Goal: Task Accomplishment & Management: Complete application form

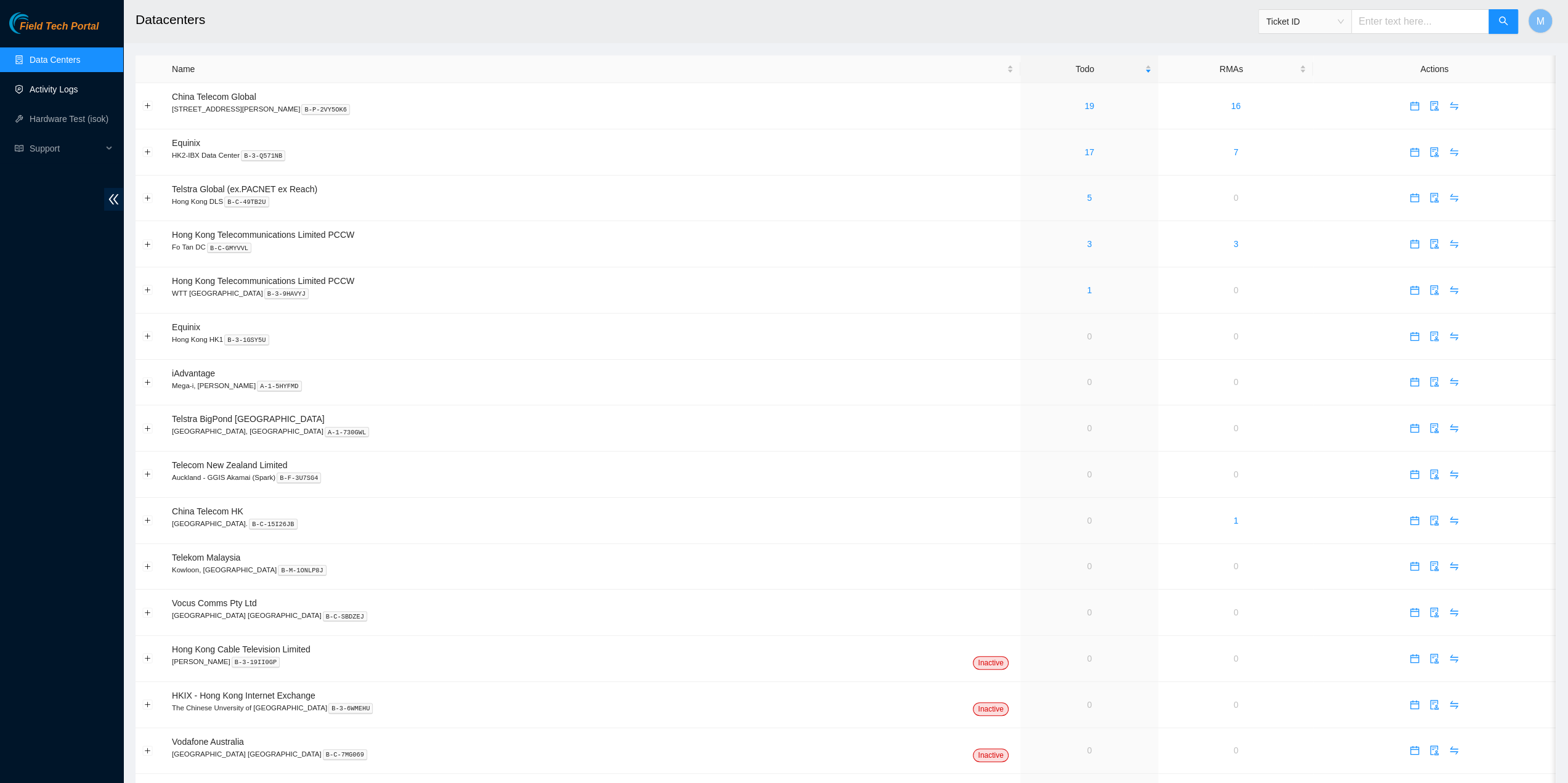
click at [78, 94] on link "Activity Logs" at bounding box center [54, 89] width 49 height 10
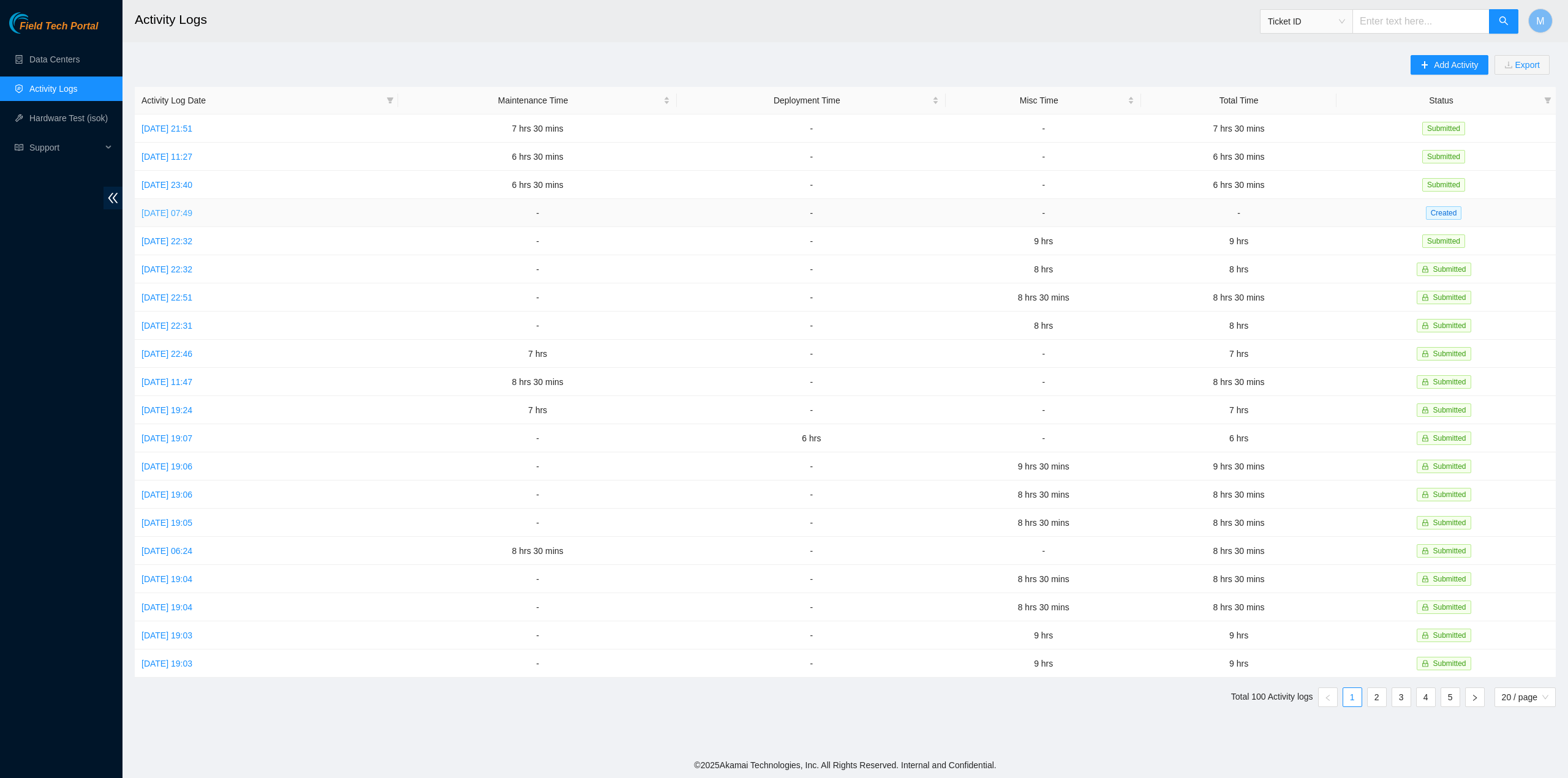
click at [179, 208] on link "Mon, 29 Sep 2025 07:49" at bounding box center [167, 213] width 51 height 10
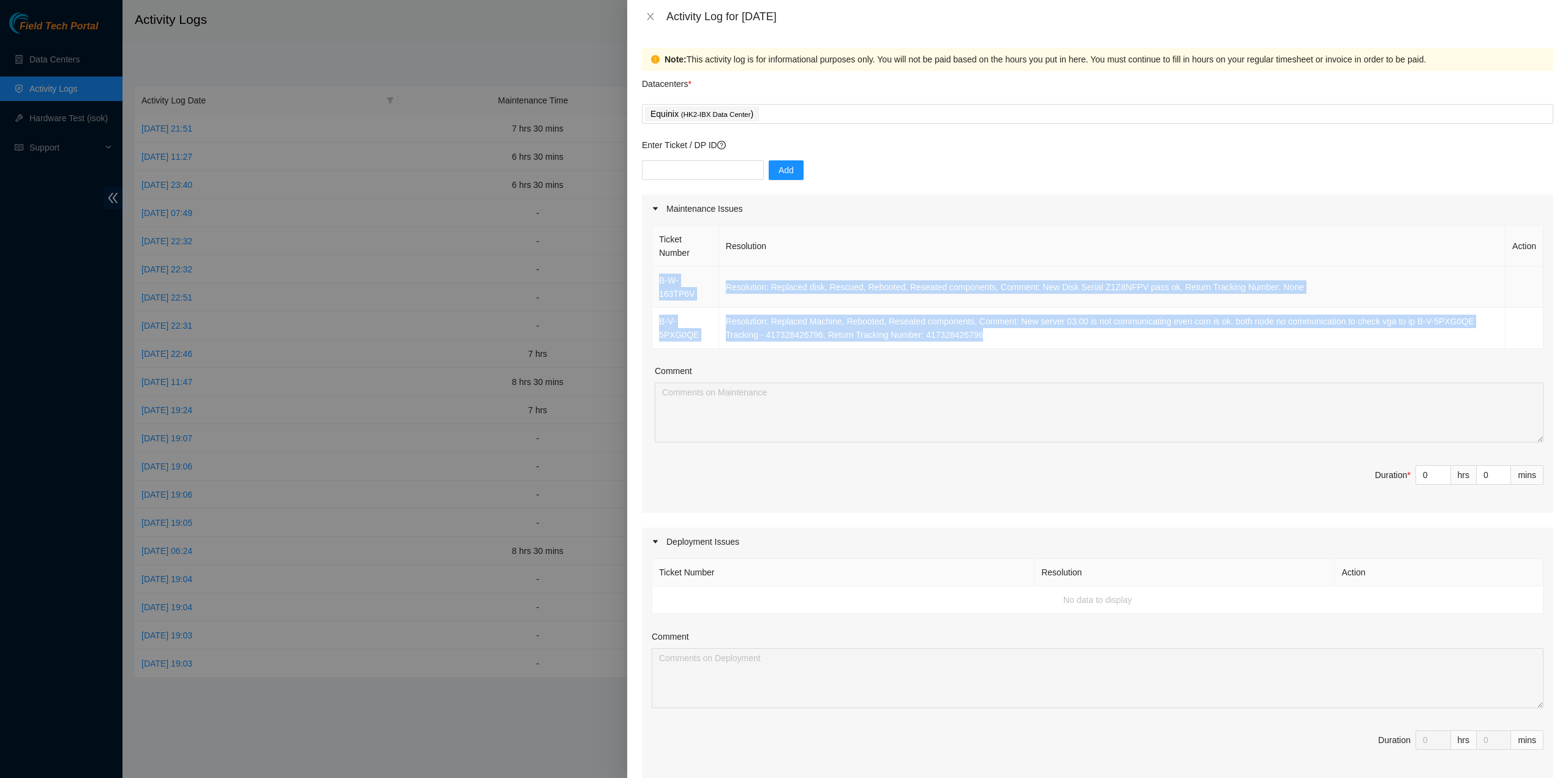
drag, startPoint x: 943, startPoint y: 328, endPoint x: 657, endPoint y: 281, distance: 289.8
click at [657, 281] on tbody "B-W-163TP6V Resolution: Replaced disk, Rescued, Rebooted, Reseated components, …" at bounding box center [1098, 308] width 891 height 82
copy tbody "B-W-163TP6V Resolution: Replaced disk, Rescued, Rebooted, Reseated components, …"
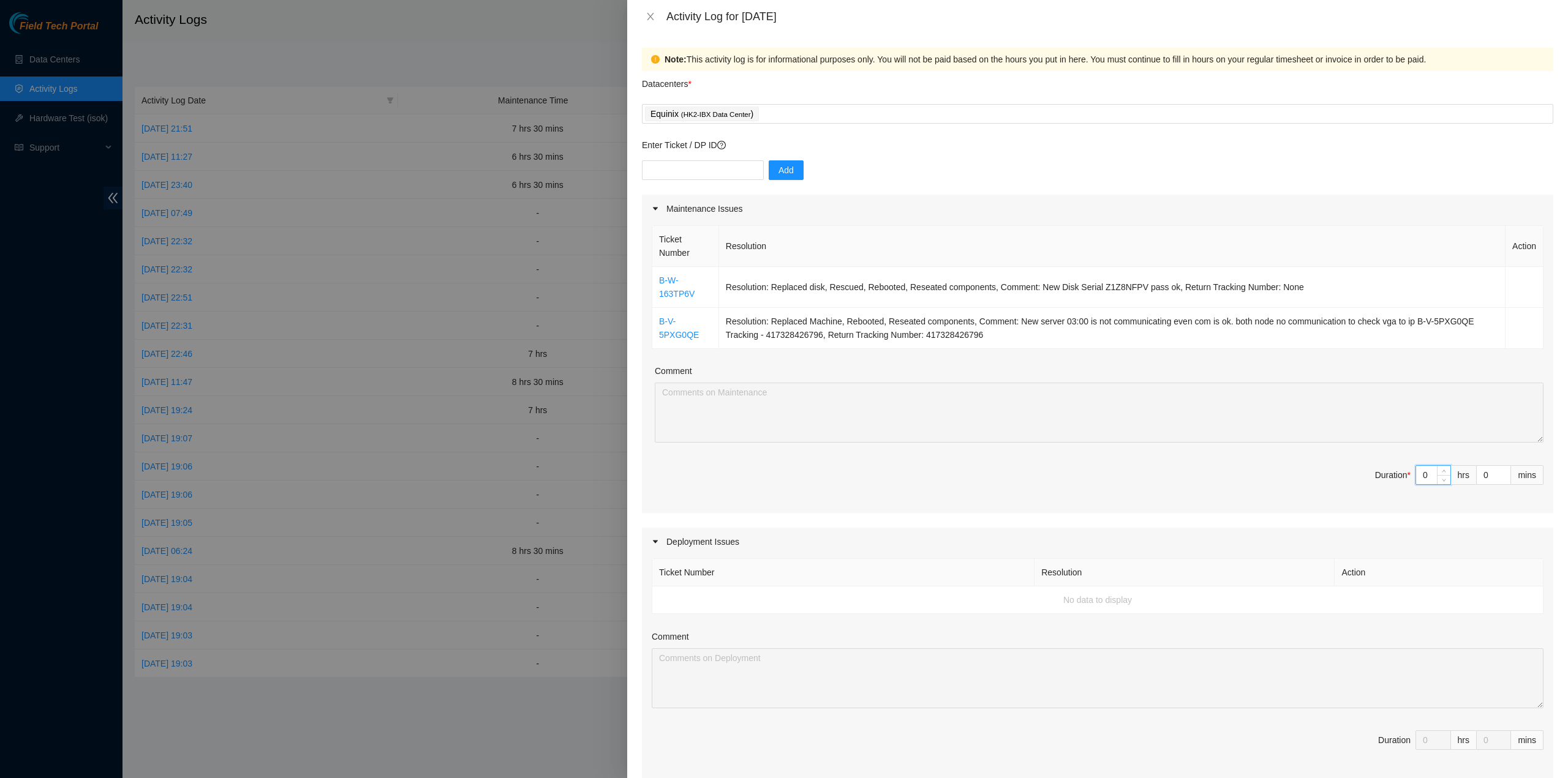
drag, startPoint x: 1425, startPoint y: 472, endPoint x: 1399, endPoint y: 466, distance: 26.7
click at [1403, 468] on span "Duration * 0 hrs 0 mins" at bounding box center [1097, 483] width 892 height 34
type input "7"
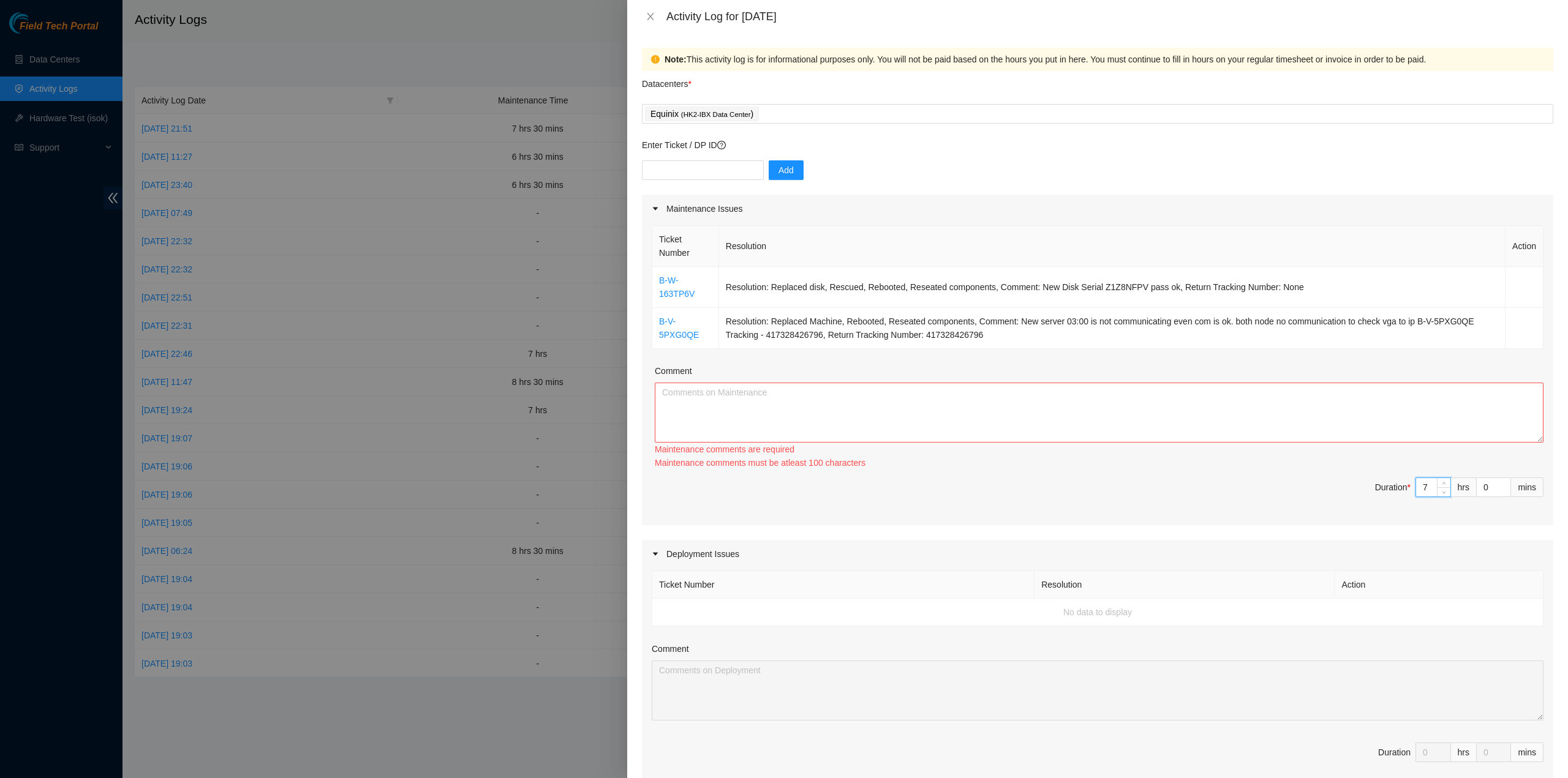
type input "7"
type input "3"
type input "30"
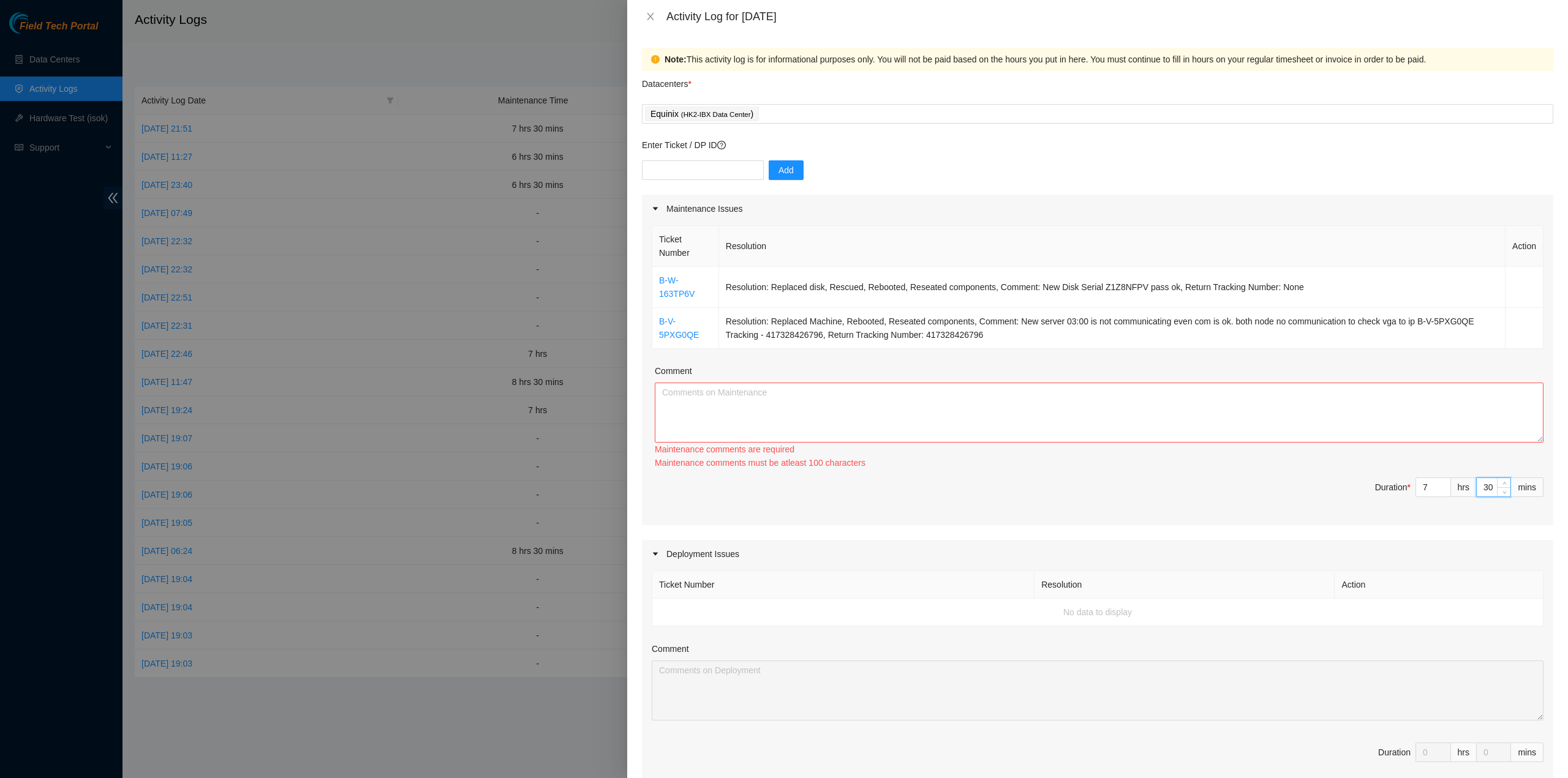
type input "30"
click at [958, 406] on textarea "Comment" at bounding box center [1100, 412] width 889 height 60
paste textarea "B-W-163TP6V Resolution: Replaced disk, Rescued, Rebooted, Reseated components, …"
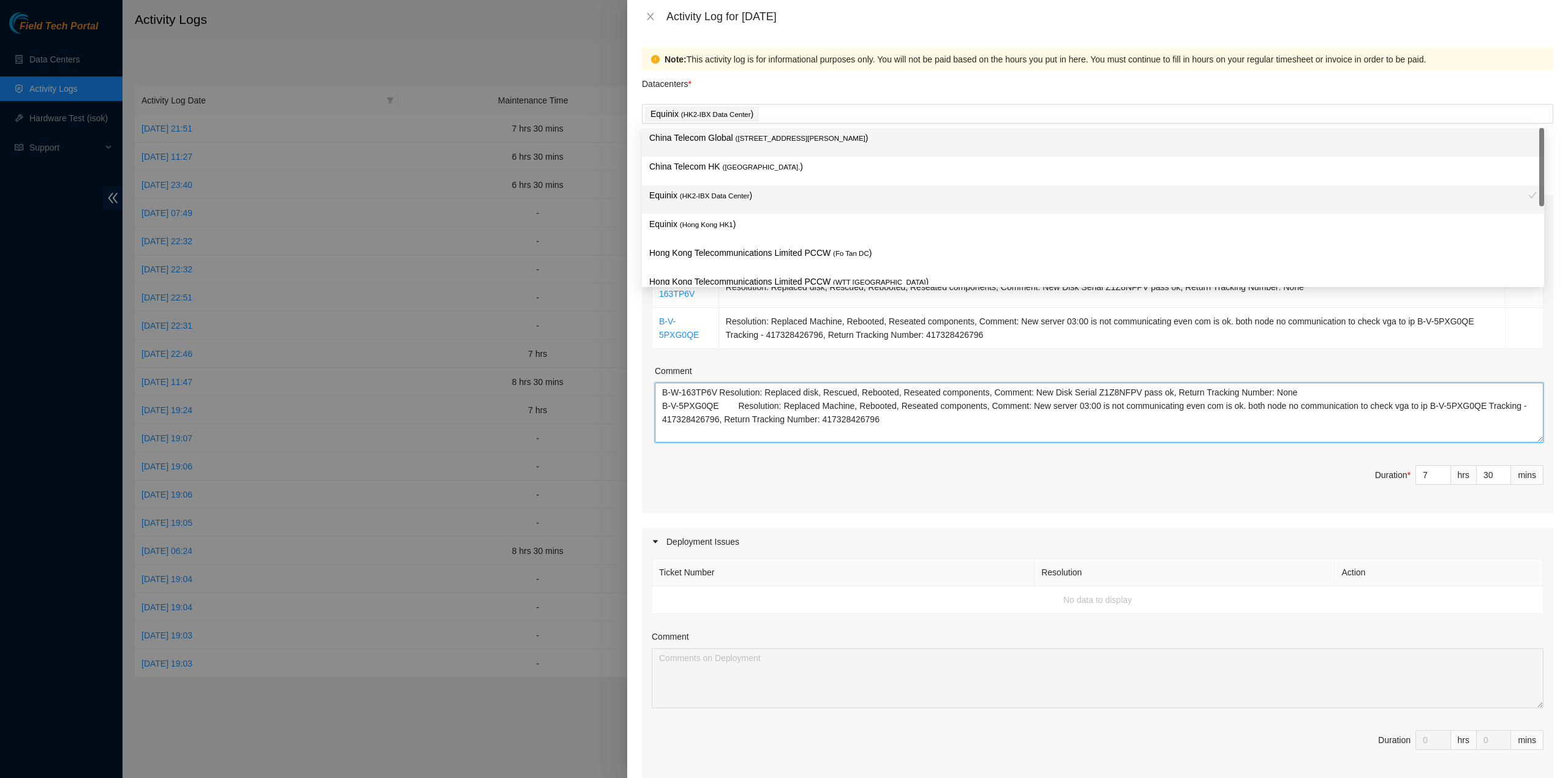
drag, startPoint x: 801, startPoint y: 118, endPoint x: 799, endPoint y: 125, distance: 7.3
click at [800, 118] on div "Equinix ( HK2-IBX Data Center )" at bounding box center [1097, 114] width 905 height 17
click at [773, 158] on div "China Telecom HK ( Hong Kong. )" at bounding box center [1093, 171] width 902 height 29
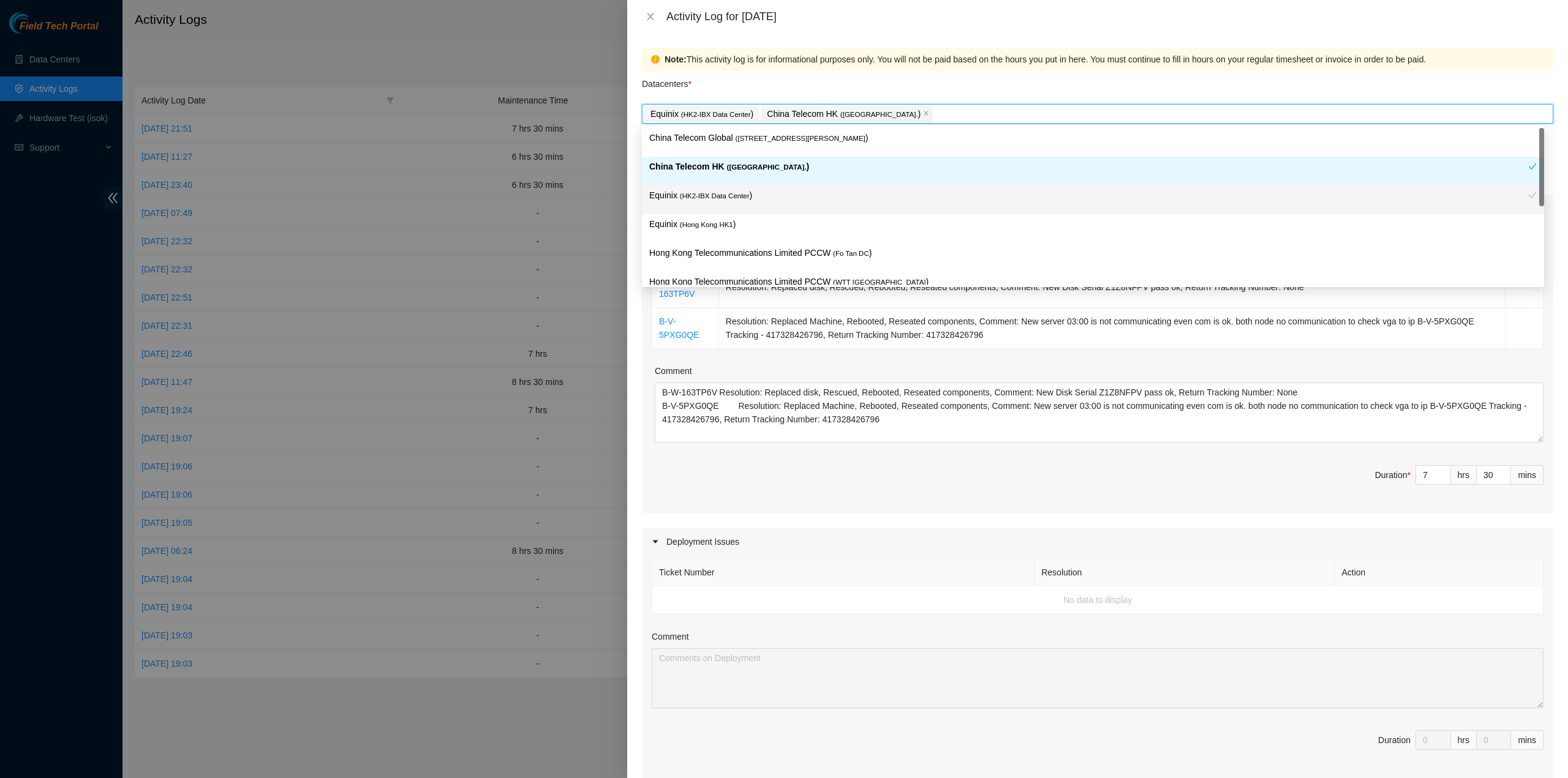
click at [770, 168] on p "China Telecom HK ( Hong Kong. )" at bounding box center [1089, 167] width 879 height 14
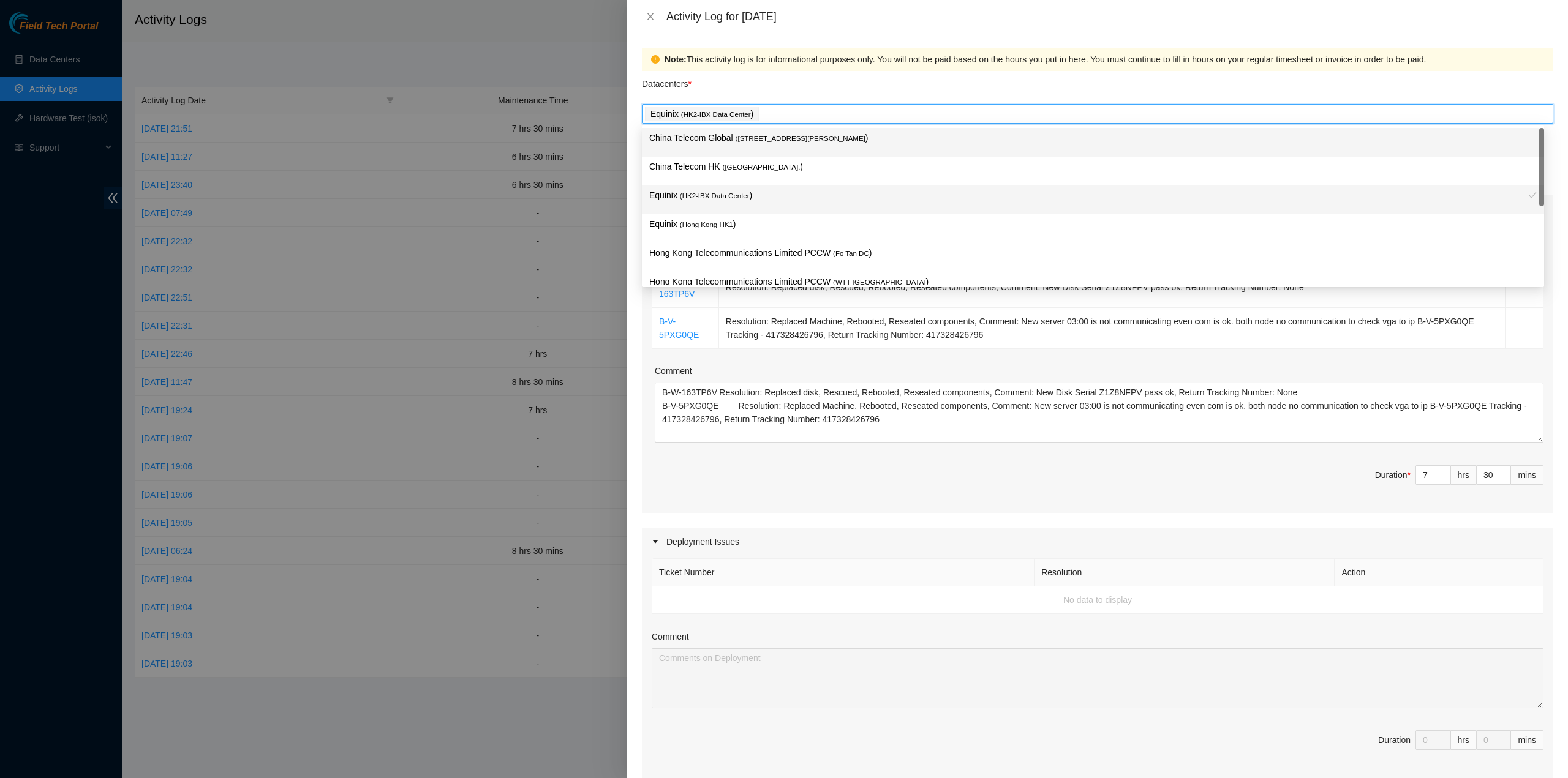
drag, startPoint x: 774, startPoint y: 147, endPoint x: 770, endPoint y: 158, distance: 11.7
click at [774, 147] on div "China Telecom Global ( Room B11, 2/F, 18 Chun Yat Street, TKO , Hong Kong )" at bounding box center [1093, 142] width 888 height 23
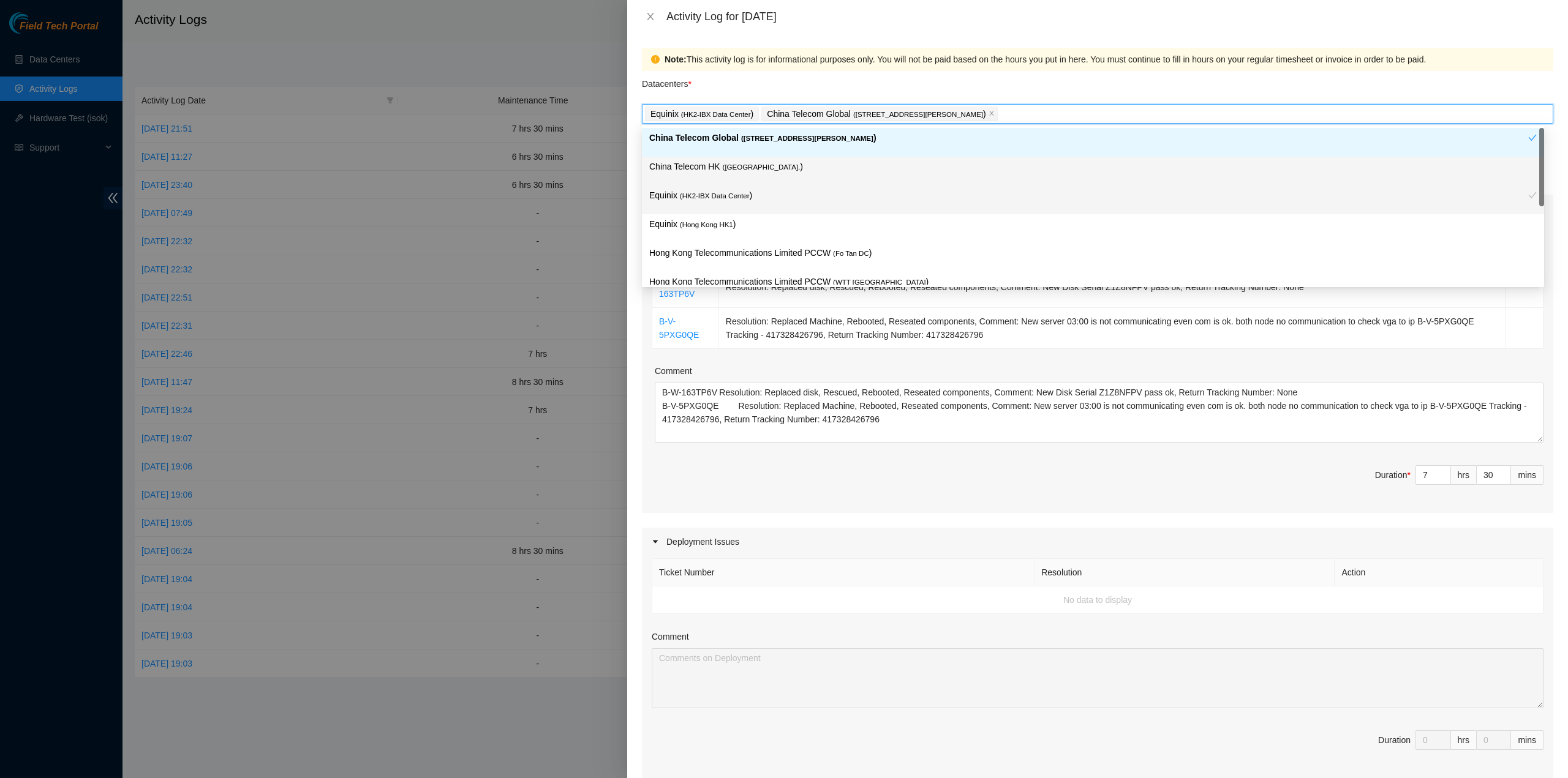
click at [767, 165] on p "China Telecom HK ( Hong Kong. )" at bounding box center [1093, 167] width 888 height 14
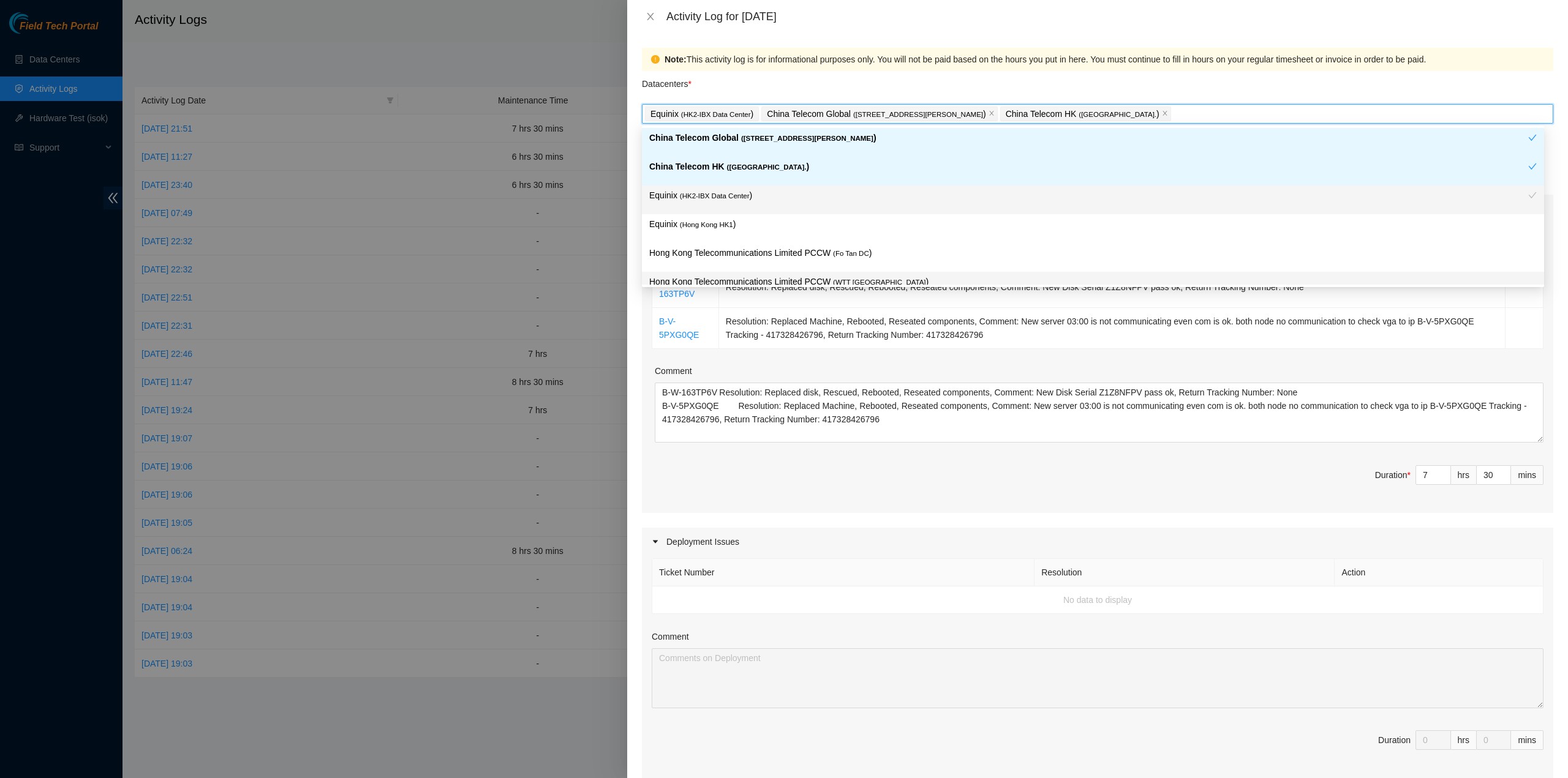
click at [927, 487] on span "Duration * 7 hrs 30 mins" at bounding box center [1097, 483] width 892 height 34
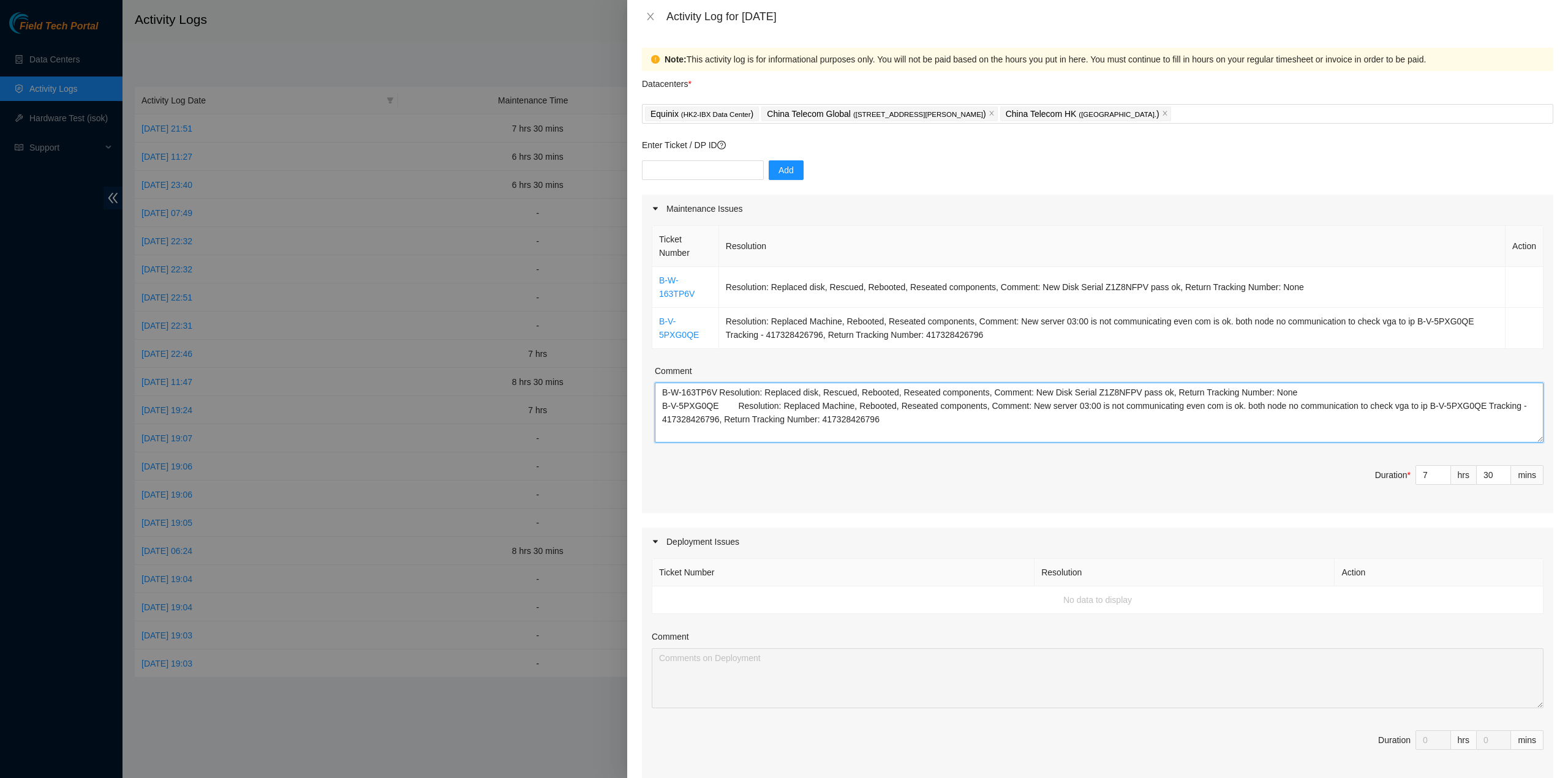
click at [750, 406] on textarea "B-W-163TP6V Resolution: Replaced disk, Rescued, Rebooted, Reseated components, …" at bounding box center [1100, 412] width 889 height 60
click at [1013, 434] on textarea "B-W-163TP6V Resolution: Replaced disk, Rescued, Rebooted, Reseated components, …" at bounding box center [1100, 412] width 889 height 60
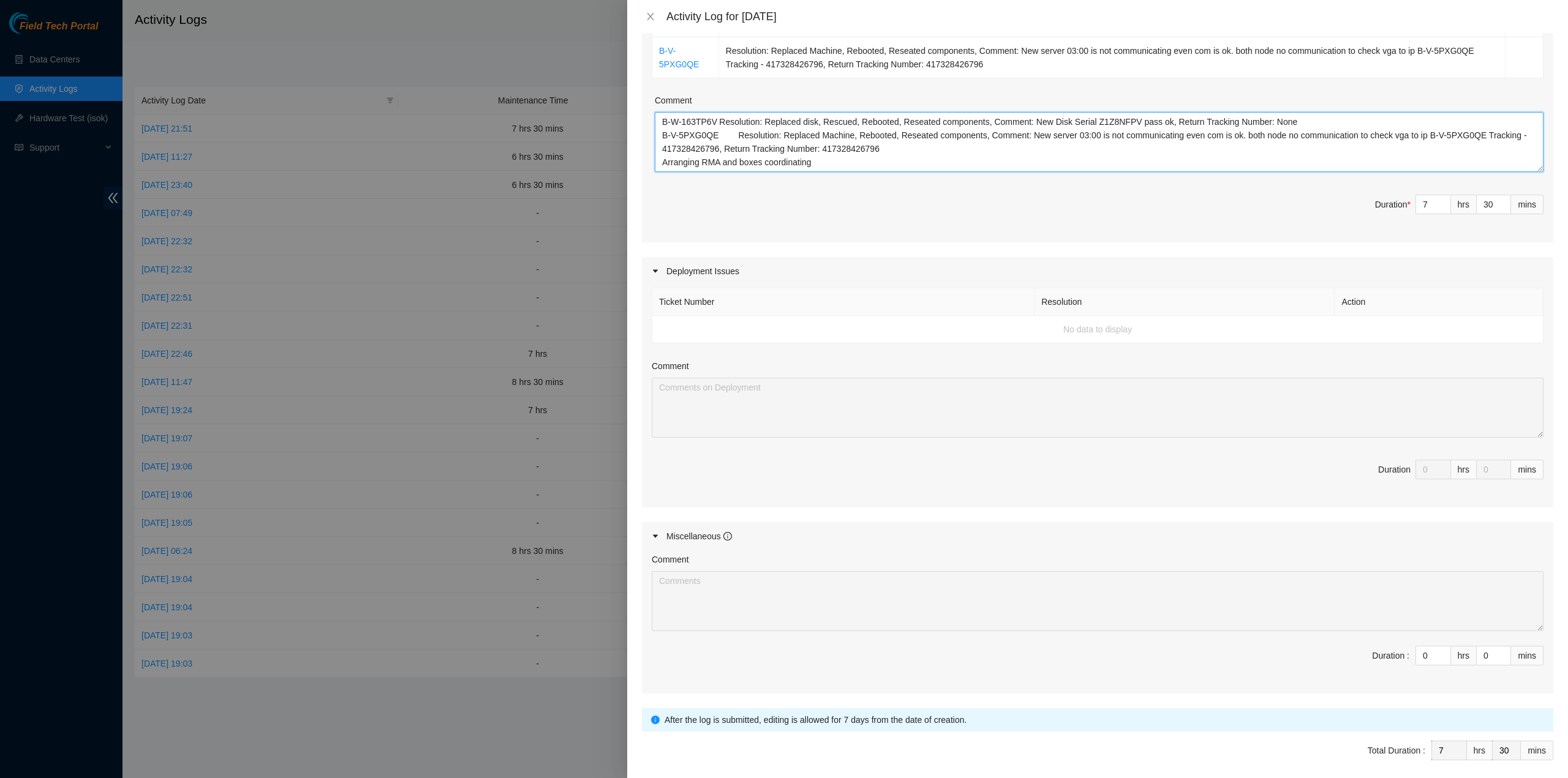
scroll to position [306, 0]
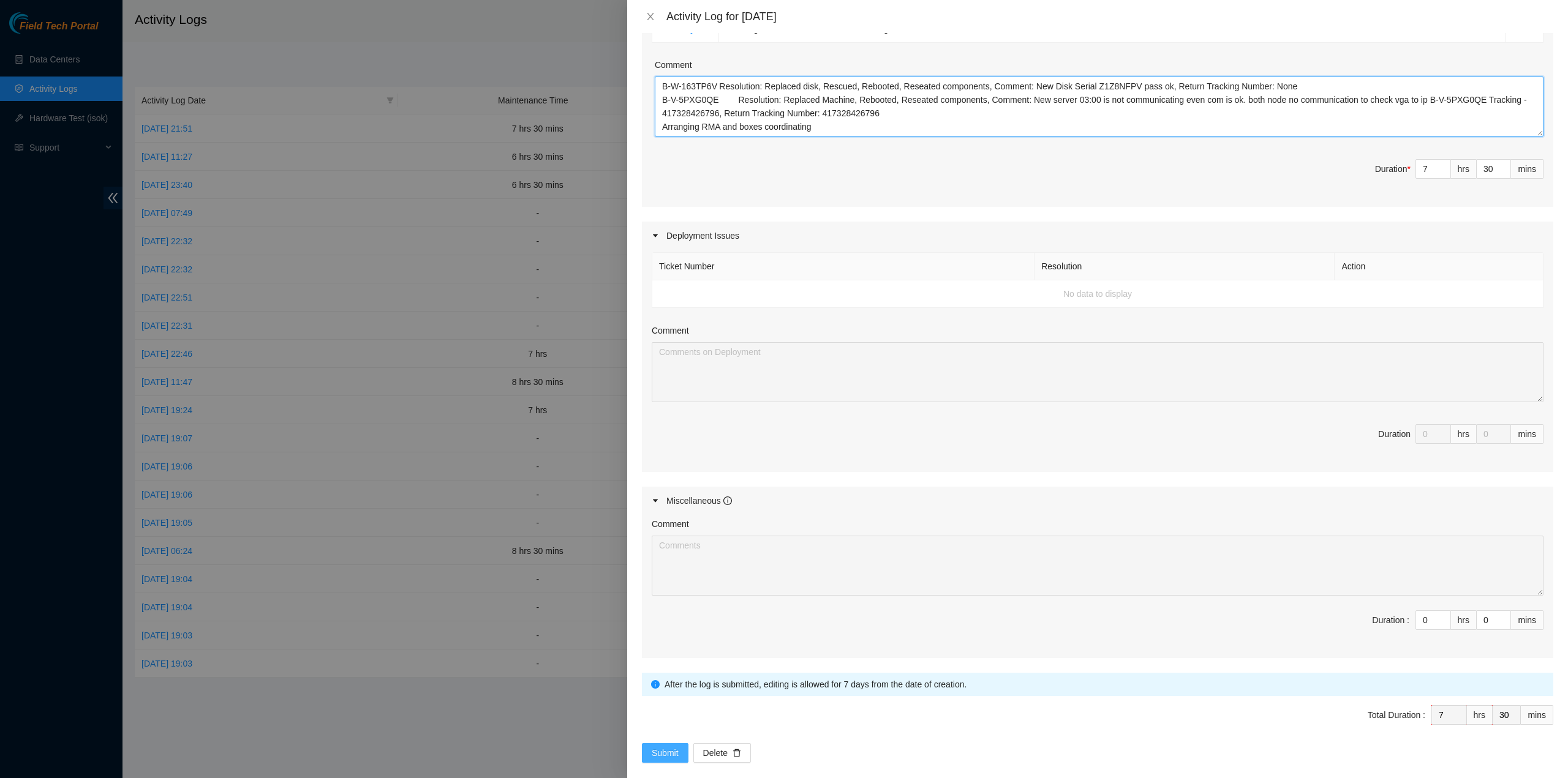
type textarea "B-W-163TP6V Resolution: Replaced disk, Rescued, Rebooted, Reseated components, …"
click at [668, 746] on span "Submit" at bounding box center [665, 753] width 27 height 14
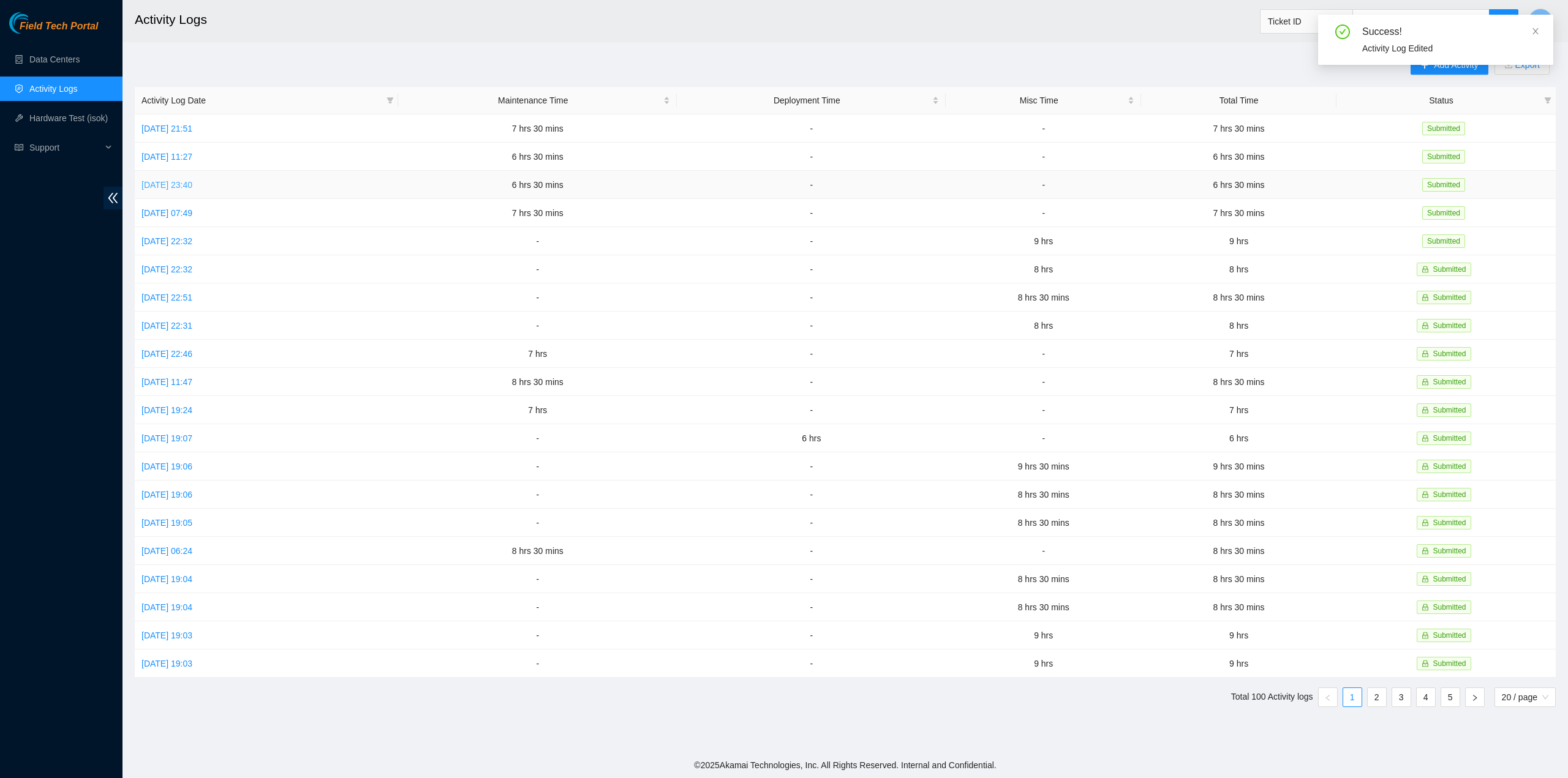
click at [173, 183] on link "Wed, 01 Oct 2025 23:40" at bounding box center [167, 185] width 51 height 10
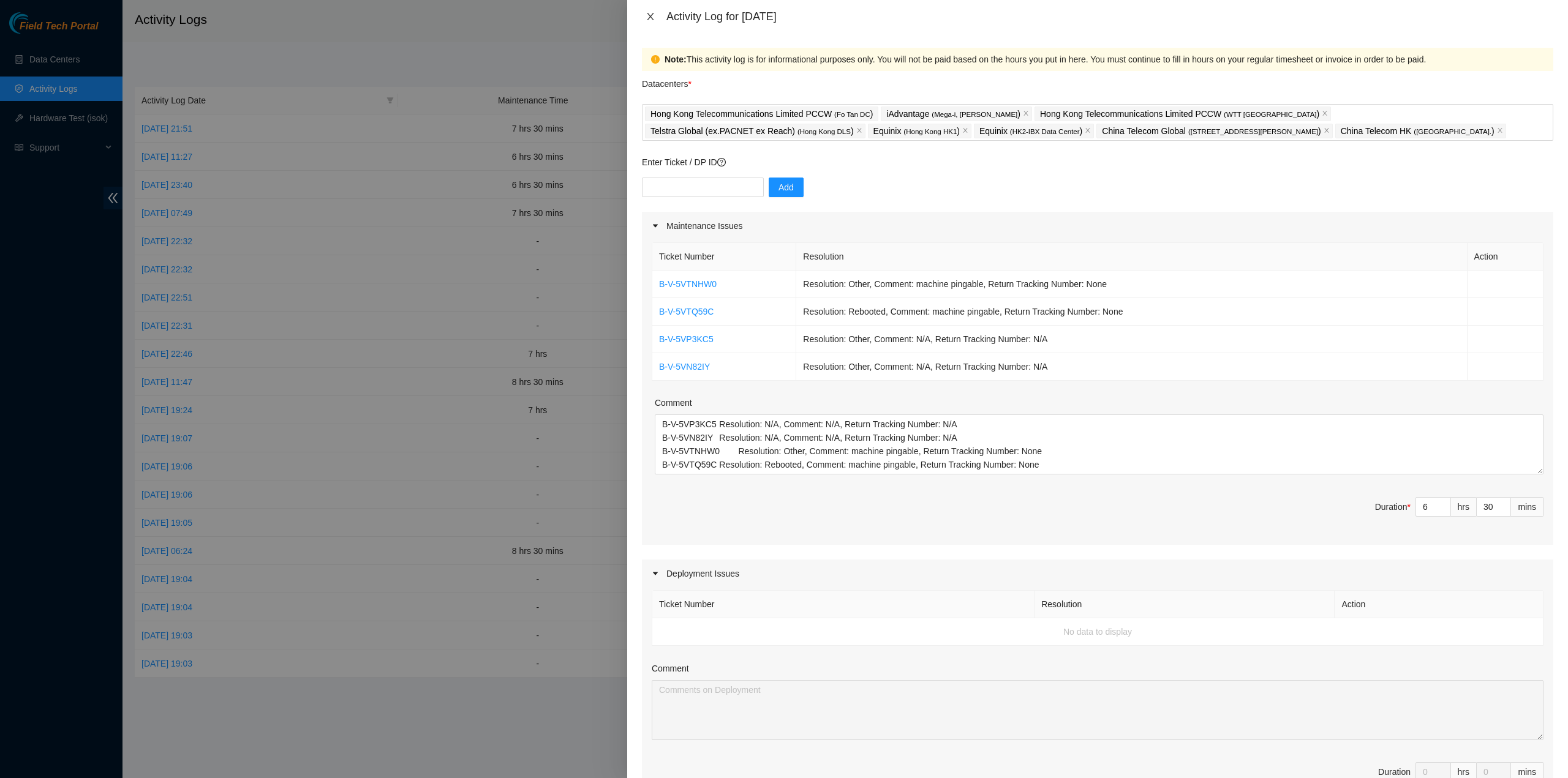
drag, startPoint x: 643, startPoint y: 17, endPoint x: 423, endPoint y: 76, distance: 227.8
click at [643, 19] on button "Close" at bounding box center [650, 17] width 17 height 12
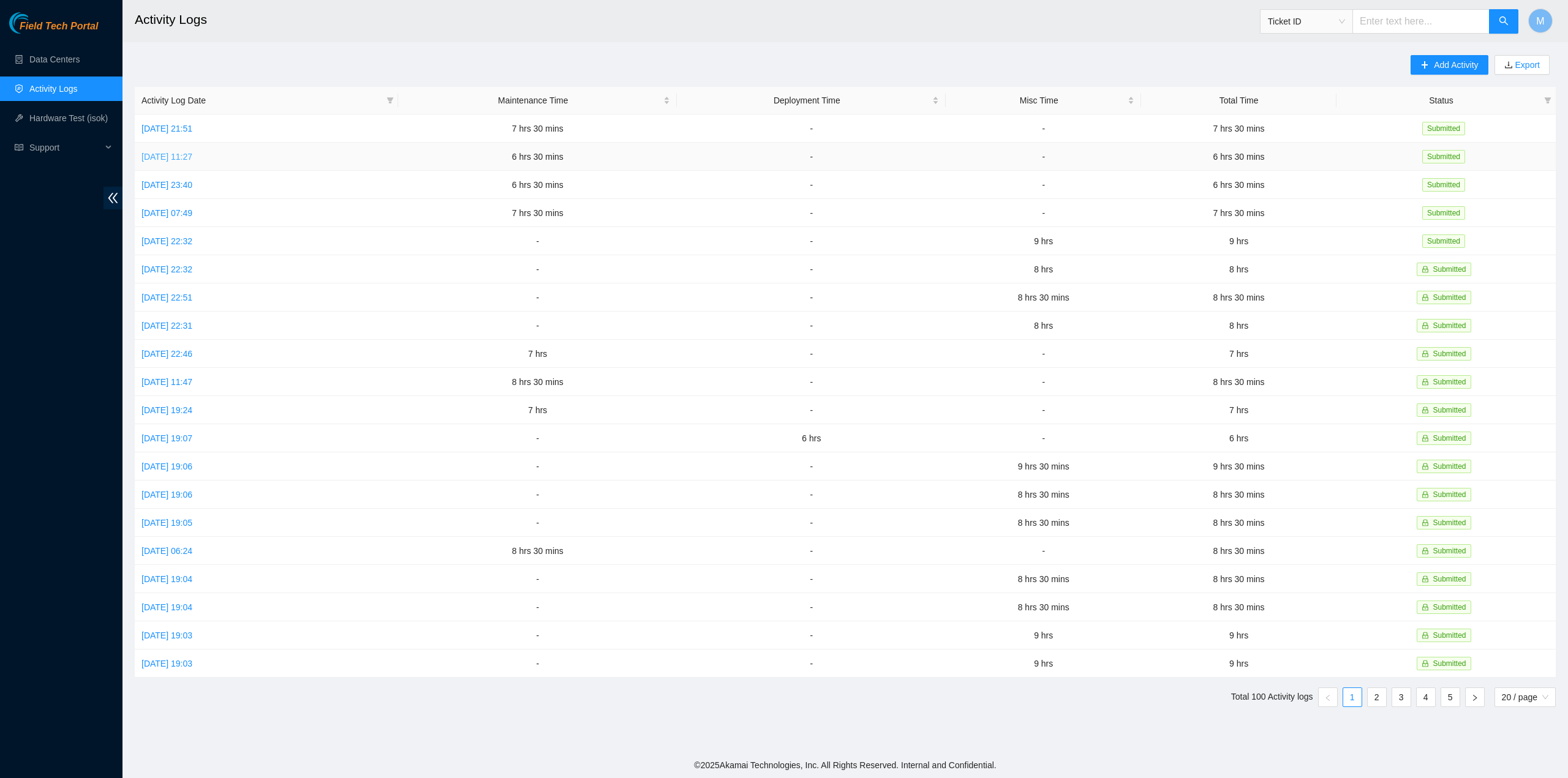
click at [185, 153] on link "Fri, 03 Oct 2025 11:27" at bounding box center [167, 157] width 51 height 10
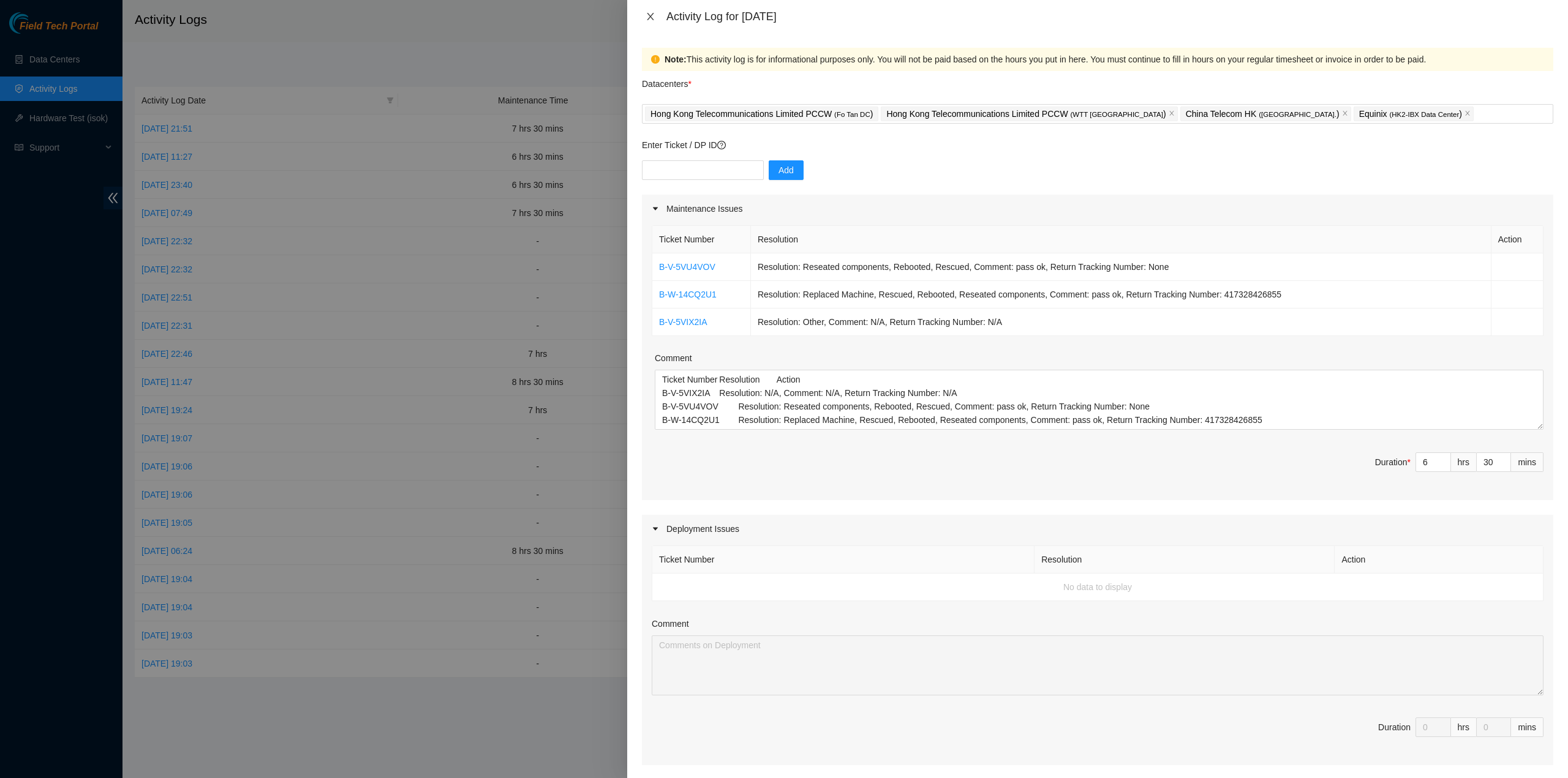
click at [654, 18] on icon "close" at bounding box center [650, 17] width 10 height 10
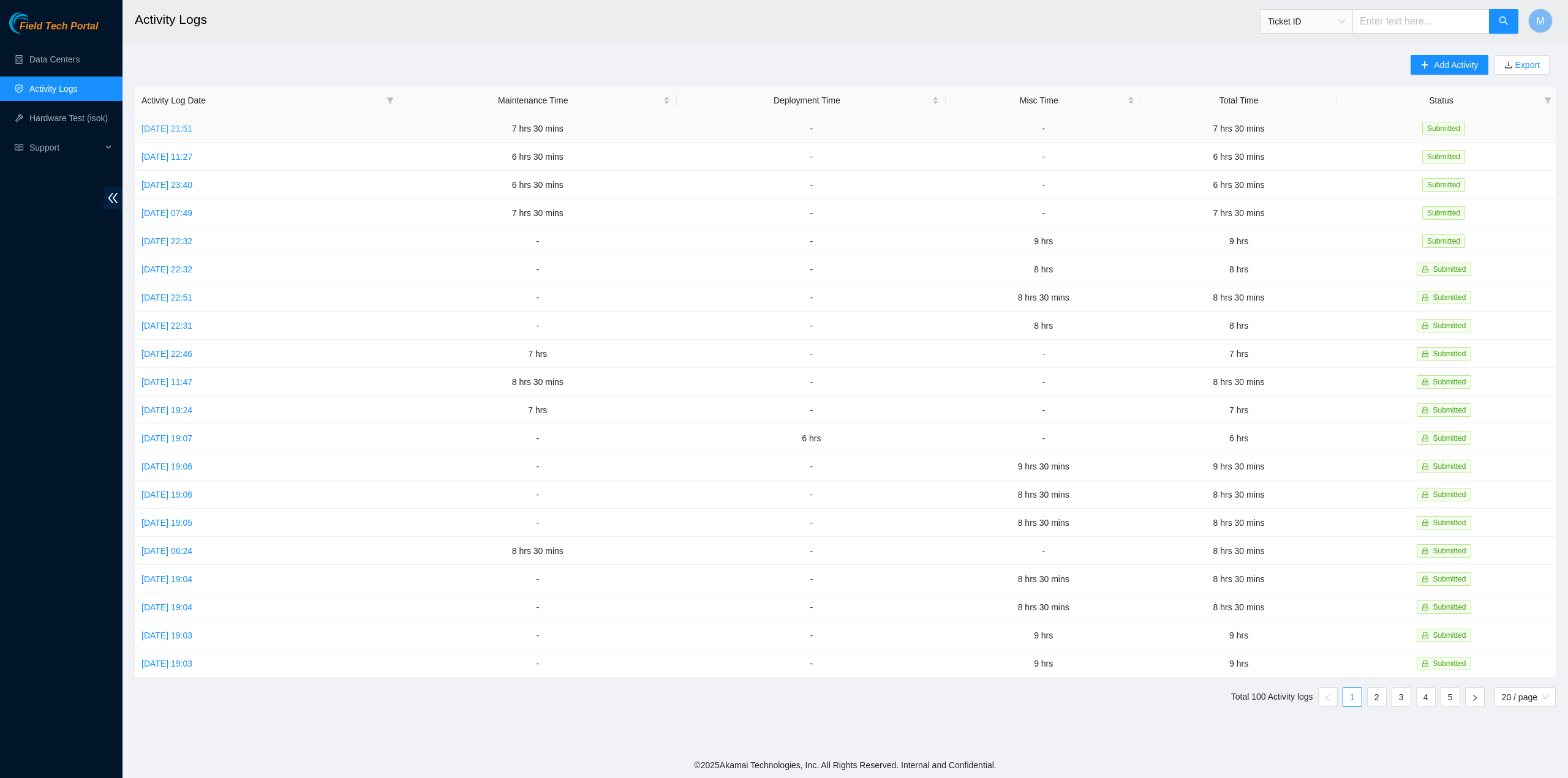
click at [179, 128] on link "Sat, 04 Oct 2025 21:51" at bounding box center [167, 129] width 51 height 10
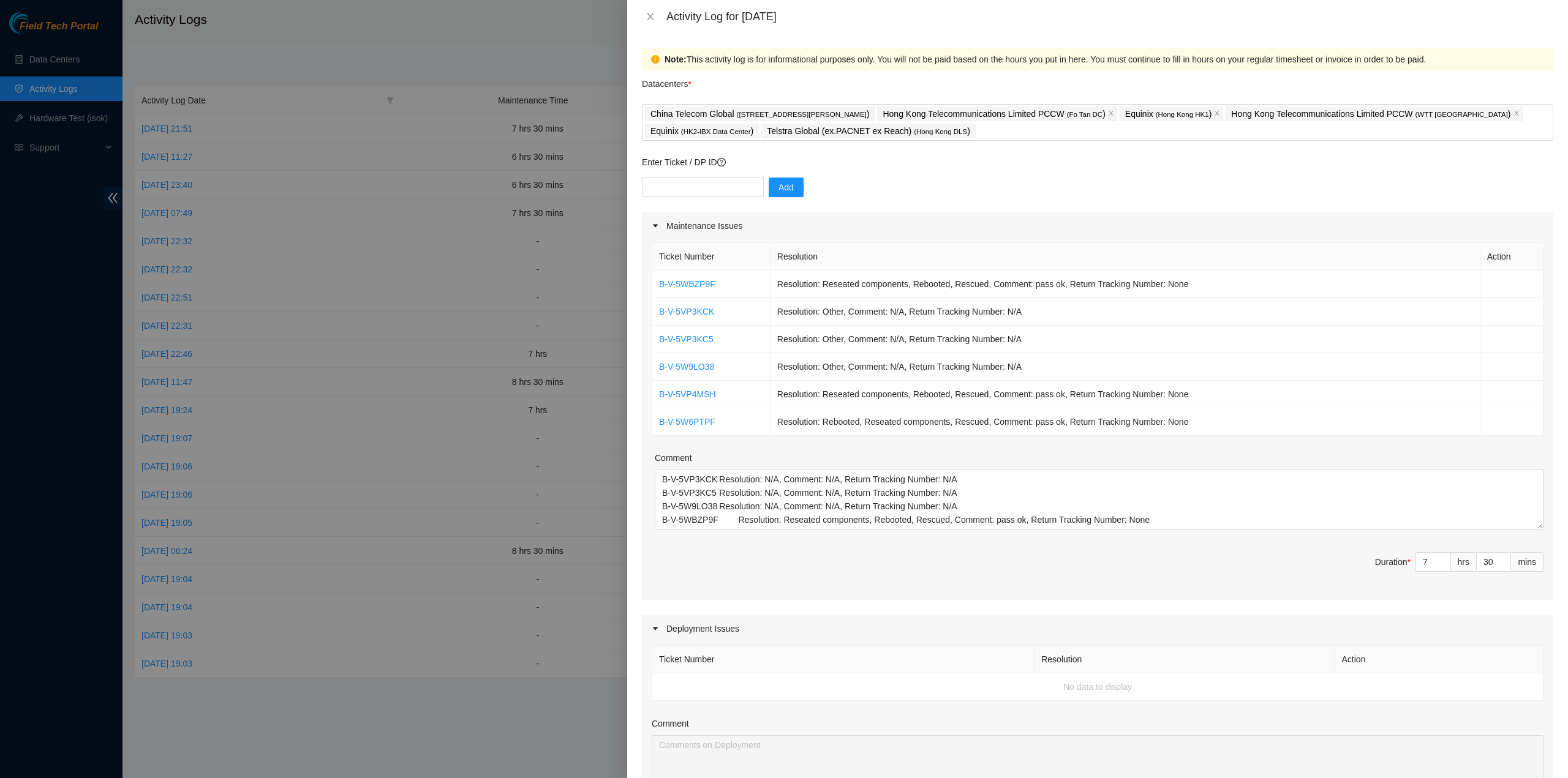
click at [648, 10] on div "Activity Log for 04-10-2025" at bounding box center [1097, 17] width 911 height 14
click at [651, 15] on icon "close" at bounding box center [650, 17] width 7 height 8
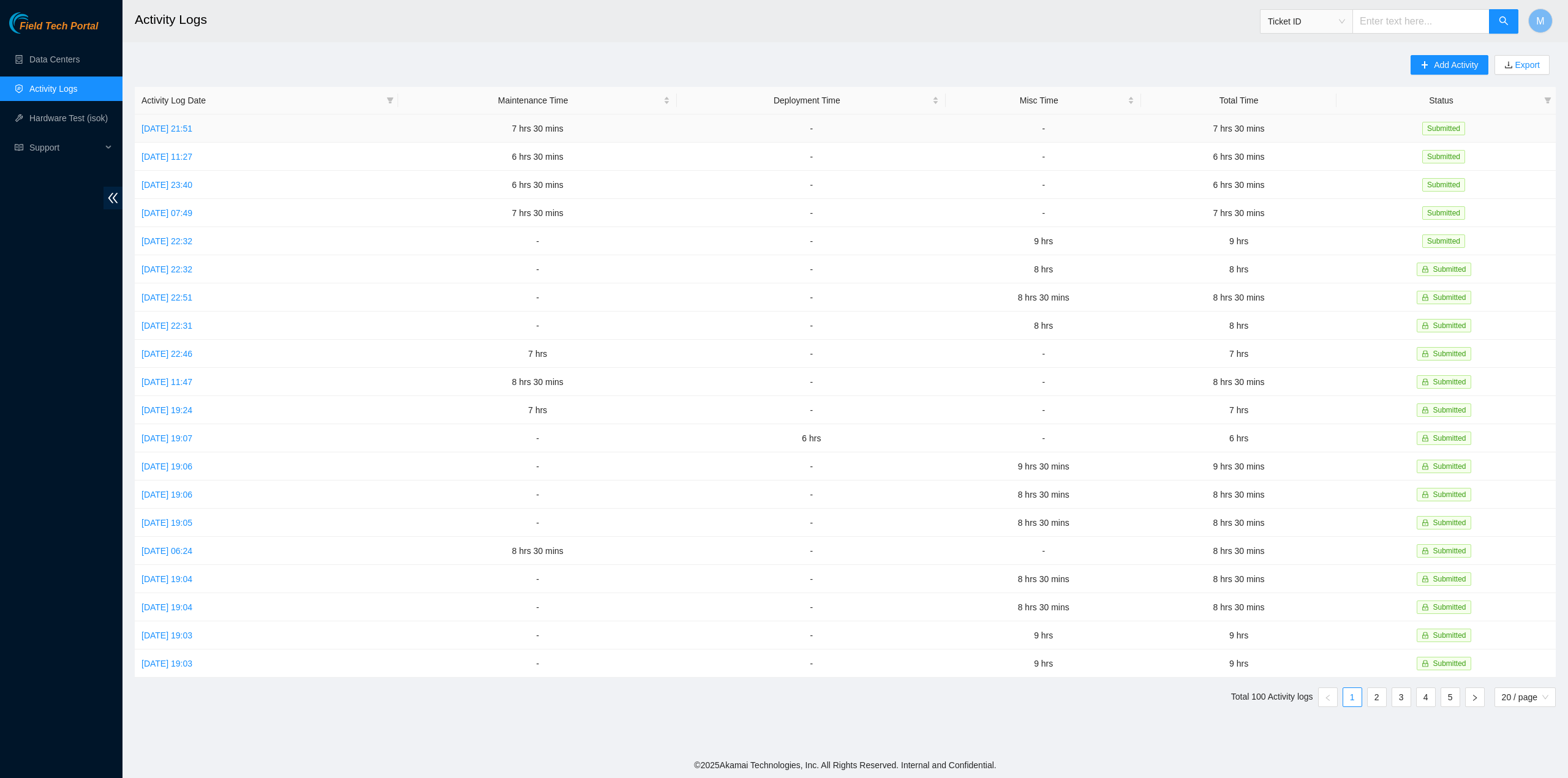
click at [185, 120] on td "Sat, 04 Oct 2025 21:51" at bounding box center [267, 128] width 263 height 28
click at [192, 149] on td "Fri, 03 Oct 2025 11:27" at bounding box center [267, 156] width 263 height 28
click at [192, 160] on link "Fri, 03 Oct 2025 11:27" at bounding box center [167, 157] width 51 height 10
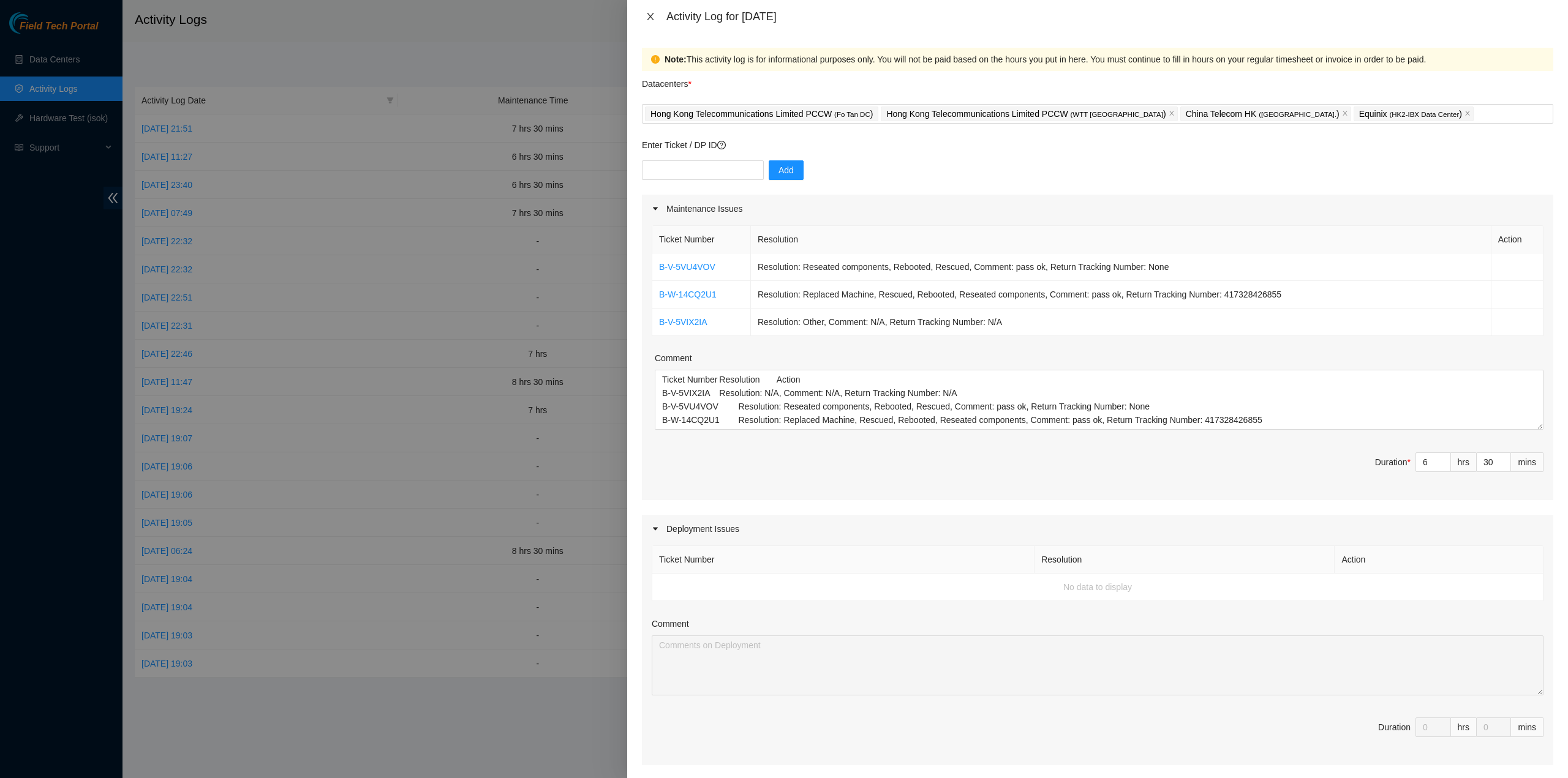
click at [652, 19] on icon "close" at bounding box center [650, 17] width 10 height 10
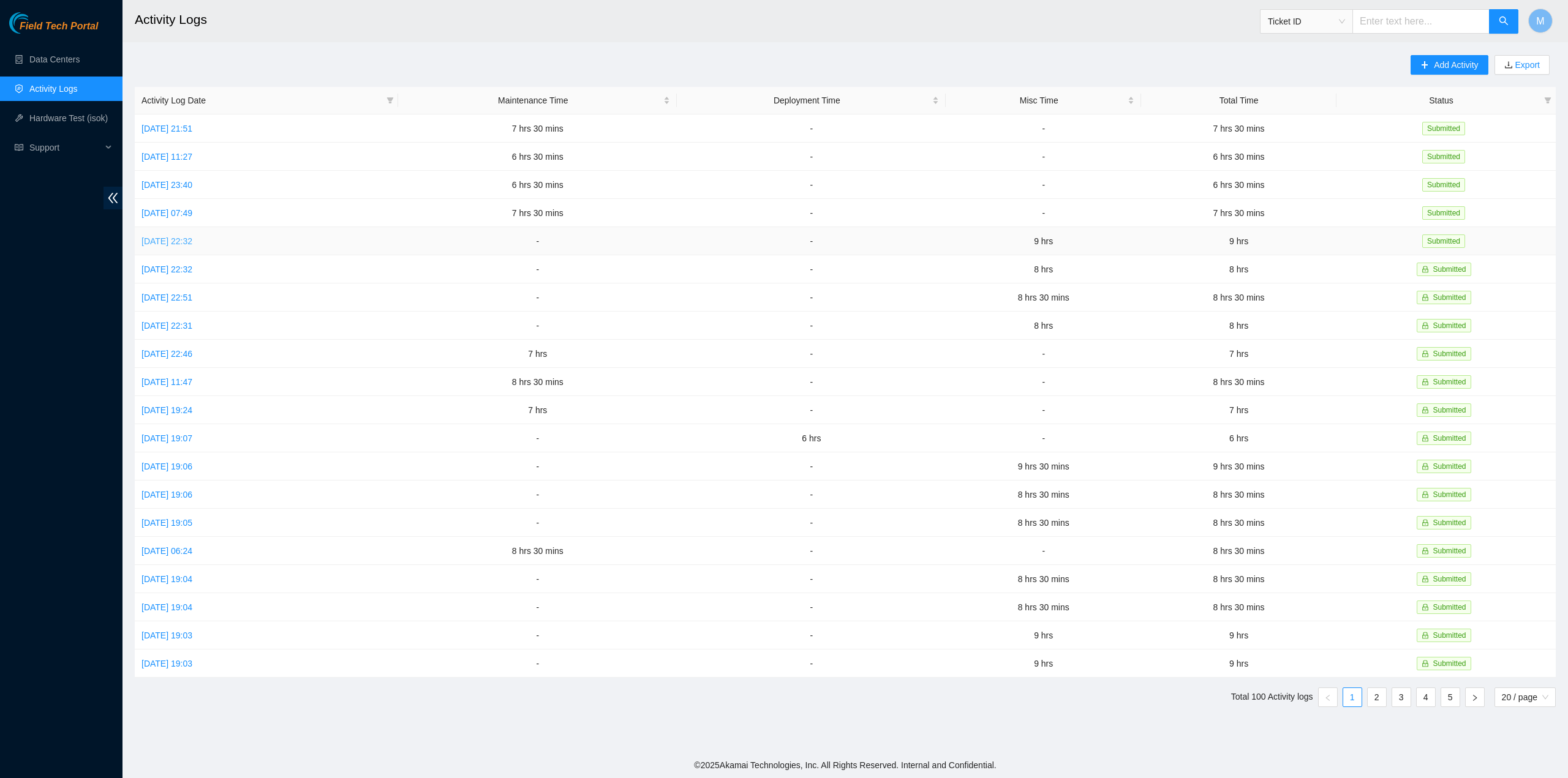
click at [192, 238] on link "Sat, 27 Sep 2025 22:32" at bounding box center [167, 241] width 51 height 10
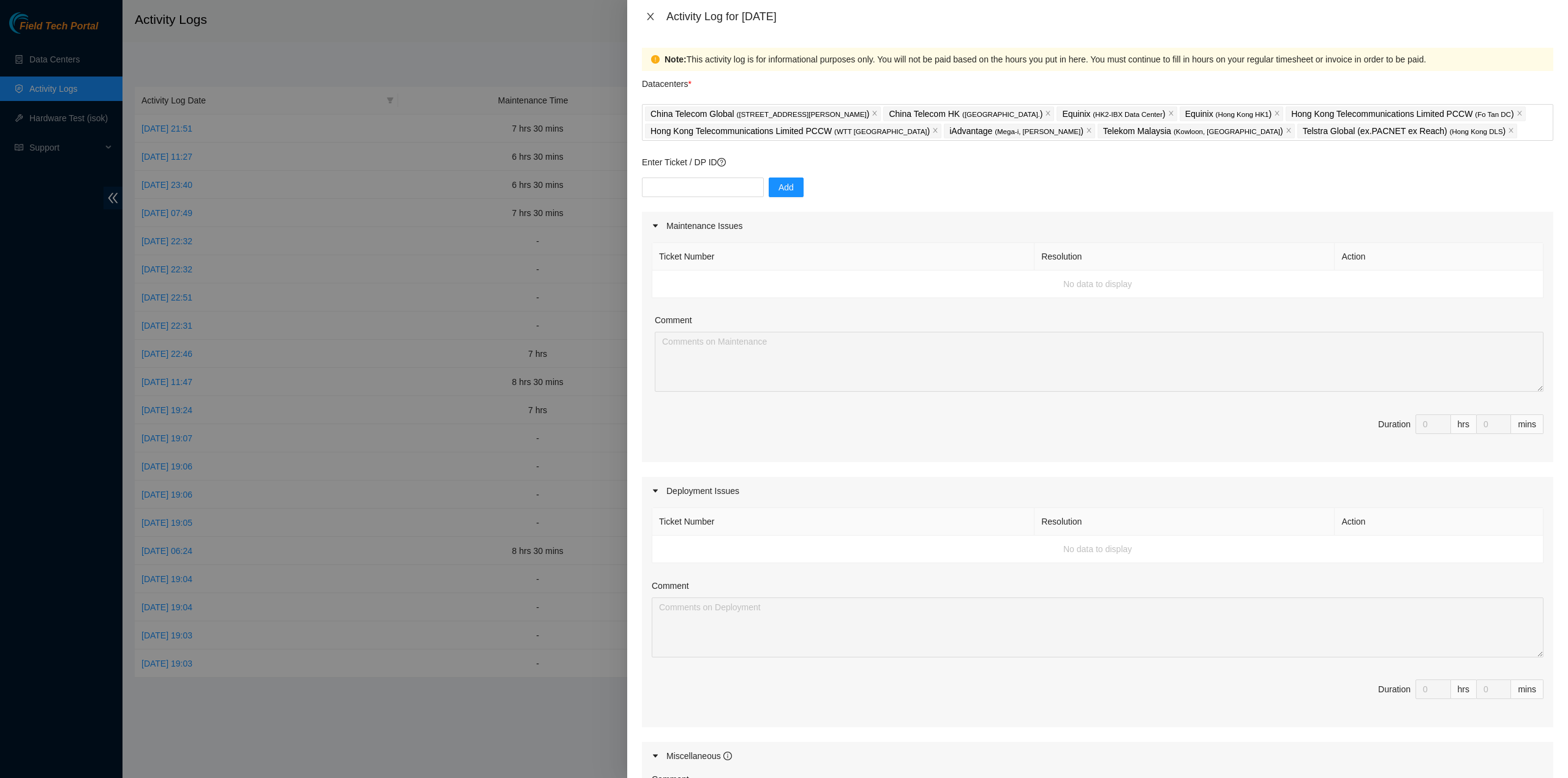
click at [657, 19] on button "Close" at bounding box center [650, 17] width 17 height 12
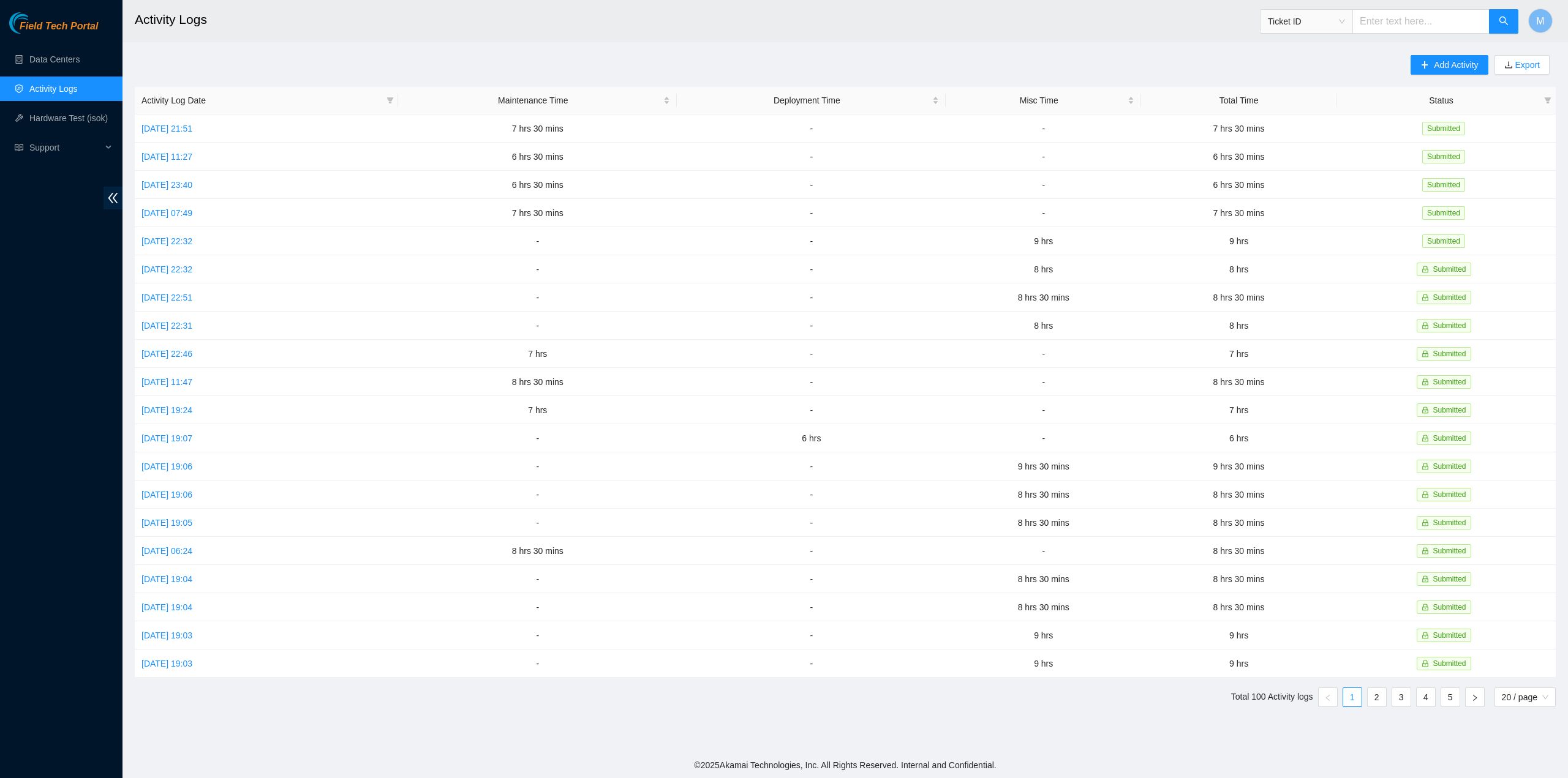
click at [65, 246] on div "Field Tech Portal Data Centers Activity Logs Hardware Test (isok) Support" at bounding box center [61, 395] width 123 height 766
click at [183, 546] on link "Tue, 16 Sep 2025 06:24" at bounding box center [167, 551] width 51 height 10
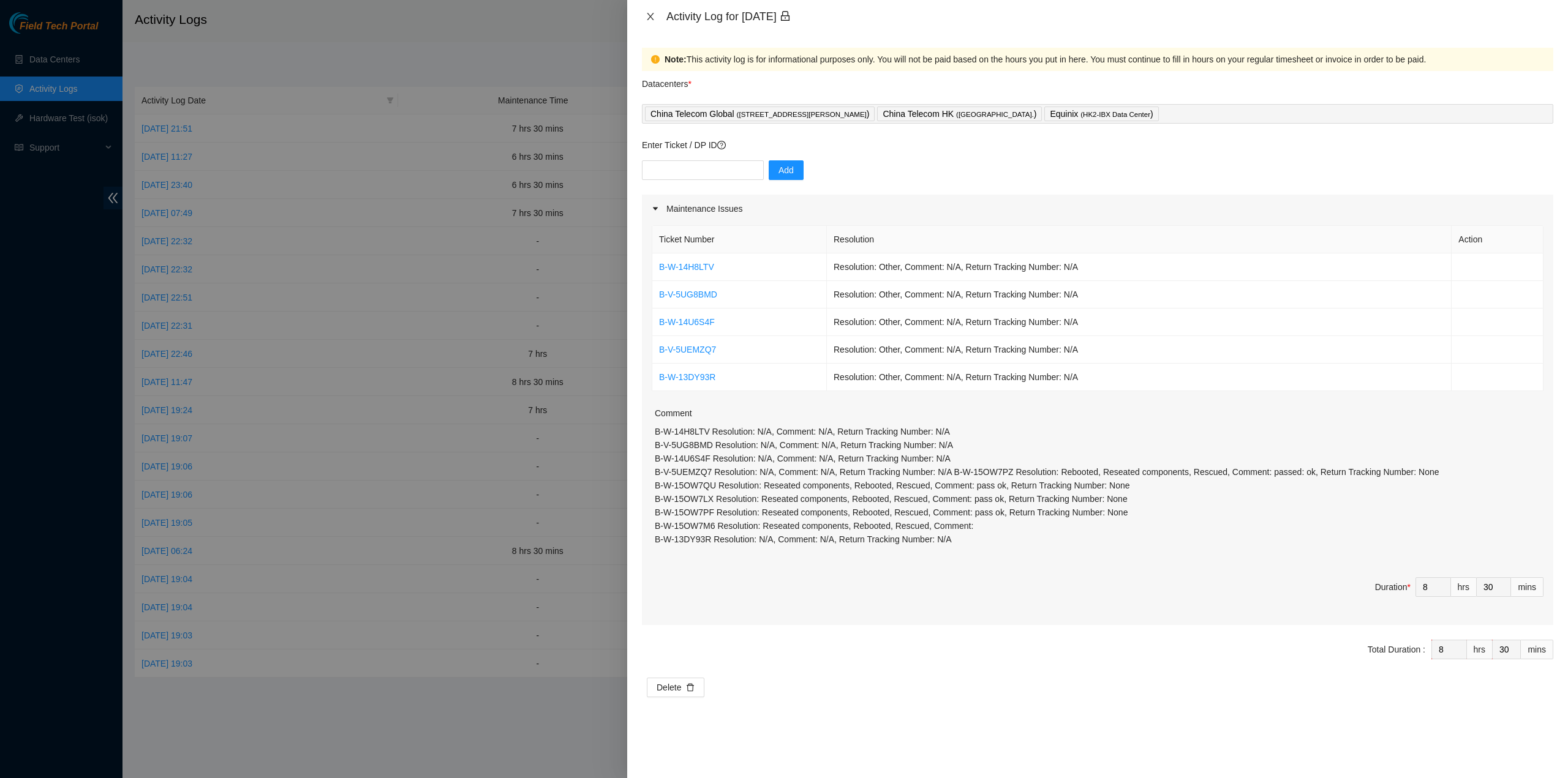
click at [646, 19] on icon "close" at bounding box center [650, 17] width 10 height 10
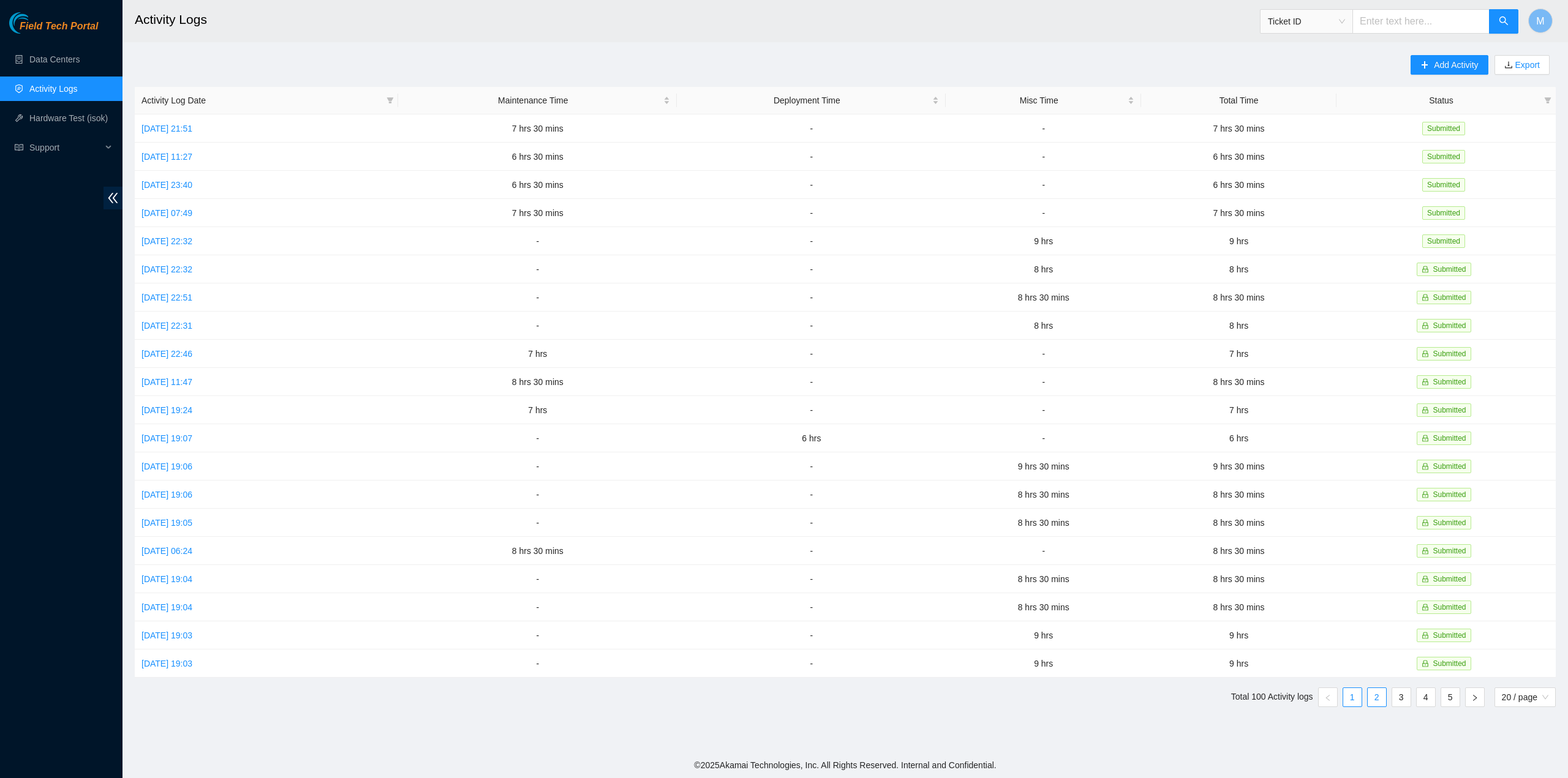
click at [1374, 688] on link "2" at bounding box center [1377, 697] width 19 height 19
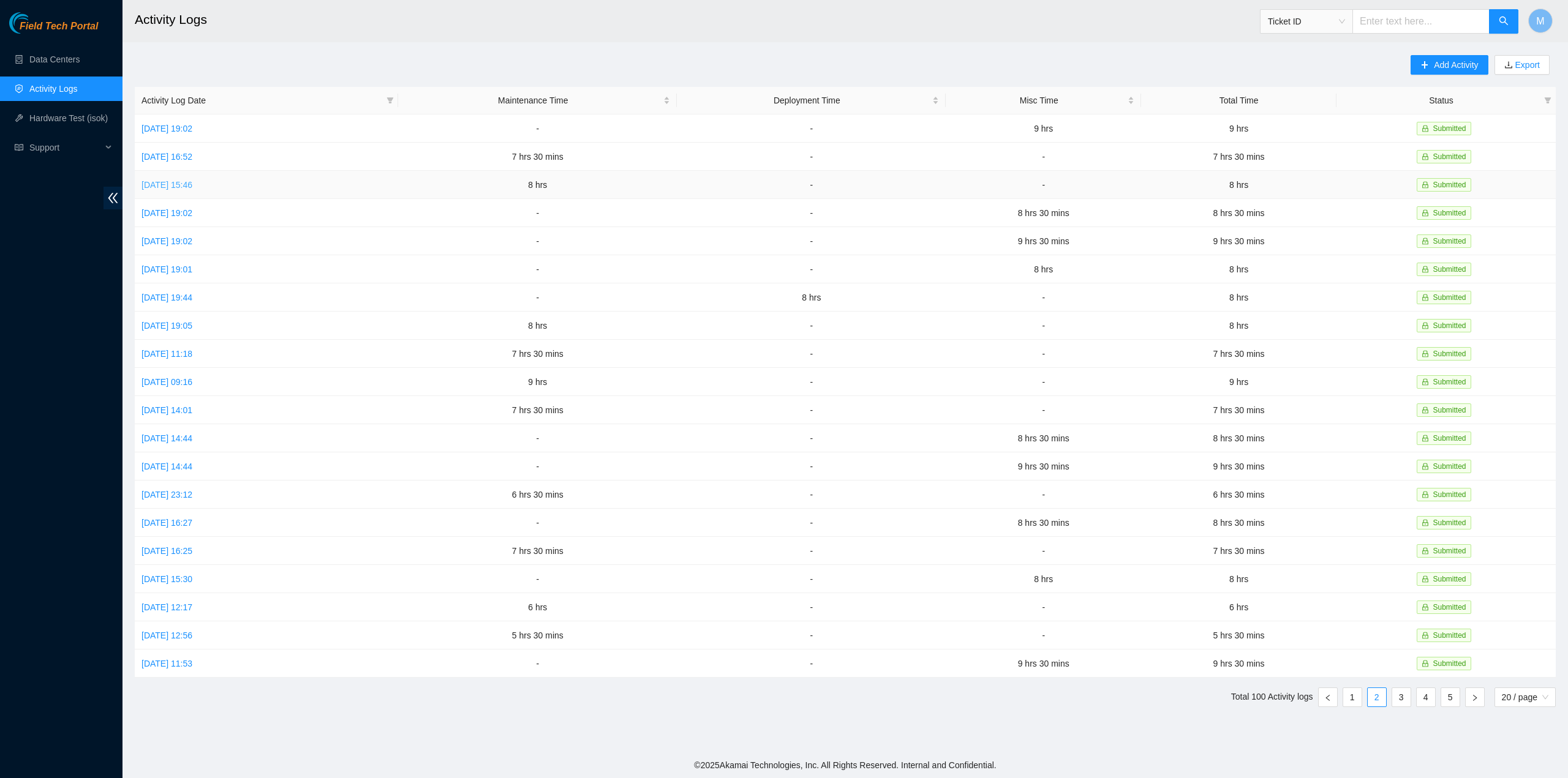
click at [192, 183] on link "Mon, 08 Sep 2025 15:46" at bounding box center [167, 185] width 51 height 10
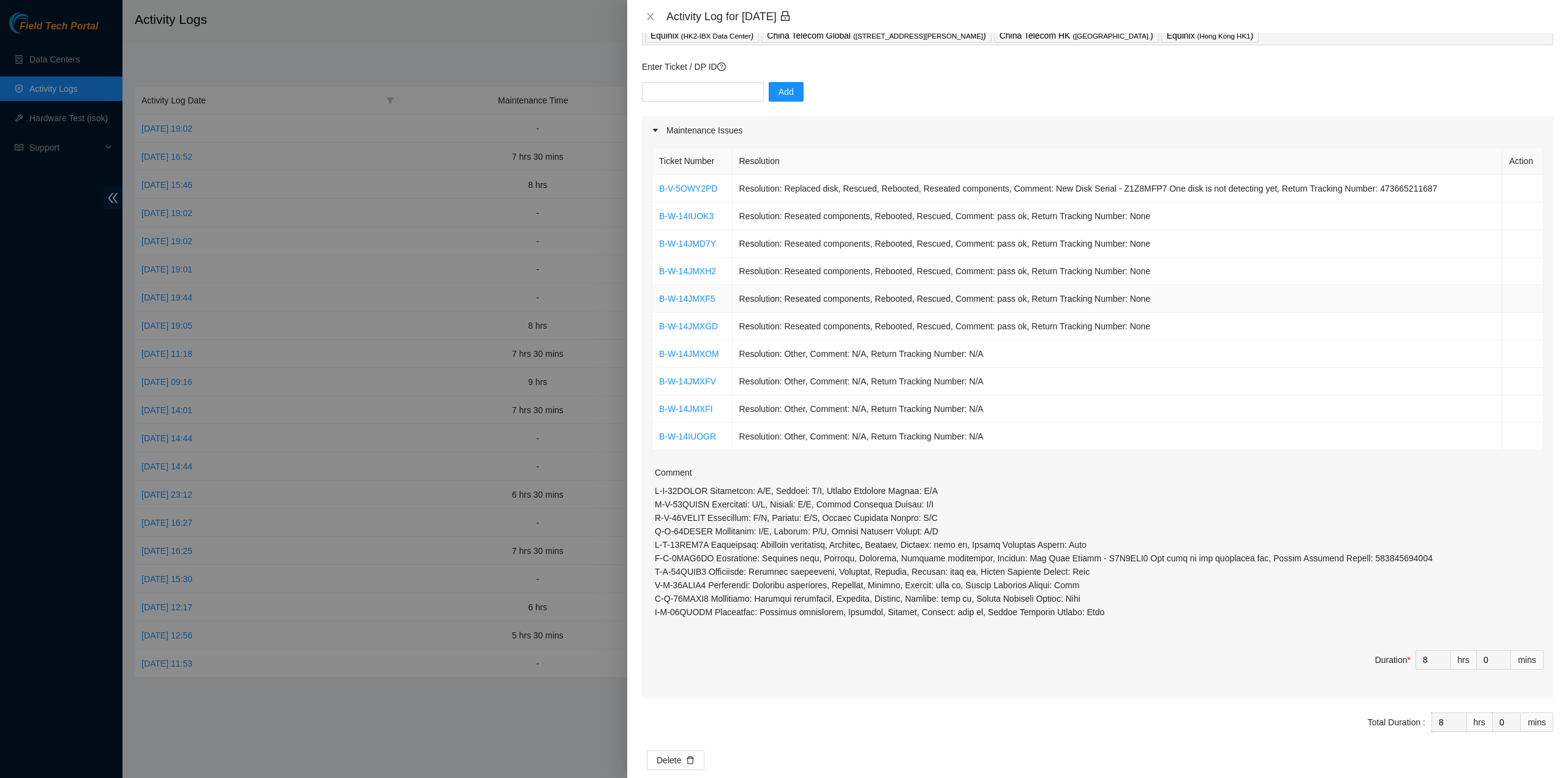
scroll to position [35, 0]
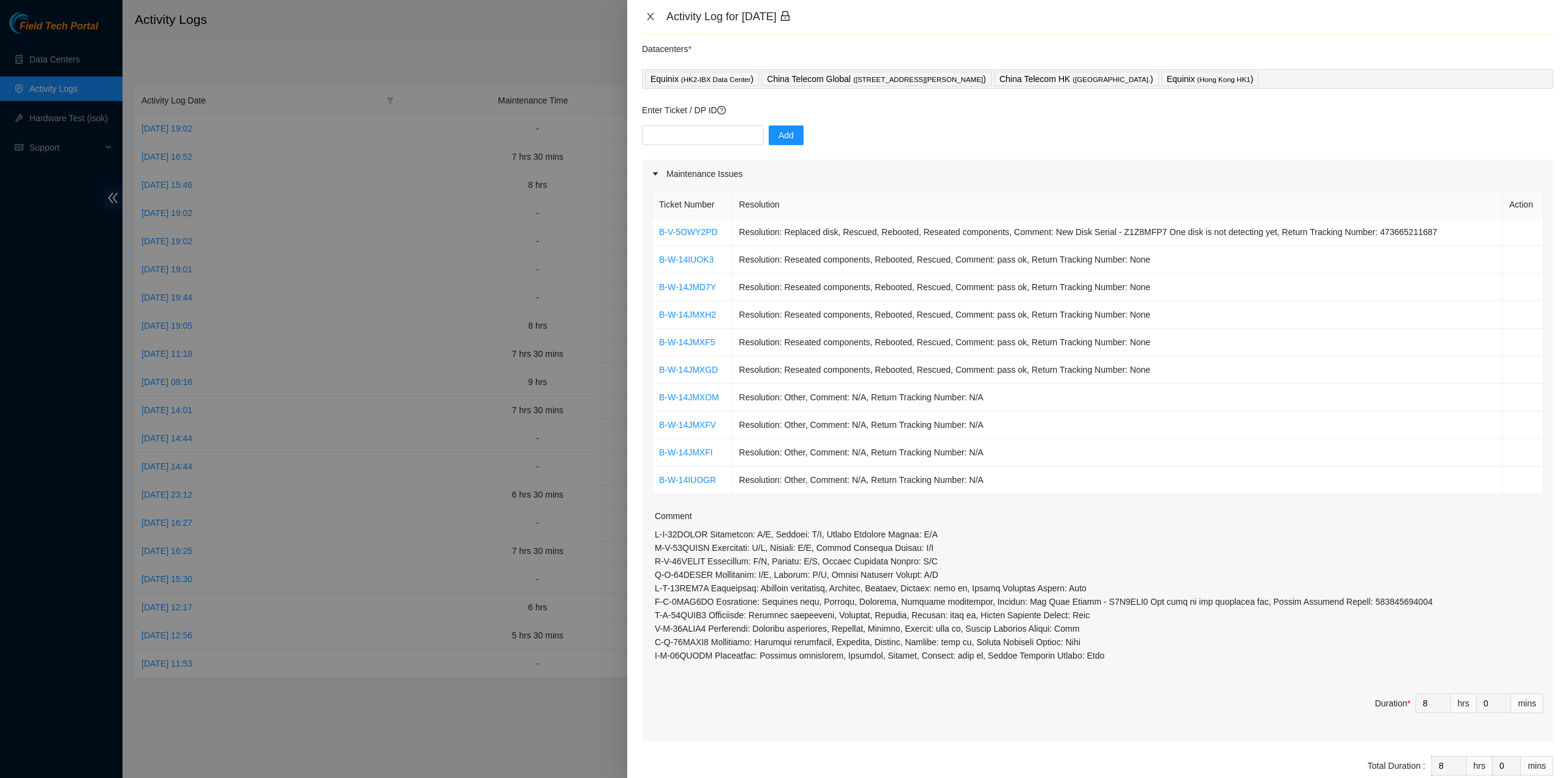
click at [652, 17] on icon "close" at bounding box center [650, 17] width 10 height 10
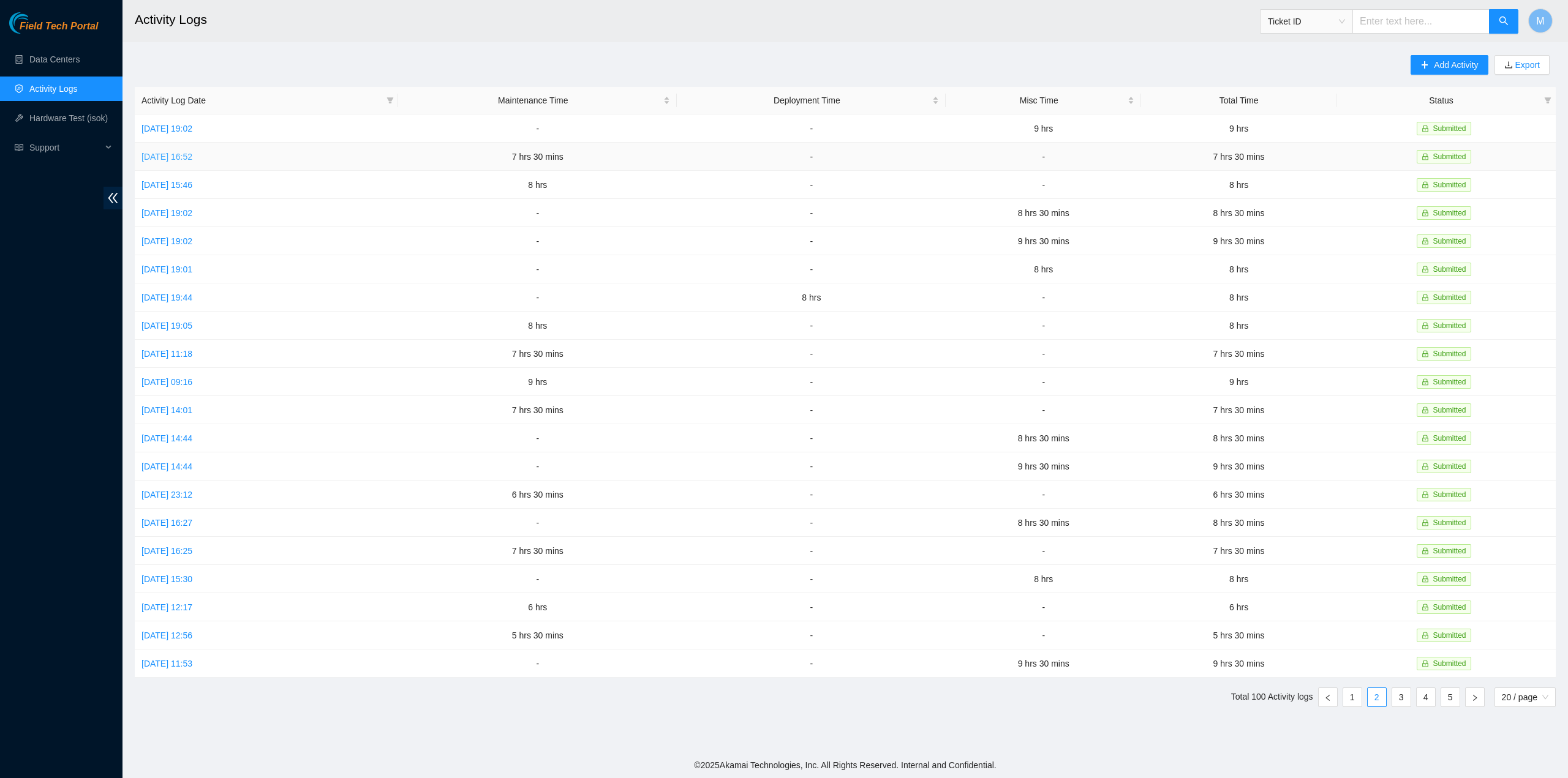
click at [192, 159] on link "Tue, 09 Sep 2025 16:52" at bounding box center [167, 157] width 51 height 10
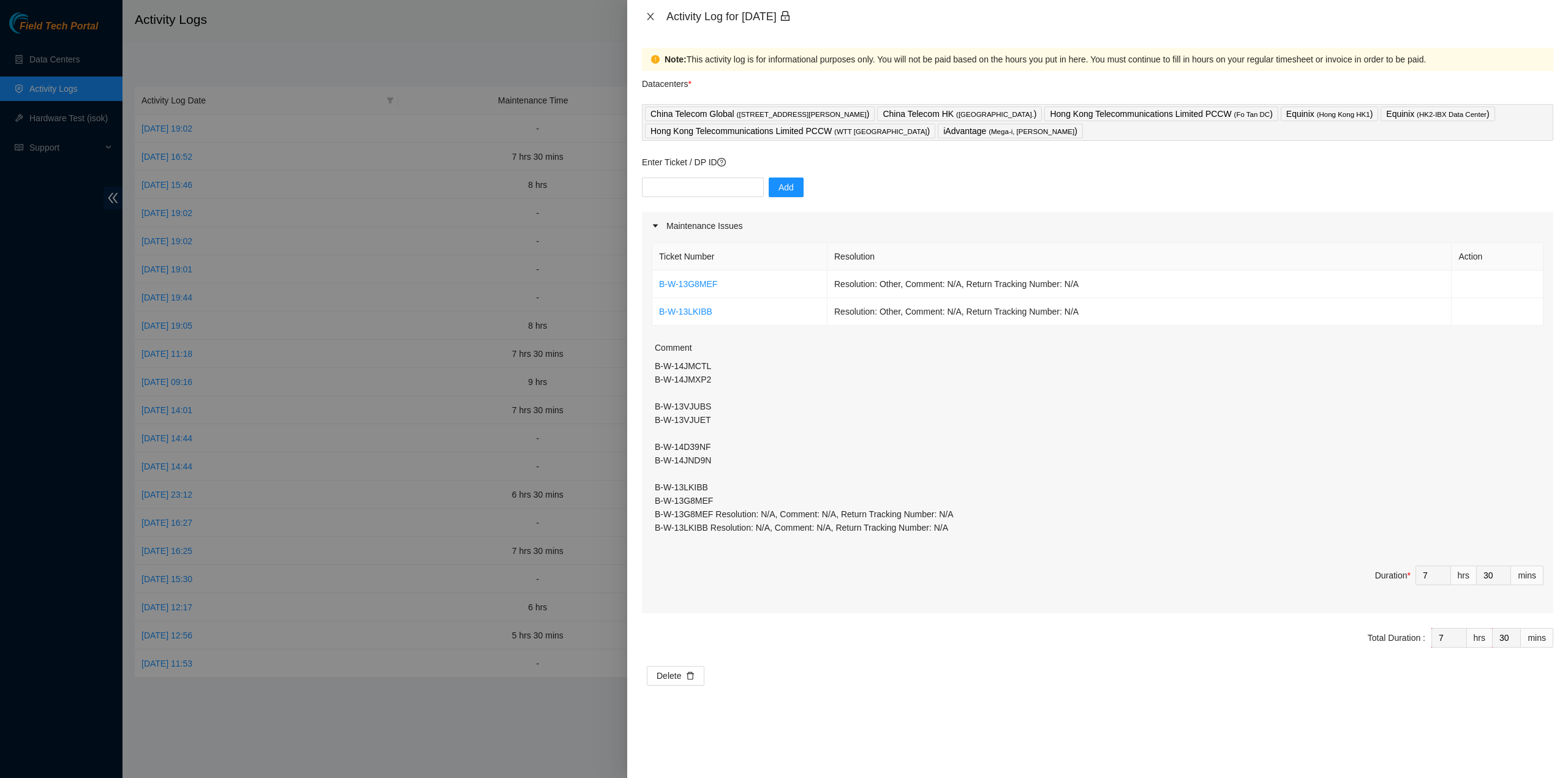
drag, startPoint x: 650, startPoint y: 15, endPoint x: 640, endPoint y: 19, distance: 10.8
click at [650, 15] on icon "close" at bounding box center [650, 17] width 10 height 10
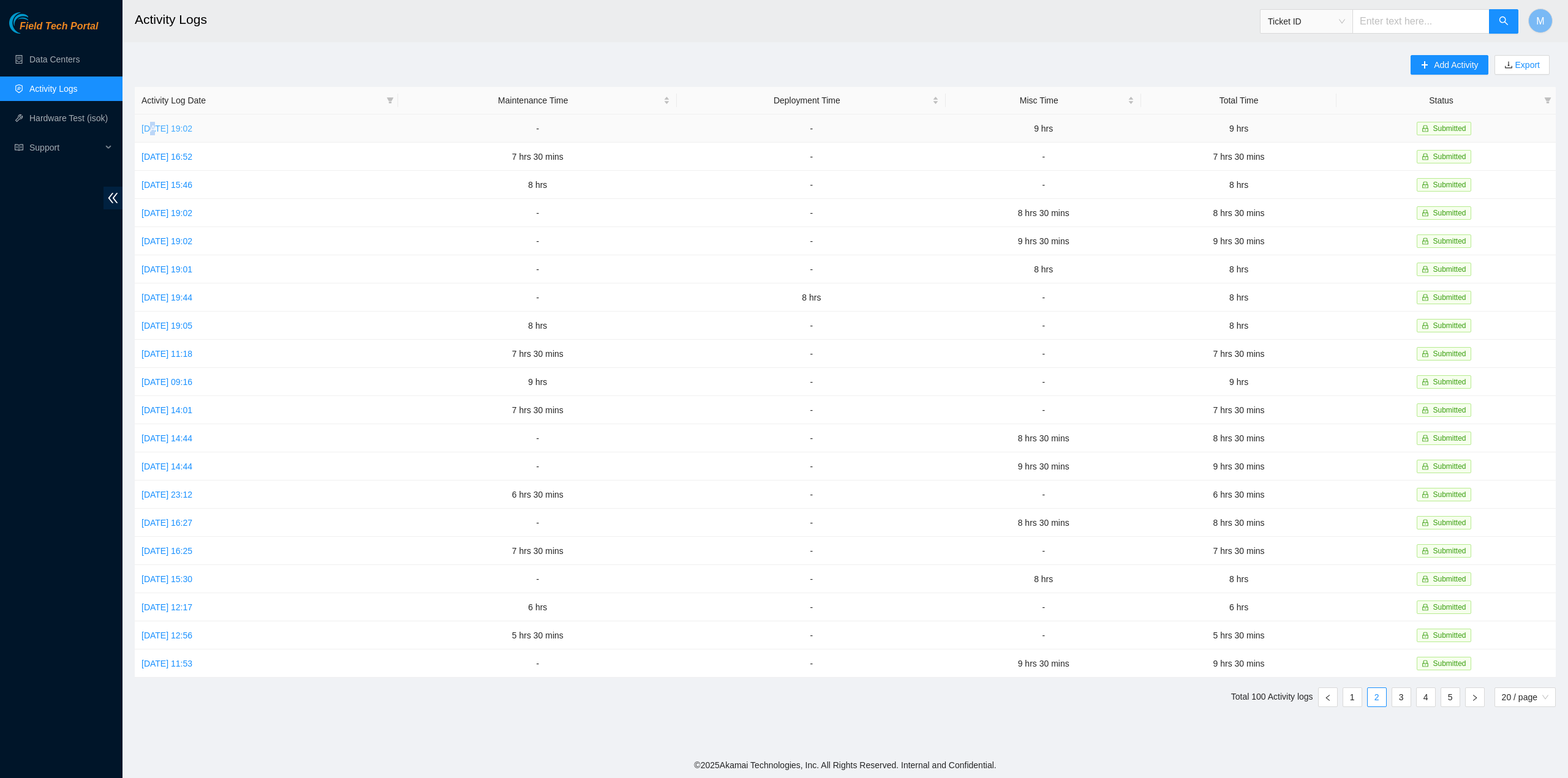
click at [156, 120] on td "Wed, 10 Sep 2025 19:02" at bounding box center [267, 128] width 263 height 28
click at [158, 129] on link "Wed, 10 Sep 2025 19:02" at bounding box center [167, 129] width 51 height 10
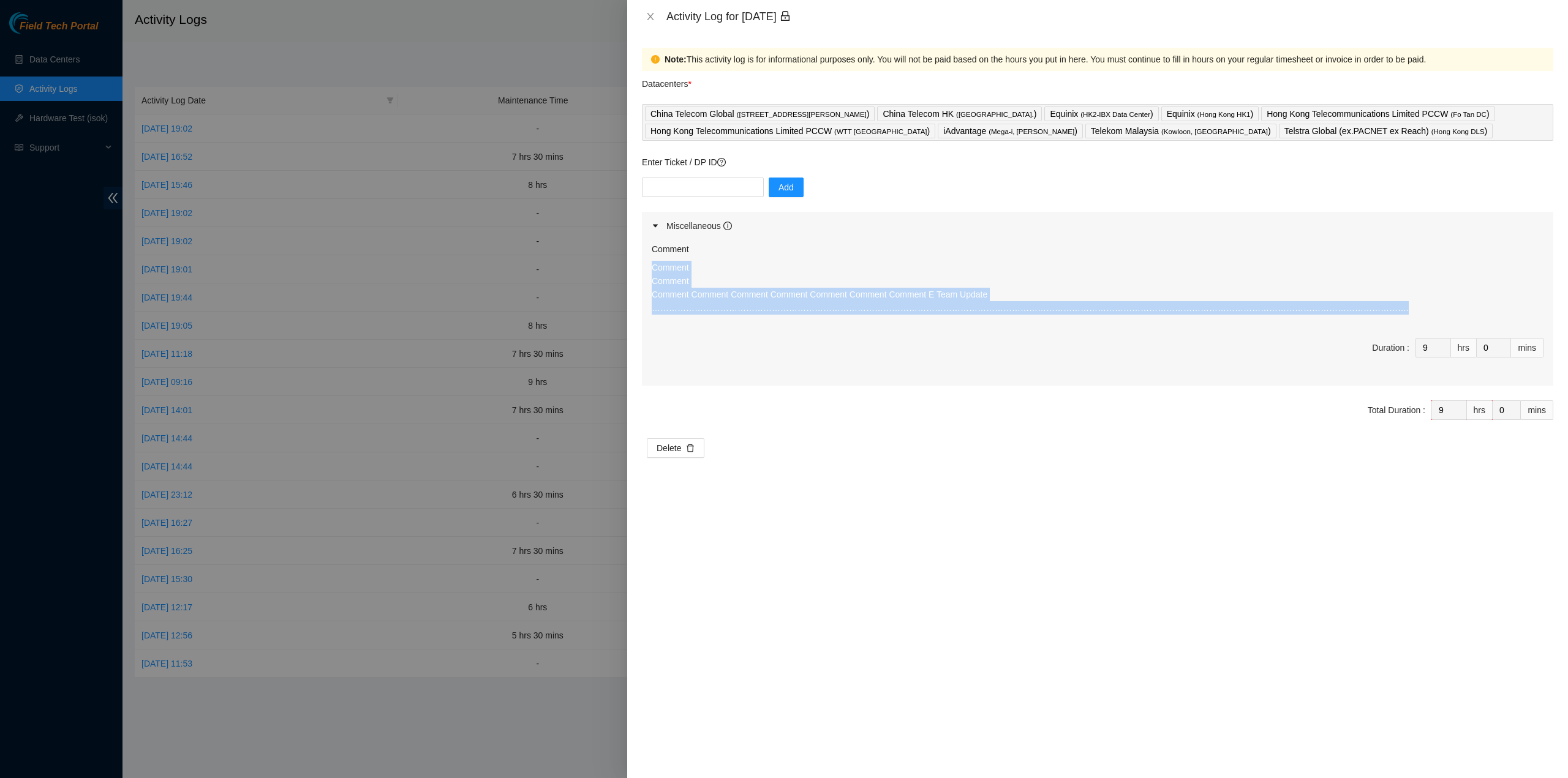
drag, startPoint x: 1550, startPoint y: 297, endPoint x: 649, endPoint y: 265, distance: 901.6
click at [649, 265] on div "Comment Comment Comment Comment Comment Comment Comment Comment Comment Comment…" at bounding box center [1097, 313] width 911 height 146
copy p "Comment Comment Comment Comment Comment Comment Comment Comment Comment E Team …"
drag, startPoint x: 653, startPoint y: 14, endPoint x: 441, endPoint y: 63, distance: 217.6
click at [653, 14] on icon "close" at bounding box center [650, 17] width 10 height 10
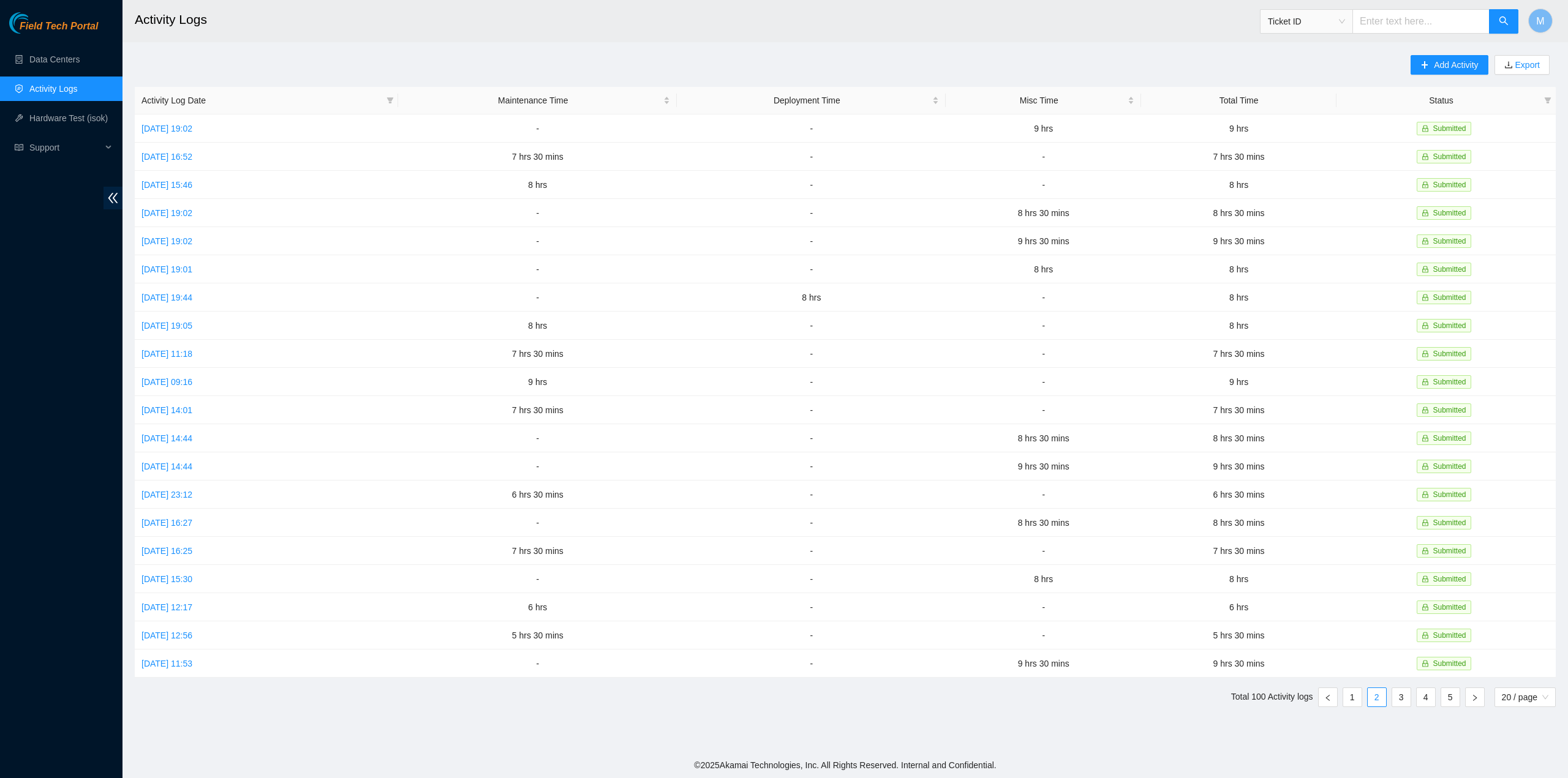
click at [48, 94] on link "Activity Logs" at bounding box center [54, 89] width 48 height 10
click at [36, 60] on link "Data Centers" at bounding box center [54, 59] width 50 height 10
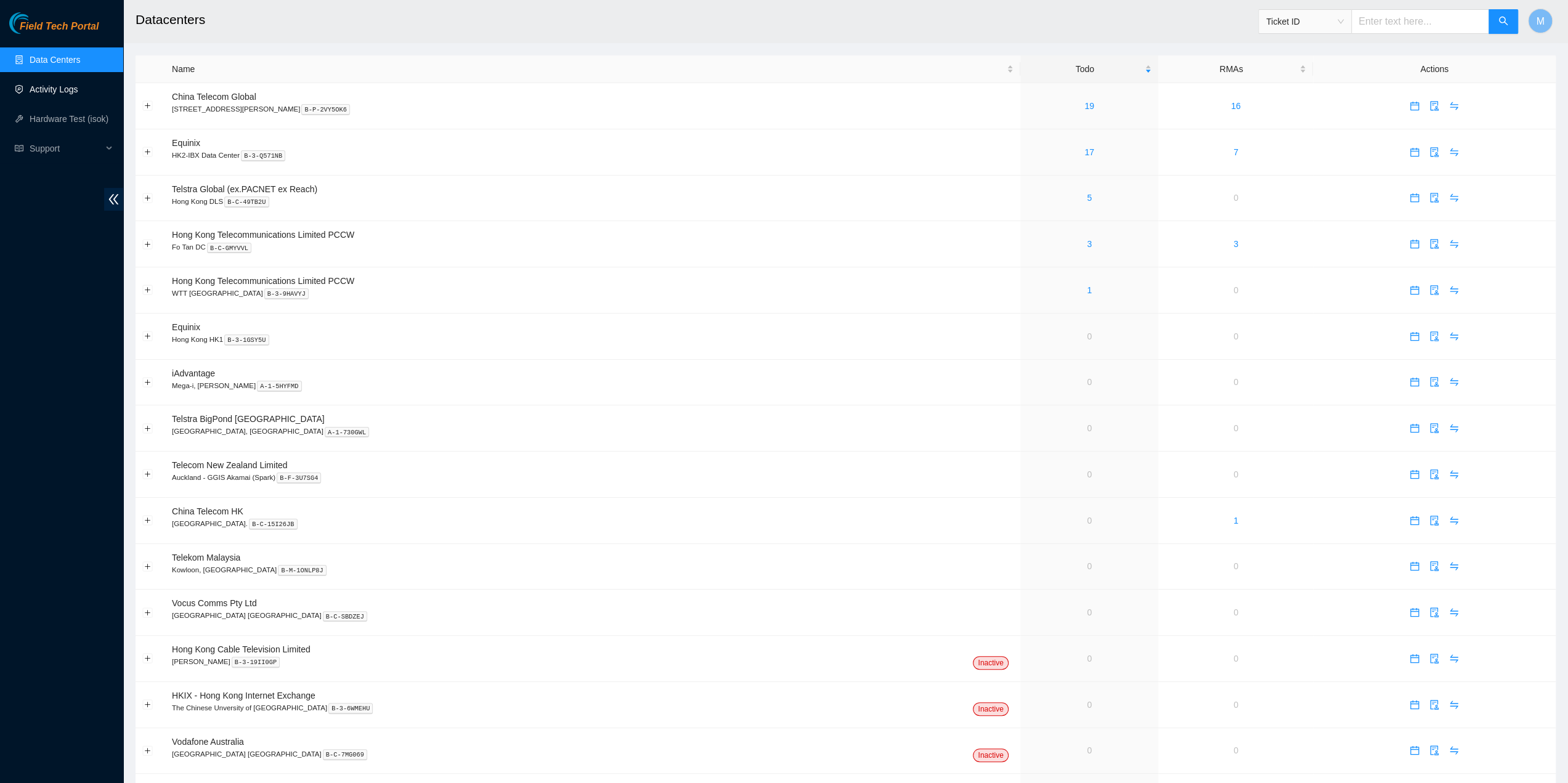
click at [51, 86] on link "Activity Logs" at bounding box center [54, 89] width 49 height 10
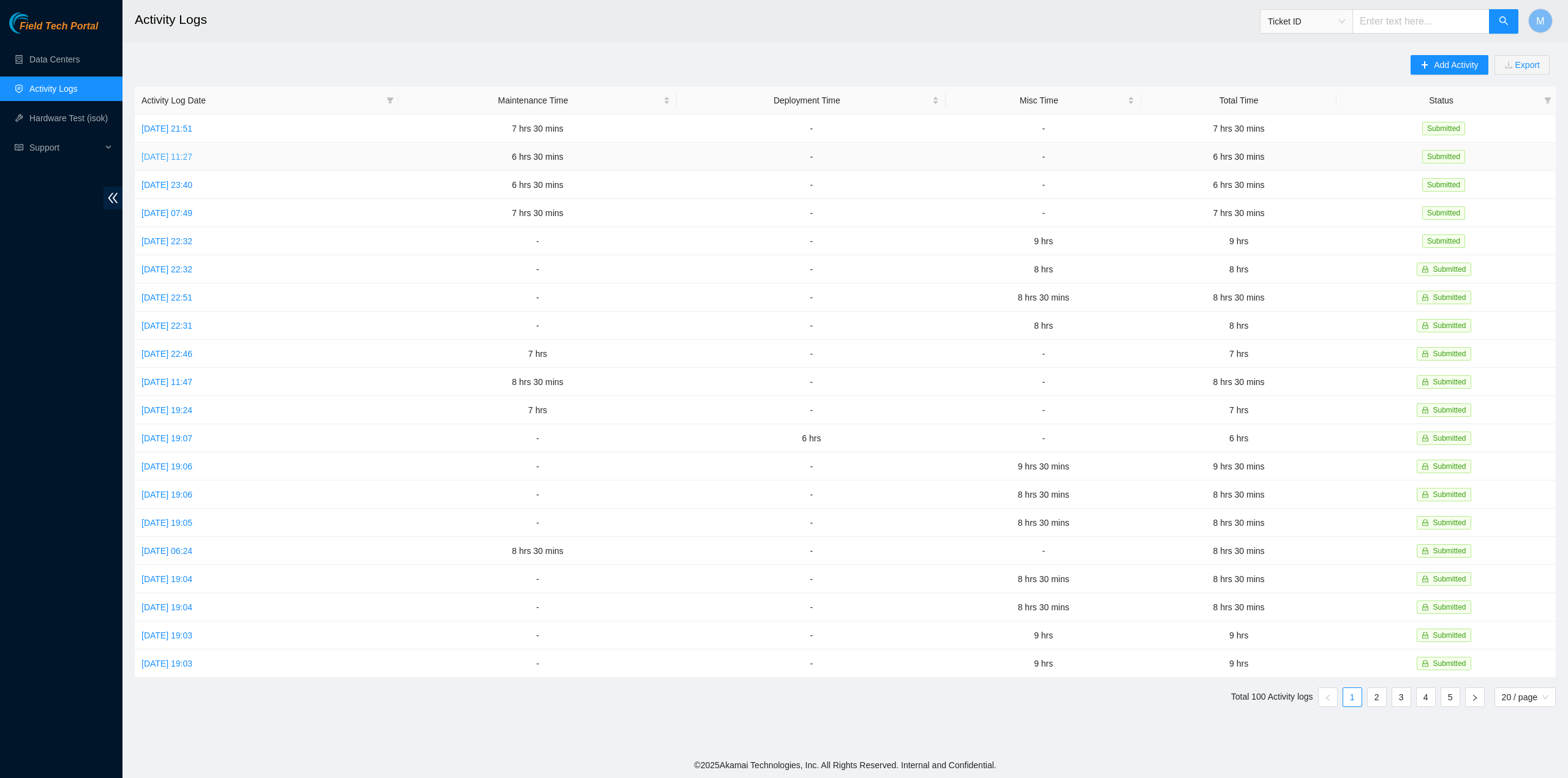
click at [191, 157] on link "Fri, 03 Oct 2025 11:27" at bounding box center [167, 157] width 51 height 10
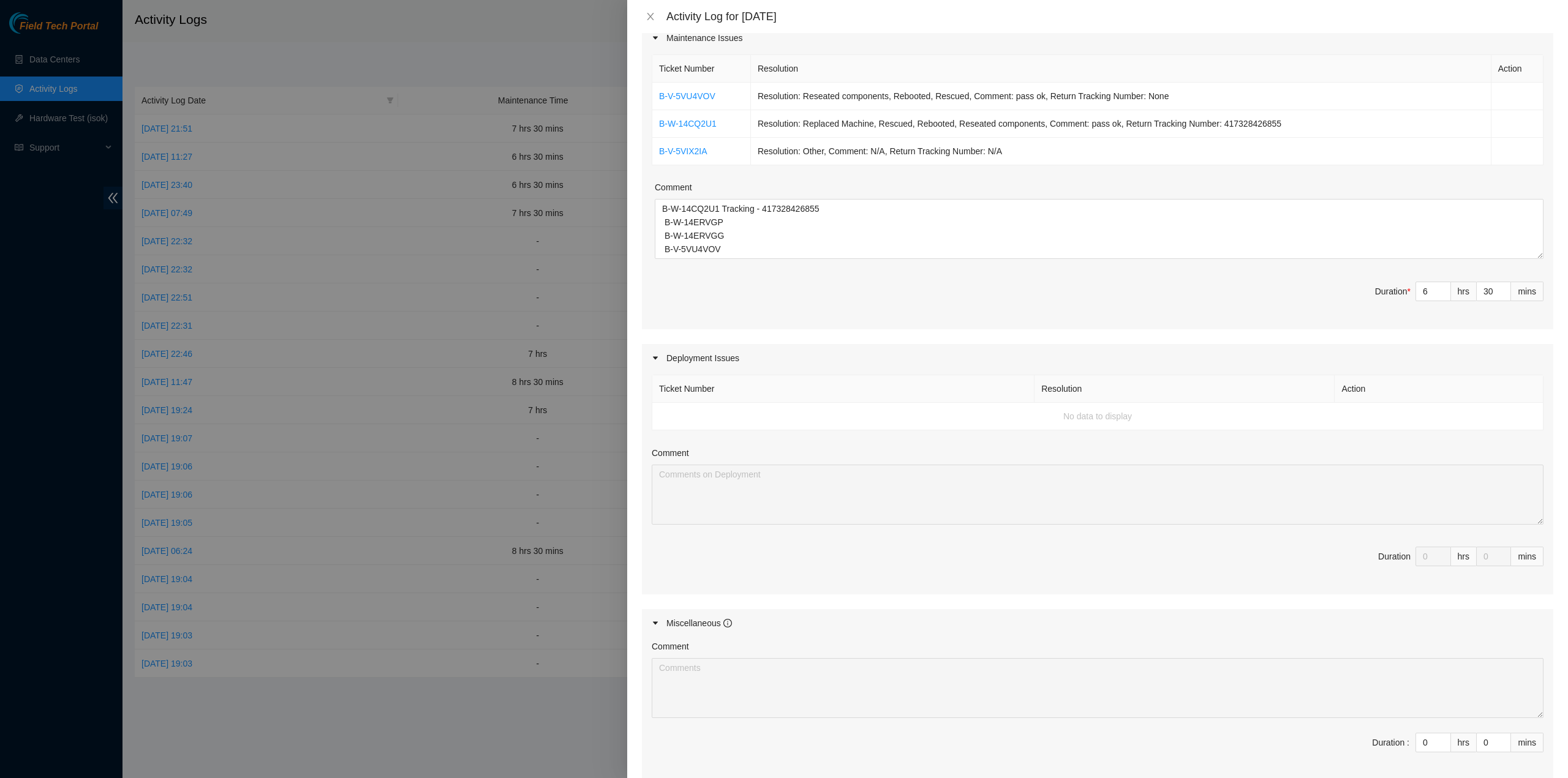
scroll to position [184, 0]
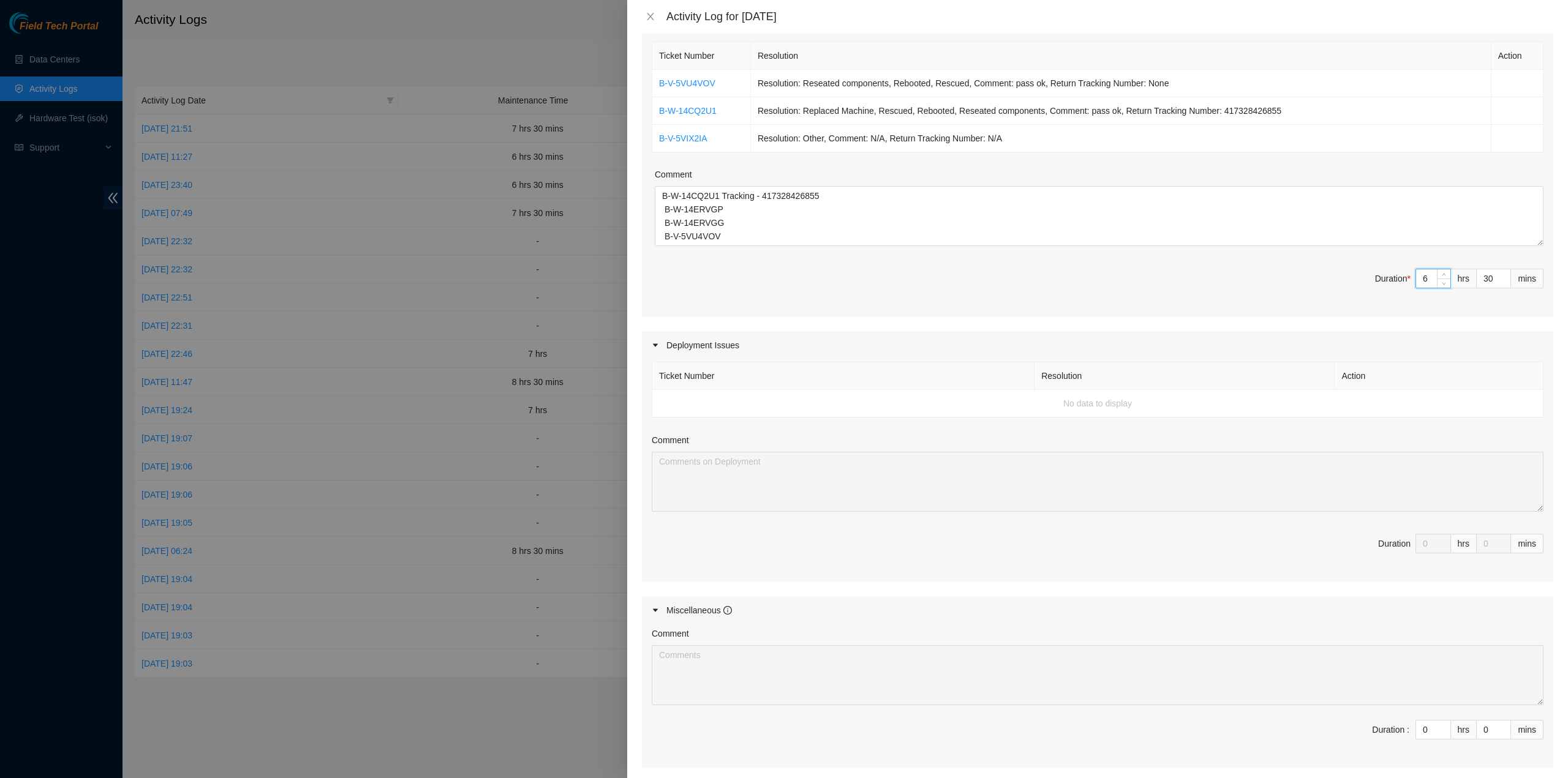
drag, startPoint x: 1421, startPoint y: 280, endPoint x: 1391, endPoint y: 275, distance: 30.4
click at [1393, 277] on span "Duration * 6 hrs 30 mins" at bounding box center [1097, 286] width 892 height 34
type input "5"
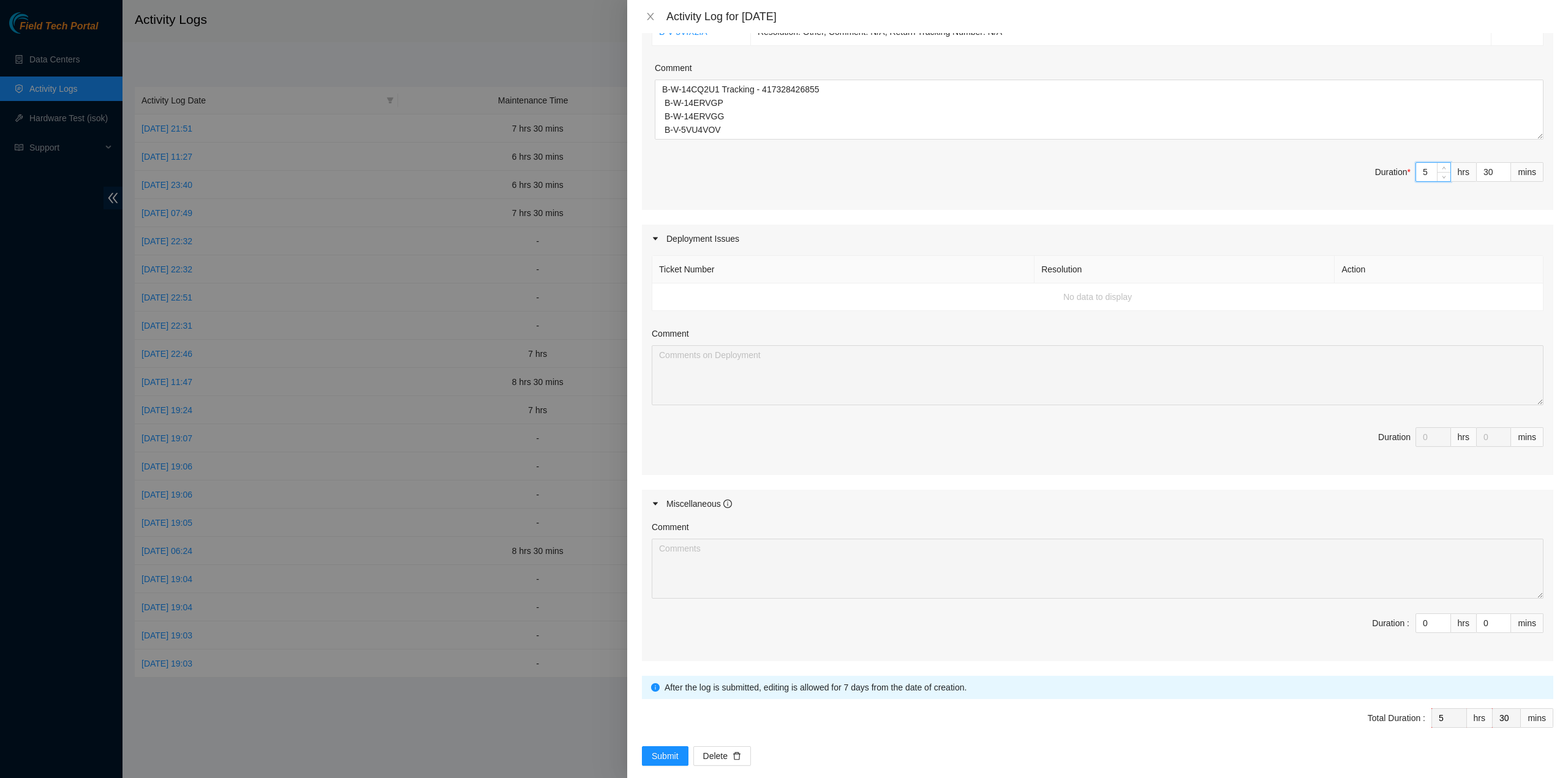
scroll to position [302, 0]
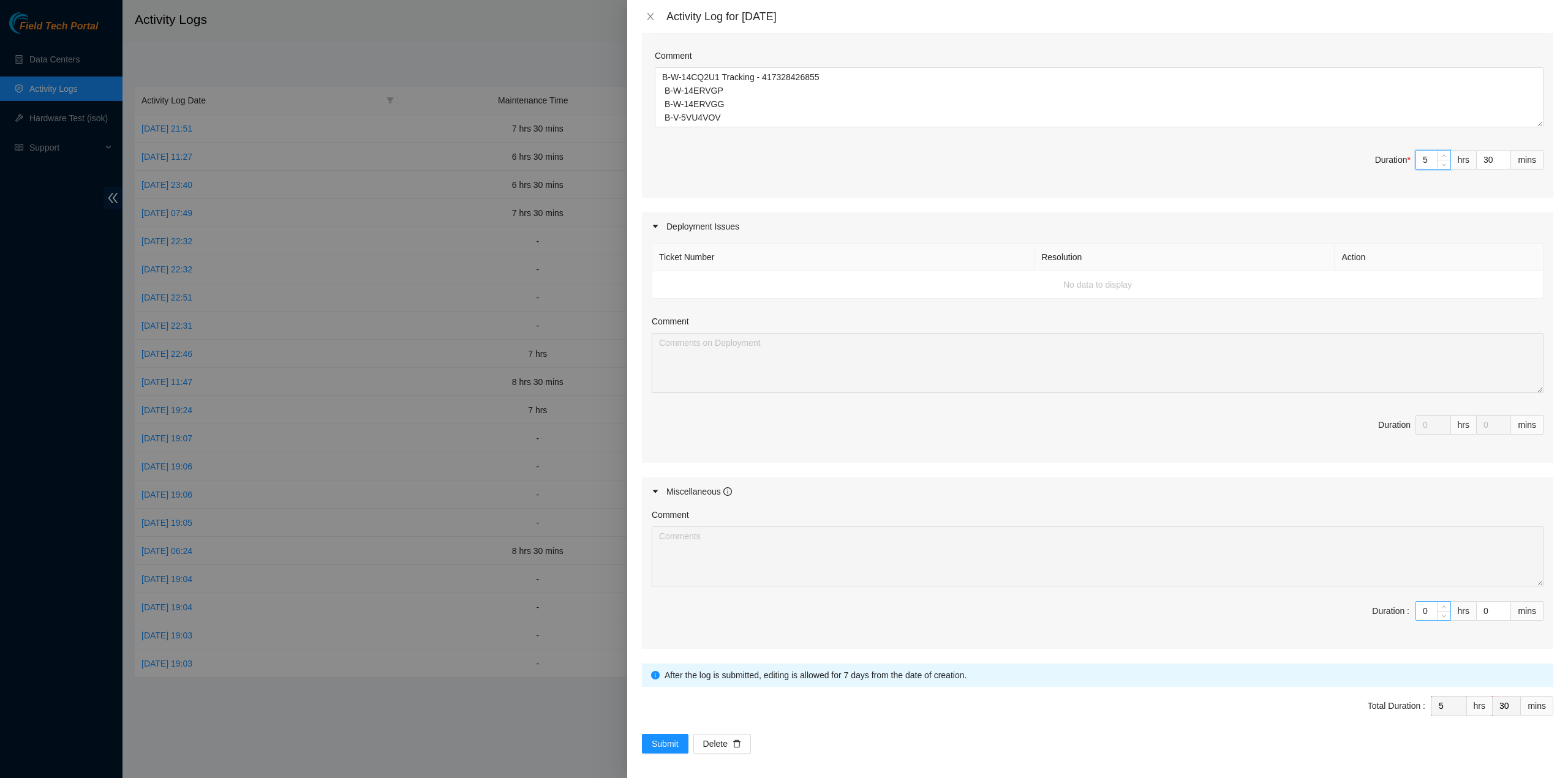
type input "5"
drag, startPoint x: 1419, startPoint y: 605, endPoint x: 1396, endPoint y: 597, distance: 24.4
click at [1404, 602] on span "Duration : 0 hrs 0 mins" at bounding box center [1097, 618] width 892 height 34
type input "7"
type input "12"
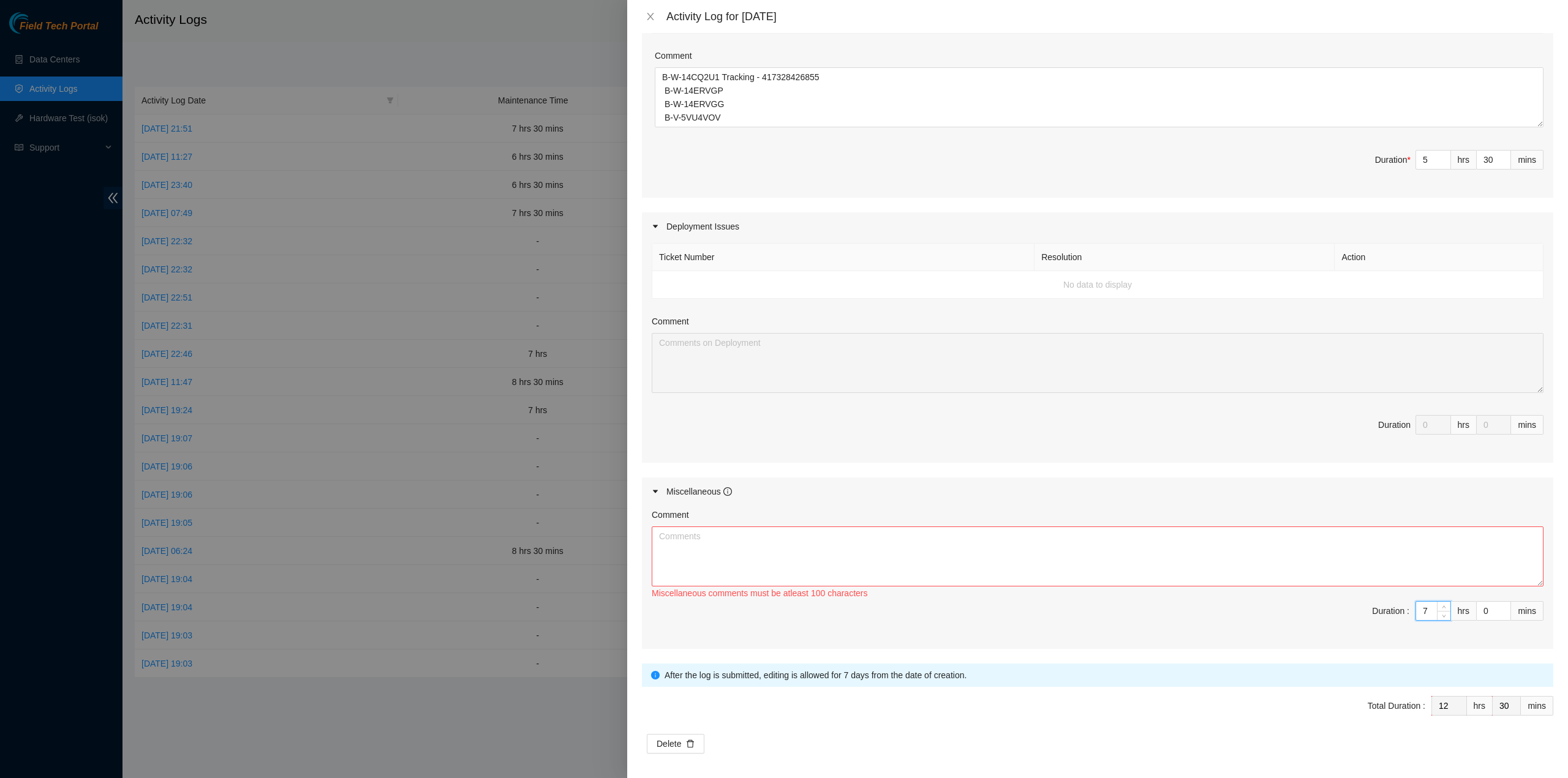
type input "7"
click at [1015, 527] on textarea "Comment" at bounding box center [1097, 556] width 892 height 60
paste textarea "Comment Comment Comment Comment Comment Comment Comment Comment Comment E Team …"
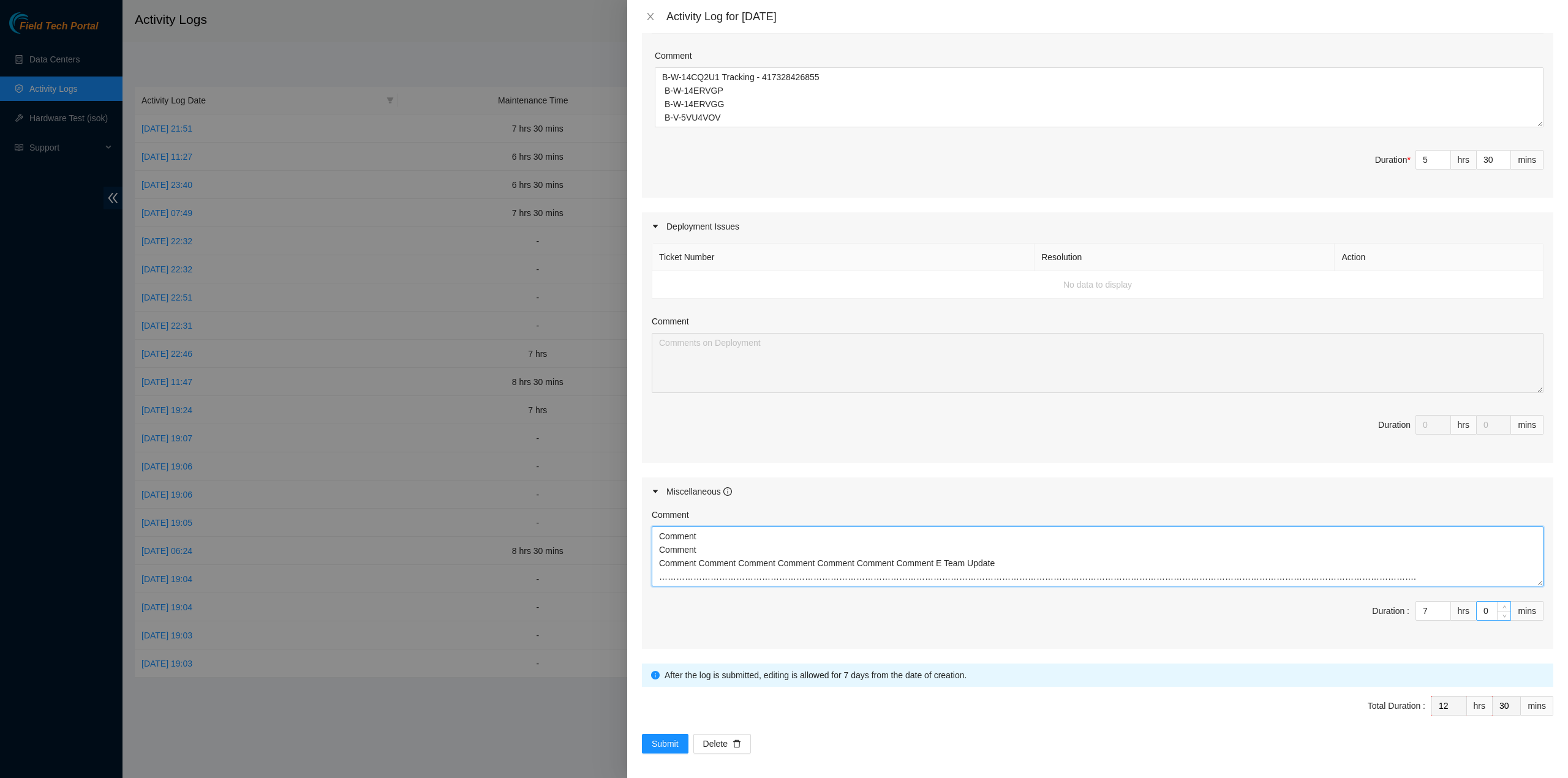
type textarea "Comment Comment Comment Comment Comment Comment Comment Comment Comment E Team …"
drag, startPoint x: 1469, startPoint y: 611, endPoint x: 1472, endPoint y: 619, distance: 8.5
click at [1477, 611] on input "0" at bounding box center [1494, 611] width 34 height 19
type input "30"
type input "13"
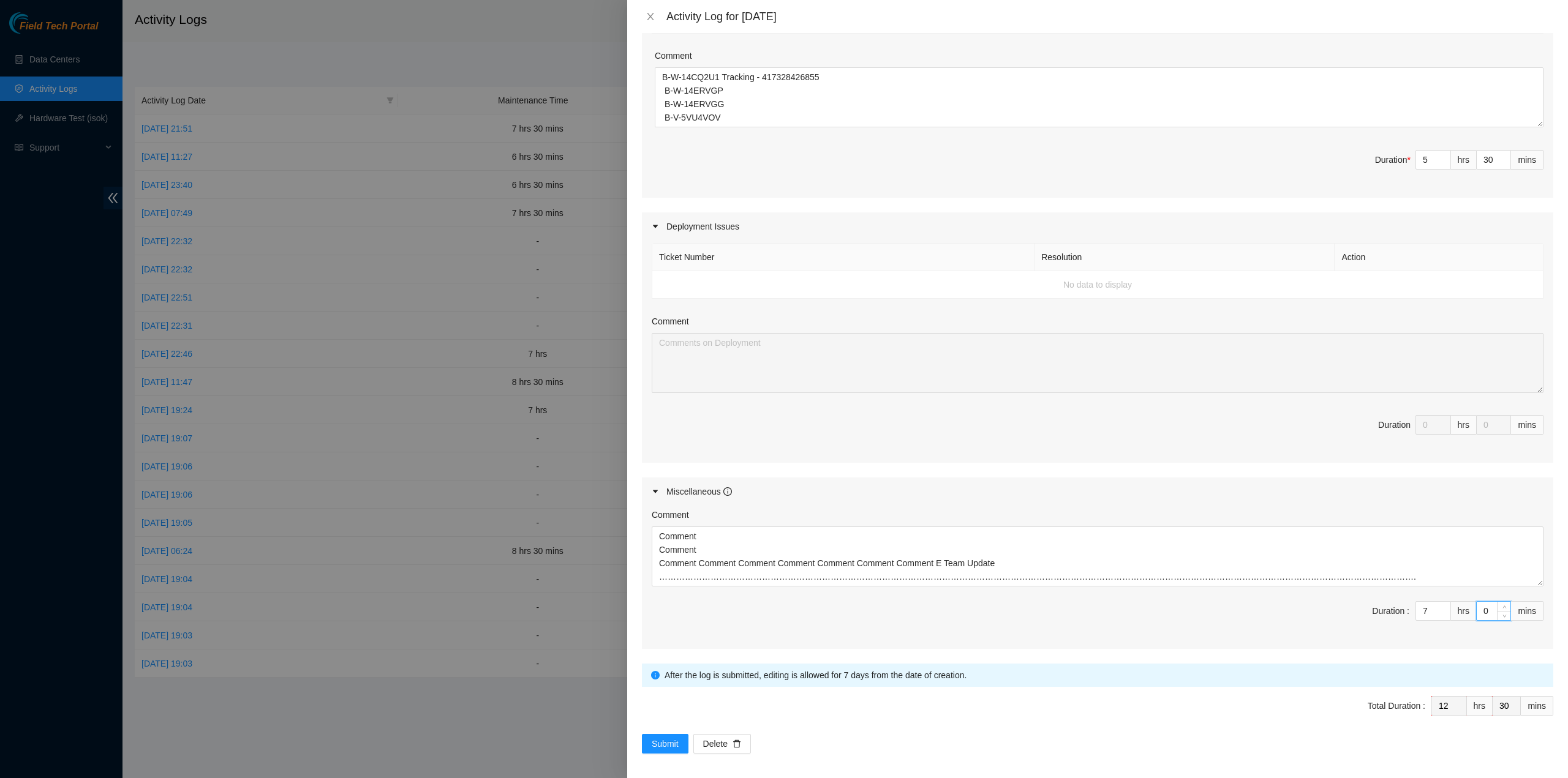
type input "0"
type input "30"
click at [659, 737] on span "Submit" at bounding box center [665, 744] width 27 height 14
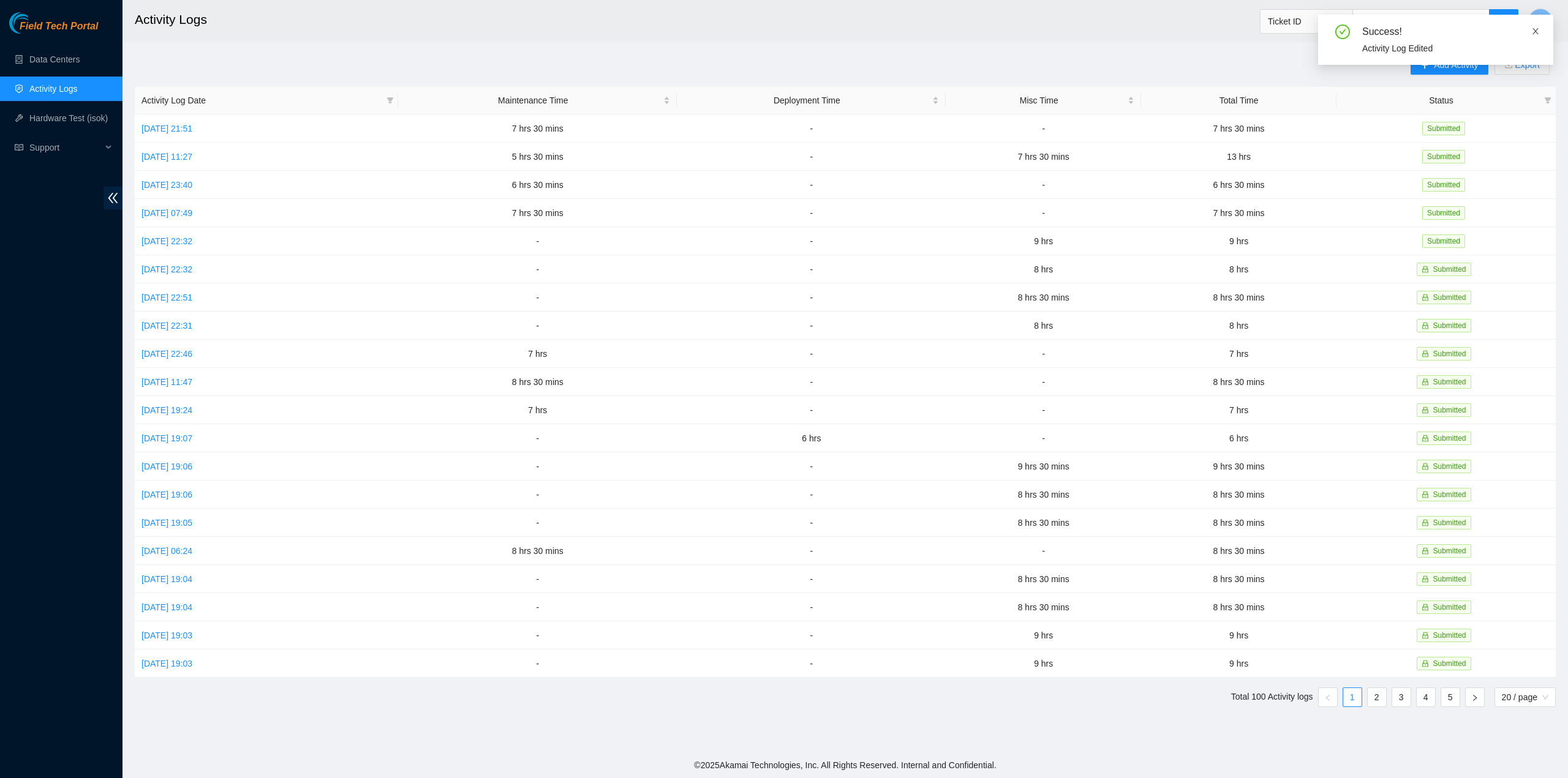
click at [1536, 31] on icon "close" at bounding box center [1536, 31] width 8 height 8
click at [192, 631] on link "Fri, 12 Sep 2025 19:03" at bounding box center [167, 635] width 51 height 10
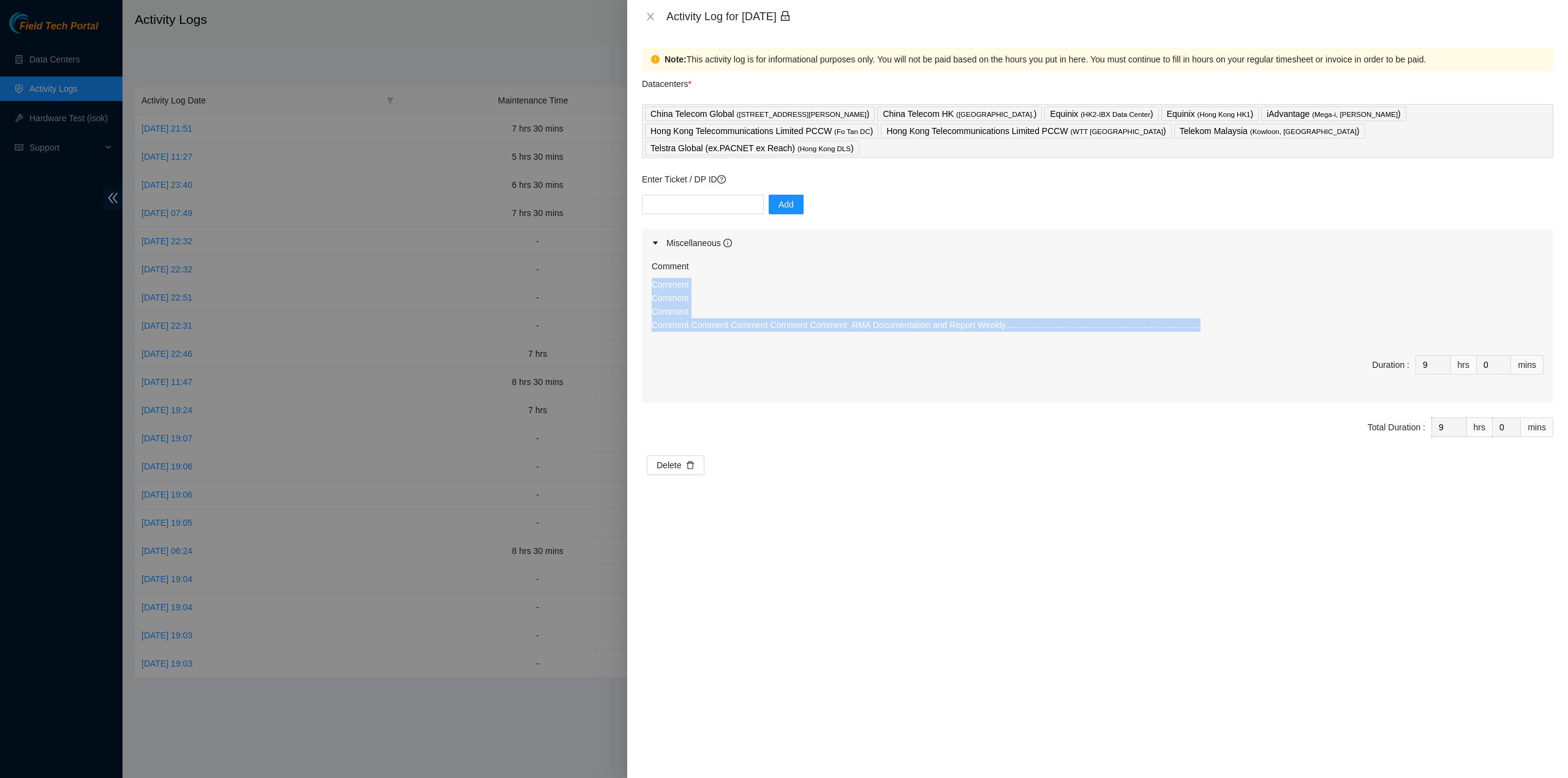
drag, startPoint x: 1183, startPoint y: 314, endPoint x: 637, endPoint y: 269, distance: 547.9
click at [637, 269] on div "Note: This activity log is for informational purposes only. You will not be pai…" at bounding box center [1098, 406] width 941 height 745
copy p "Comment Comment Comment Comment Comment Comment Comment Comment .RMA Documentat…"
click at [655, 17] on button "Close" at bounding box center [650, 17] width 17 height 12
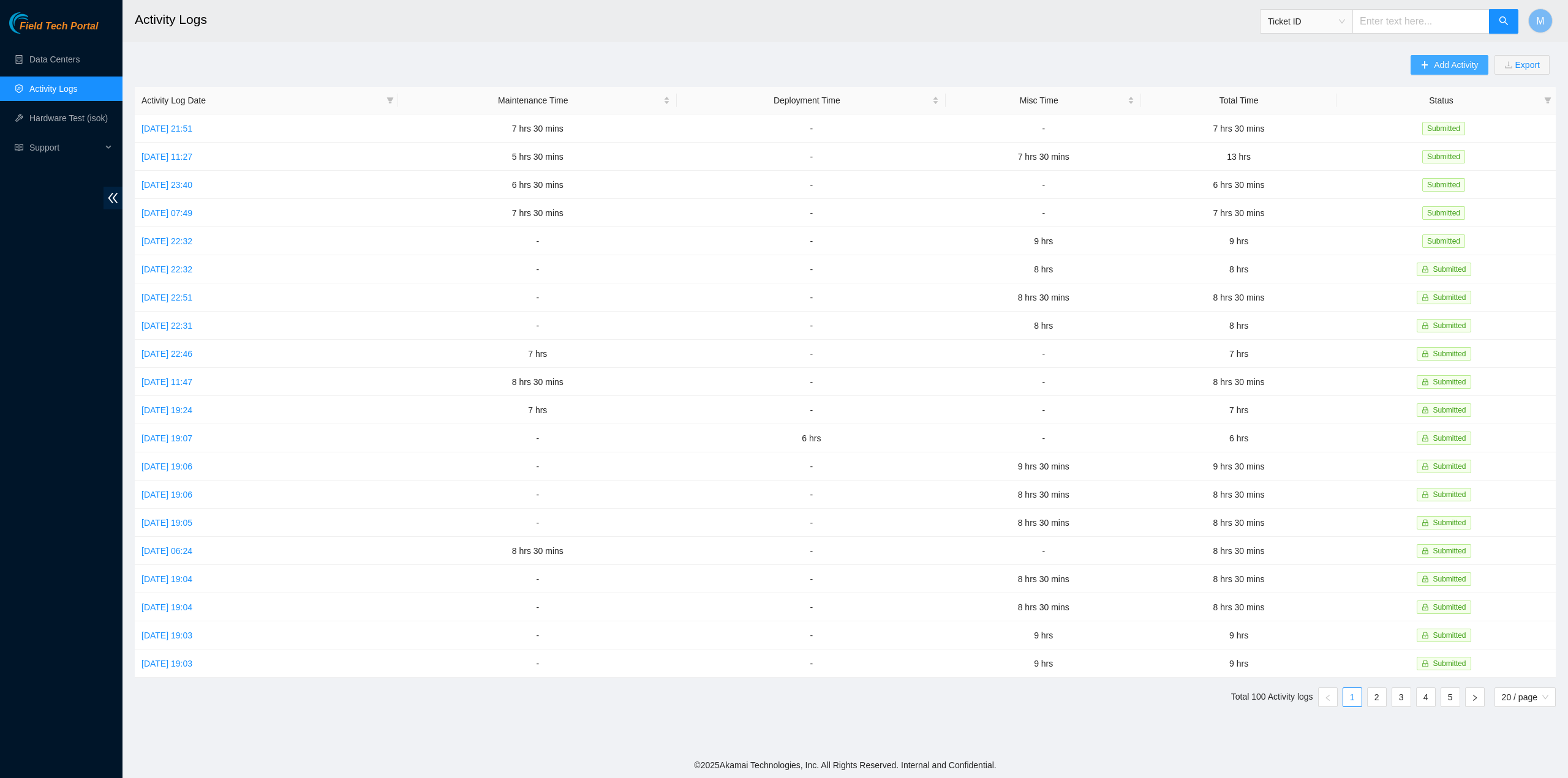
click at [1457, 67] on span "Add Activity" at bounding box center [1456, 65] width 44 height 14
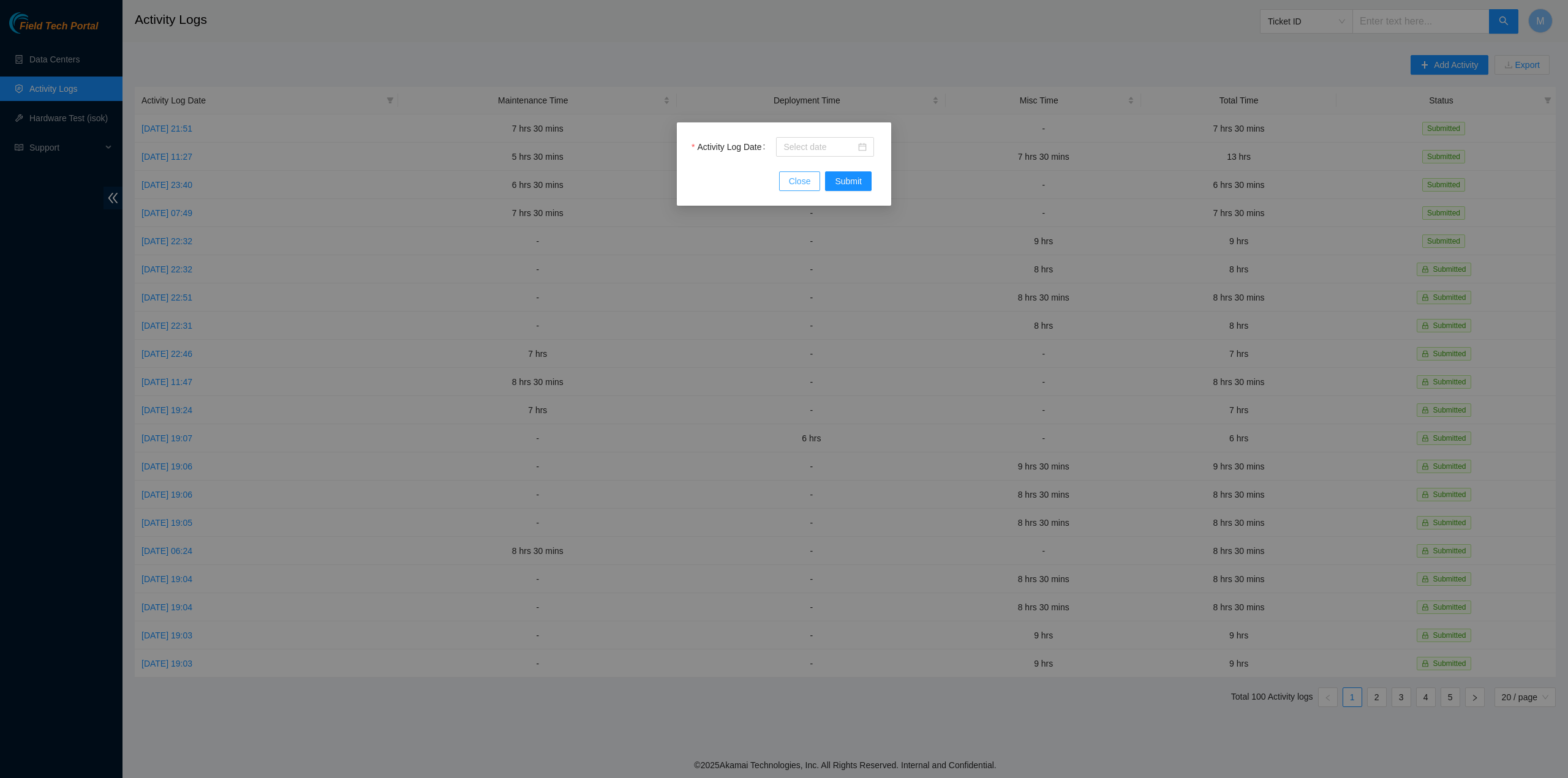
click at [801, 185] on span "Close" at bounding box center [800, 181] width 22 height 14
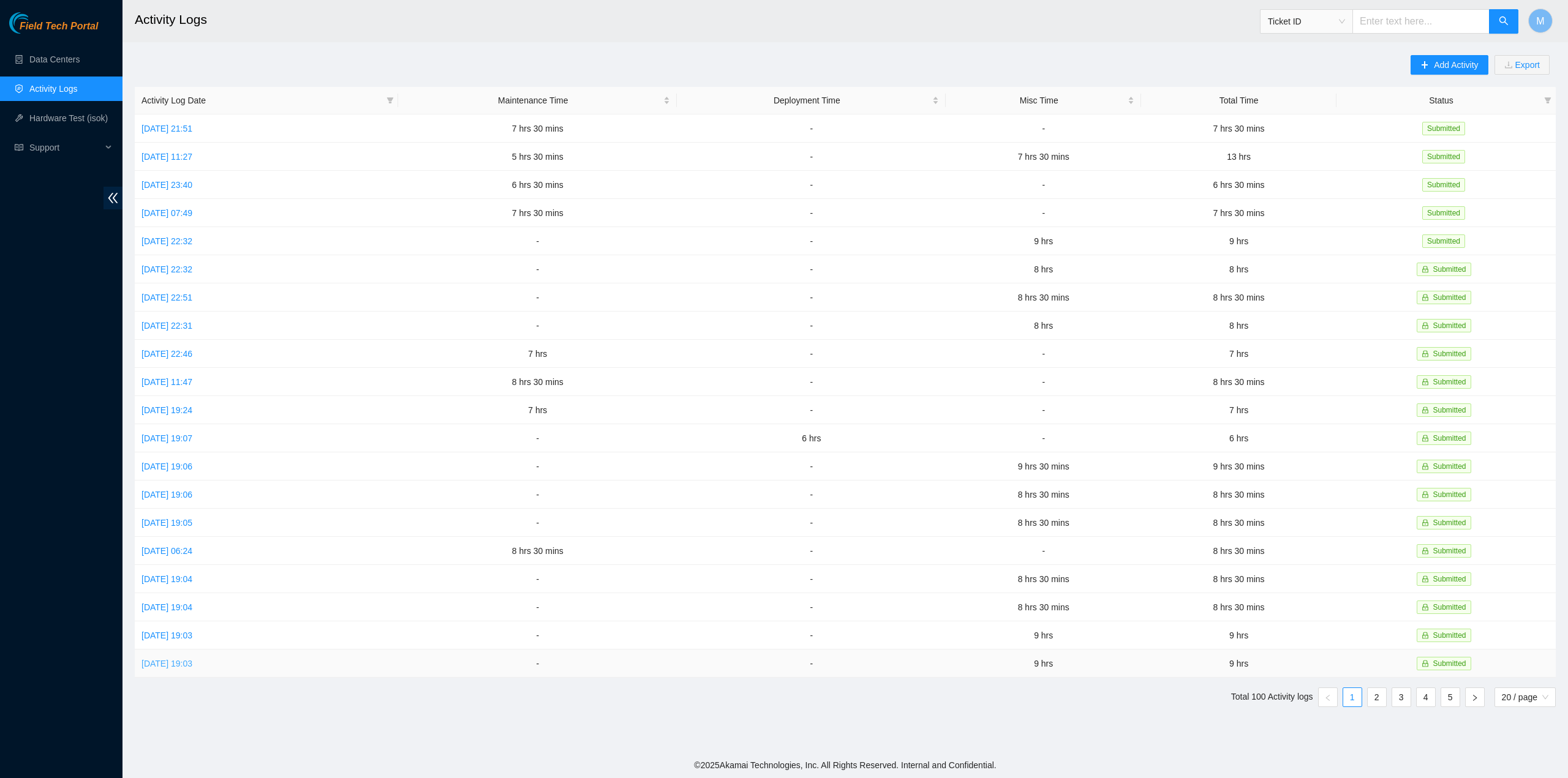
click at [192, 659] on link "Thu, 11 Sep 2025 19:03" at bounding box center [167, 664] width 51 height 10
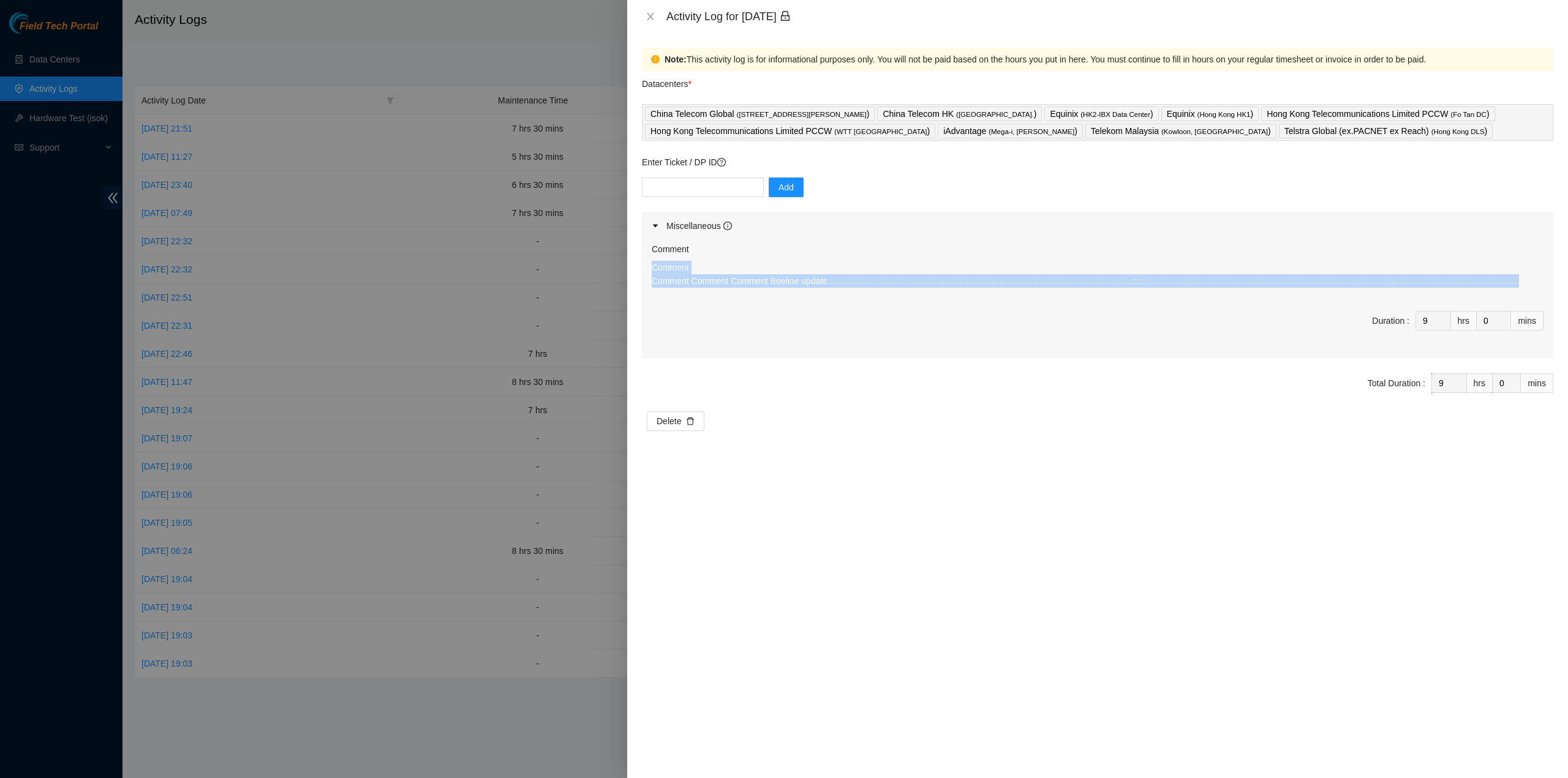
drag, startPoint x: 1345, startPoint y: 284, endPoint x: 654, endPoint y: 262, distance: 691.4
click at [654, 262] on p "Comment Comment Comment Comment Beeline update…………………………………………………………………………………………" at bounding box center [1097, 274] width 892 height 27
copy p "Comment Comment Comment Comment Beeline update…………………………………………………………………………………………"
click at [648, 17] on icon "close" at bounding box center [650, 17] width 10 height 10
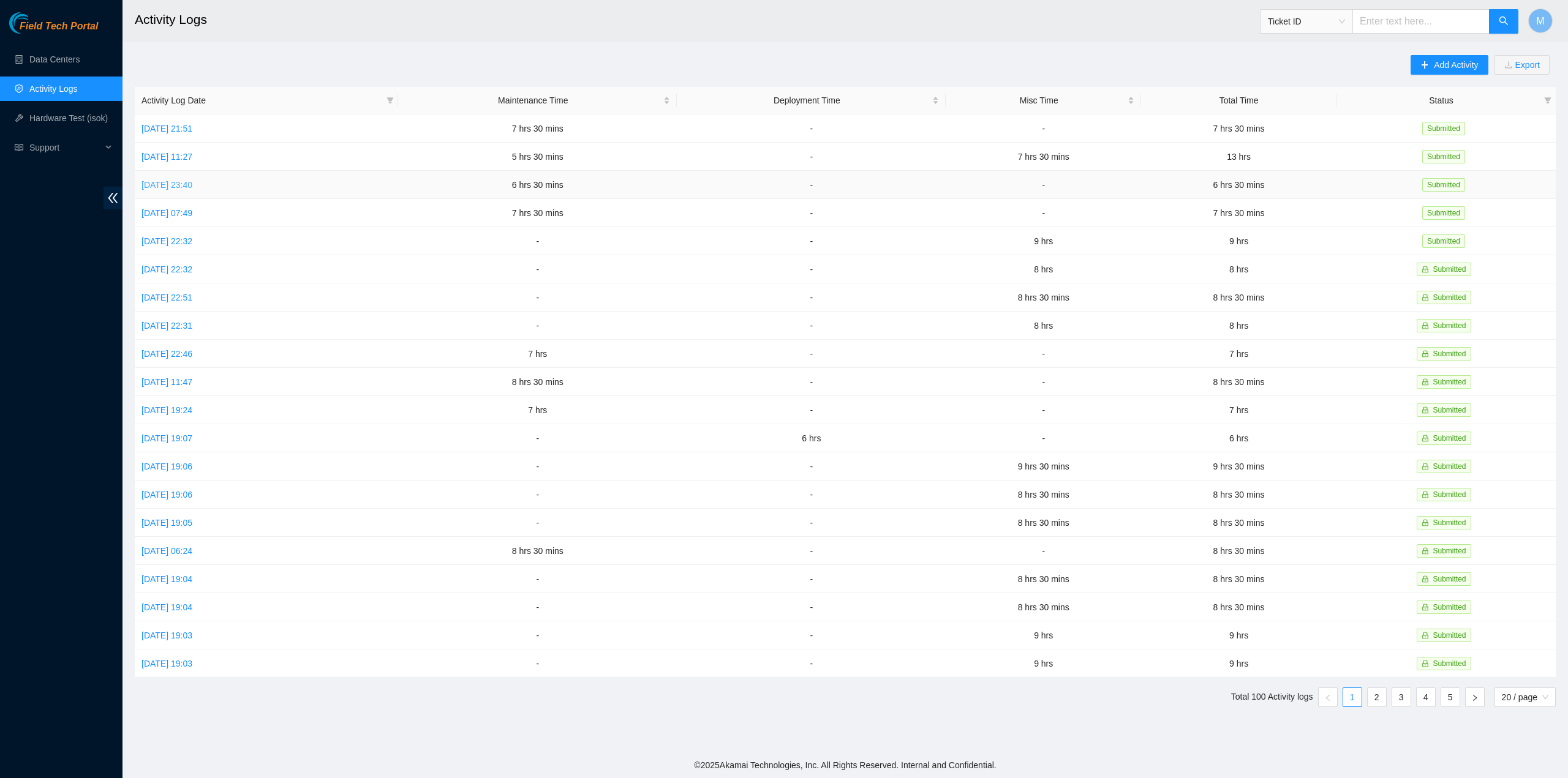
click at [190, 182] on link "Wed, 01 Oct 2025 23:40" at bounding box center [167, 185] width 51 height 10
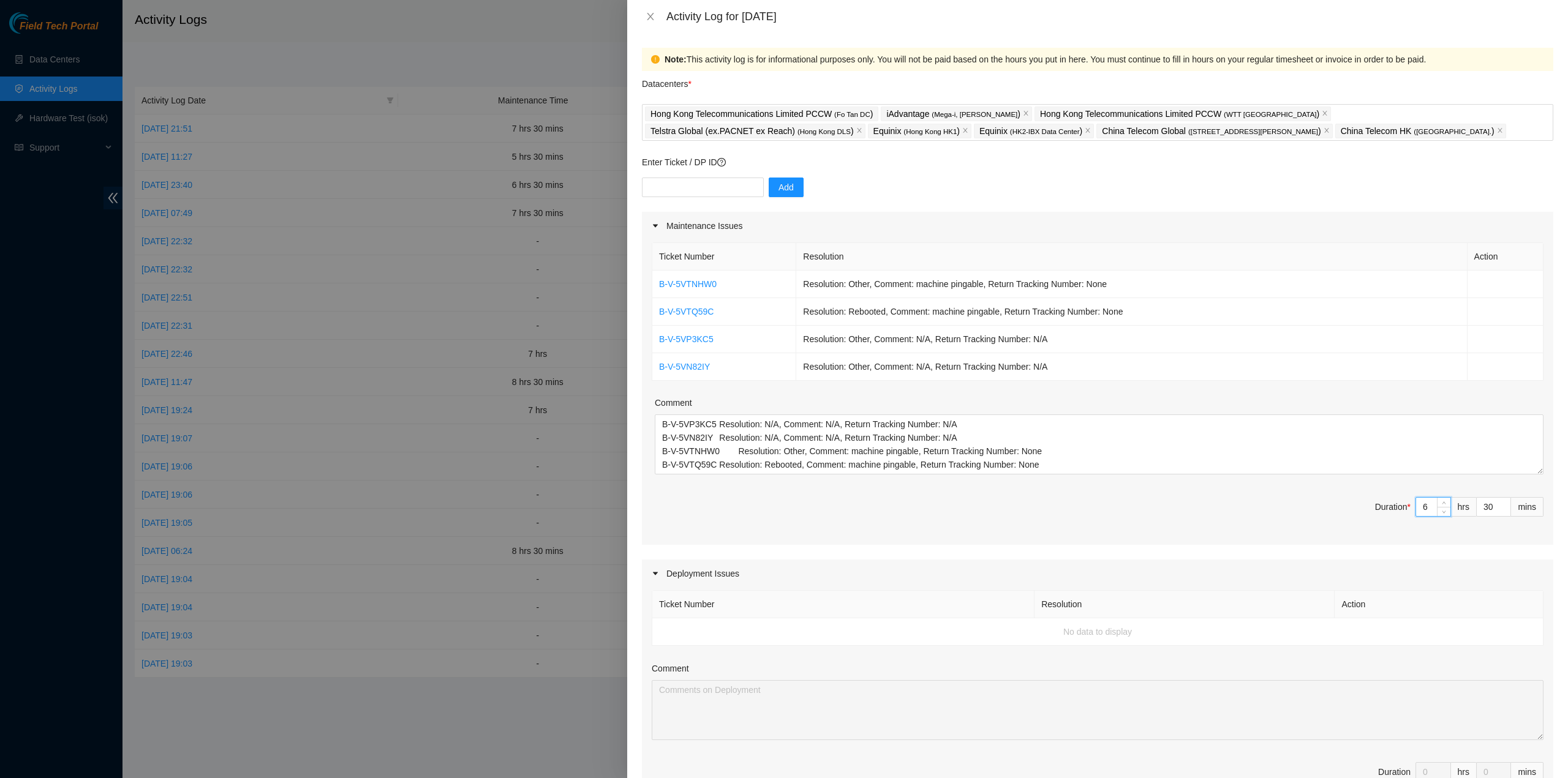
drag, startPoint x: 1419, startPoint y: 505, endPoint x: 1407, endPoint y: 506, distance: 12.0
click at [1416, 506] on input "6" at bounding box center [1434, 507] width 34 height 19
type input "5"
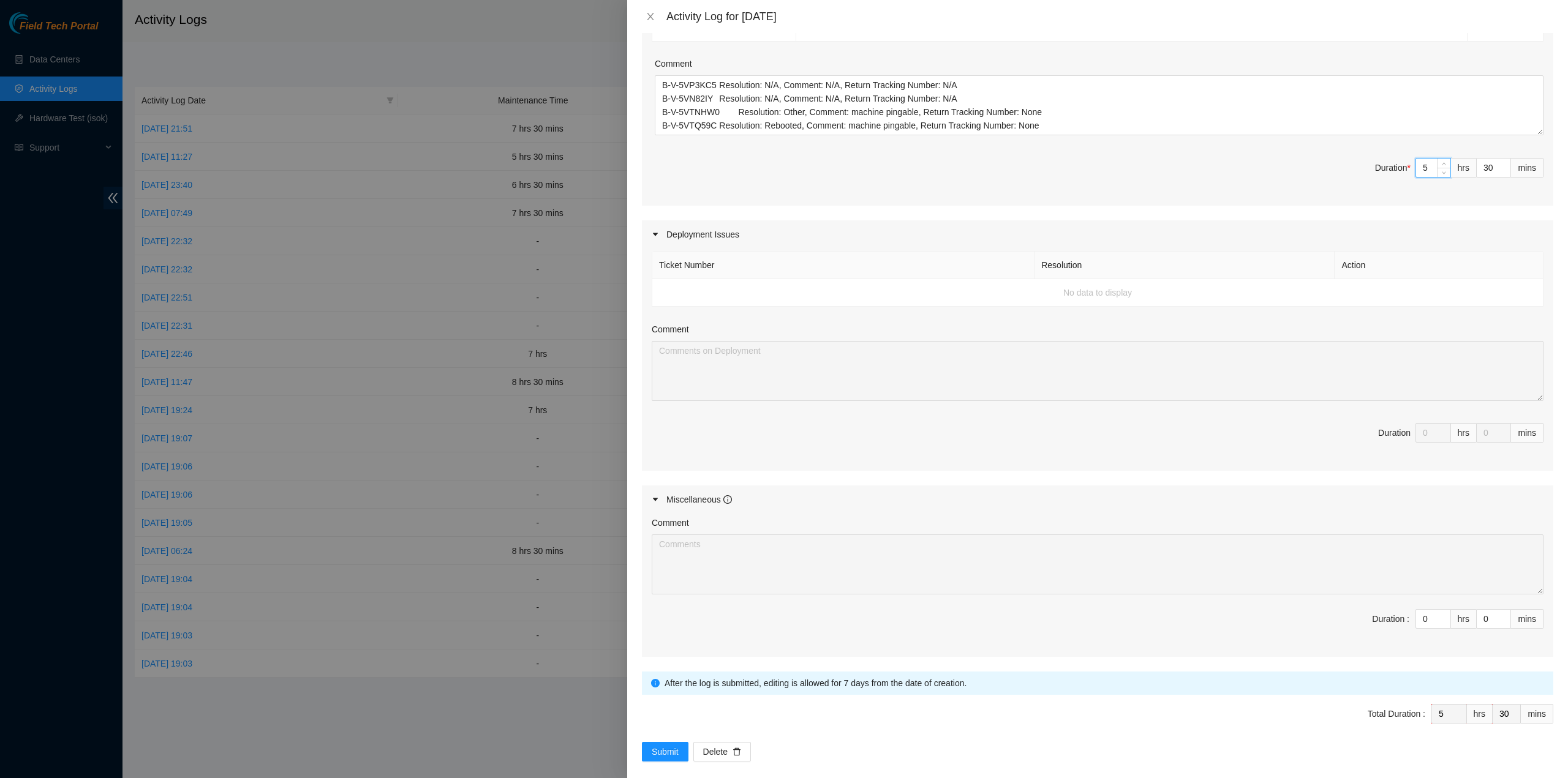
scroll to position [346, 0]
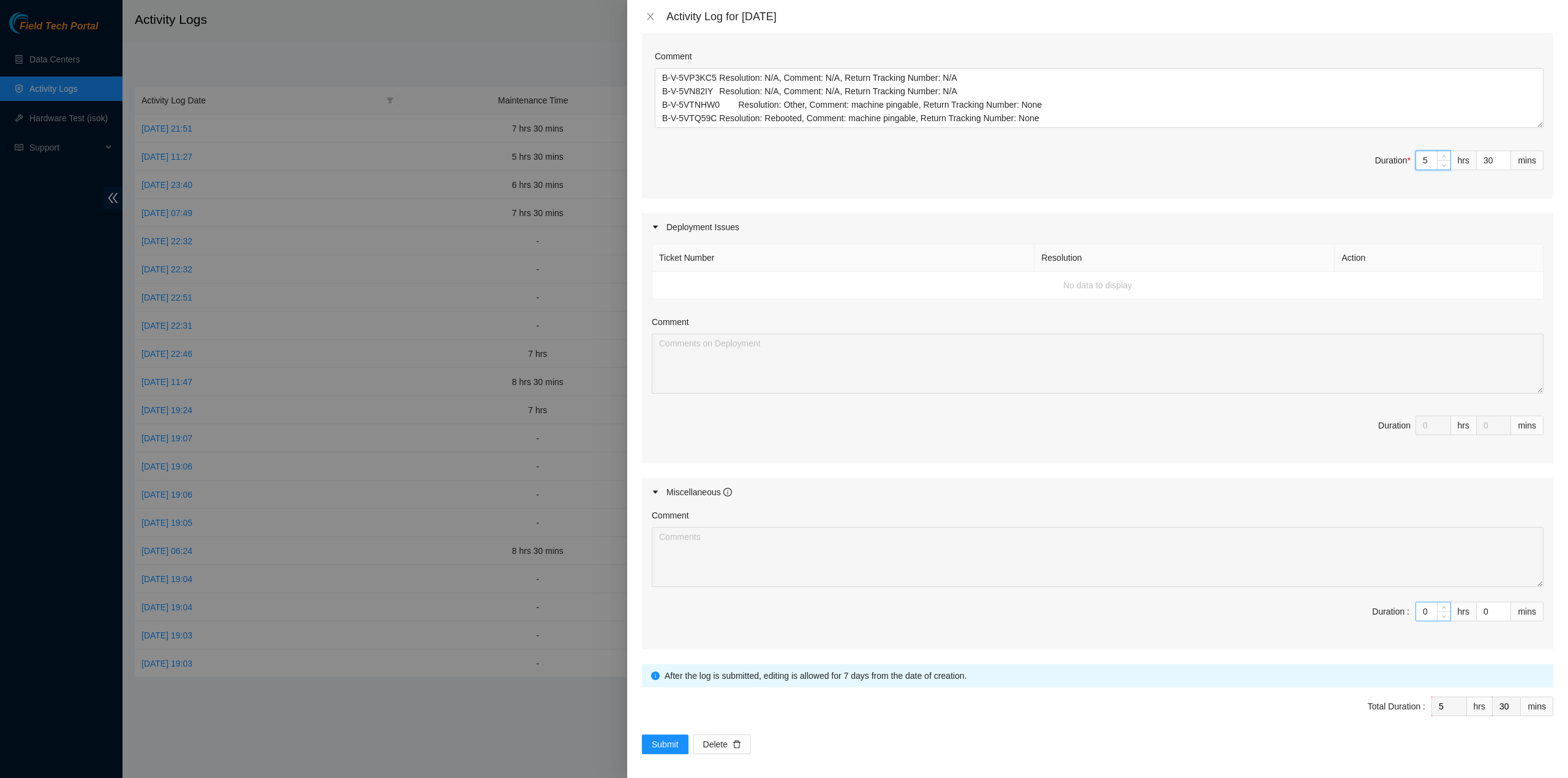
type input "5"
drag, startPoint x: 1418, startPoint y: 609, endPoint x: 1355, endPoint y: 587, distance: 66.7
click at [1354, 593] on div "Comment Duration : 0 hrs 0 mins" at bounding box center [1097, 578] width 911 height 143
type input "7"
type input "12"
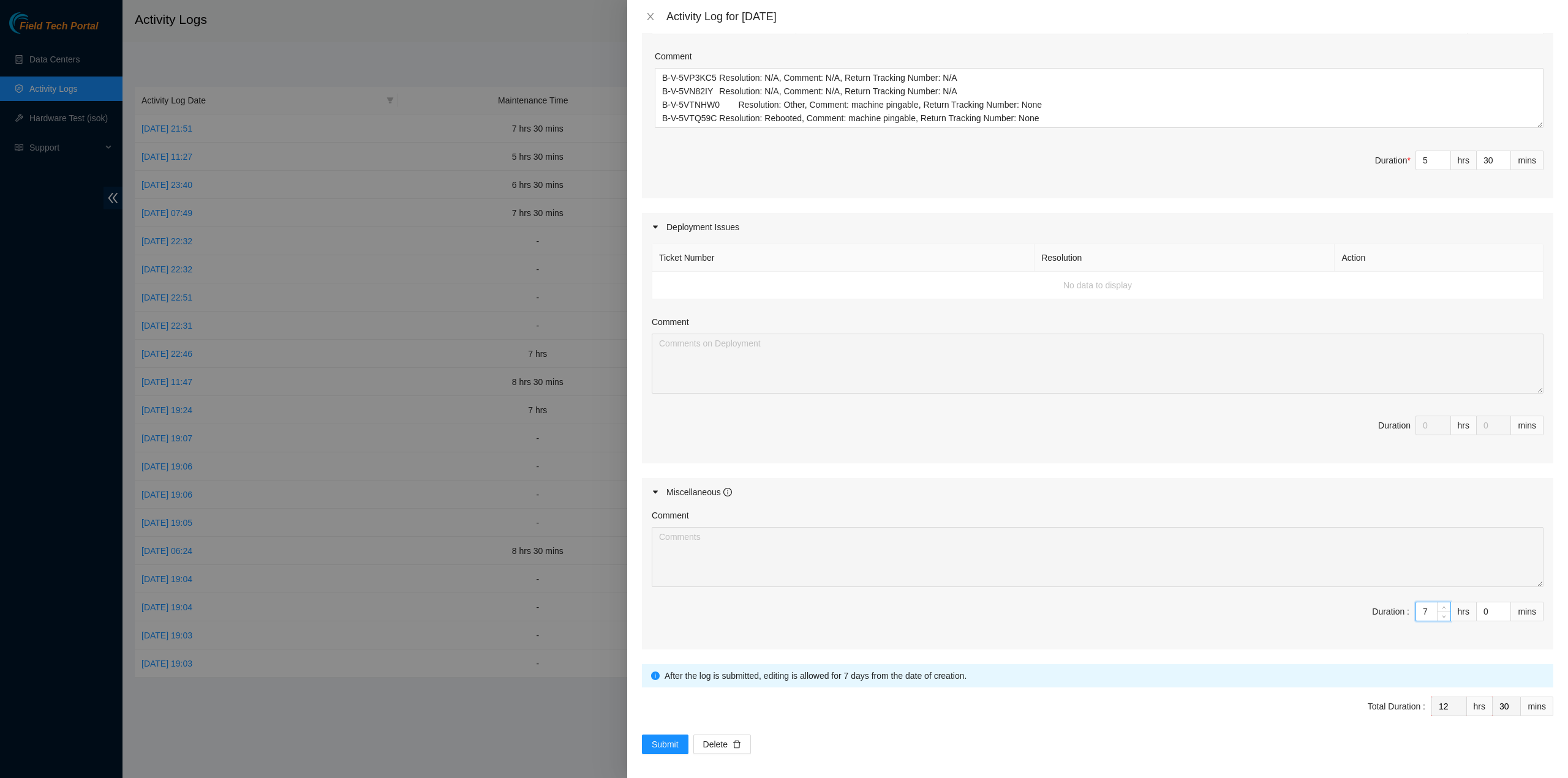
type input "7"
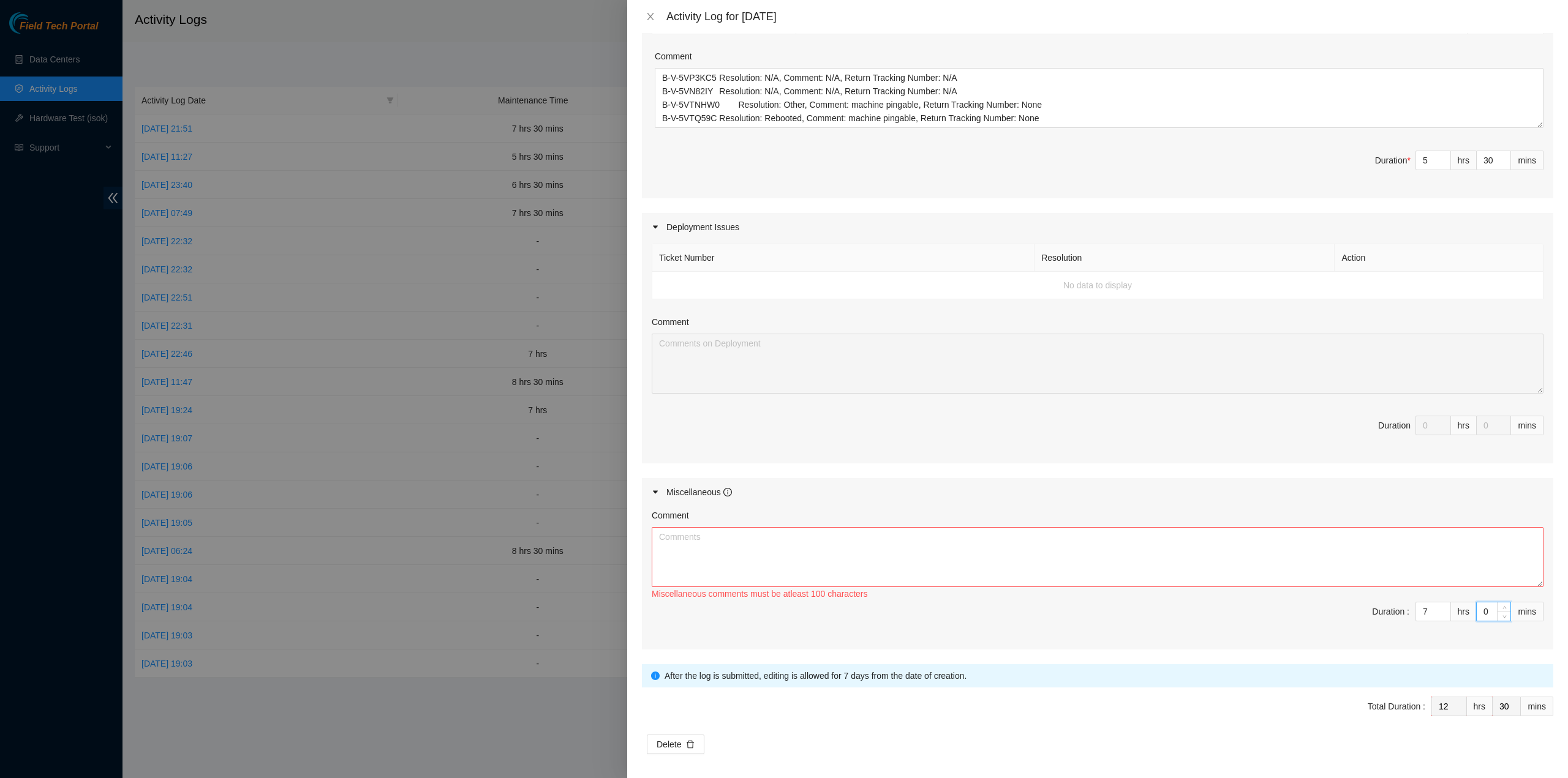
type input "3"
type input "33"
type input "30"
type input "13"
type input "0"
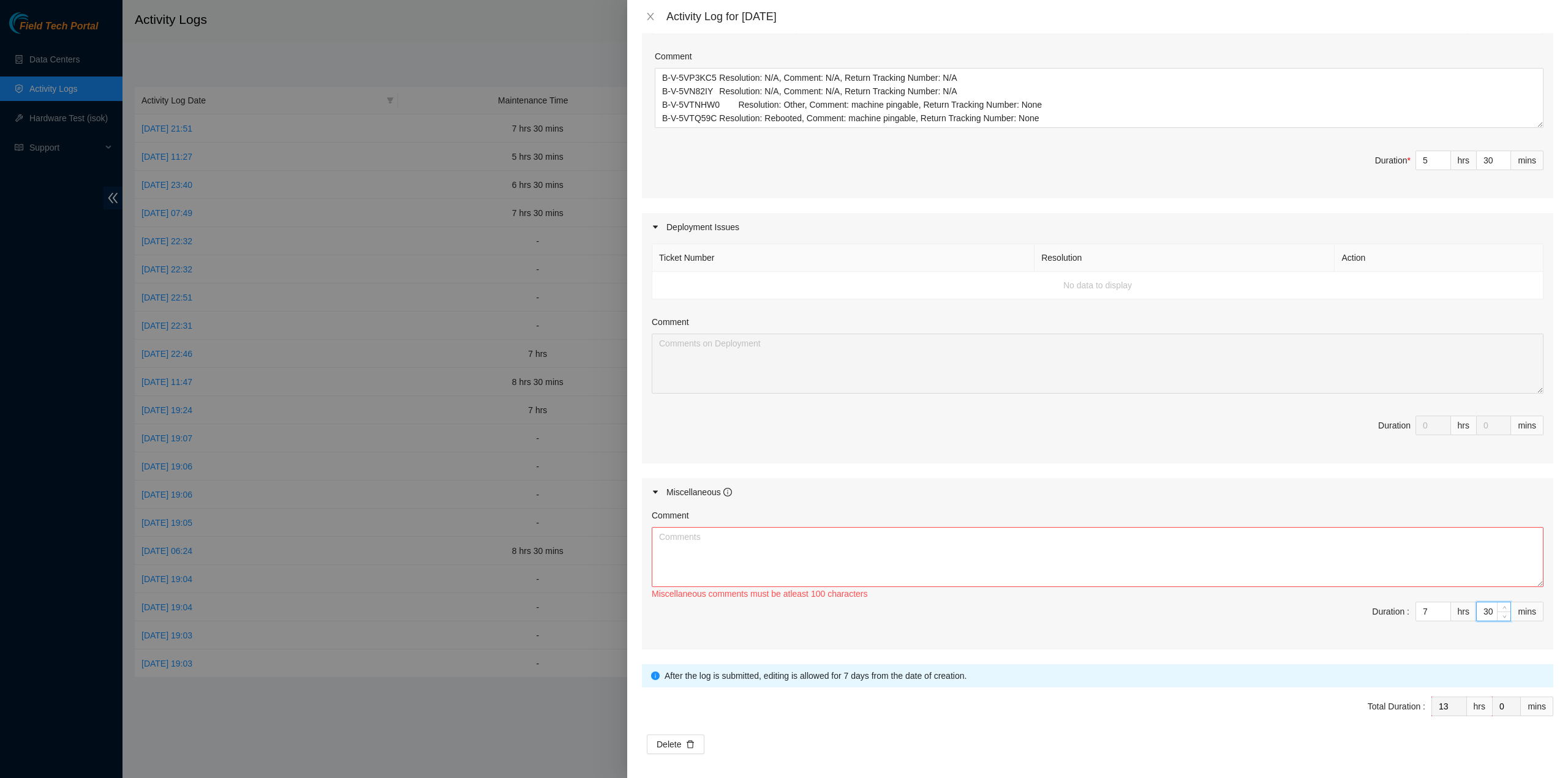
type input "30"
click at [1108, 547] on textarea "Comment" at bounding box center [1097, 557] width 892 height 60
paste textarea "Comment Comment Comment Comment Beeline update…………………………………………………………………………………………"
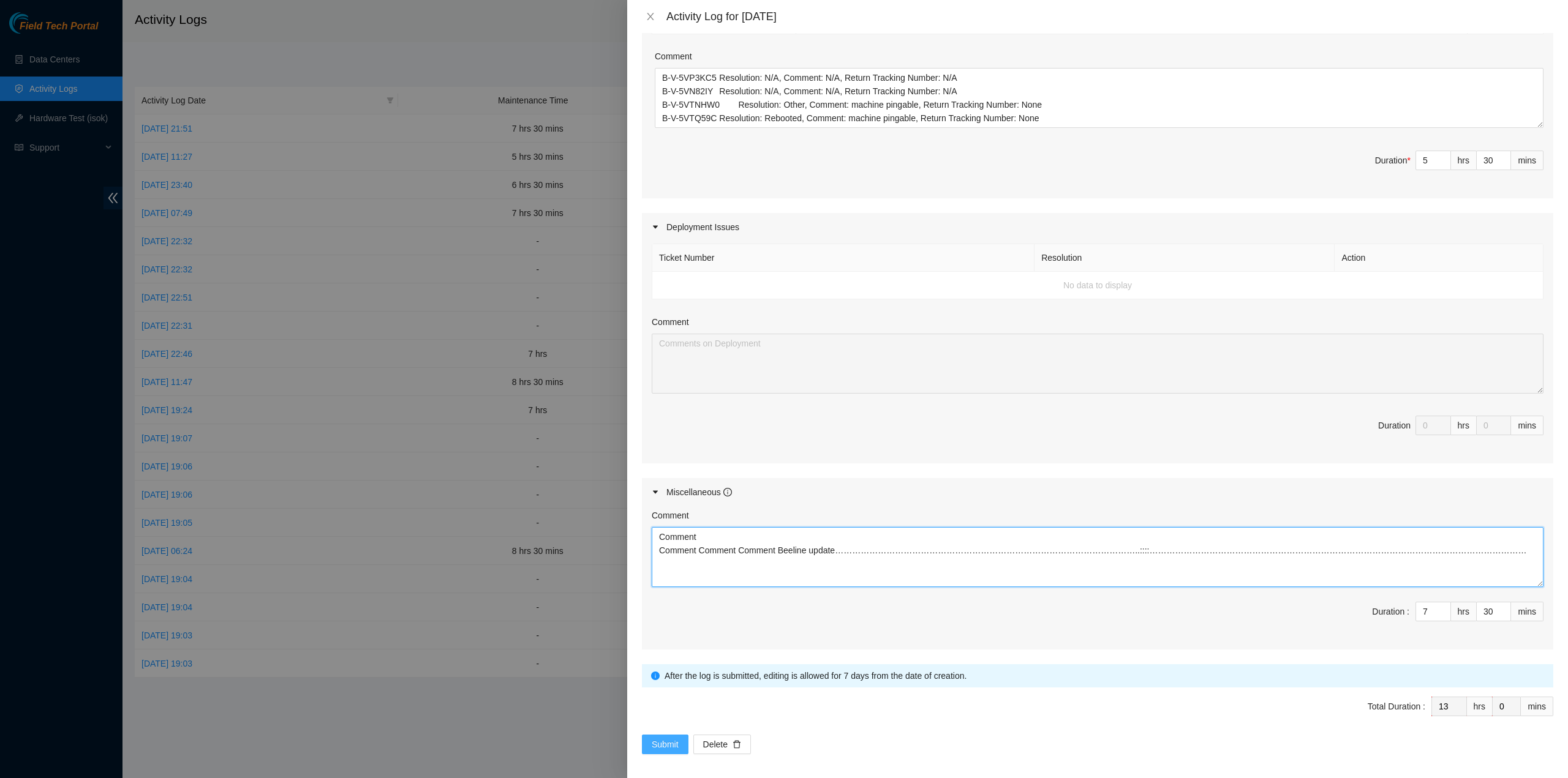
type textarea "Comment Comment Comment Comment Beeline update…………………………………………………………………………………………"
click at [671, 738] on span "Submit" at bounding box center [665, 745] width 27 height 14
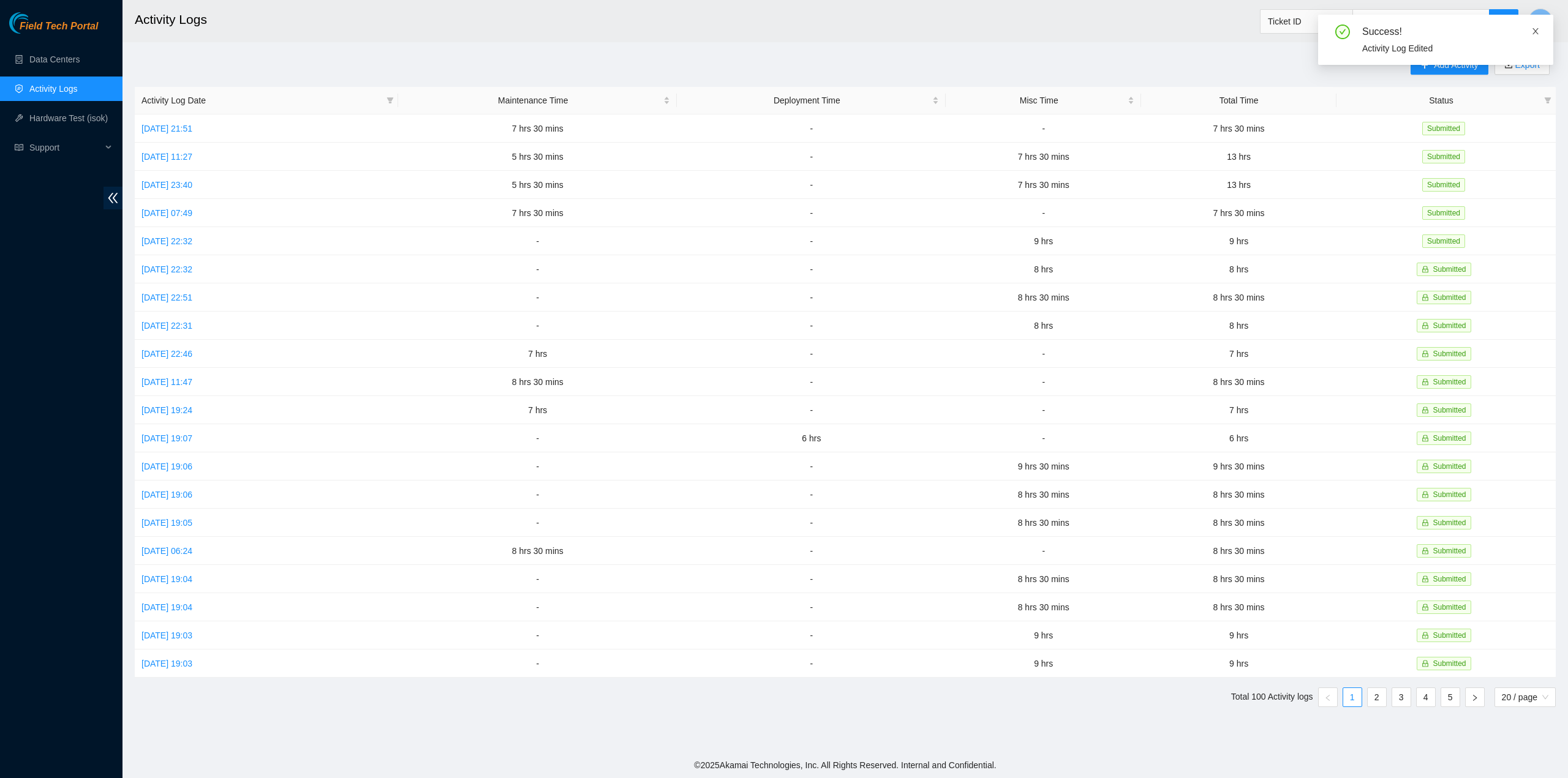
click at [1536, 30] on icon "close" at bounding box center [1536, 31] width 8 height 8
click at [167, 602] on link "Sat, 13 Sep 2025 19:04" at bounding box center [167, 607] width 51 height 10
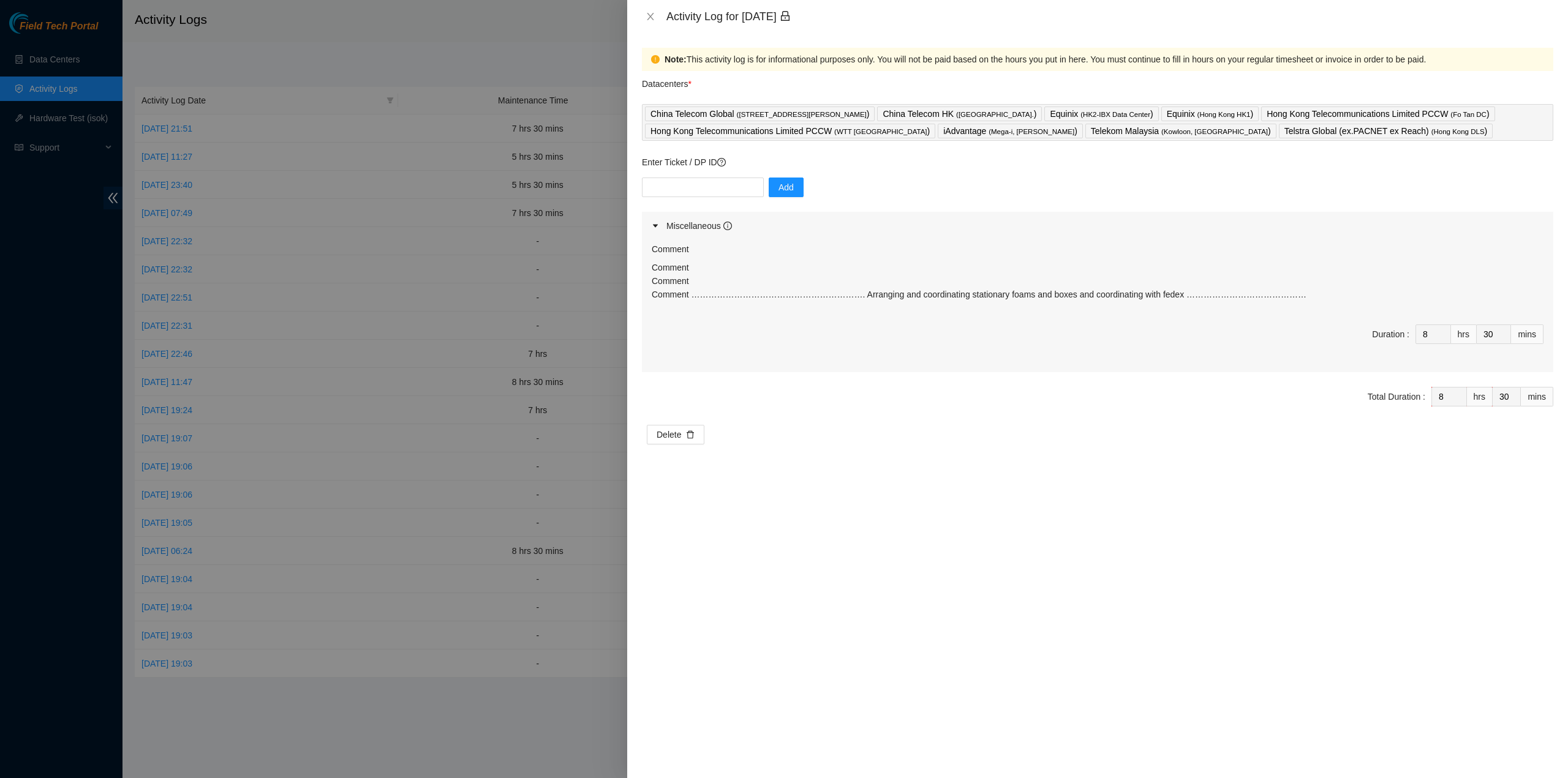
drag, startPoint x: 1236, startPoint y: 290, endPoint x: 1052, endPoint y: 293, distance: 184.0
click at [984, 280] on p "Comment Comment Comment ……………………………………………………. Arranging and coordinating statio…" at bounding box center [1097, 281] width 892 height 41
drag, startPoint x: 1210, startPoint y: 303, endPoint x: 1204, endPoint y: 297, distance: 8.5
click at [1204, 302] on div "Comment Comment Comment ……………………………………………………. Arranging and coordinating statio…" at bounding box center [1097, 285] width 892 height 49
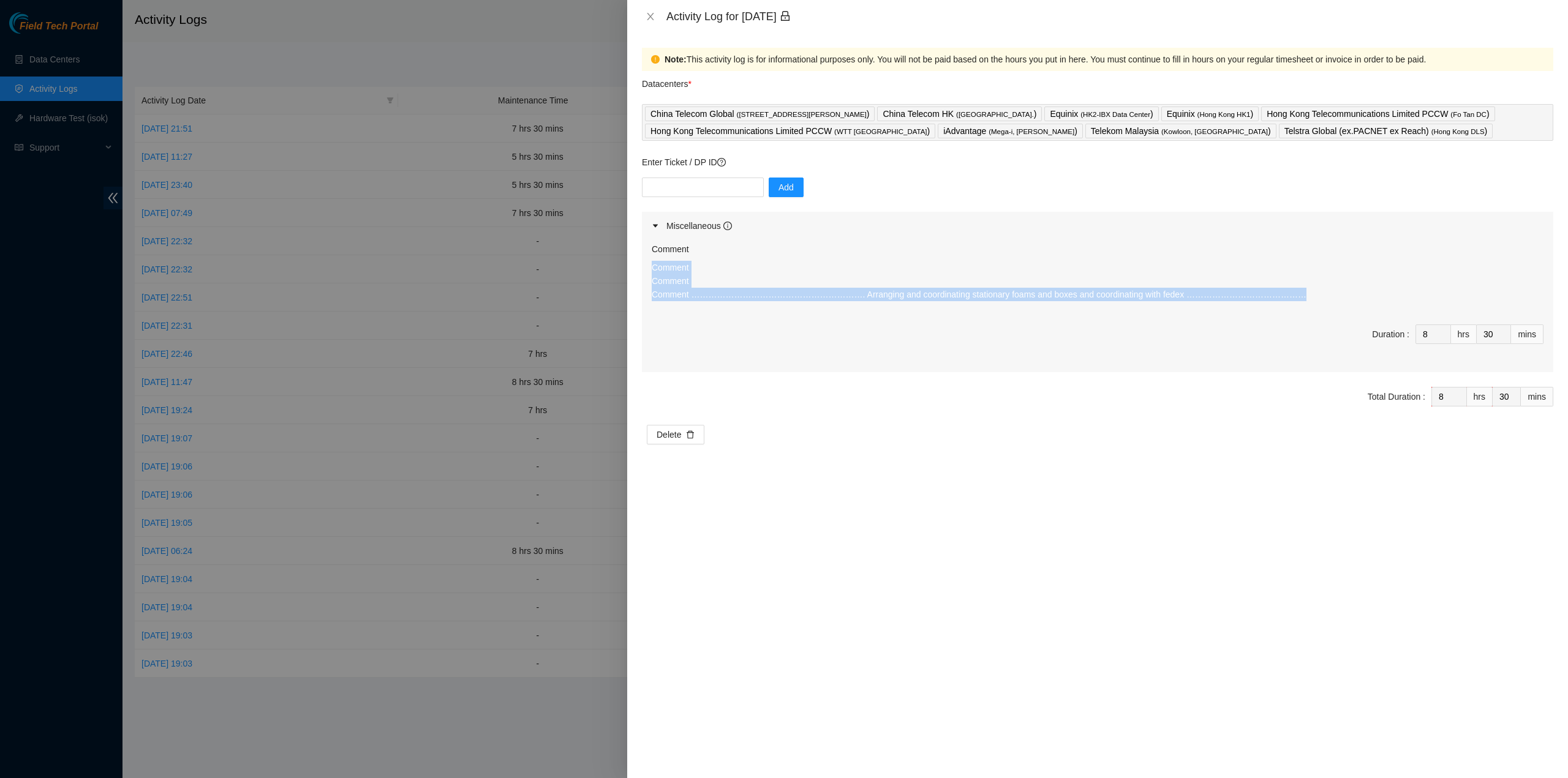
drag, startPoint x: 1253, startPoint y: 299, endPoint x: 653, endPoint y: 266, distance: 600.9
click at [653, 266] on p "Comment Comment Comment ……………………………………………………. Arranging and coordinating statio…" at bounding box center [1097, 281] width 892 height 41
copy p "Comment Comment Comment ……………………………………………………. Arranging and coordinating statio…"
click at [650, 17] on icon "close" at bounding box center [650, 17] width 10 height 10
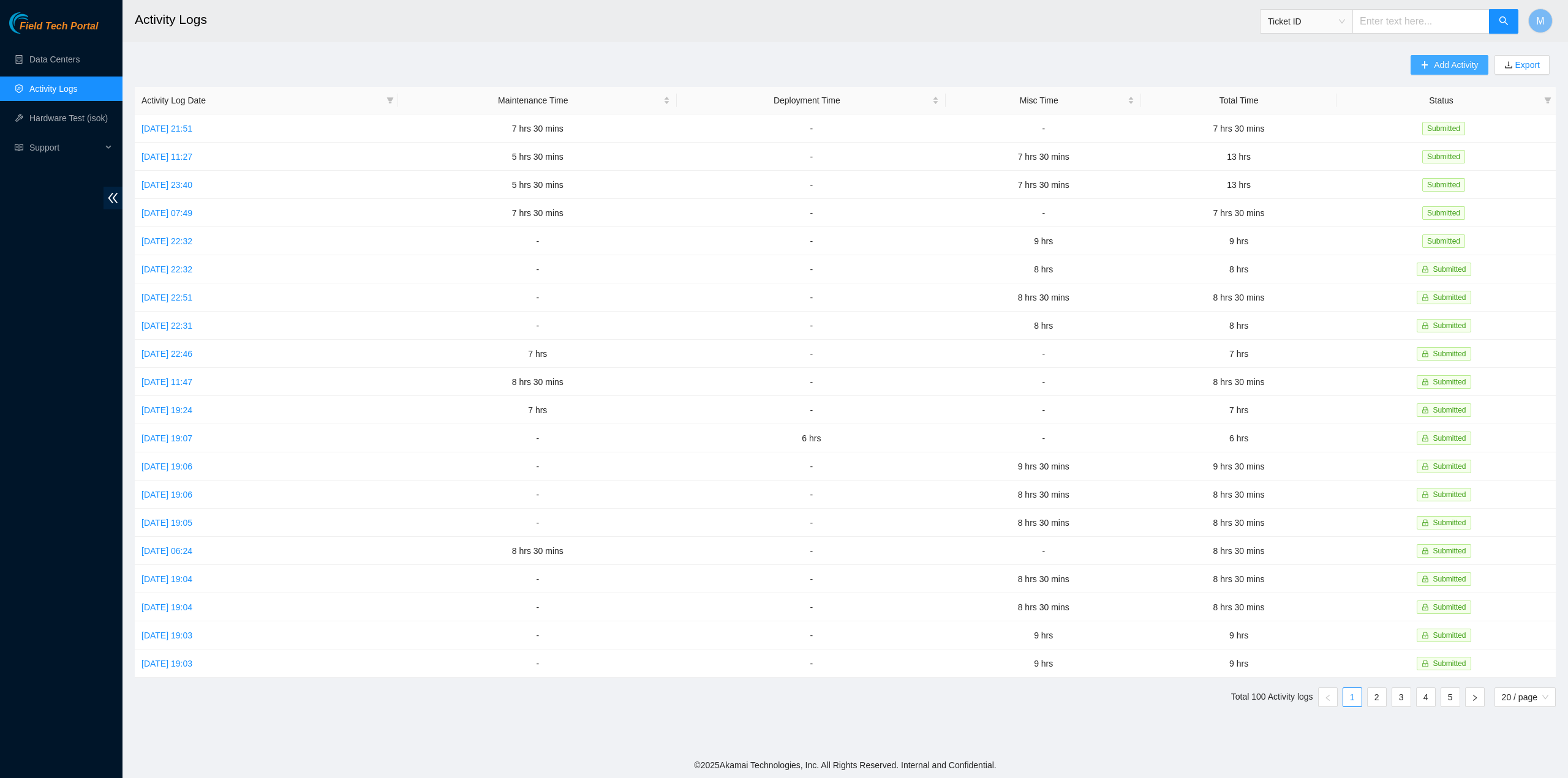
click at [1455, 58] on button "Add Activity" at bounding box center [1450, 65] width 77 height 19
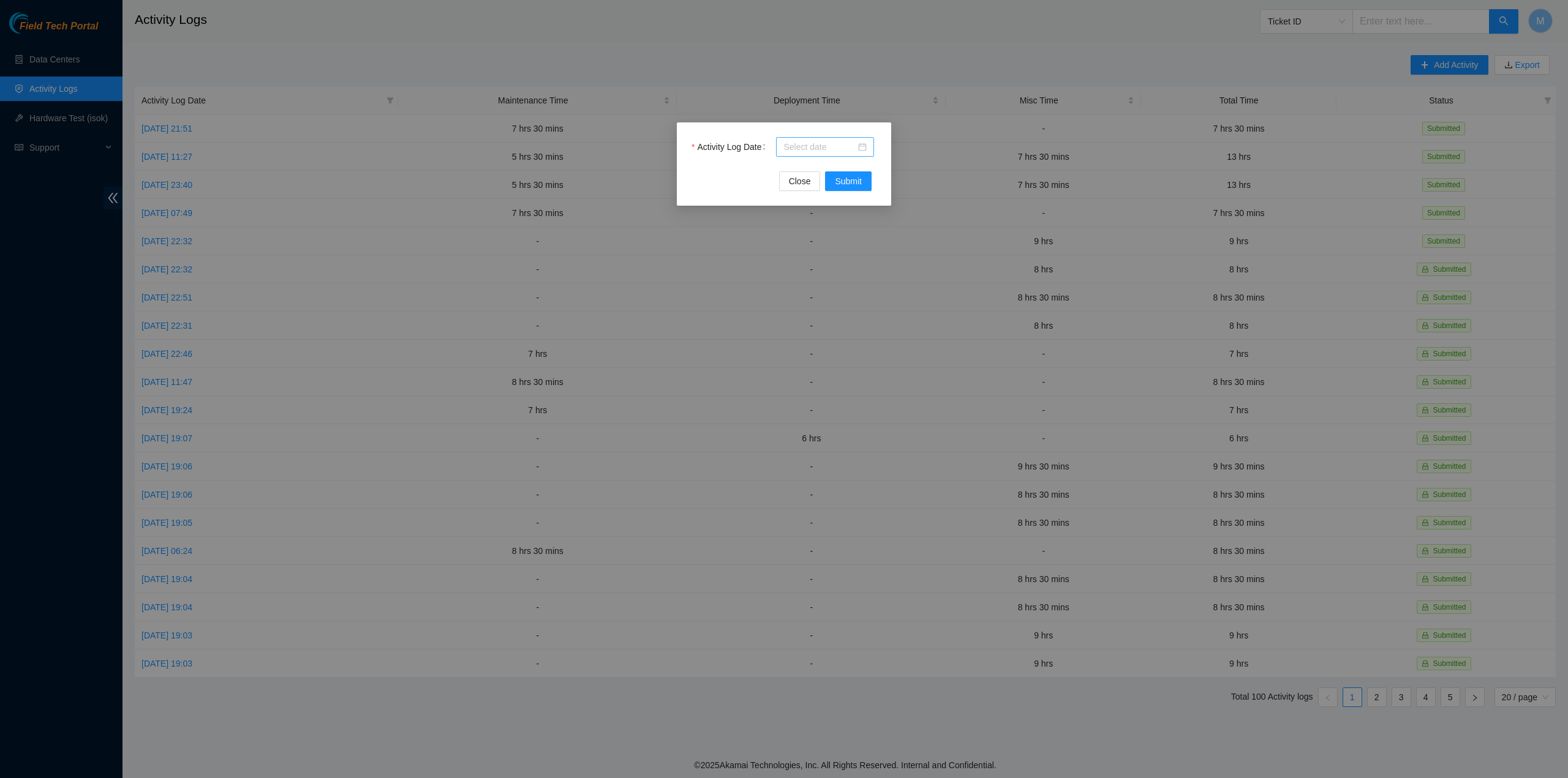
click at [827, 145] on input "Activity Log Date" at bounding box center [819, 147] width 72 height 14
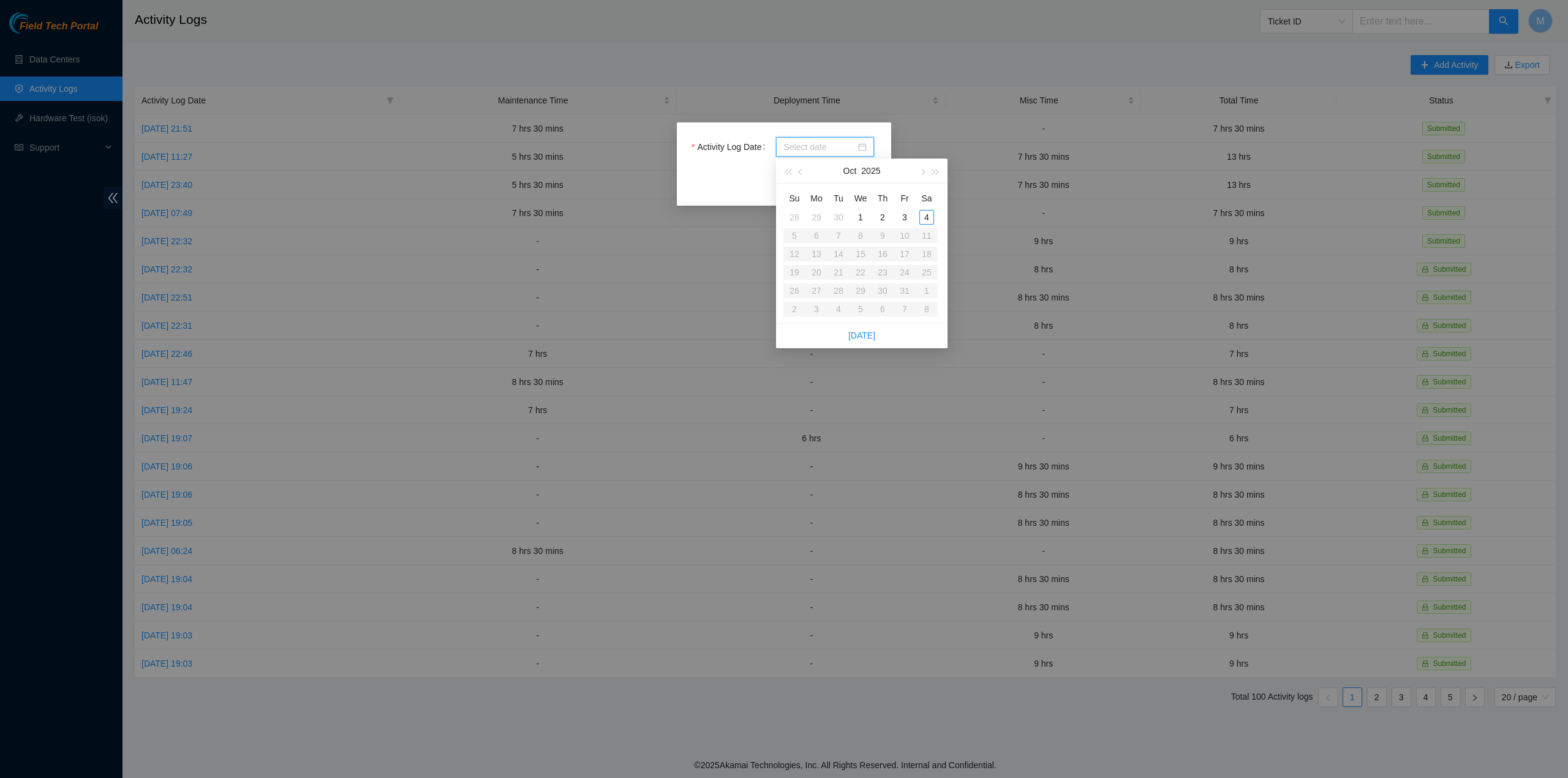
type input "2025-09-30"
click at [838, 218] on div "30" at bounding box center [838, 217] width 14 height 14
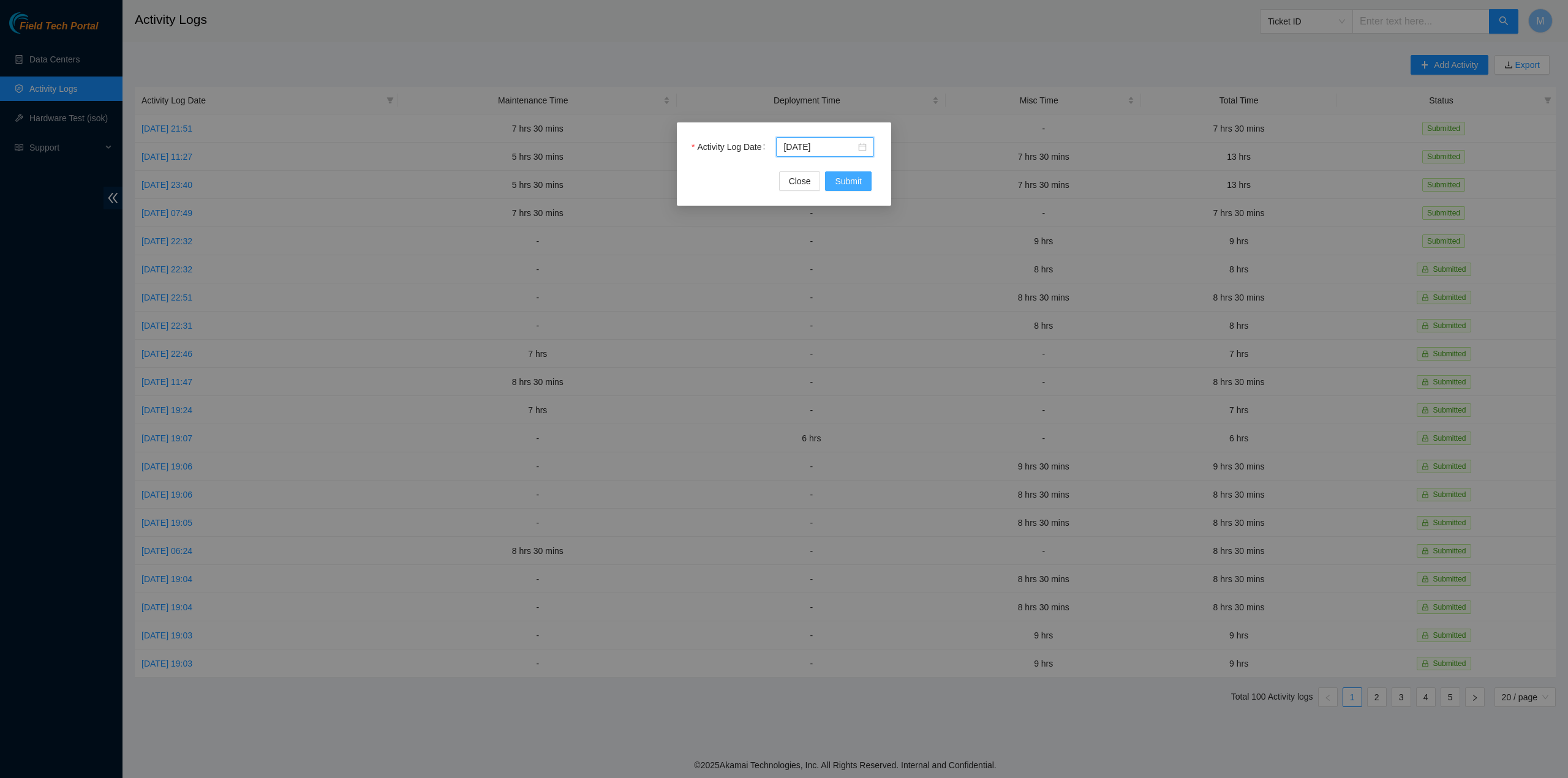
click at [854, 182] on span "Submit" at bounding box center [848, 181] width 27 height 14
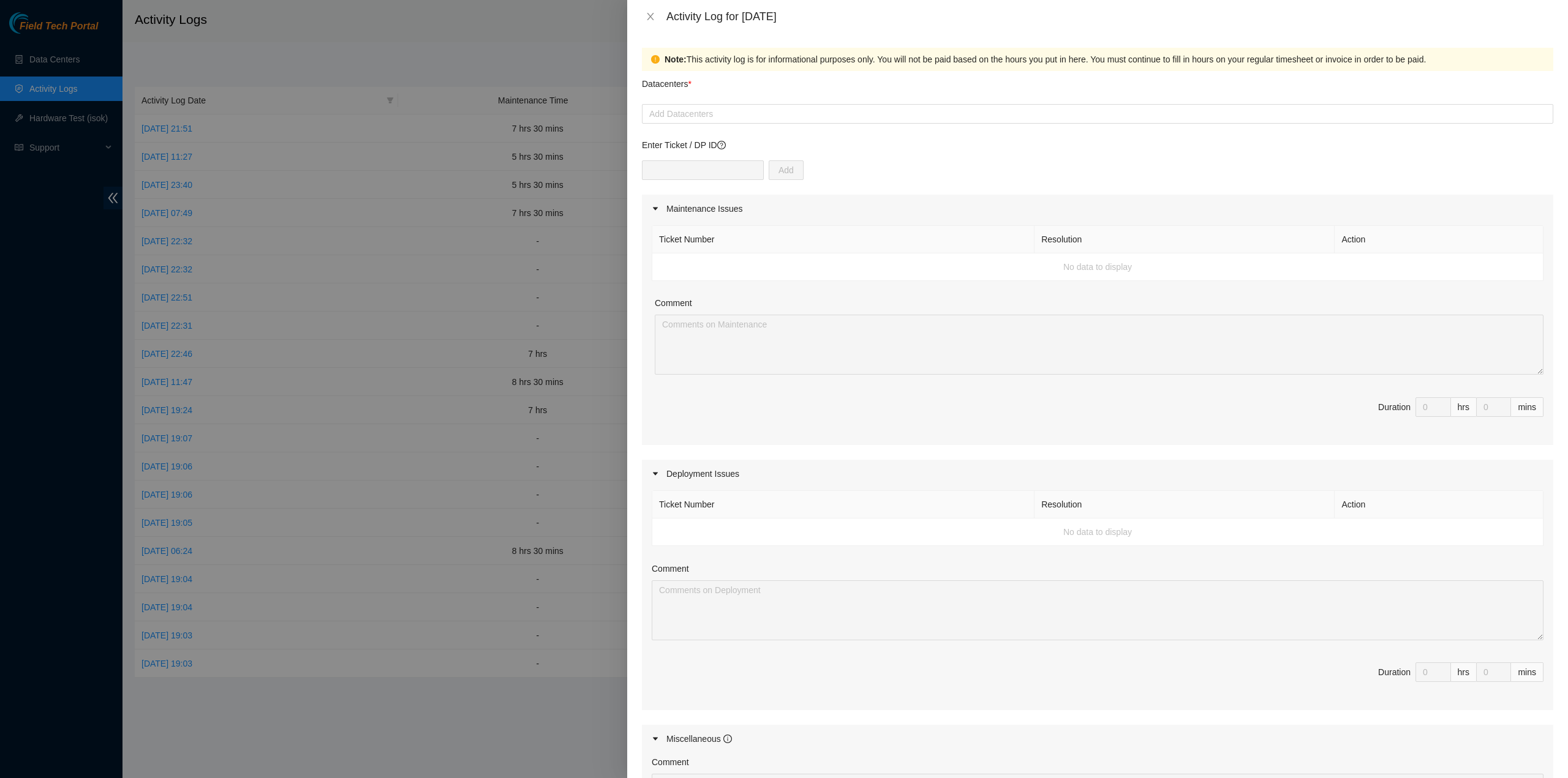
drag, startPoint x: 852, startPoint y: 117, endPoint x: 847, endPoint y: 125, distance: 9.4
click at [852, 117] on div at bounding box center [1097, 114] width 905 height 14
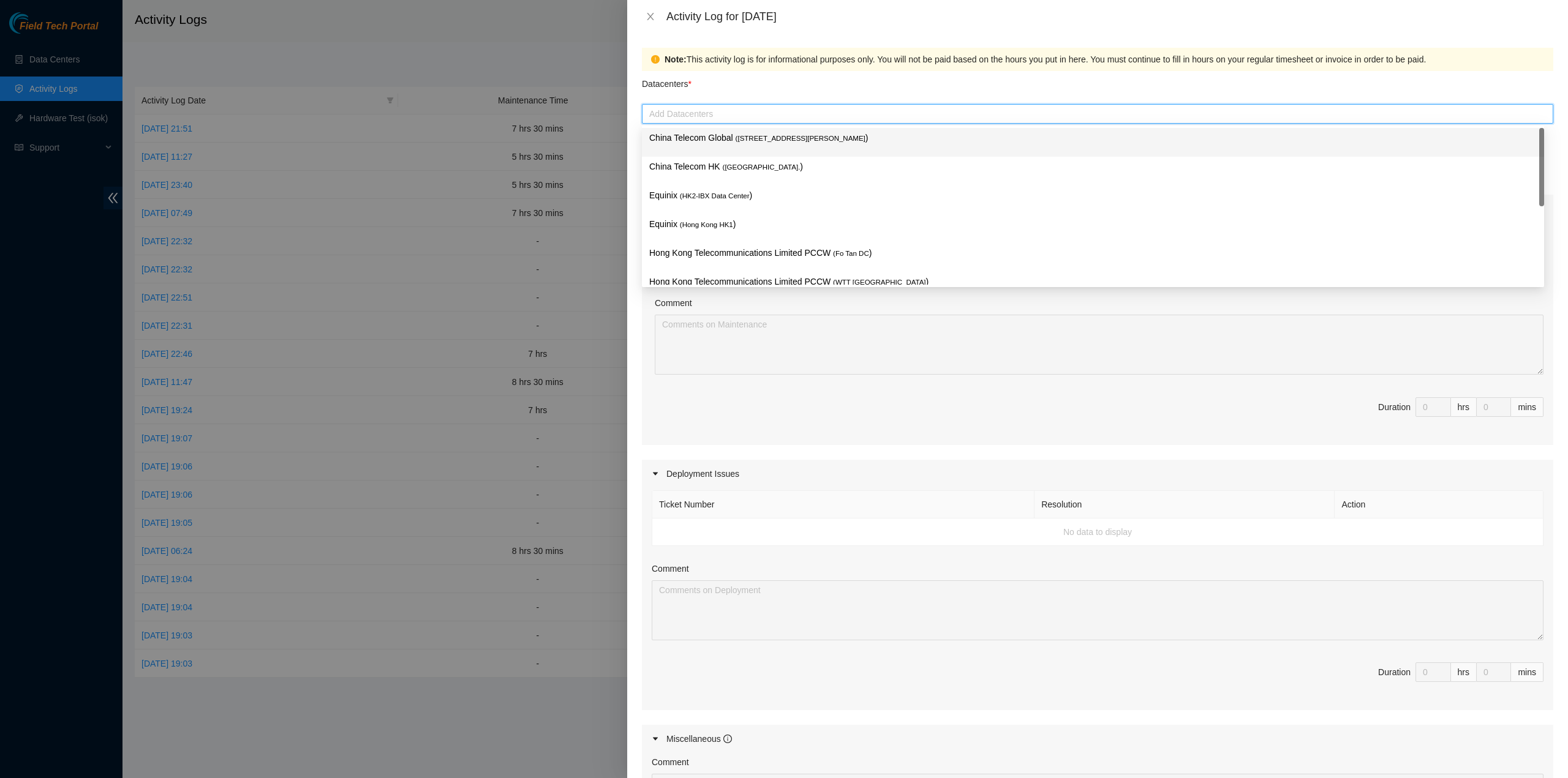
click at [803, 150] on div "China Telecom Global ( Room B11, 2/F, 18 Chun Yat Street, TKO , Hong Kong )" at bounding box center [1093, 142] width 888 height 23
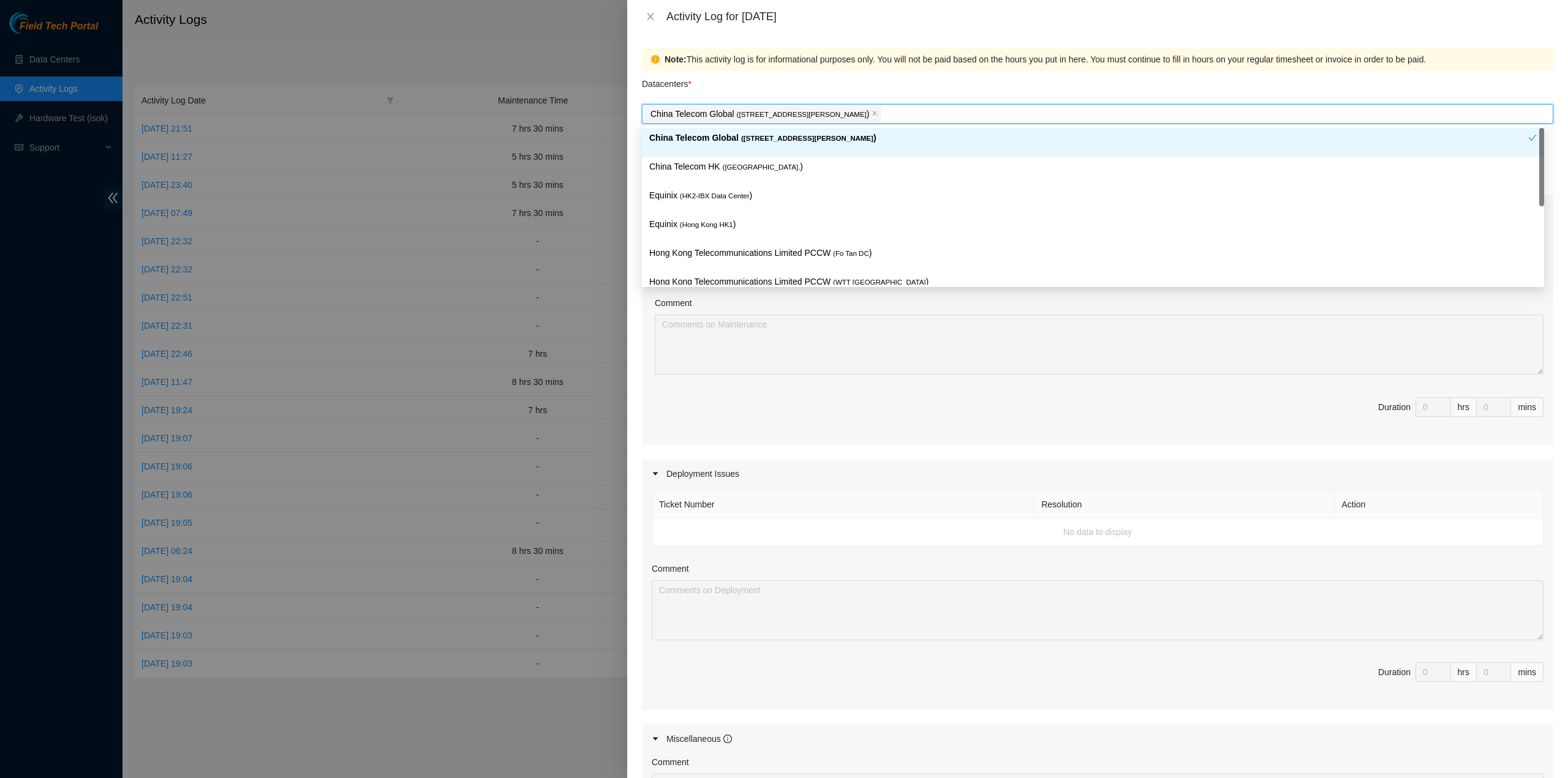
click at [757, 164] on span "( Hong Kong." at bounding box center [761, 167] width 78 height 8
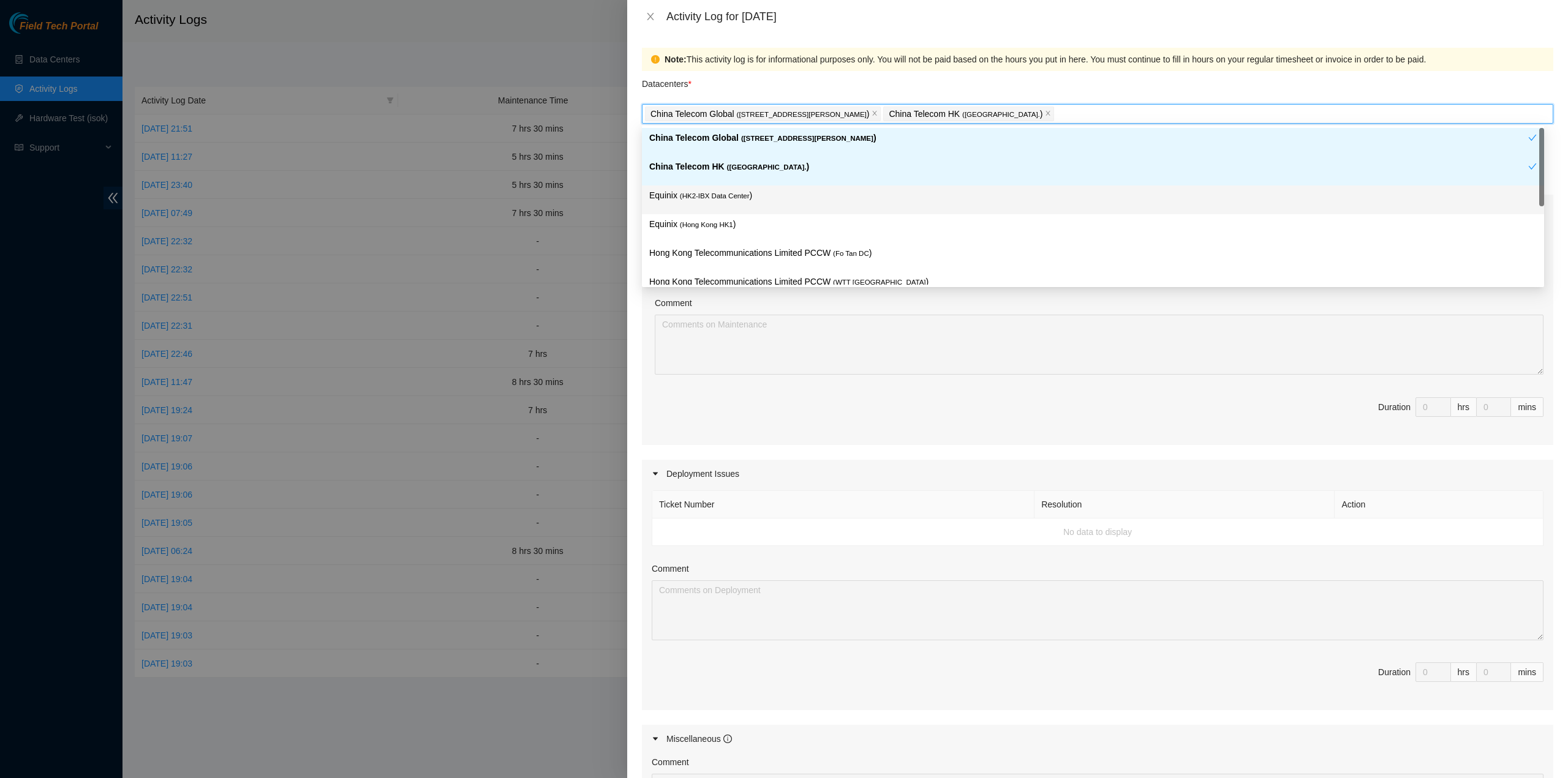
drag, startPoint x: 727, startPoint y: 191, endPoint x: 723, endPoint y: 197, distance: 7.2
click at [725, 192] on span "( HK2-IBX Data Center" at bounding box center [714, 196] width 70 height 8
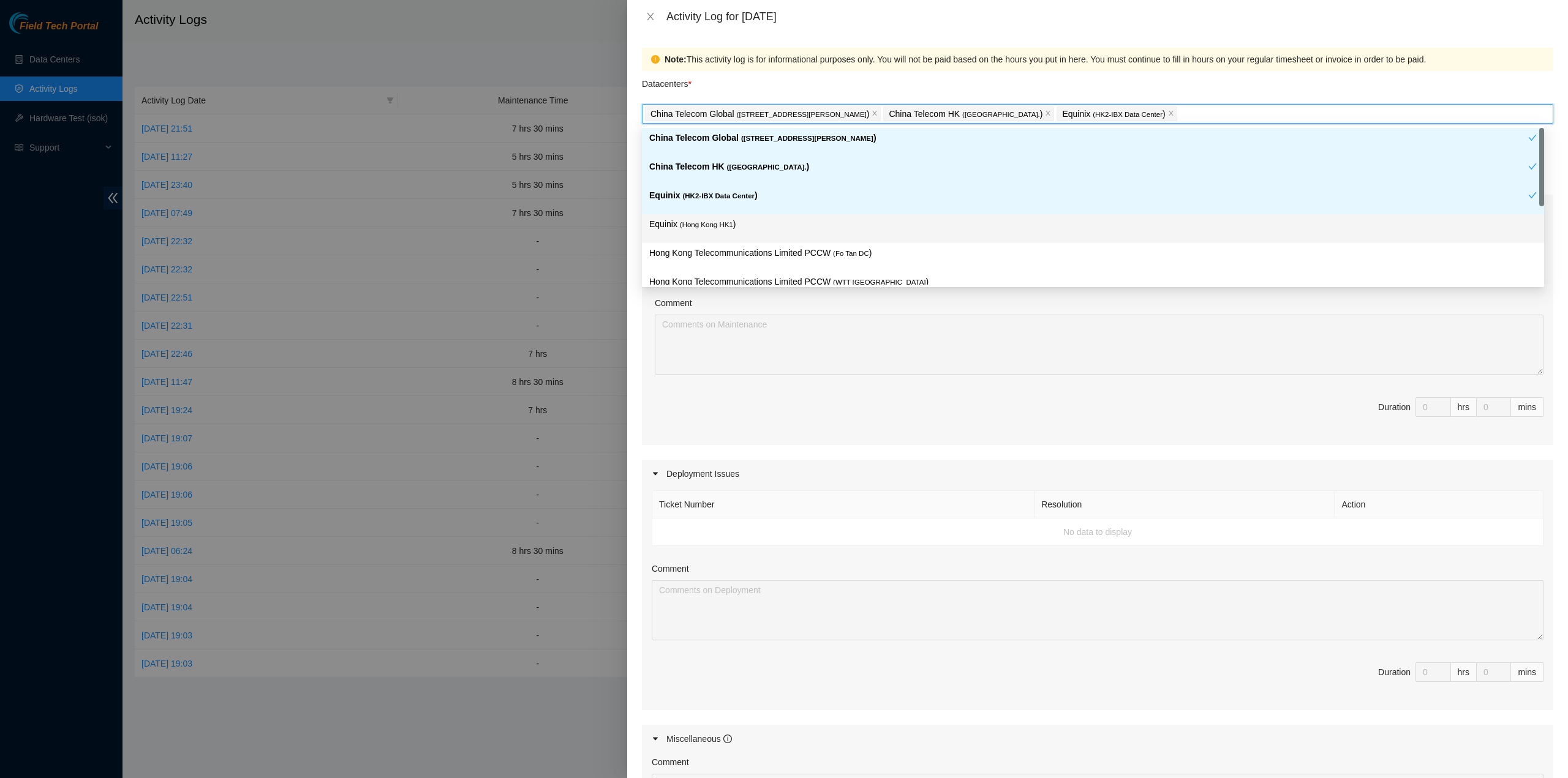
click at [721, 222] on span "( Hong Kong HK1" at bounding box center [706, 224] width 53 height 8
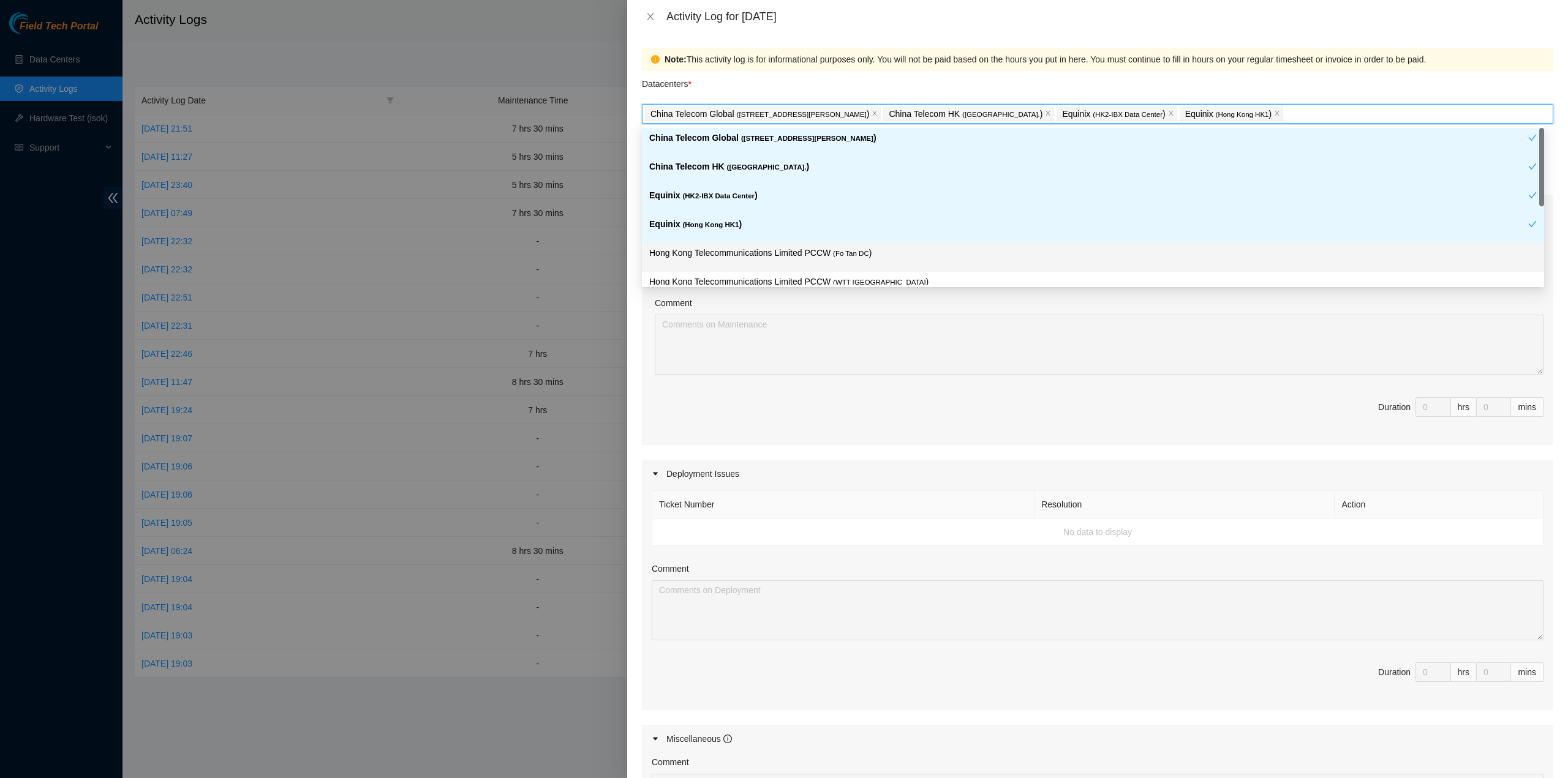
drag, startPoint x: 739, startPoint y: 262, endPoint x: 746, endPoint y: 263, distance: 7.1
click at [741, 262] on div "Hong Kong Telecommunications Limited PCCW ( Fo Tan DC )" at bounding box center [1093, 257] width 888 height 23
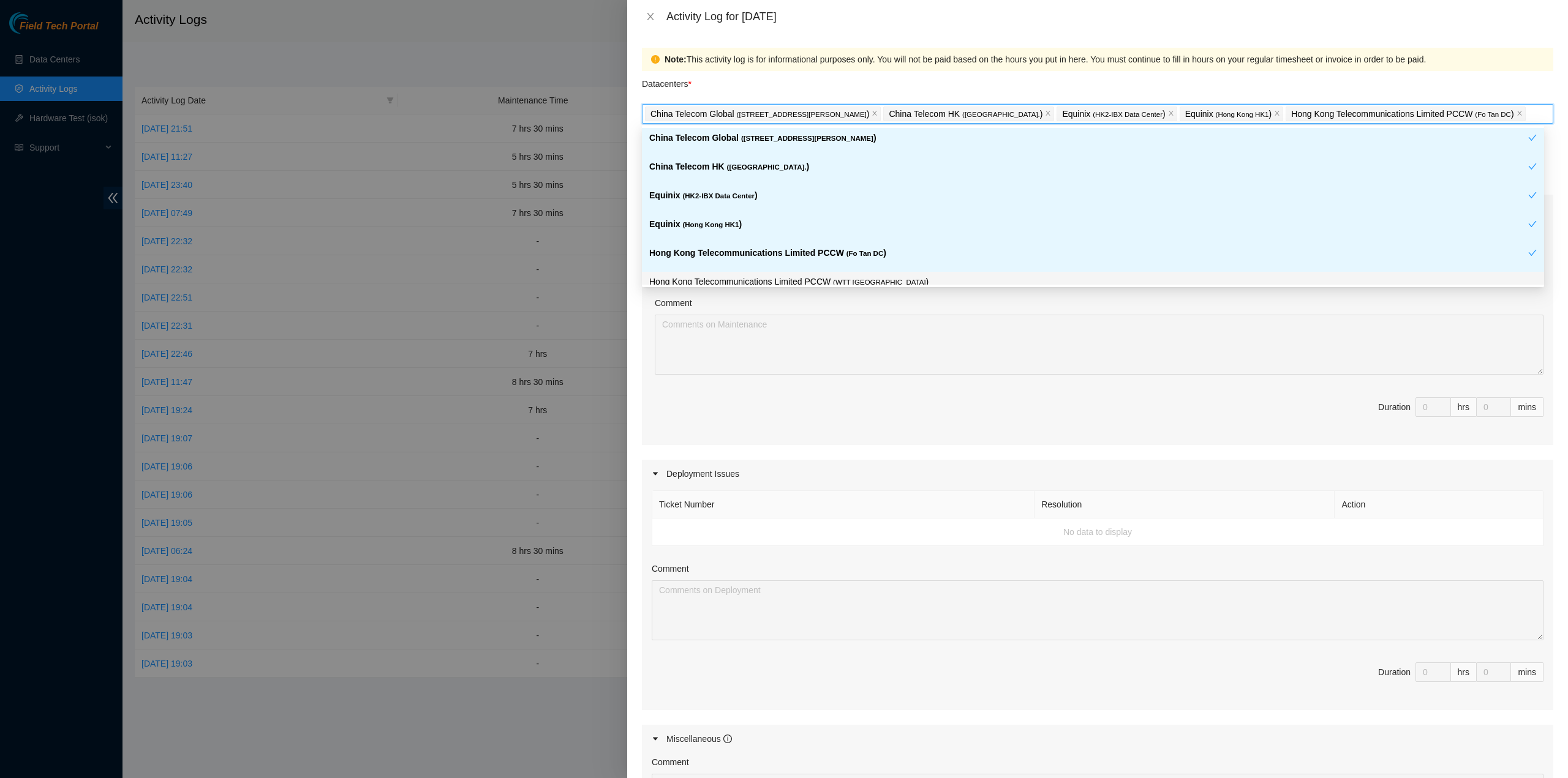
click at [809, 279] on p "Hong Kong Telecommunications Limited PCCW ( WTT DC )" at bounding box center [1093, 282] width 888 height 14
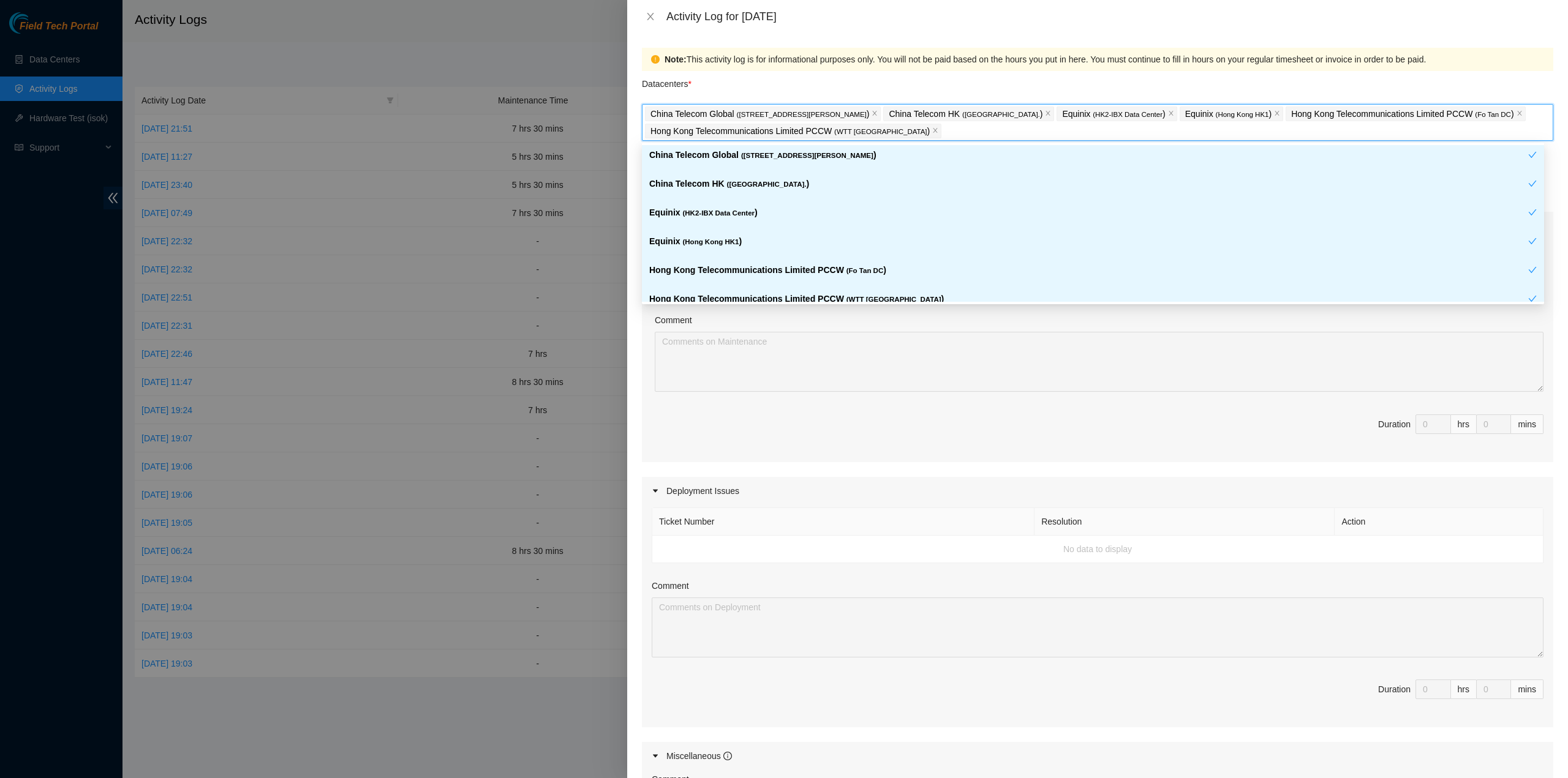
scroll to position [123, 0]
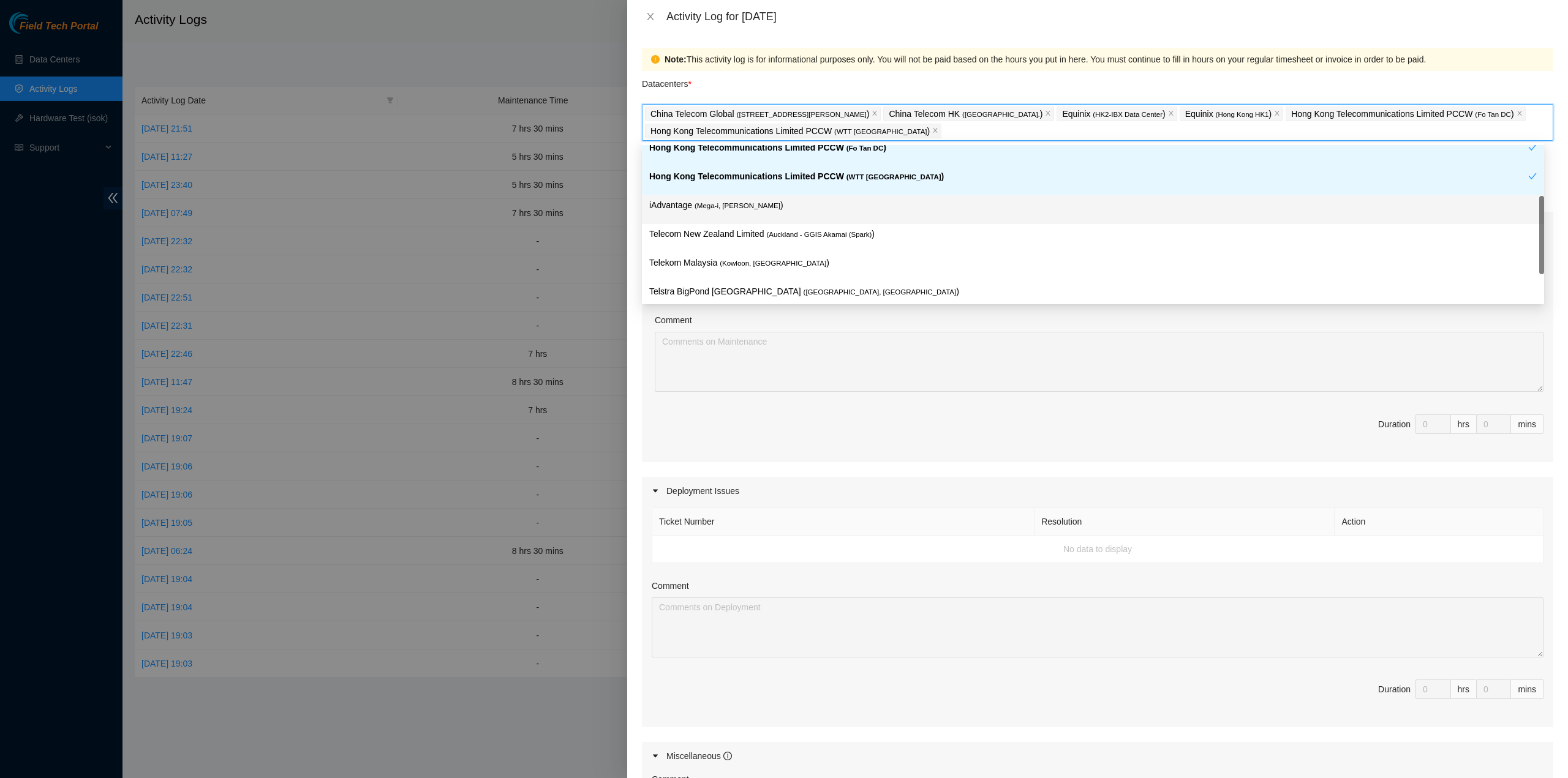
click at [805, 203] on p "iAdvantage ( Mega-i, Chai Wan )" at bounding box center [1093, 205] width 888 height 14
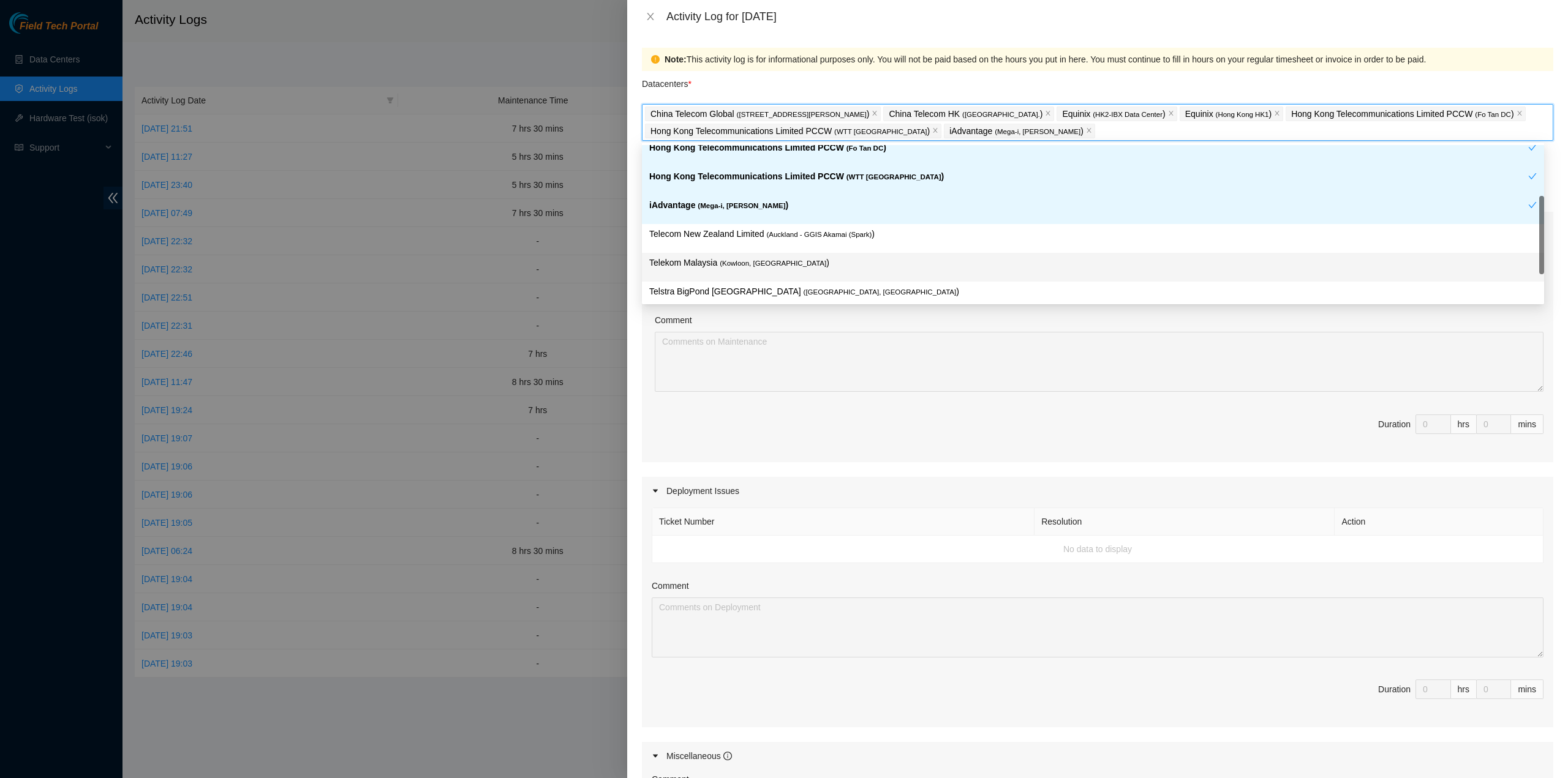
click at [800, 266] on p "Telekom Malaysia ( Kowloon, Hong Kong )" at bounding box center [1093, 263] width 888 height 14
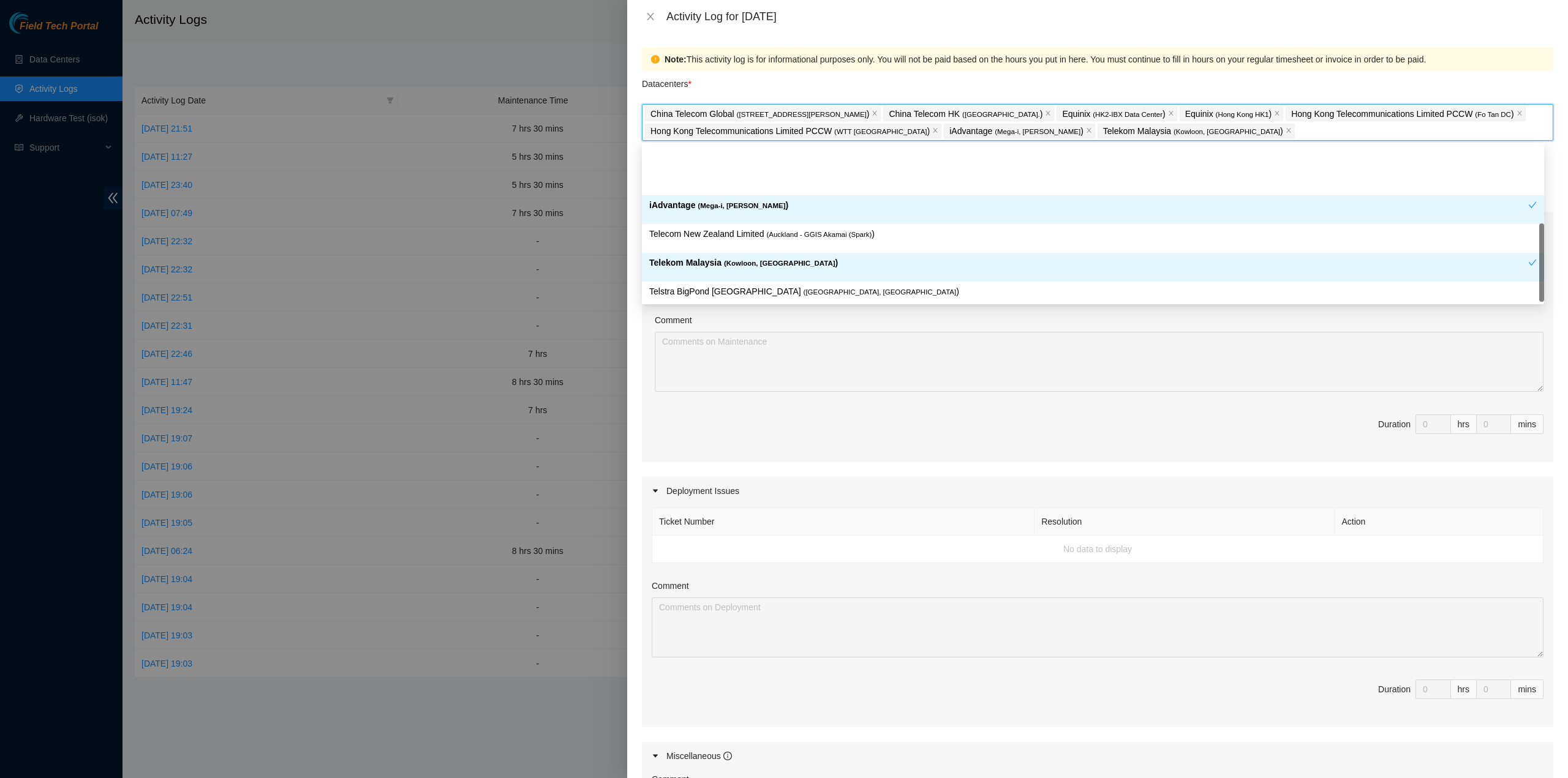
scroll to position [189, 0]
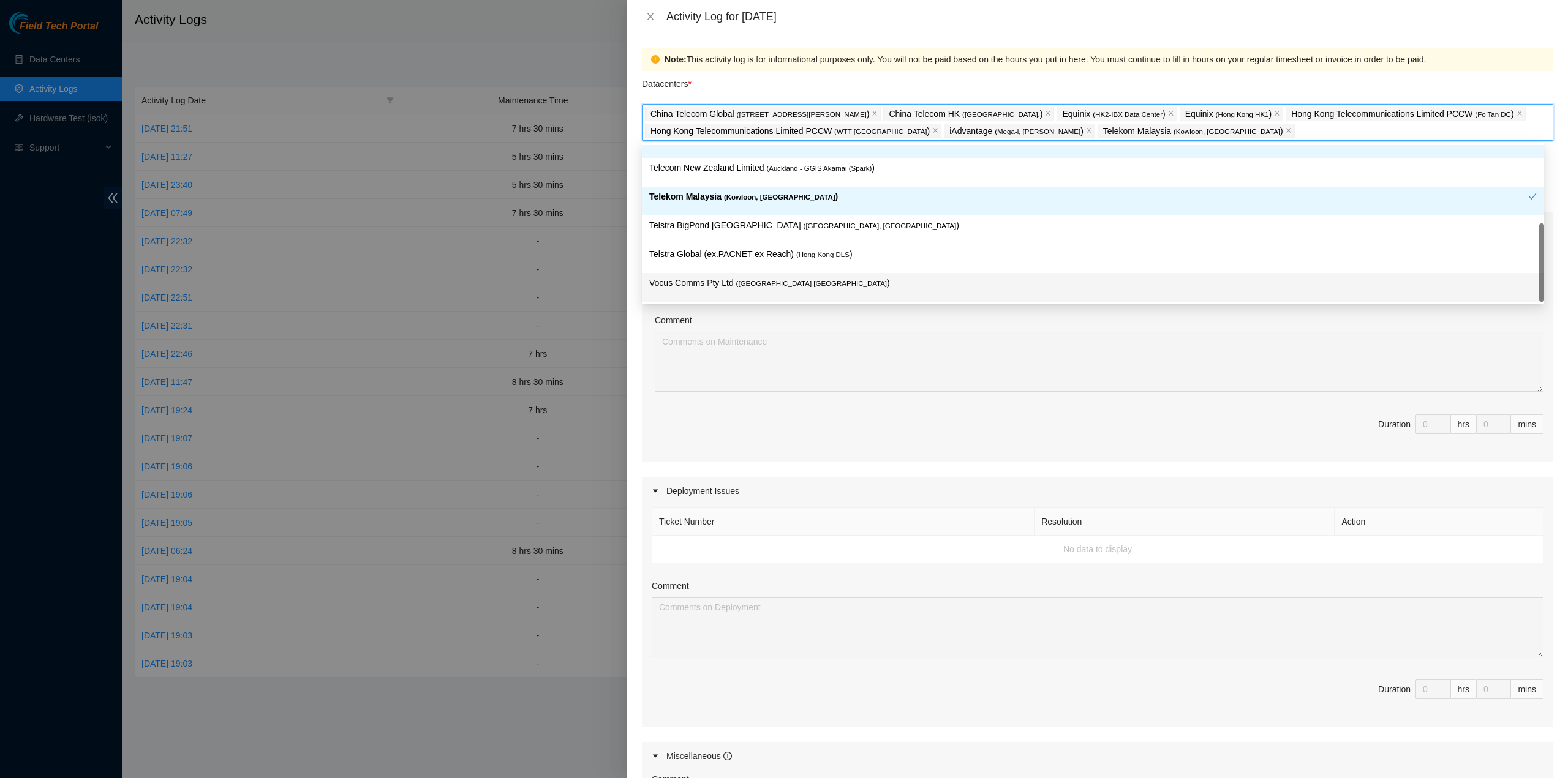
click at [889, 258] on p "Telstra Global (ex.PACNET ex Reach) ( Hong Kong DLS )" at bounding box center [1093, 254] width 888 height 14
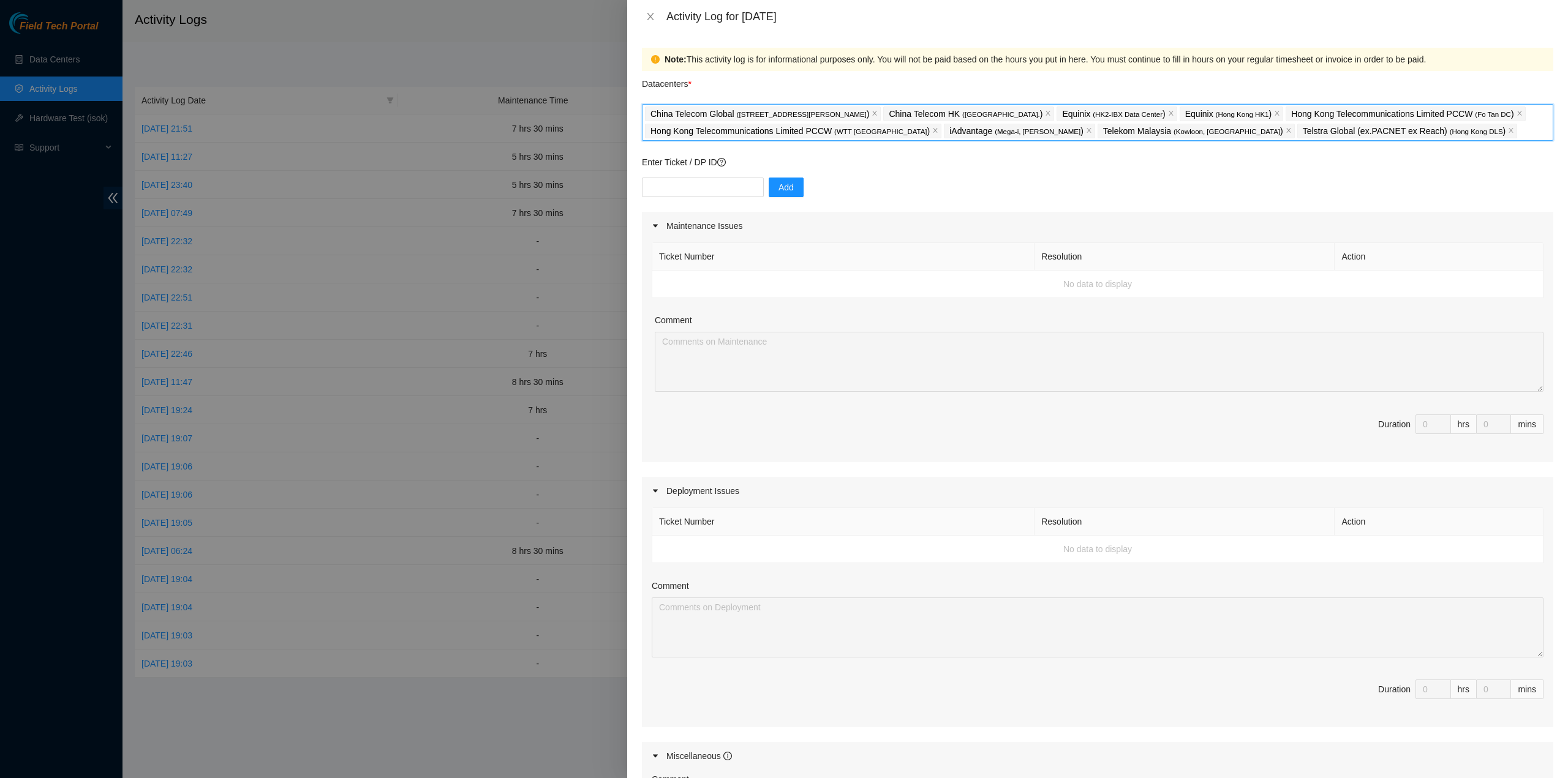
click at [1145, 443] on span "Duration 0 hrs 0 mins" at bounding box center [1097, 432] width 892 height 34
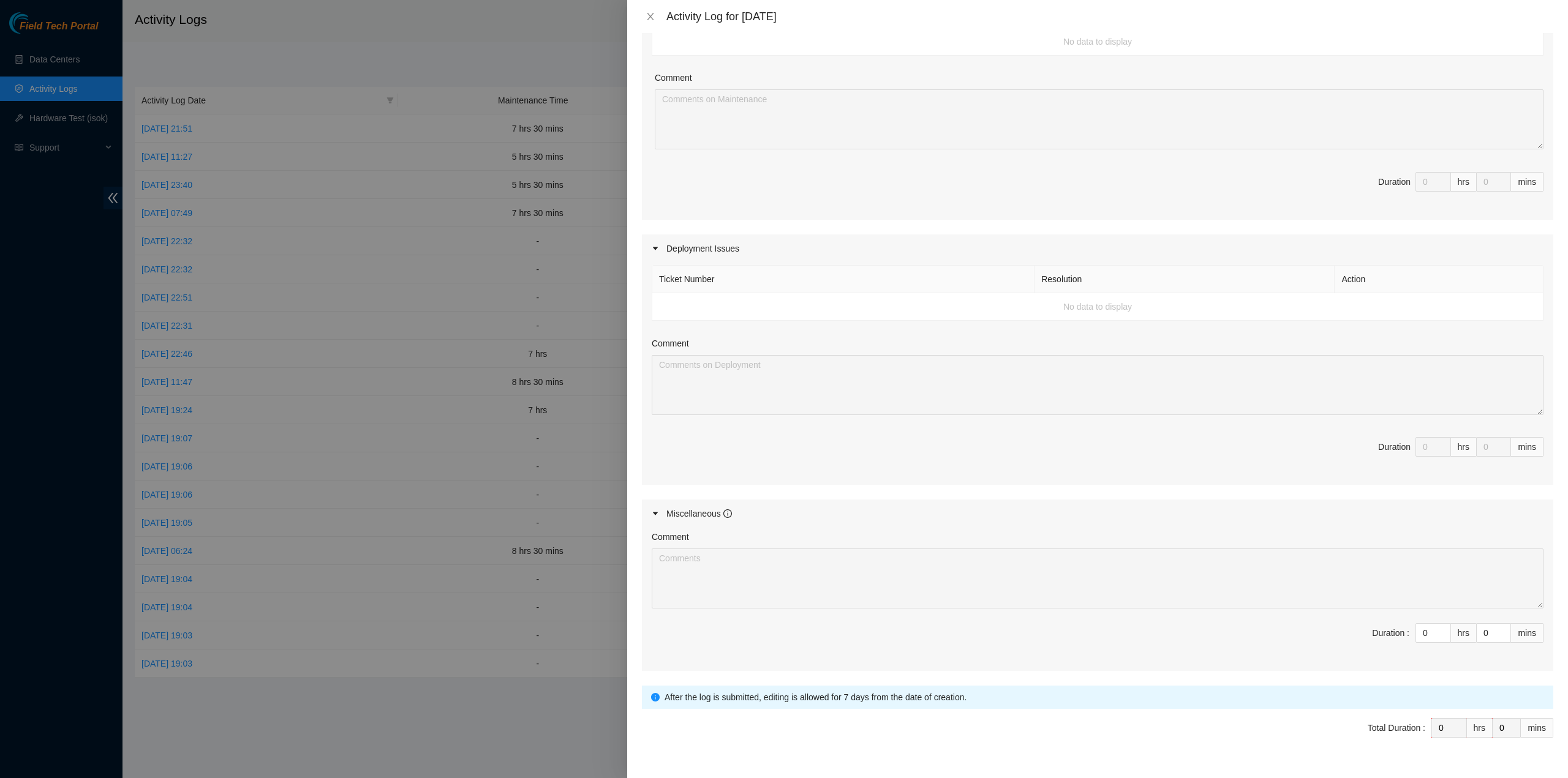
scroll to position [245, 0]
drag, startPoint x: 1419, startPoint y: 620, endPoint x: 1400, endPoint y: 616, distance: 19.4
click at [1401, 621] on span "Duration : 0 hrs 0 mins" at bounding box center [1097, 638] width 892 height 34
type input "8"
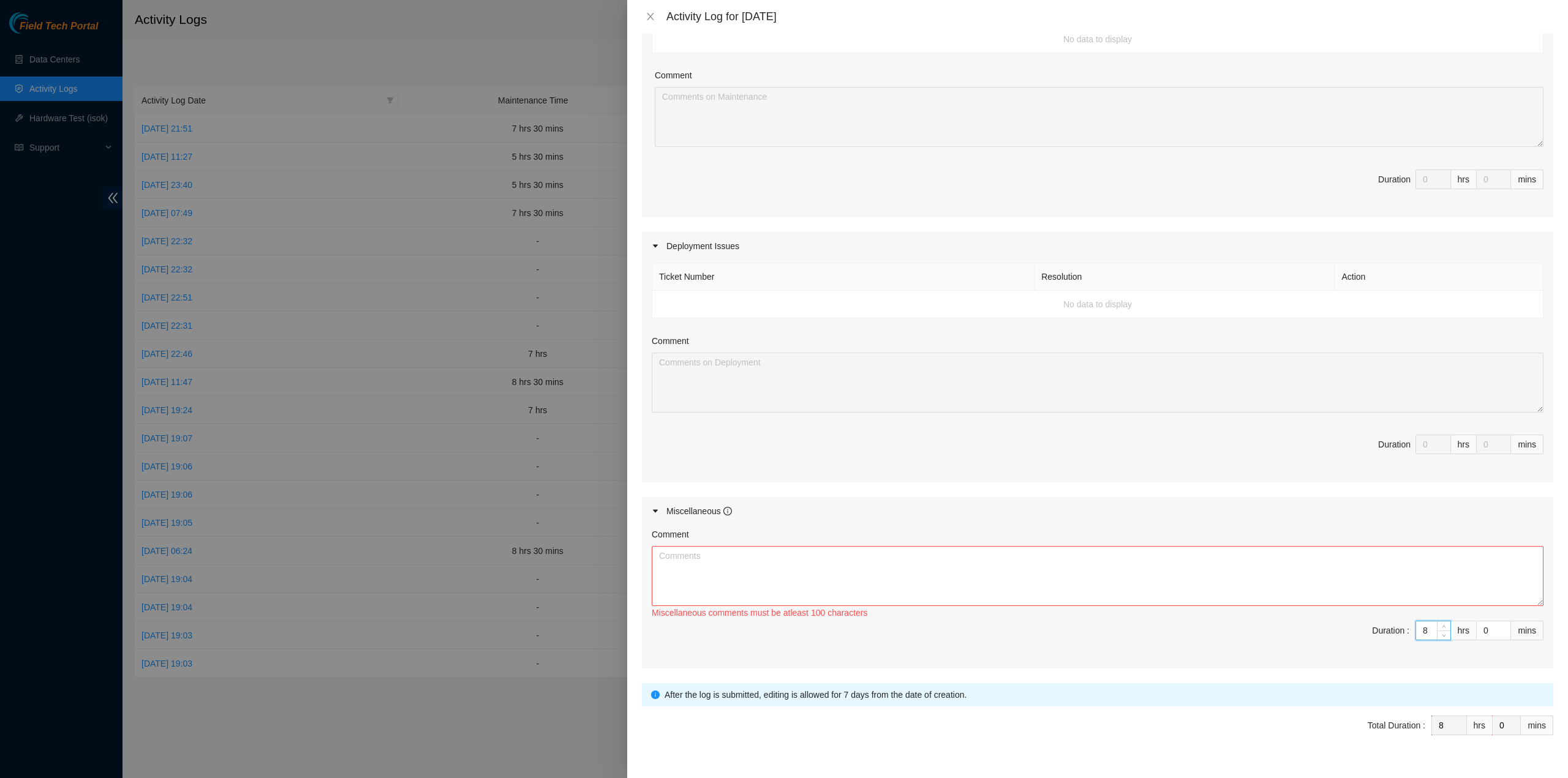
type input "8"
type input "3"
type input "30"
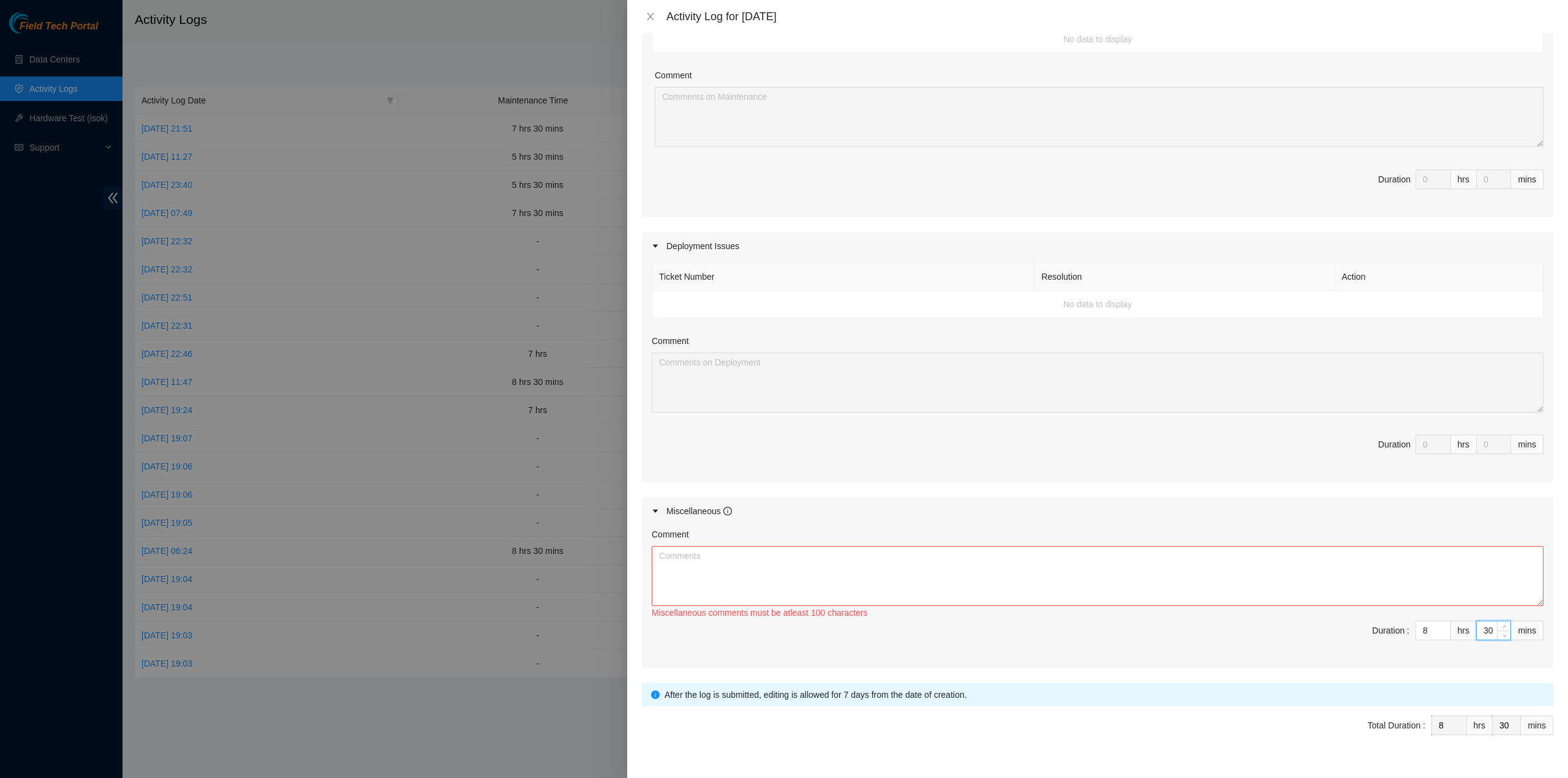
type input "30"
click at [1027, 571] on textarea "Comment" at bounding box center [1097, 576] width 892 height 60
paste textarea "Comment Comment Comment ……………………………………………………. Arranging and coordinating statio…"
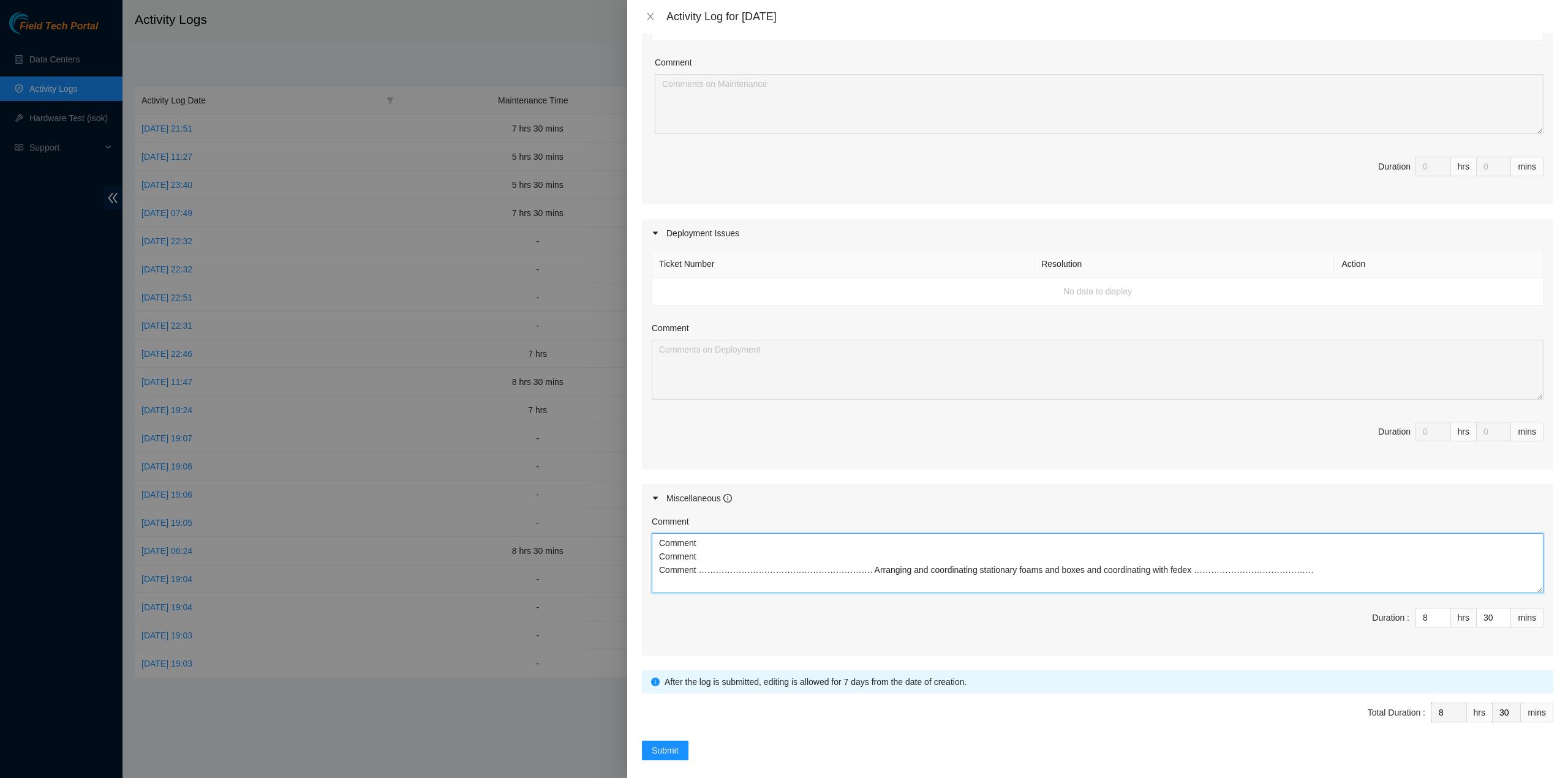
scroll to position [264, 0]
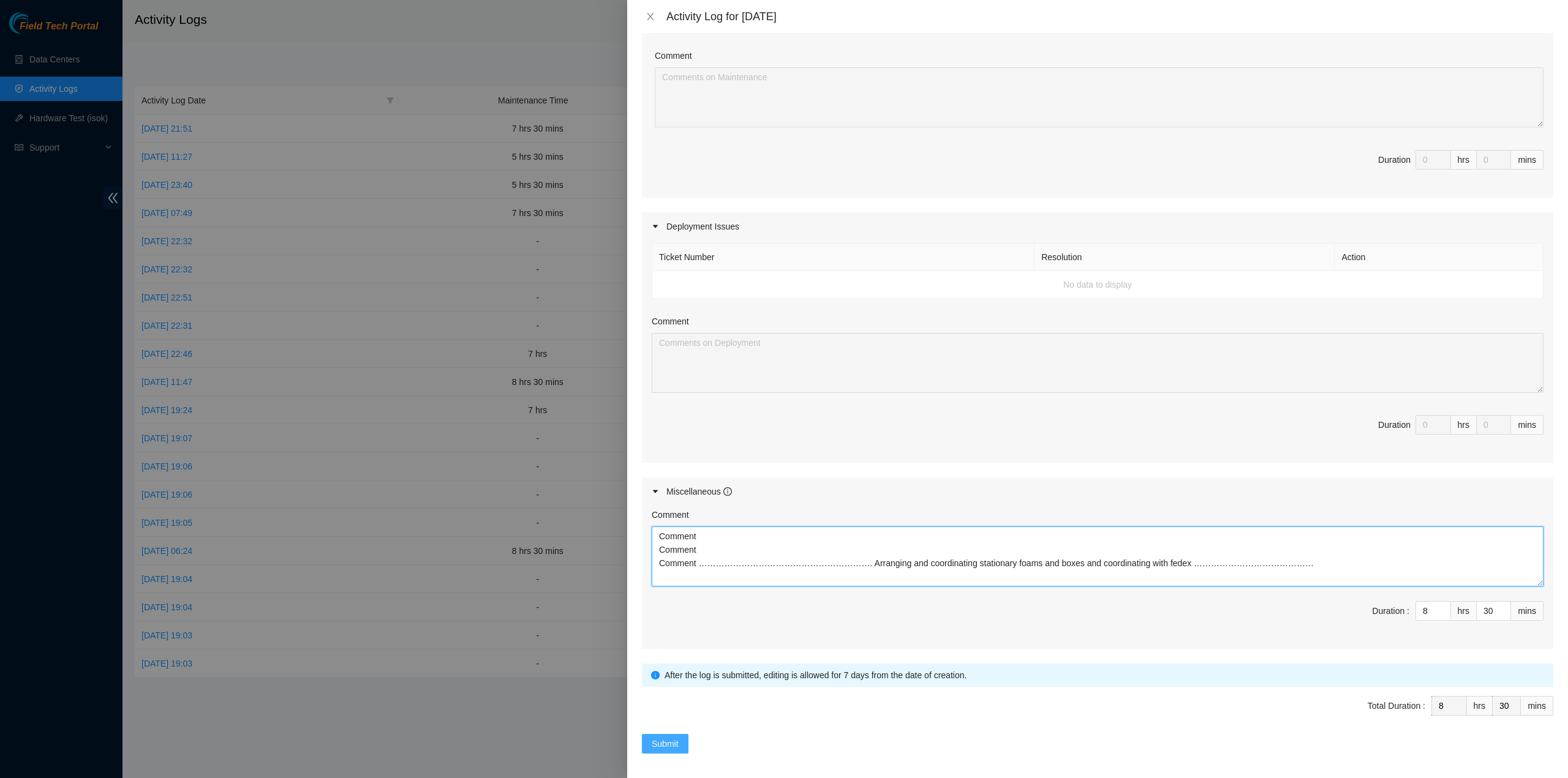
type textarea "Comment Comment Comment ……………………………………………………. Arranging and coordinating statio…"
click at [680, 739] on button "Submit" at bounding box center [666, 744] width 47 height 19
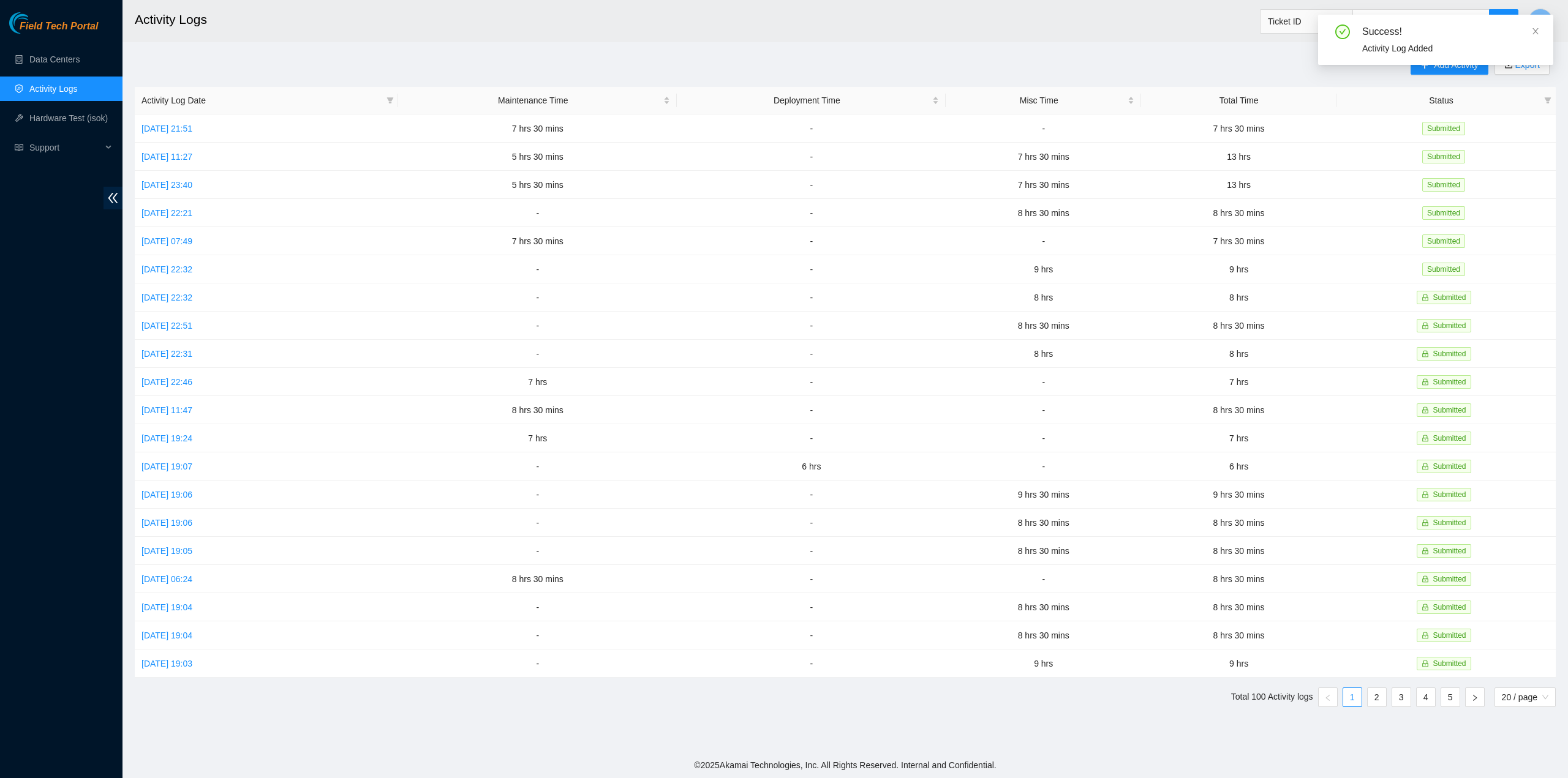
drag, startPoint x: 1535, startPoint y: 30, endPoint x: 1520, endPoint y: 48, distance: 23.4
click at [1535, 30] on icon "close" at bounding box center [1536, 31] width 8 height 8
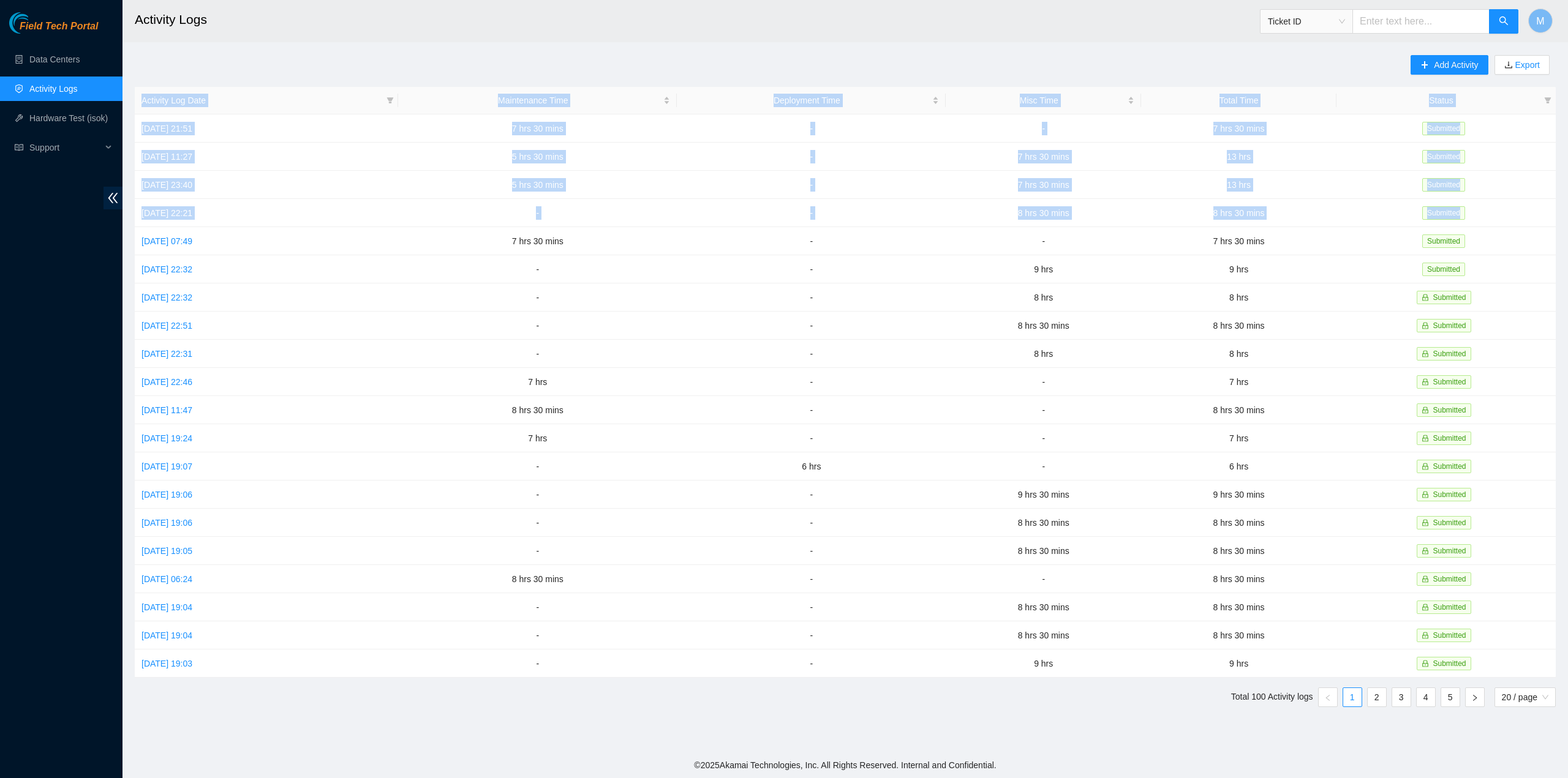
drag, startPoint x: 136, startPoint y: 234, endPoint x: 131, endPoint y: 182, distance: 52.2
click at [131, 182] on main "Activity Logs Ticket ID M Add Activity Export Activity Log Date Maintenance Tim…" at bounding box center [845, 376] width 1446 height 753
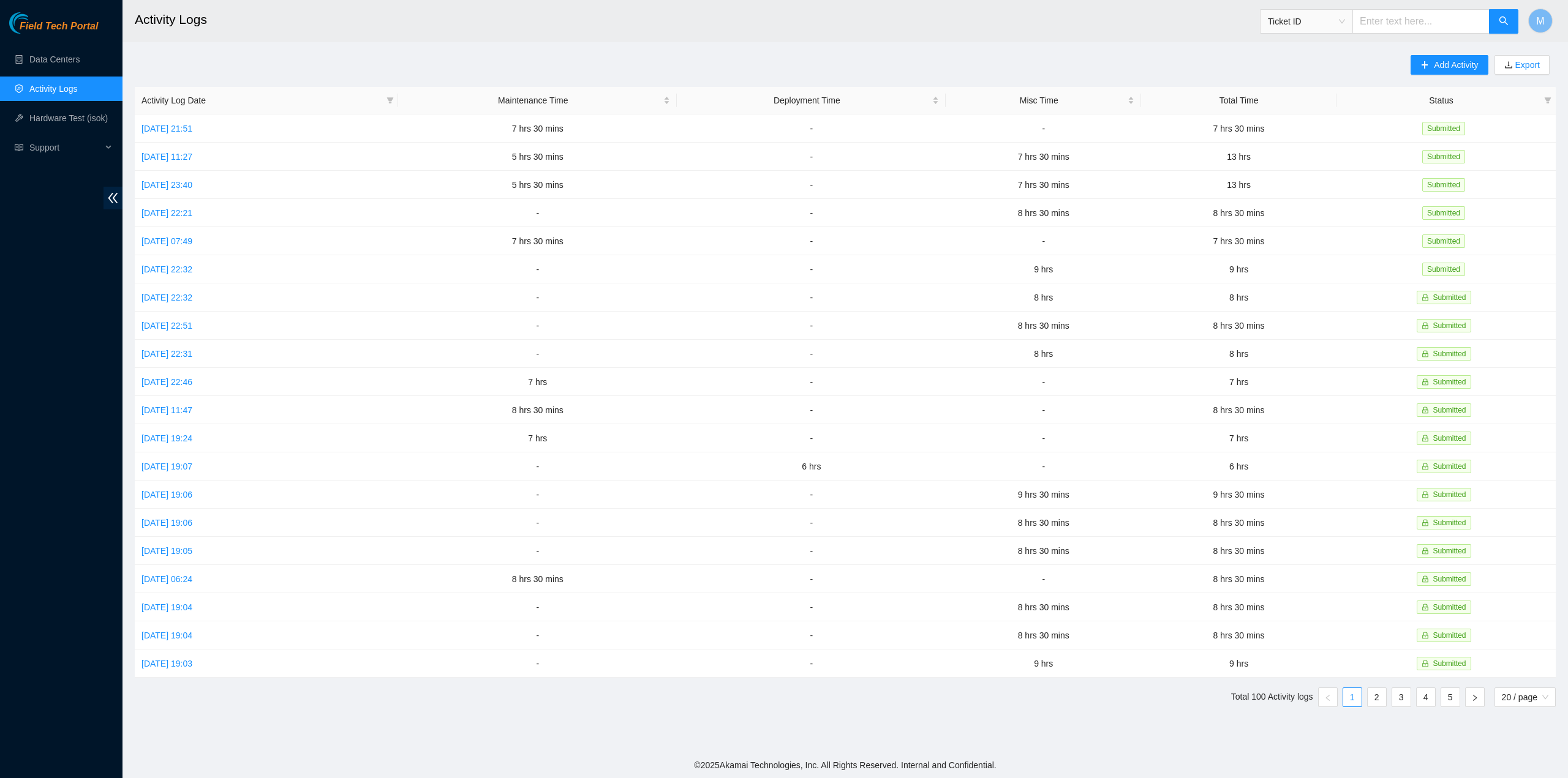
click at [85, 231] on div "Field Tech Portal Data Centers Activity Logs Hardware Test (isok) Support" at bounding box center [61, 395] width 123 height 766
click at [189, 183] on link "Wed, 01 Oct 2025 23:40" at bounding box center [167, 185] width 51 height 10
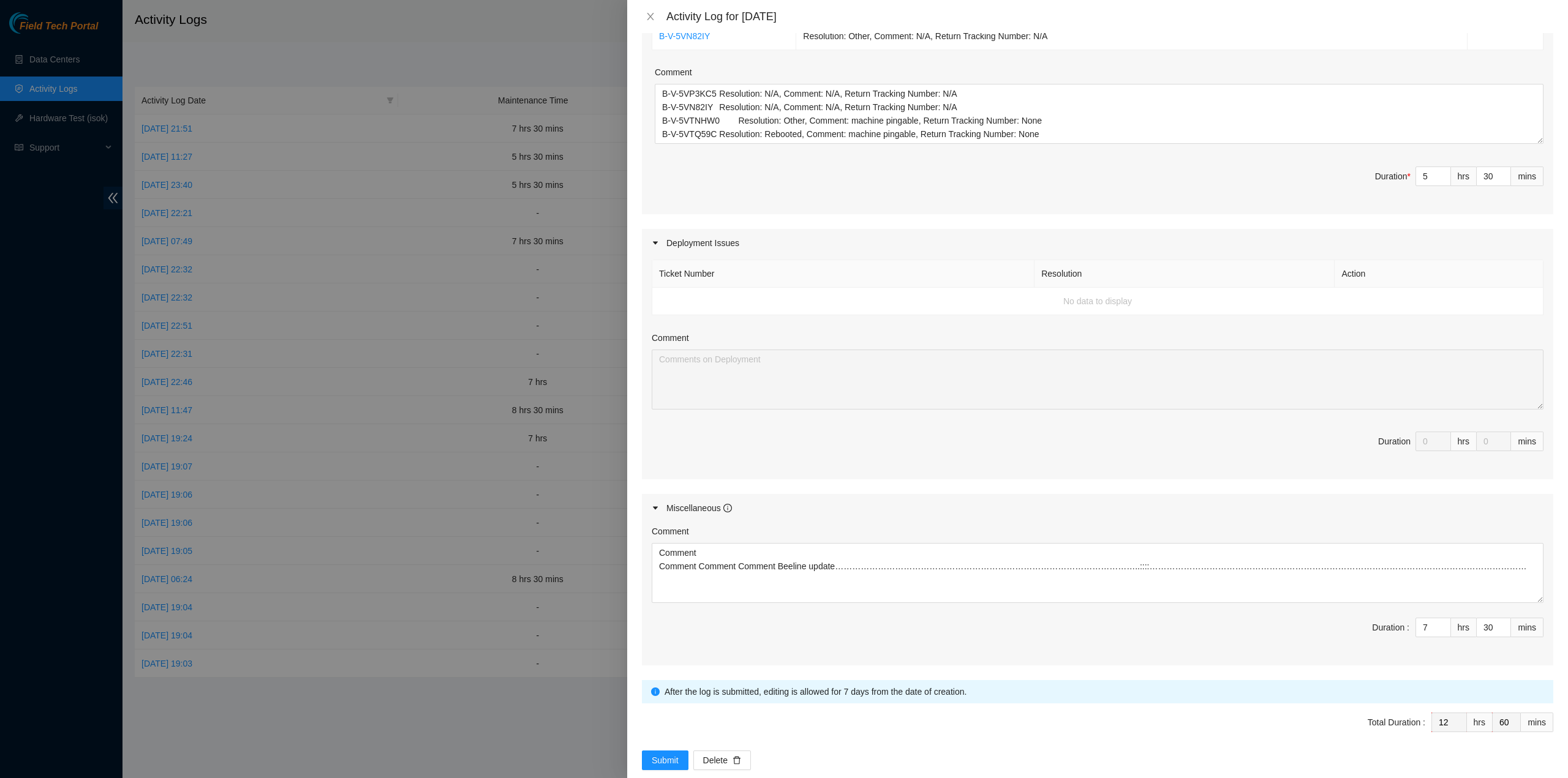
scroll to position [346, 0]
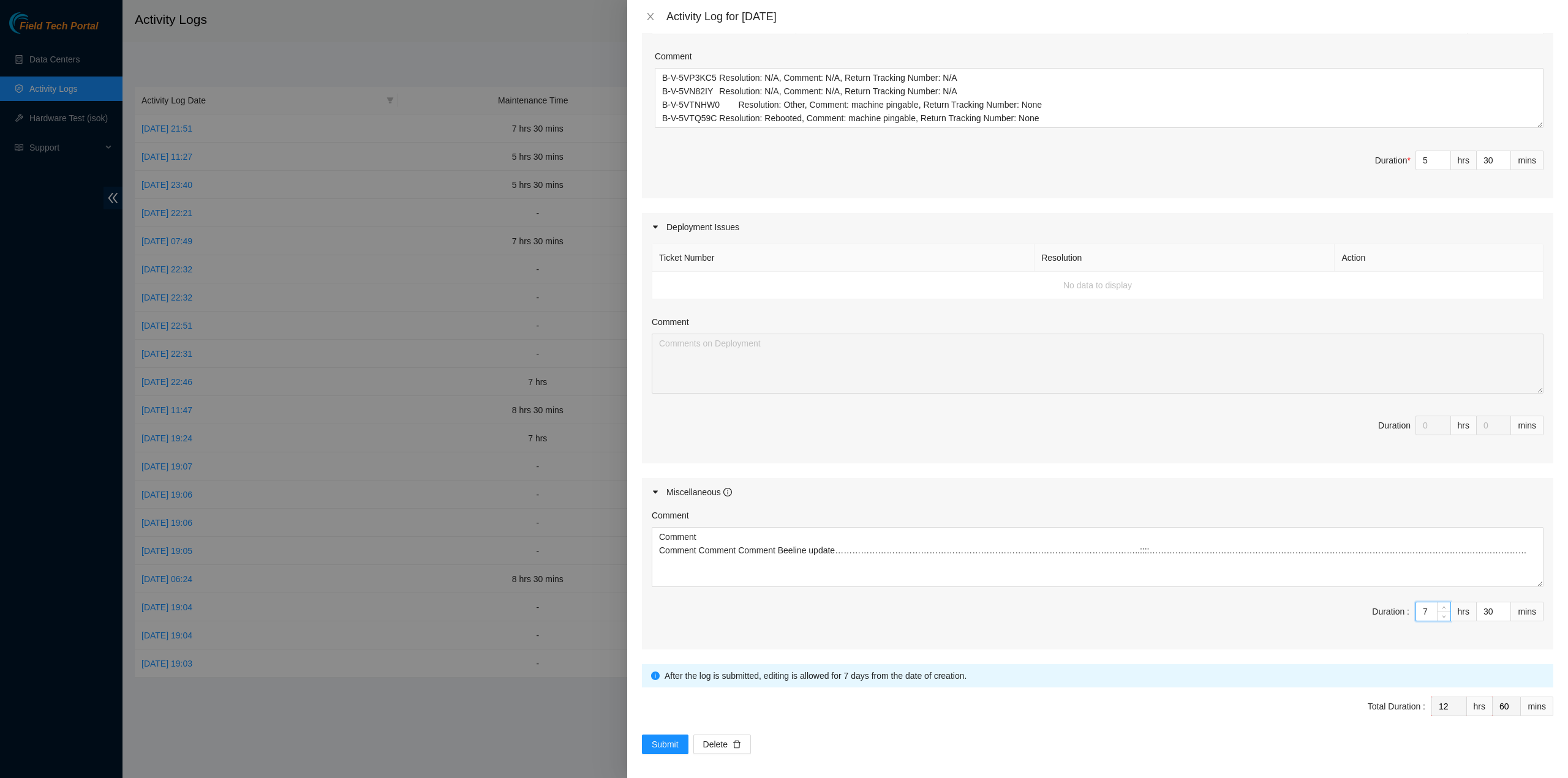
drag, startPoint x: 1419, startPoint y: 605, endPoint x: 1405, endPoint y: 593, distance: 18.4
click at [1398, 602] on span "Duration : 7 hrs 30 mins" at bounding box center [1097, 619] width 892 height 34
type input "0"
type input "6"
type input "0"
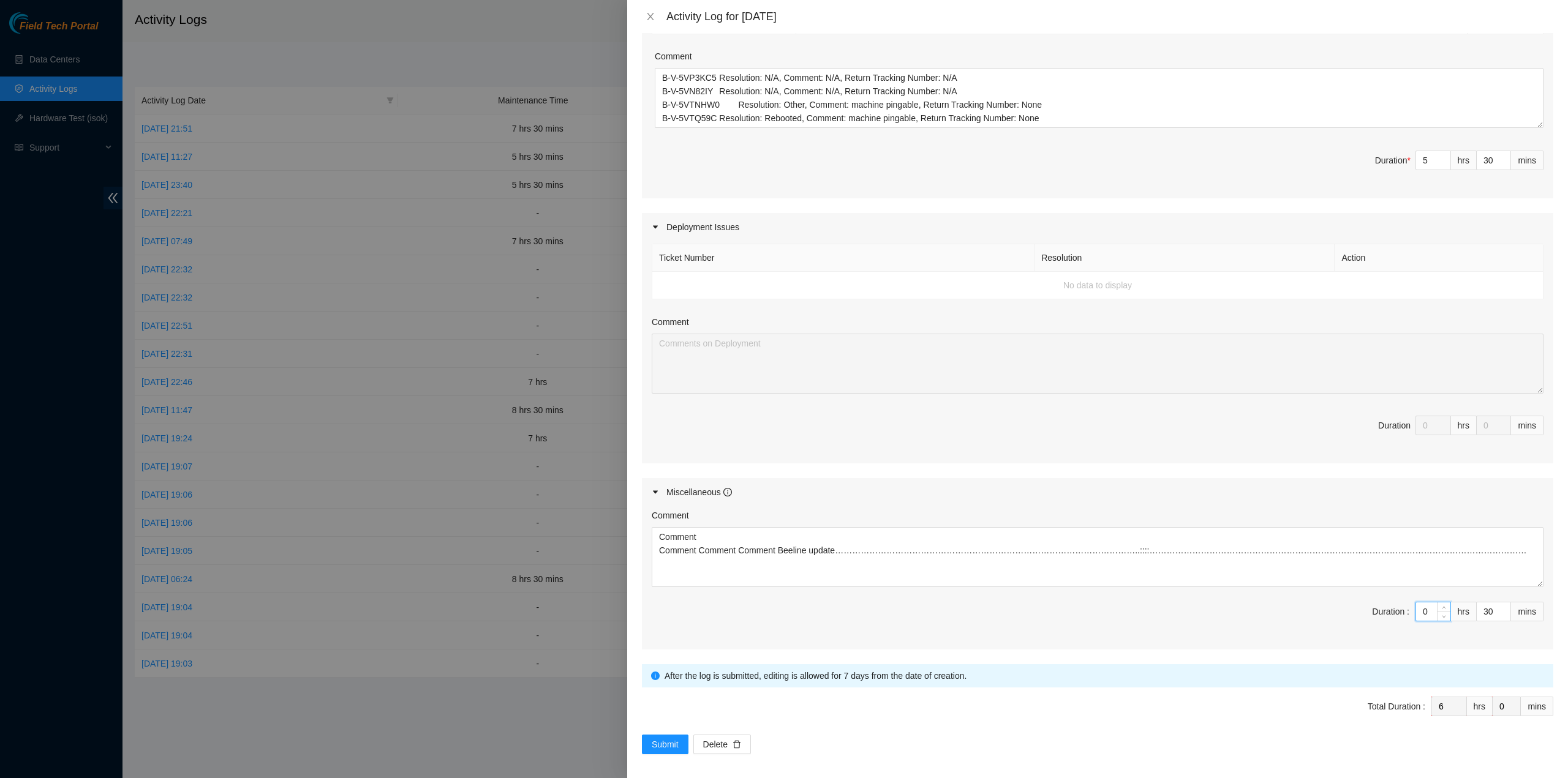
type input "0"
type input "5"
type input "30"
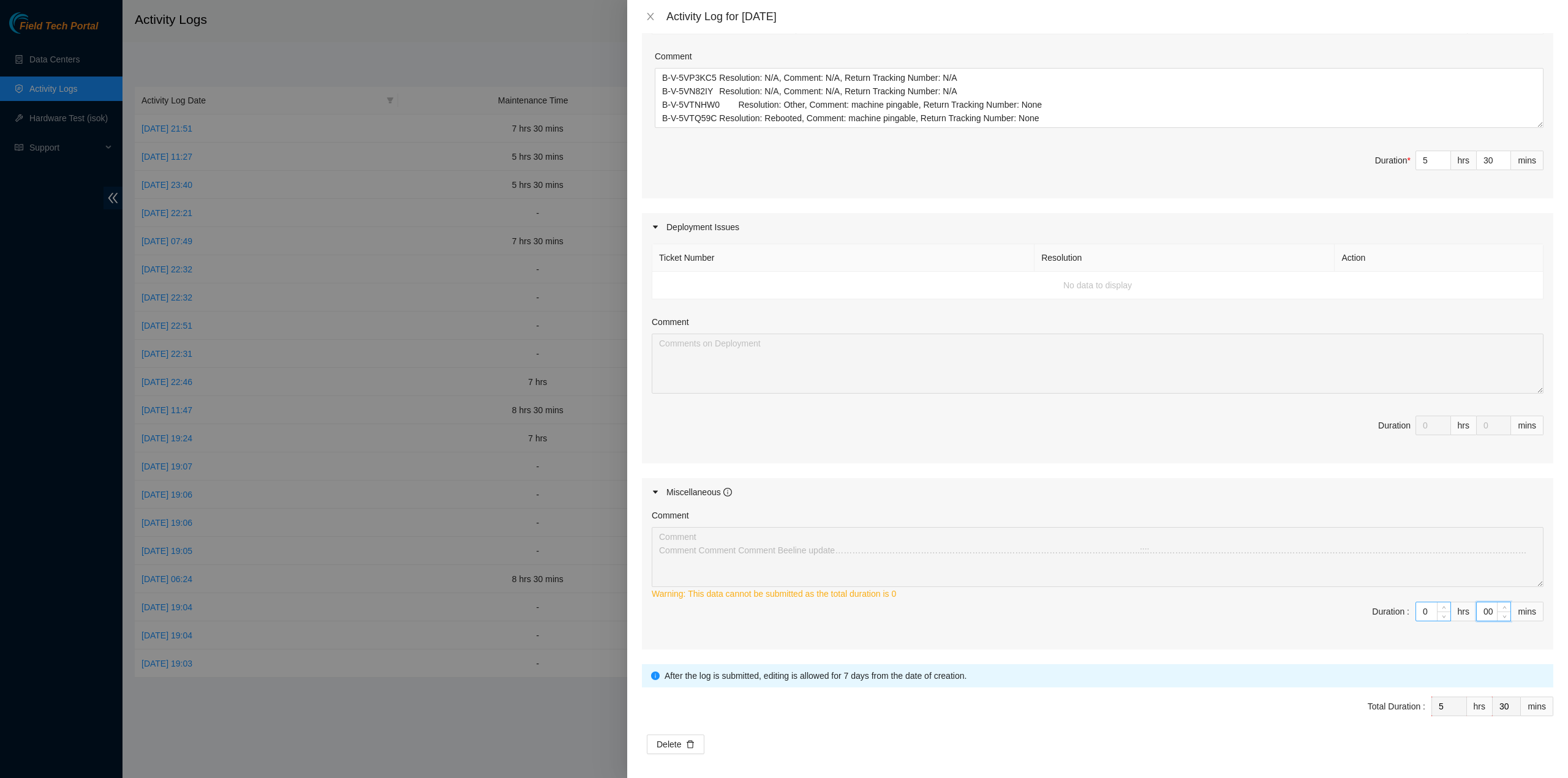
type input "0"
drag, startPoint x: 1411, startPoint y: 610, endPoint x: 1399, endPoint y: 607, distance: 12.4
click at [1399, 607] on span "Duration : 0 hrs 0 mins" at bounding box center [1097, 619] width 892 height 34
type input "1"
type input "6"
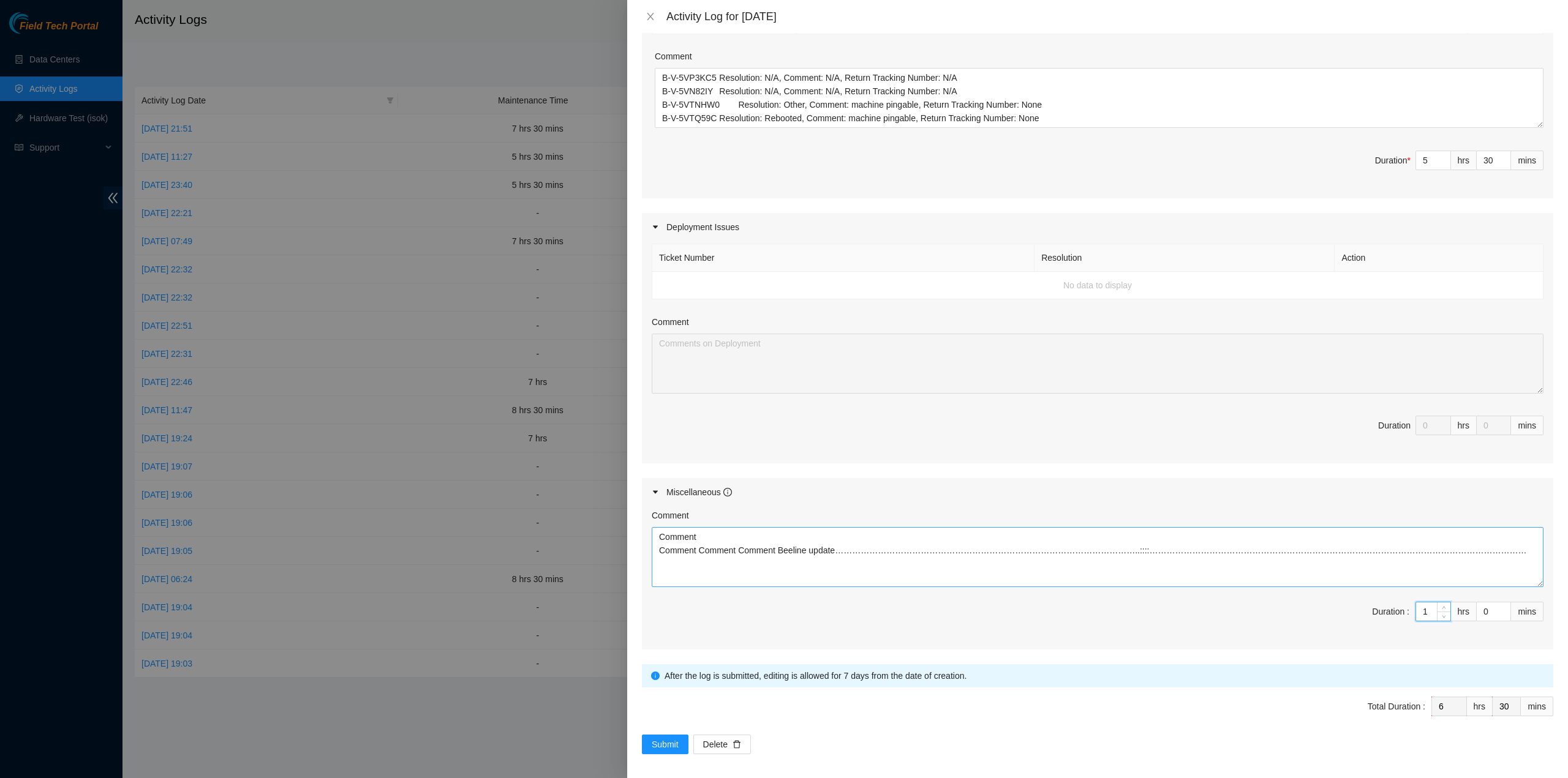
type input "1"
drag, startPoint x: 1277, startPoint y: 545, endPoint x: 457, endPoint y: 479, distance: 822.7
click at [457, 479] on div "Activity Log for 01-10-2025 Note: This activity log is for informational purpos…" at bounding box center [784, 389] width 1568 height 778
drag, startPoint x: 1416, startPoint y: 613, endPoint x: 1399, endPoint y: 608, distance: 17.7
click at [1400, 609] on span "Duration : 1 hrs 0 mins" at bounding box center [1097, 619] width 892 height 34
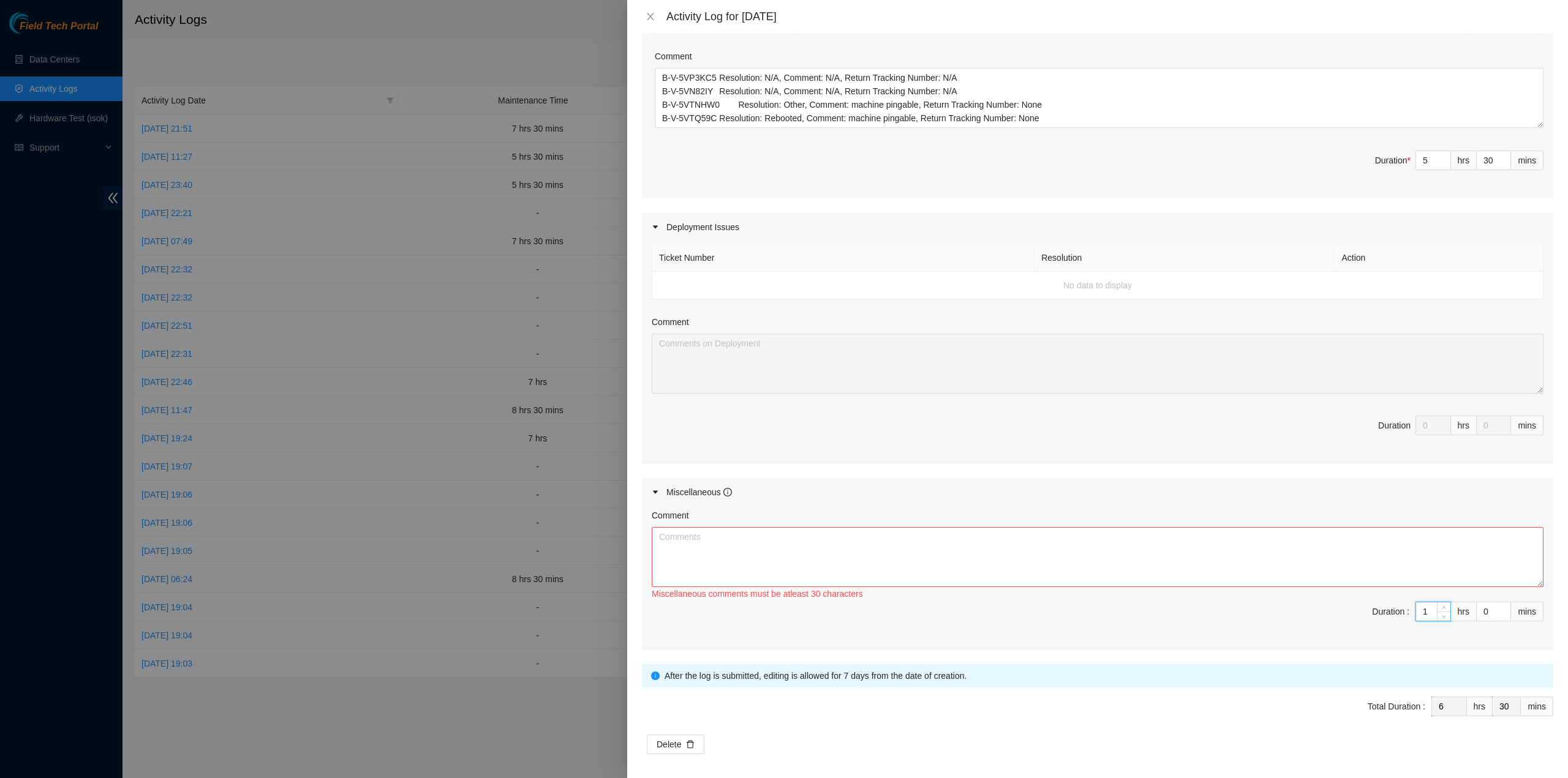
type input "0"
type input "5"
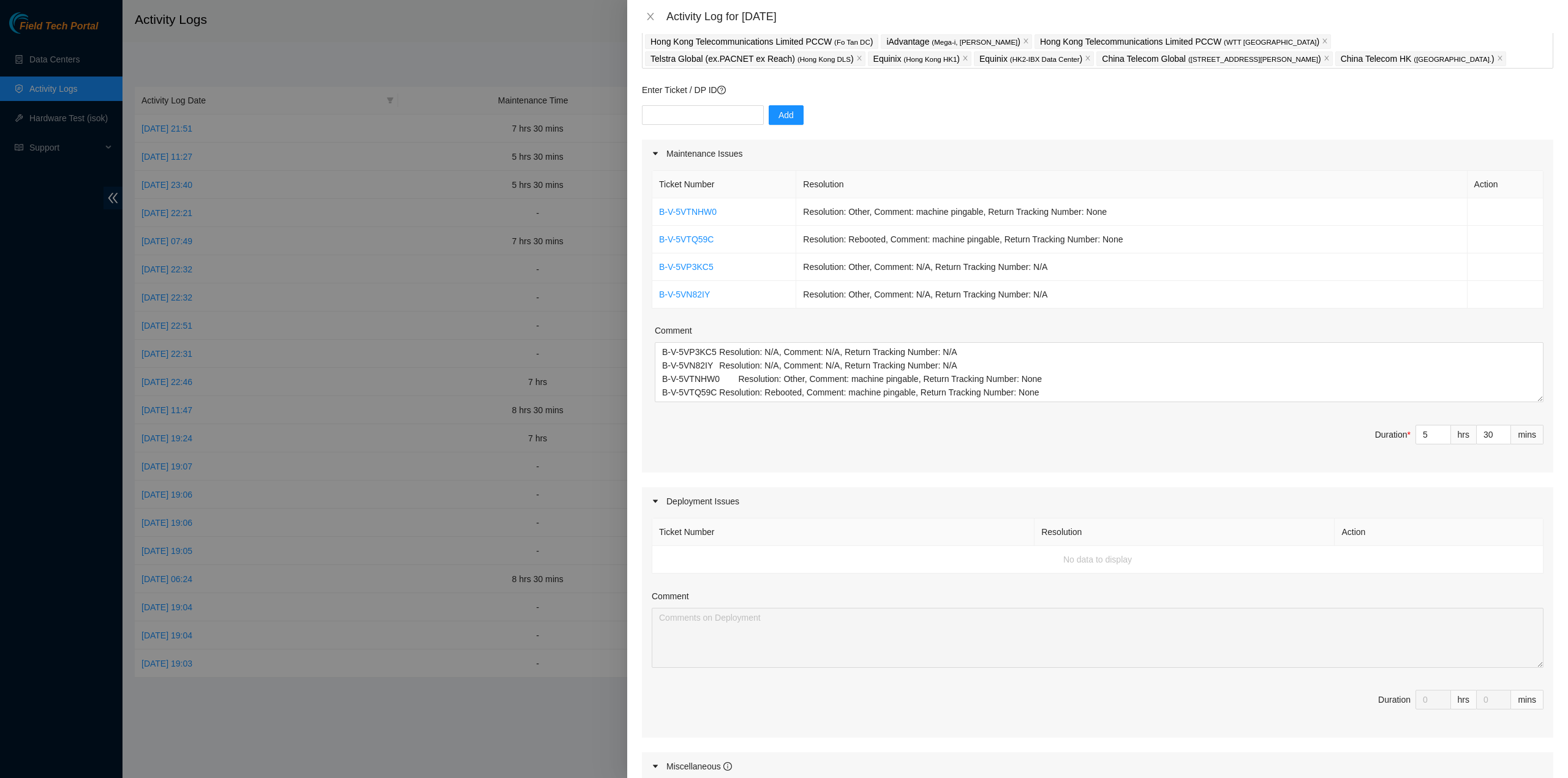
scroll to position [41, 0]
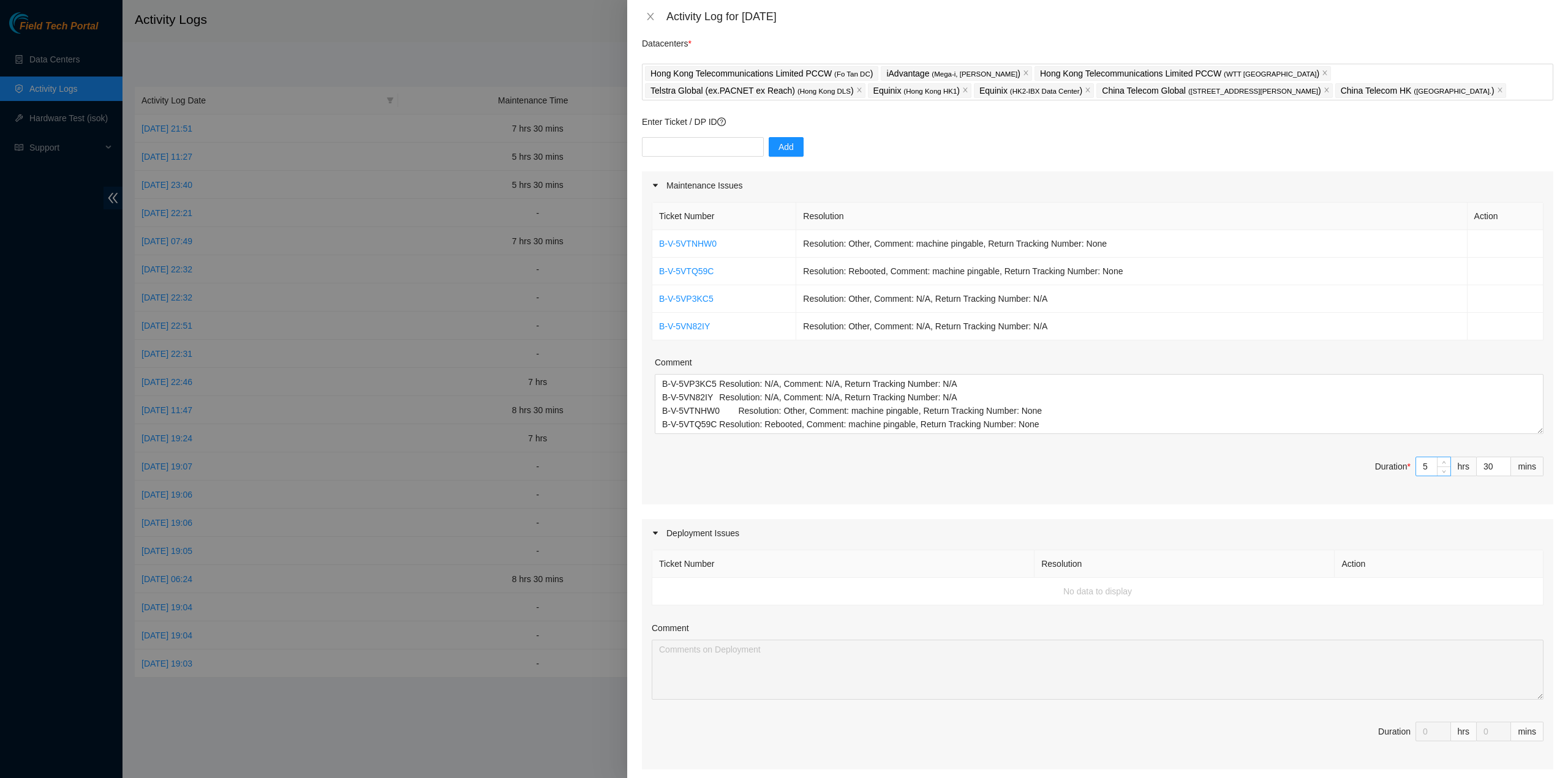
type input "0"
drag, startPoint x: 1418, startPoint y: 465, endPoint x: 1396, endPoint y: 467, distance: 22.1
click at [1398, 467] on span "Duration * 5 hrs 30 mins" at bounding box center [1097, 474] width 892 height 34
type input "6"
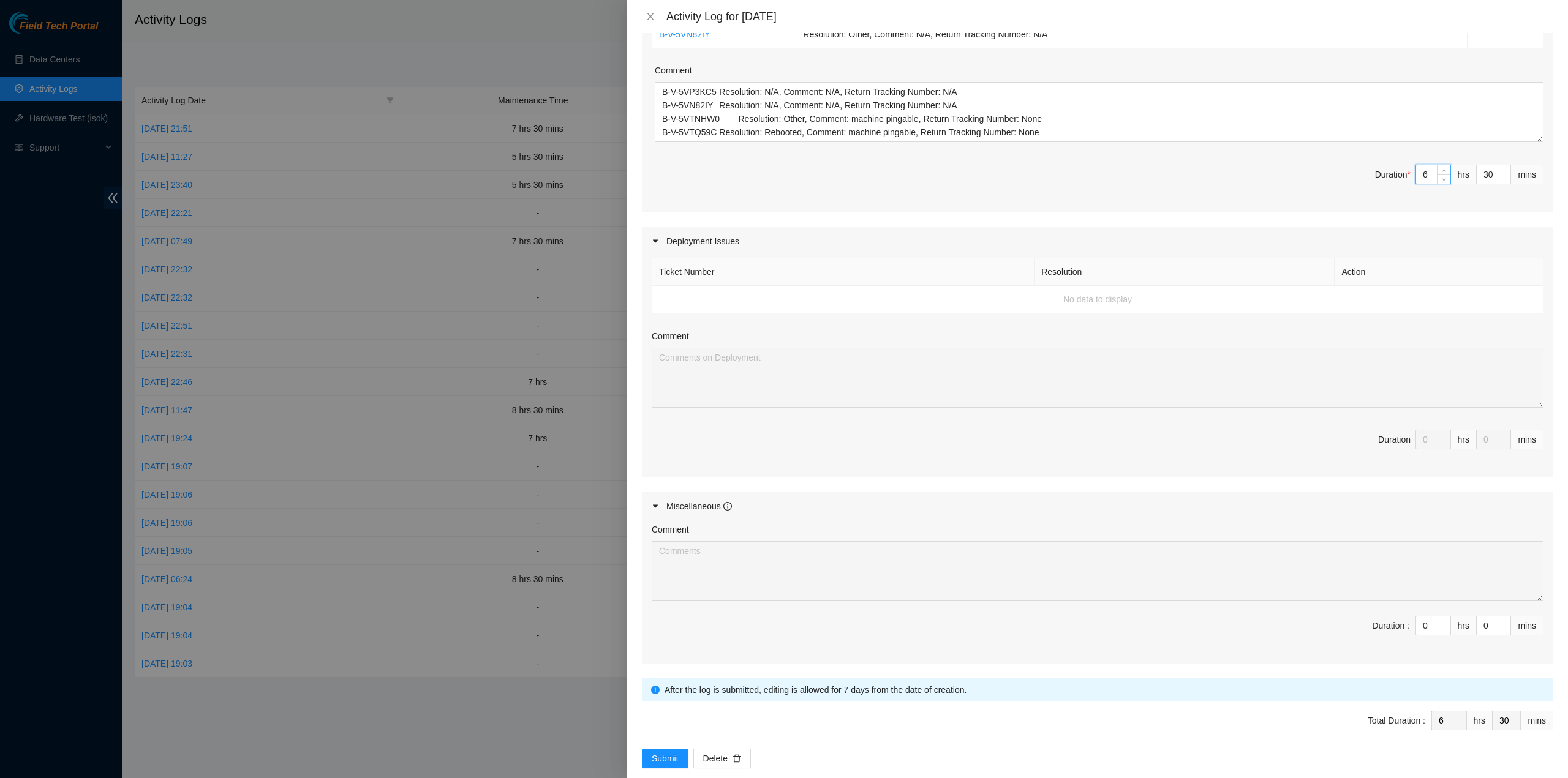
scroll to position [346, 0]
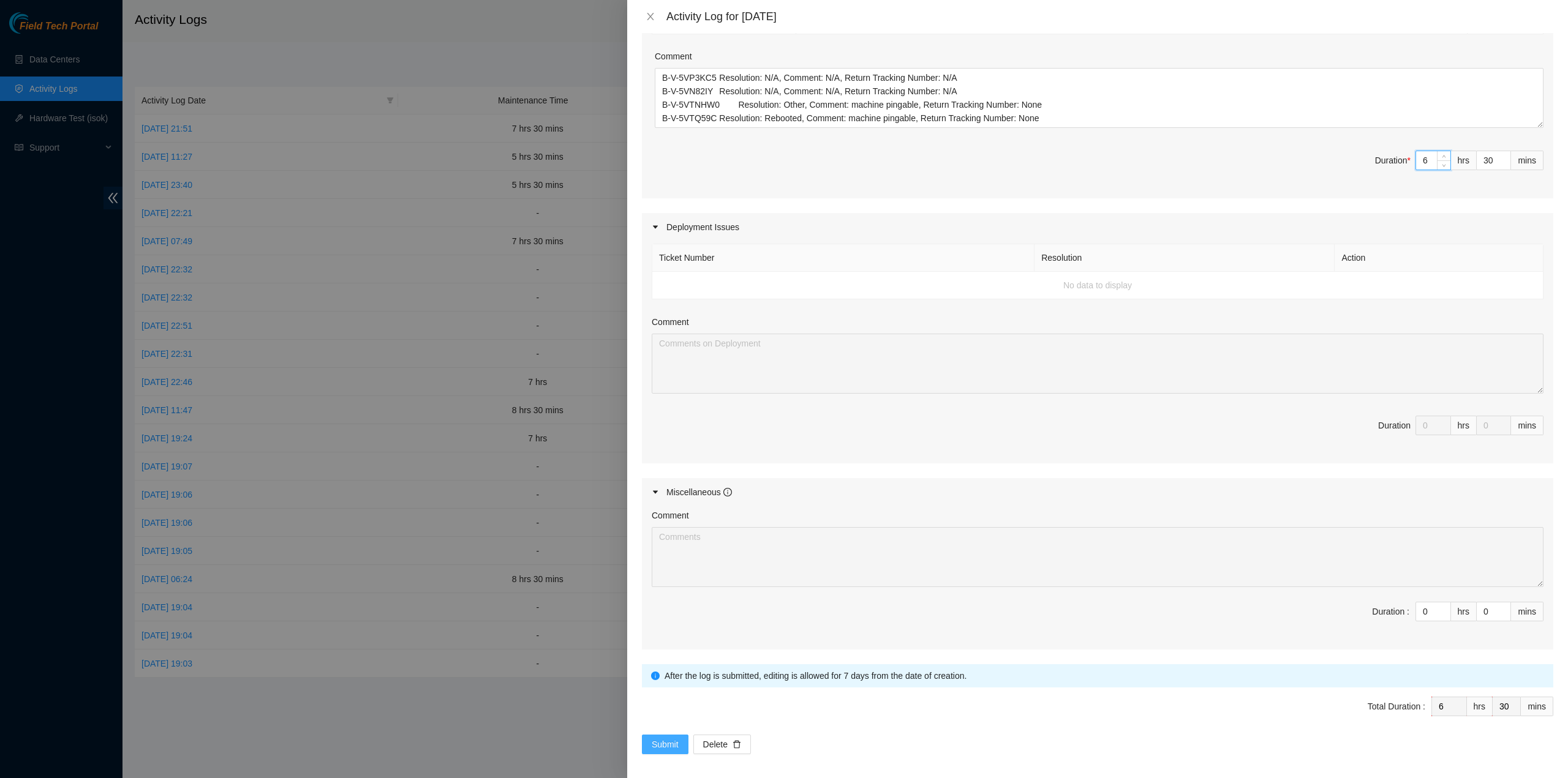
type input "6"
click at [667, 738] on span "Submit" at bounding box center [665, 745] width 27 height 14
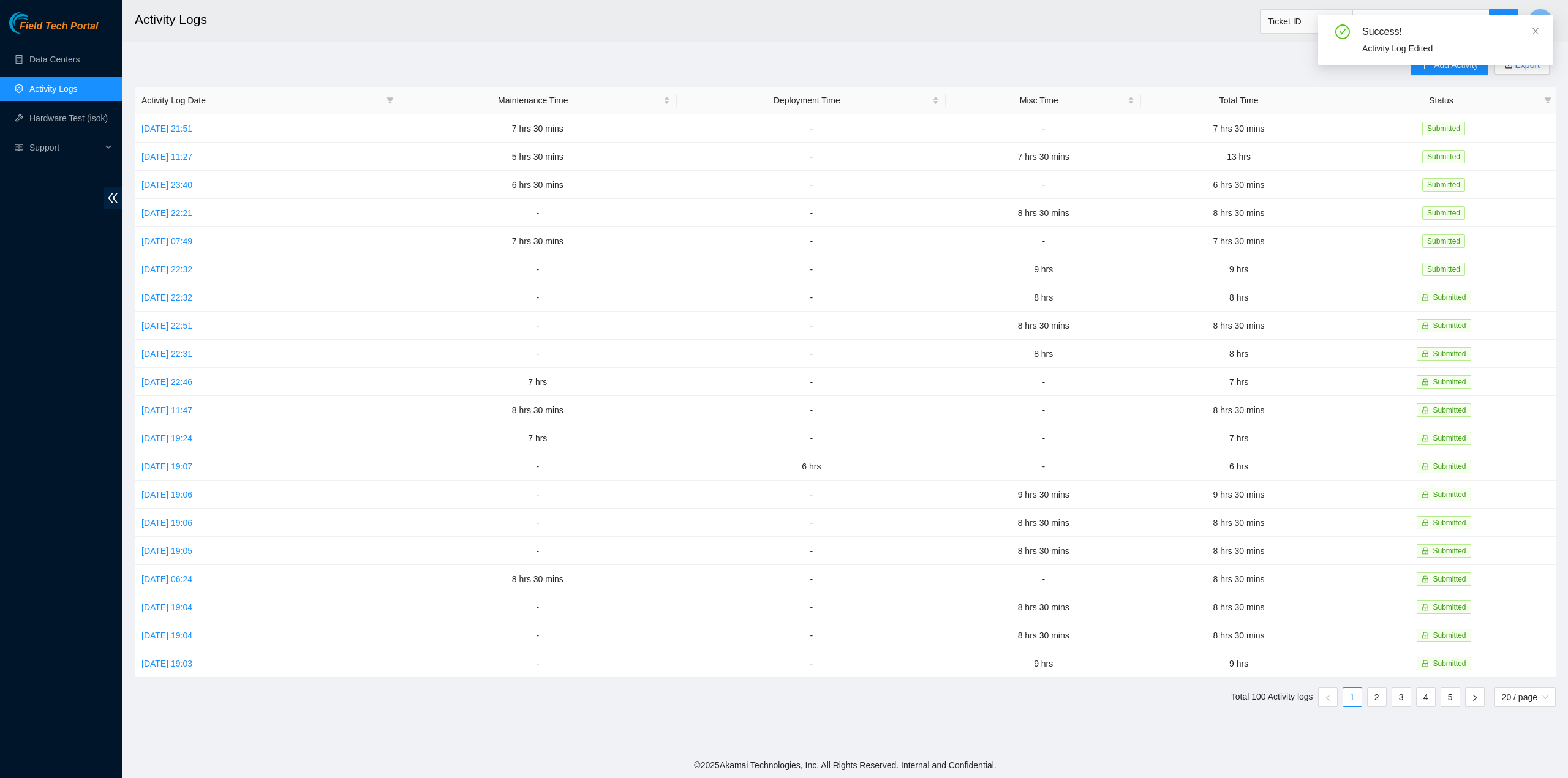
drag, startPoint x: 1535, startPoint y: 29, endPoint x: 1524, endPoint y: 37, distance: 13.6
click at [1534, 30] on icon "close" at bounding box center [1536, 31] width 8 height 8
click at [1421, 62] on icon "plus" at bounding box center [1425, 65] width 8 height 8
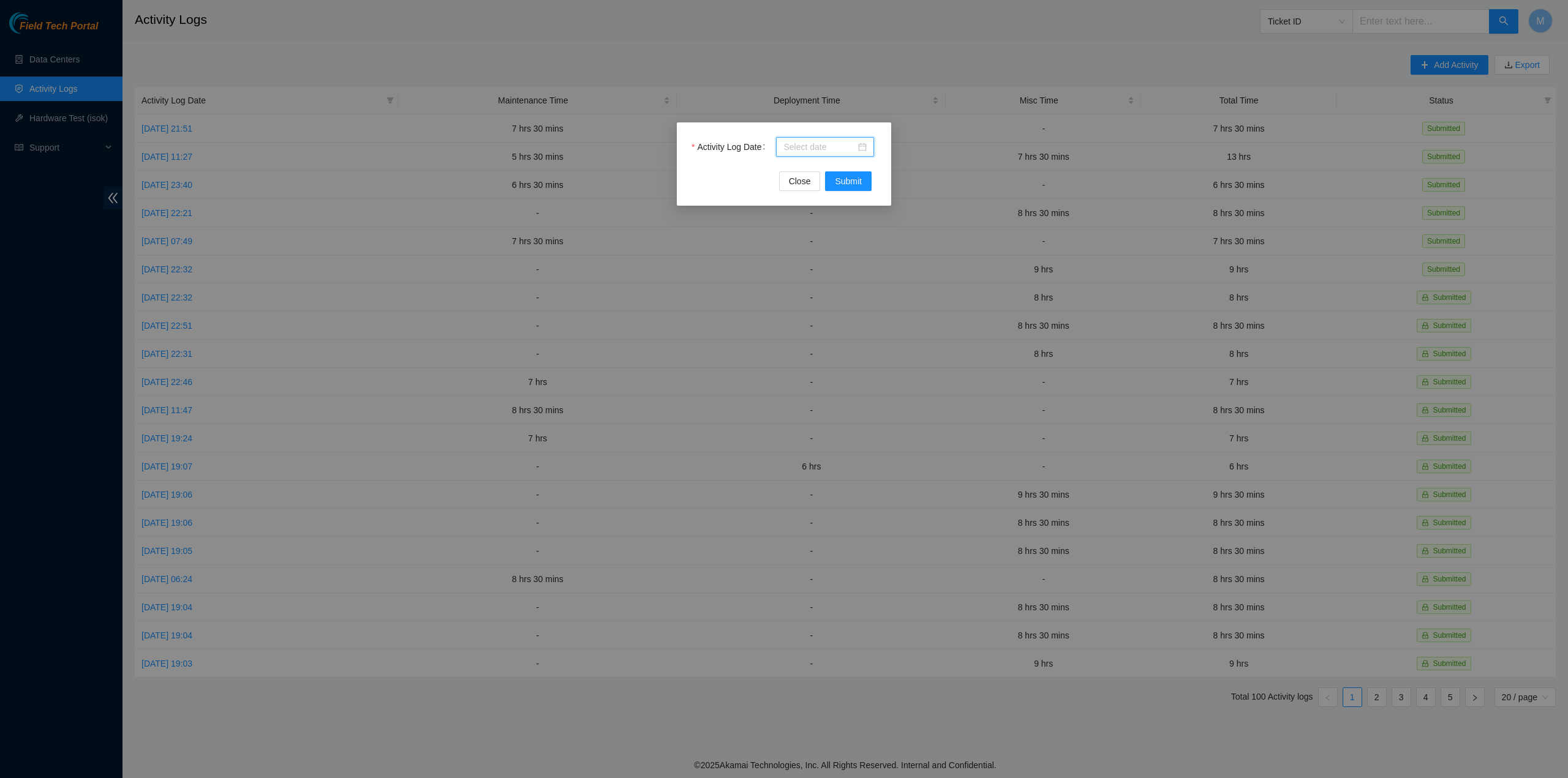
click at [810, 147] on input "Activity Log Date" at bounding box center [819, 147] width 72 height 14
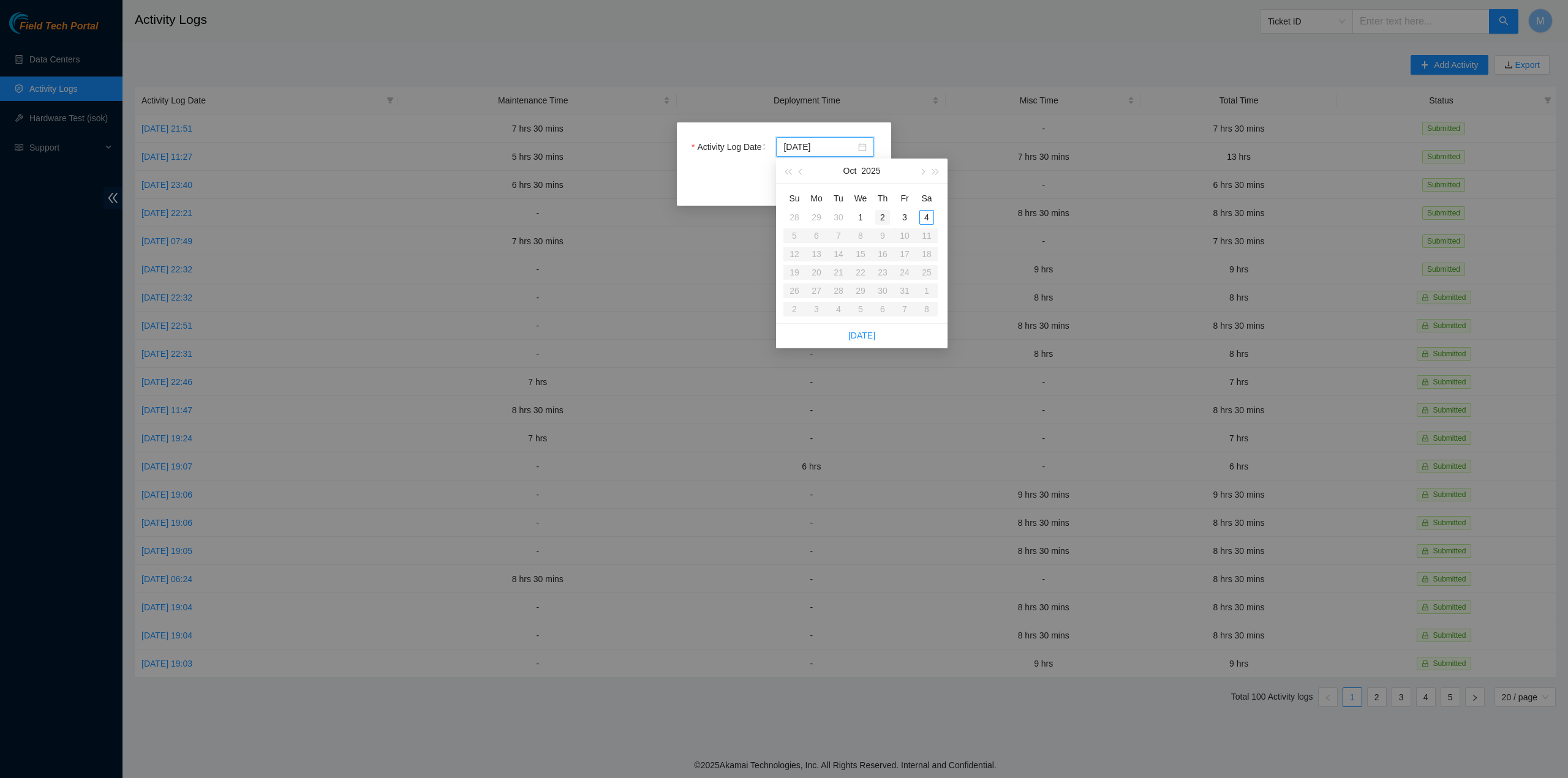
type input "2025-10-02"
click at [880, 217] on div "2" at bounding box center [883, 217] width 14 height 14
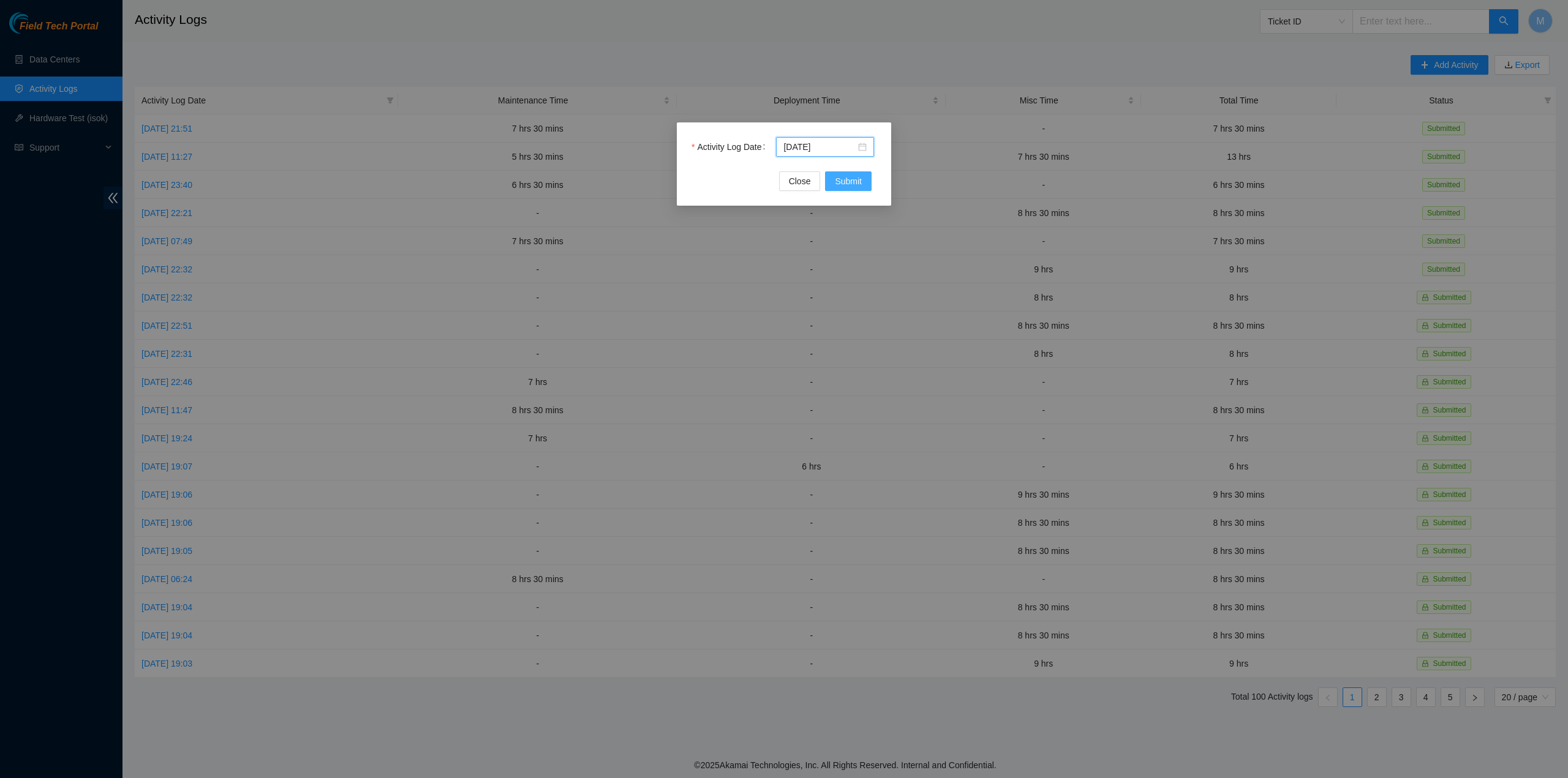
click at [858, 183] on span "Submit" at bounding box center [848, 181] width 27 height 14
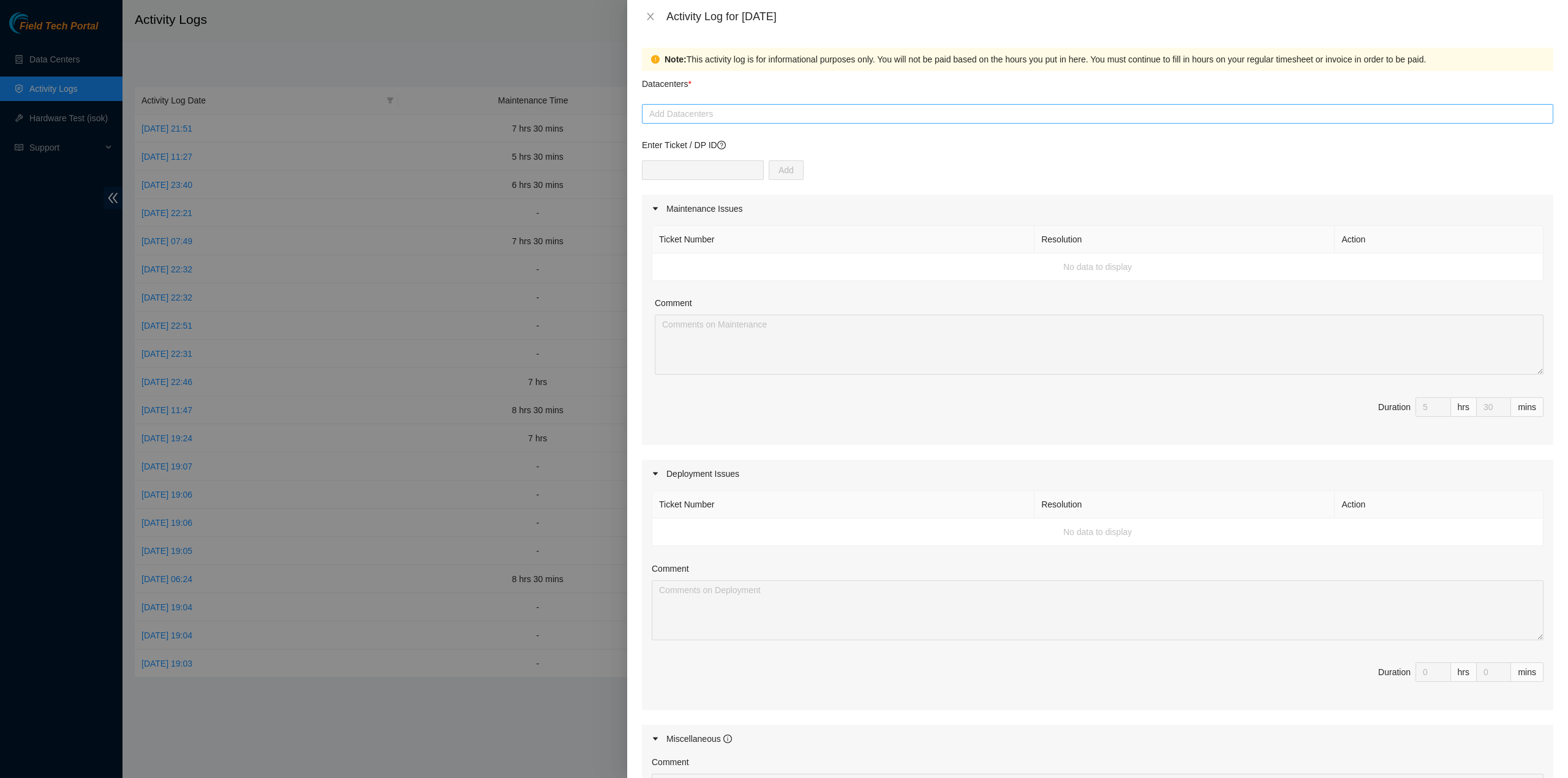
click at [879, 119] on div at bounding box center [1097, 114] width 905 height 14
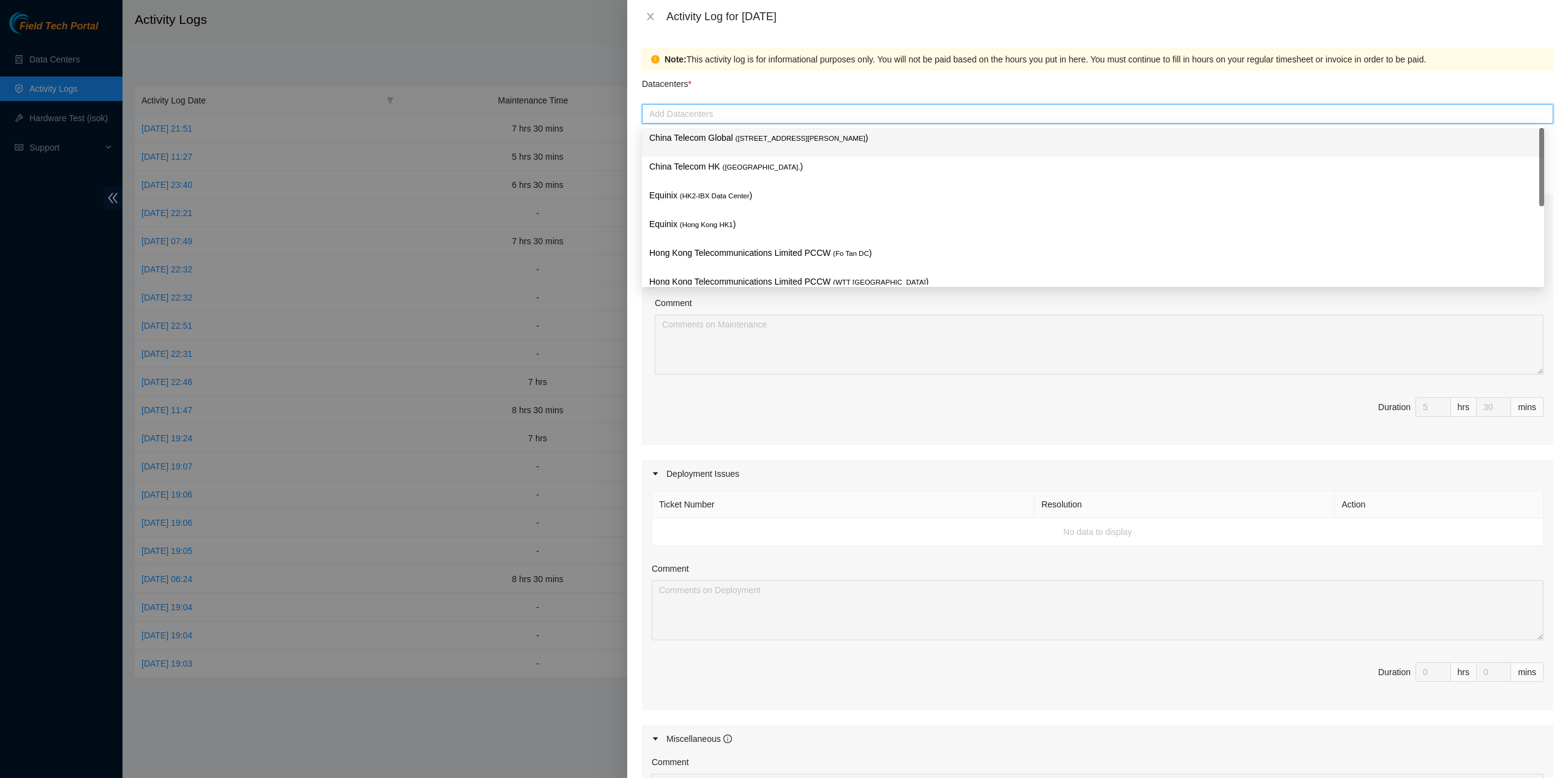
drag, startPoint x: 832, startPoint y: 144, endPoint x: 785, endPoint y: 169, distance: 53.2
click at [830, 144] on p "China Telecom Global ( Room B11, 2/F, 18 Chun Yat Street, TKO , Hong Kong )" at bounding box center [1093, 138] width 888 height 14
type input "13"
type input "0"
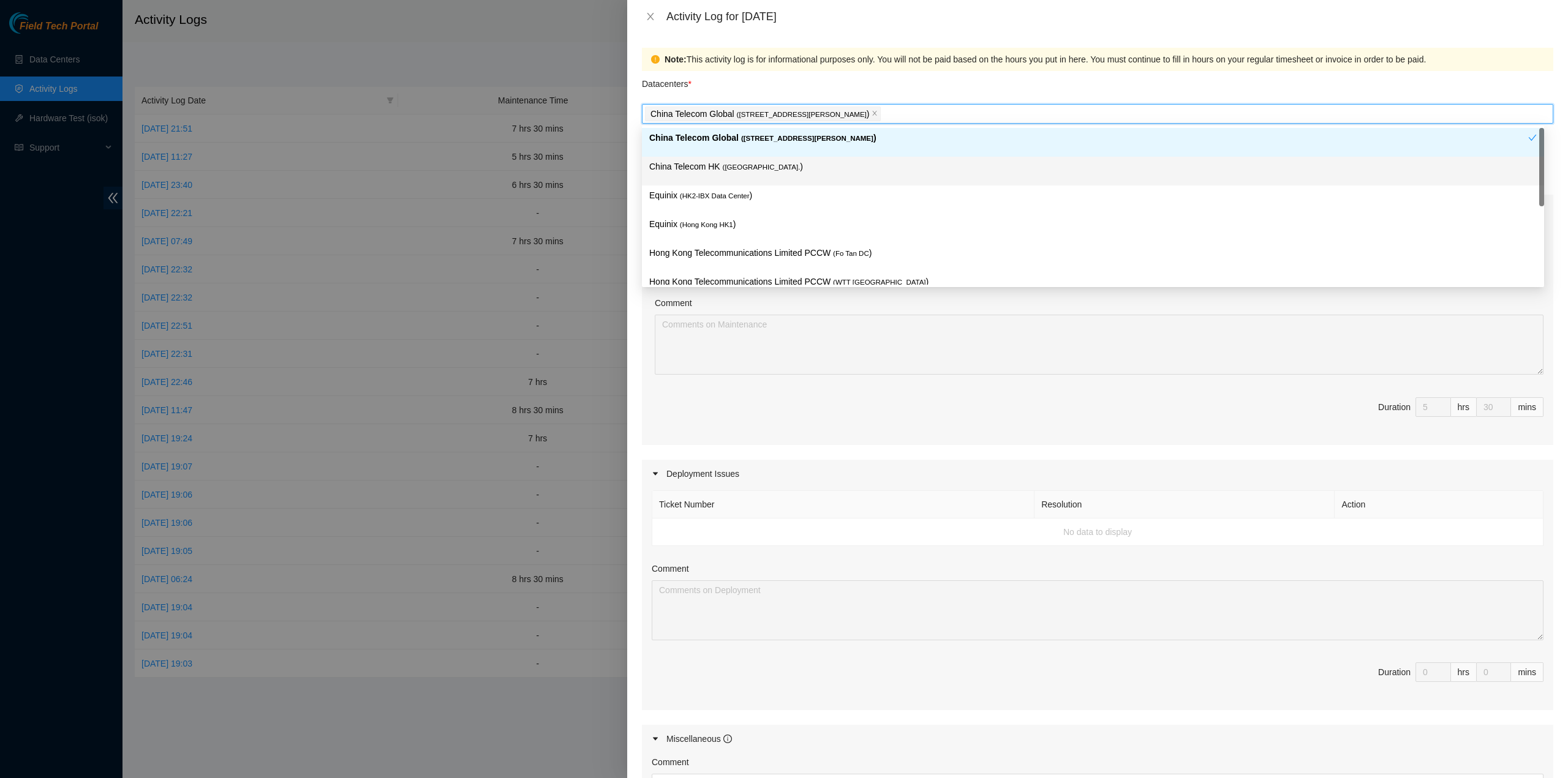
click at [784, 169] on p "China Telecom HK ( Hong Kong. )" at bounding box center [1093, 167] width 888 height 14
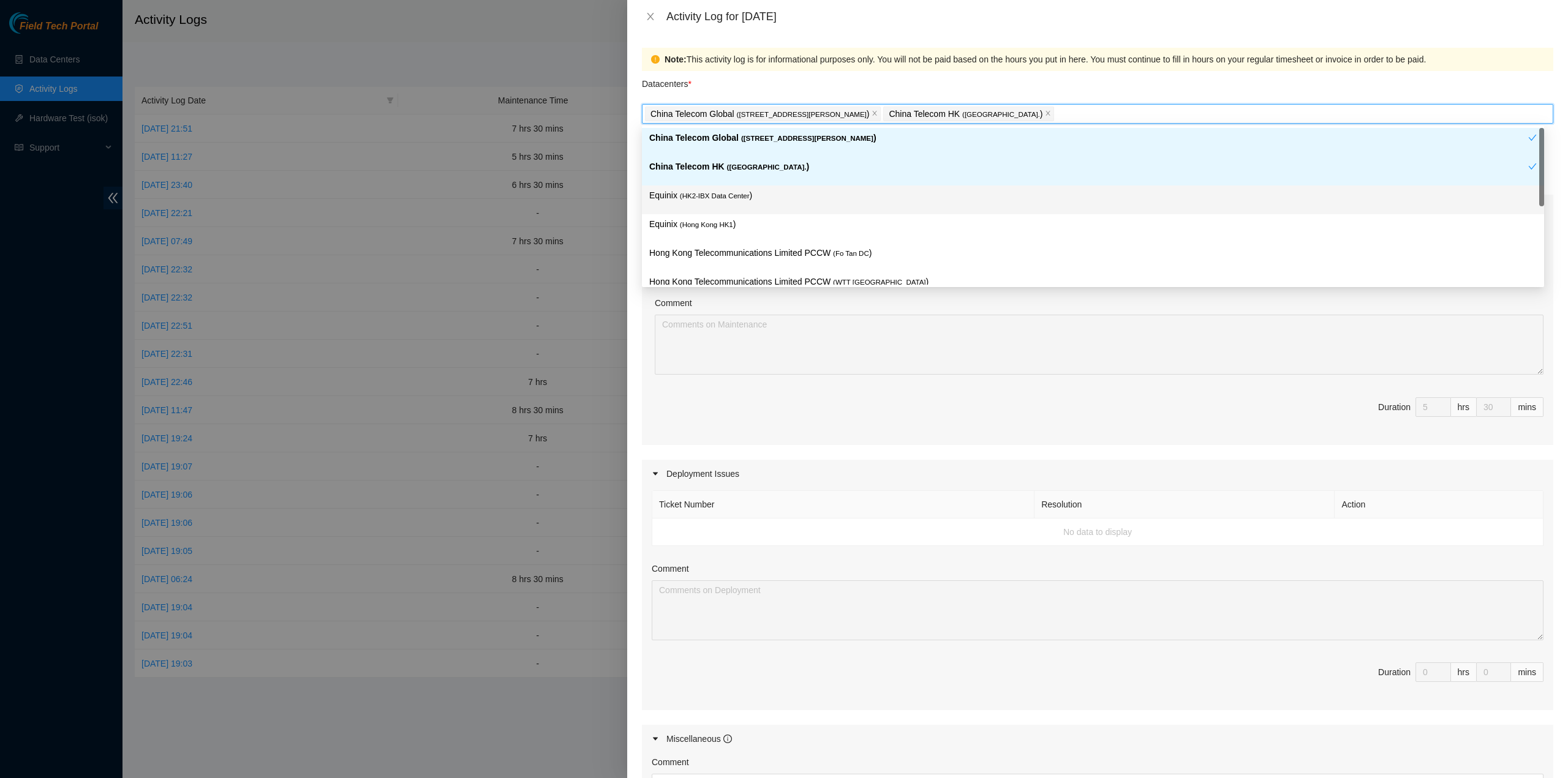
click at [742, 199] on span "( HK2-IBX Data Center" at bounding box center [714, 196] width 70 height 8
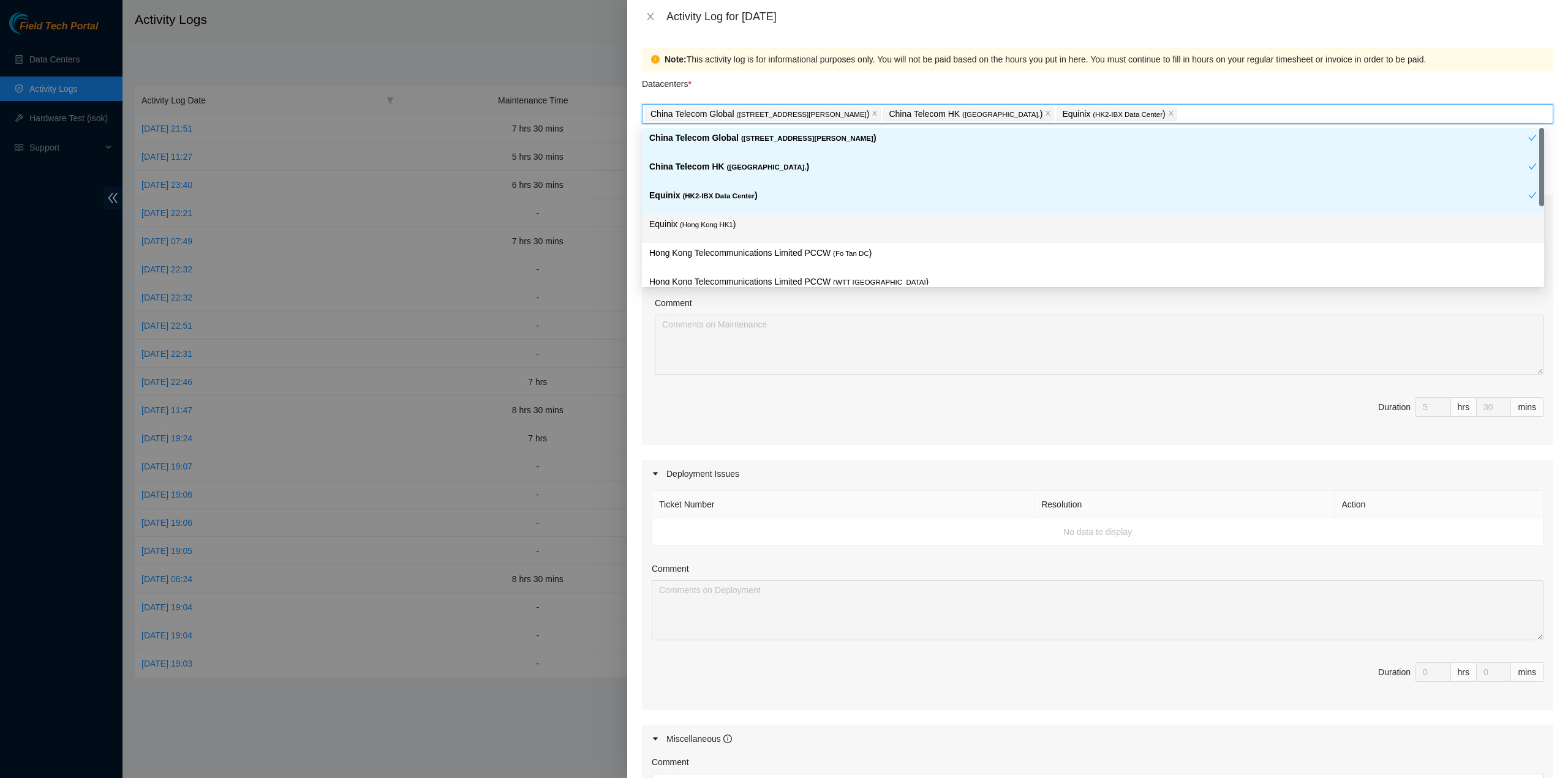
click at [732, 235] on div "Equinix ( Hong Kong HK1 )" at bounding box center [1093, 229] width 888 height 23
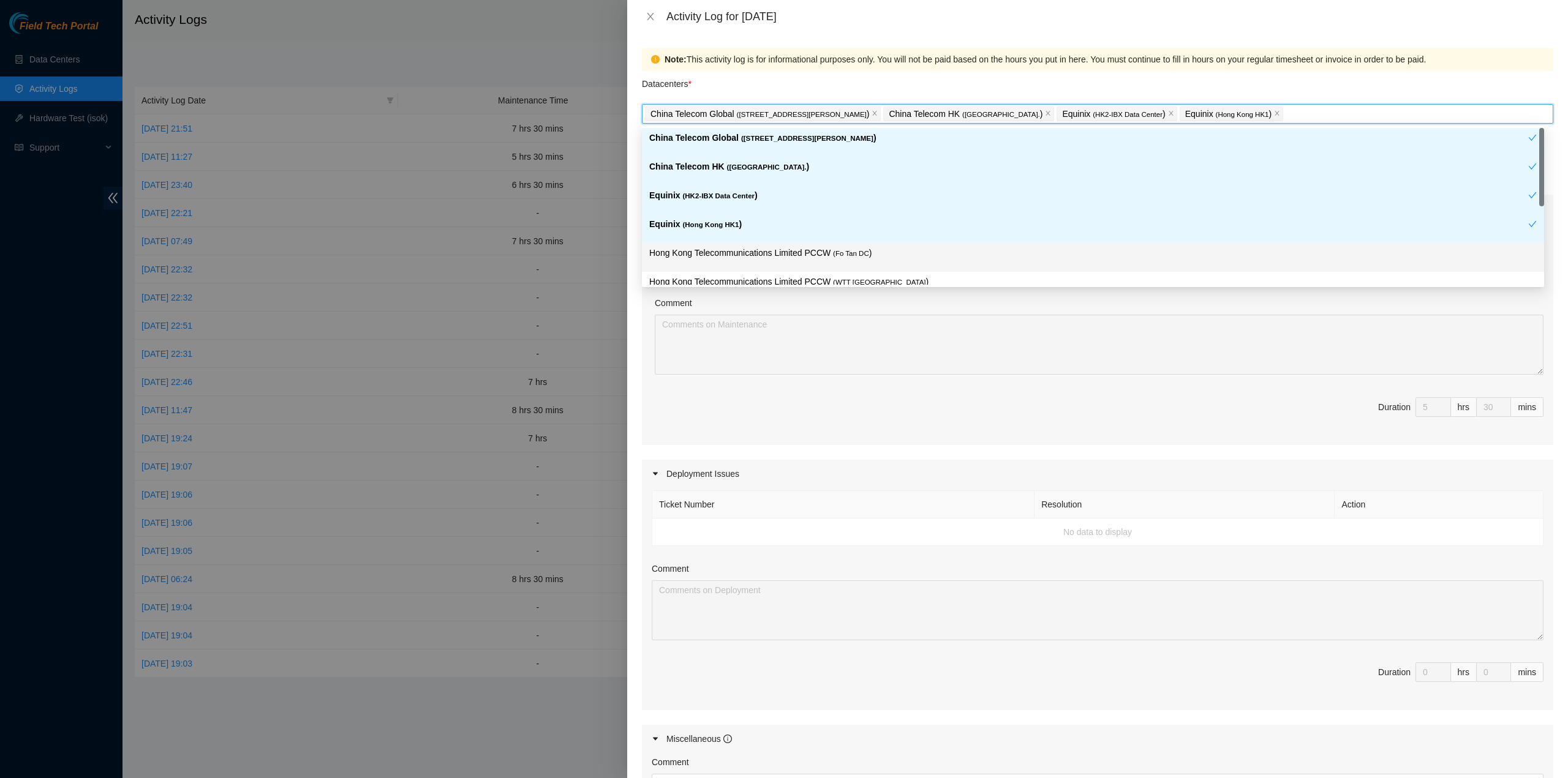
click at [781, 262] on div "Hong Kong Telecommunications Limited PCCW ( Fo Tan DC )" at bounding box center [1093, 257] width 888 height 23
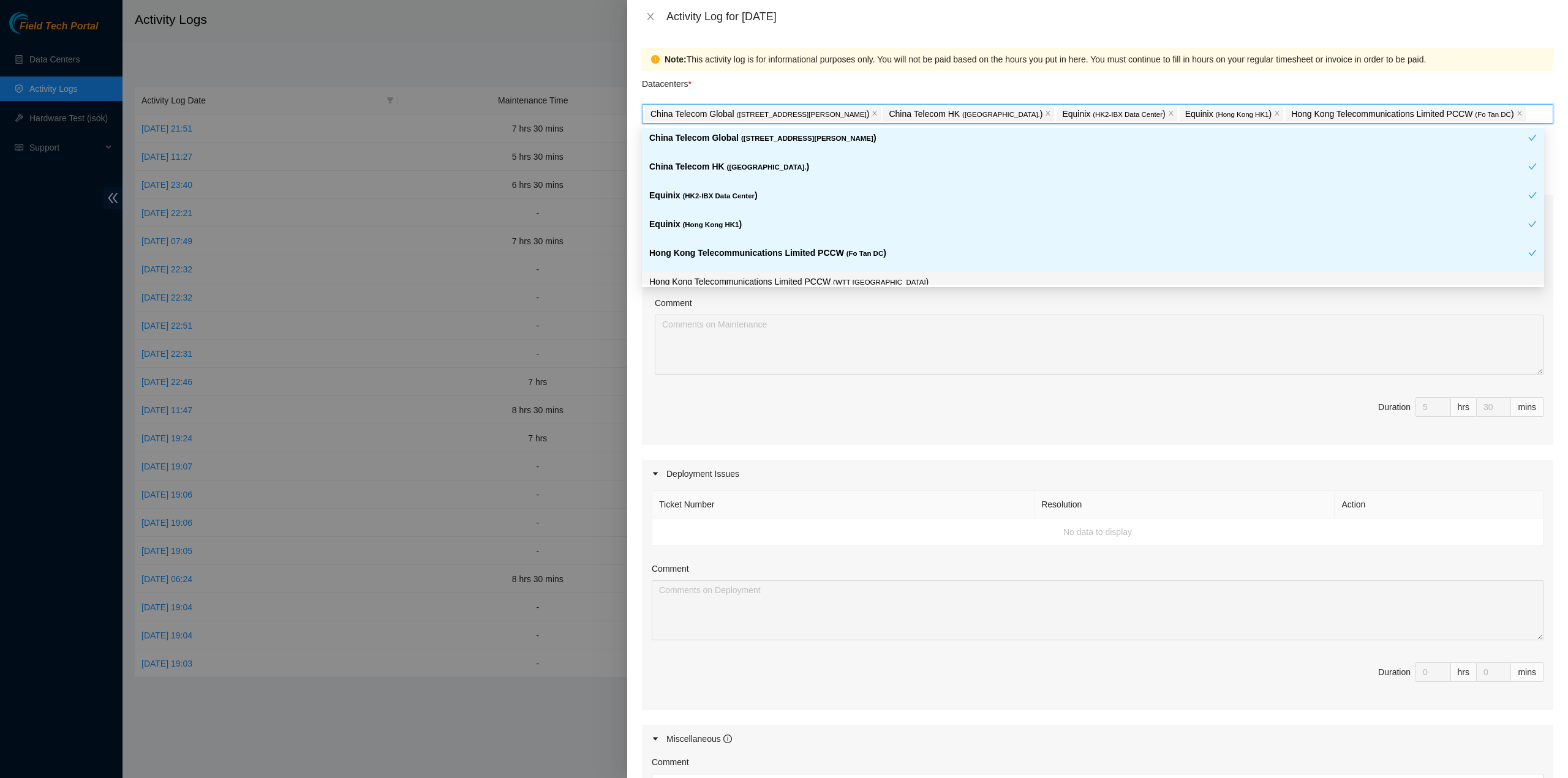
drag, startPoint x: 794, startPoint y: 281, endPoint x: 849, endPoint y: 282, distance: 55.0
click at [794, 281] on p "Hong Kong Telecommunications Limited PCCW ( WTT DC )" at bounding box center [1093, 282] width 888 height 14
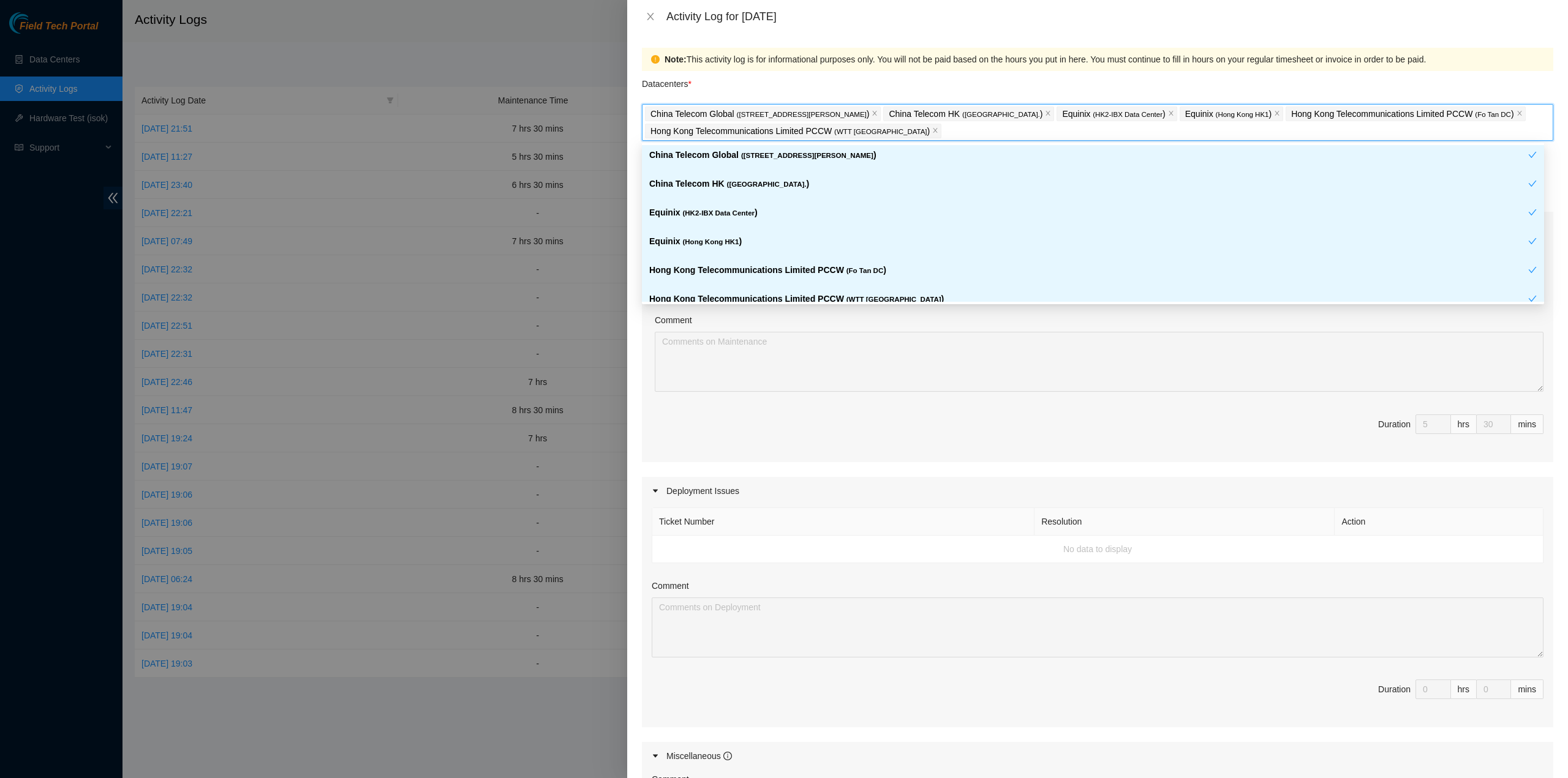
scroll to position [123, 0]
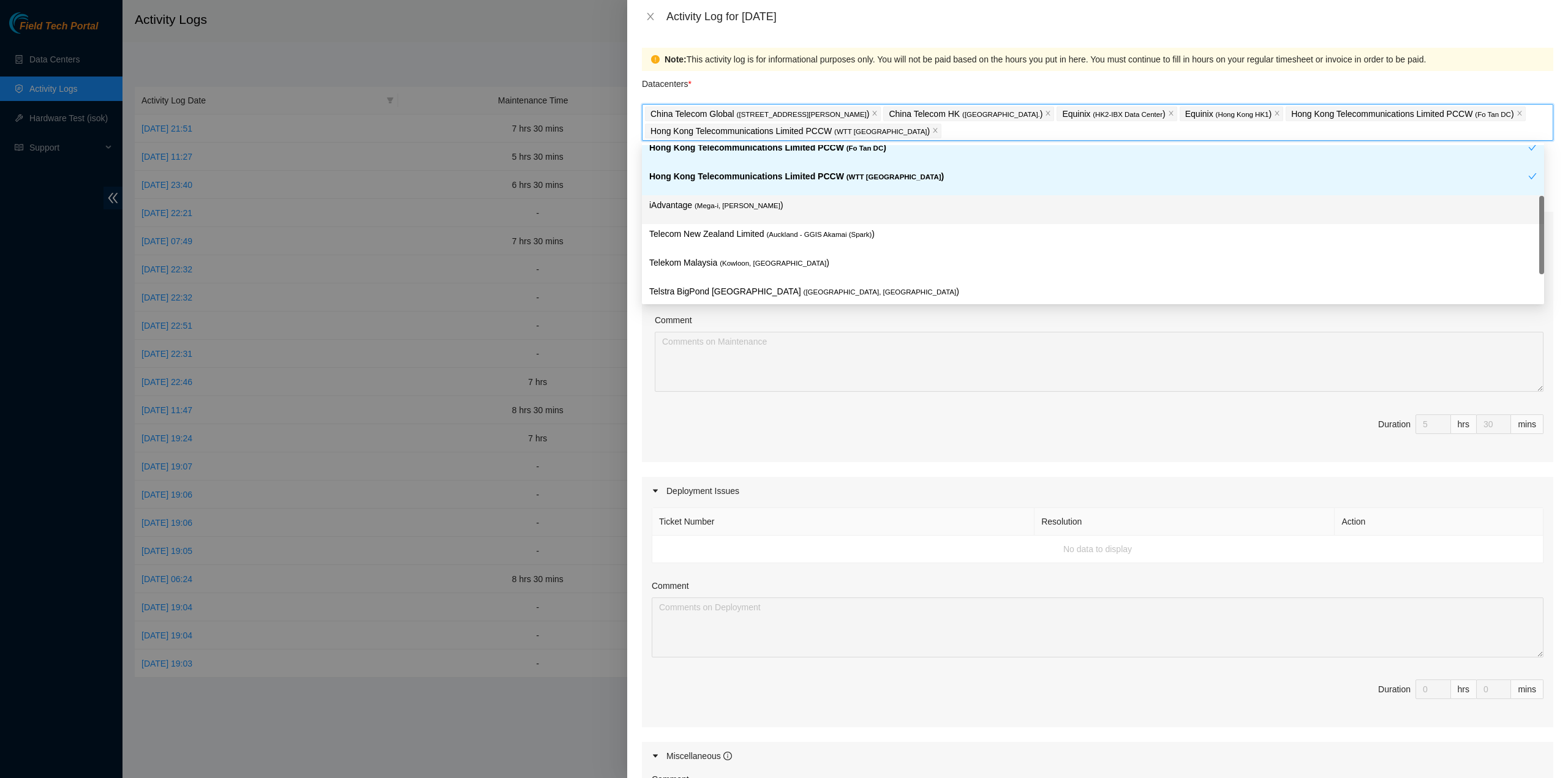
click at [798, 213] on div "iAdvantage ( Mega-i, Chai Wan )" at bounding box center [1093, 209] width 888 height 23
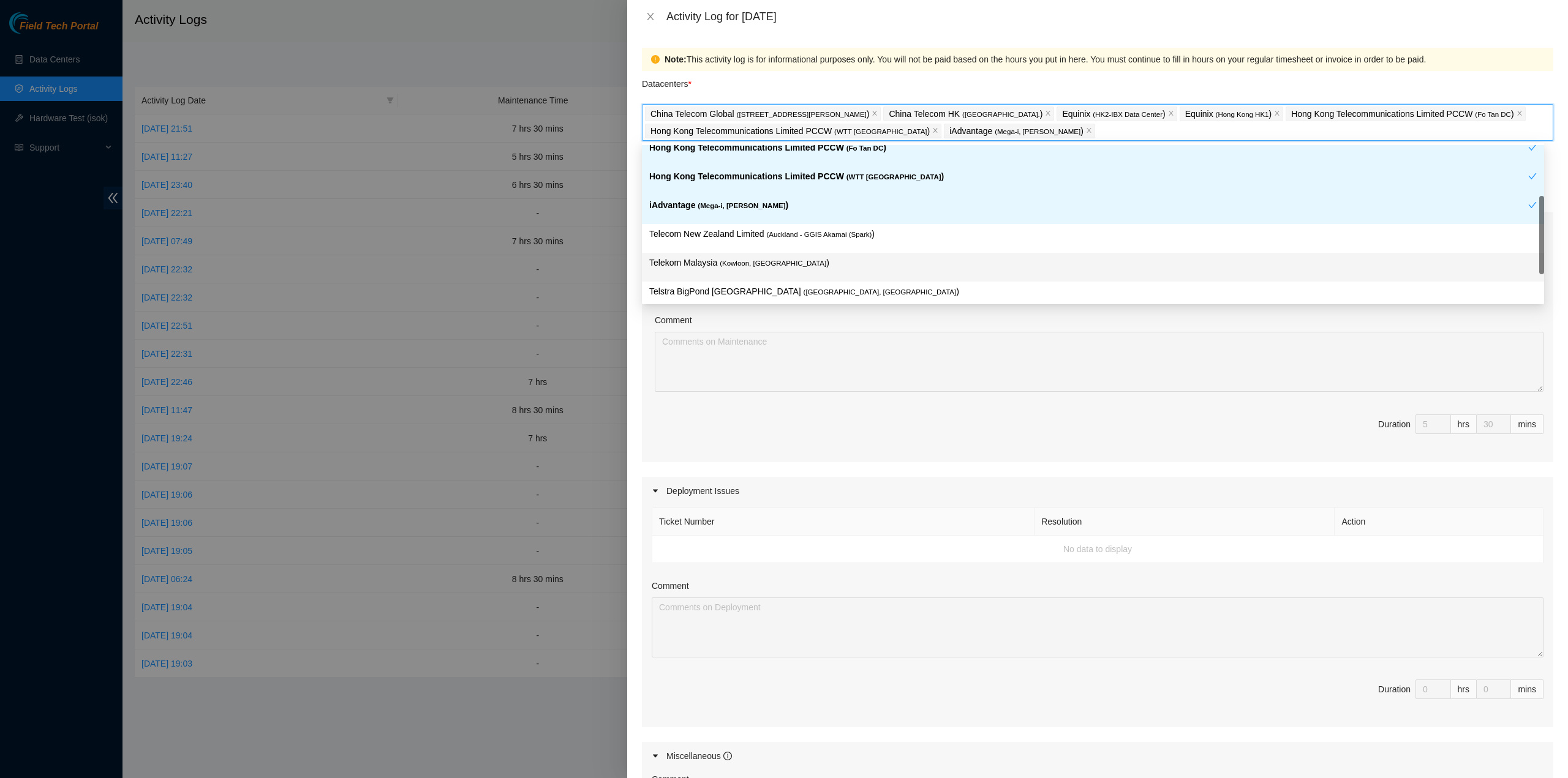
click at [793, 264] on p "Telekom Malaysia ( Kowloon, Hong Kong )" at bounding box center [1093, 263] width 888 height 14
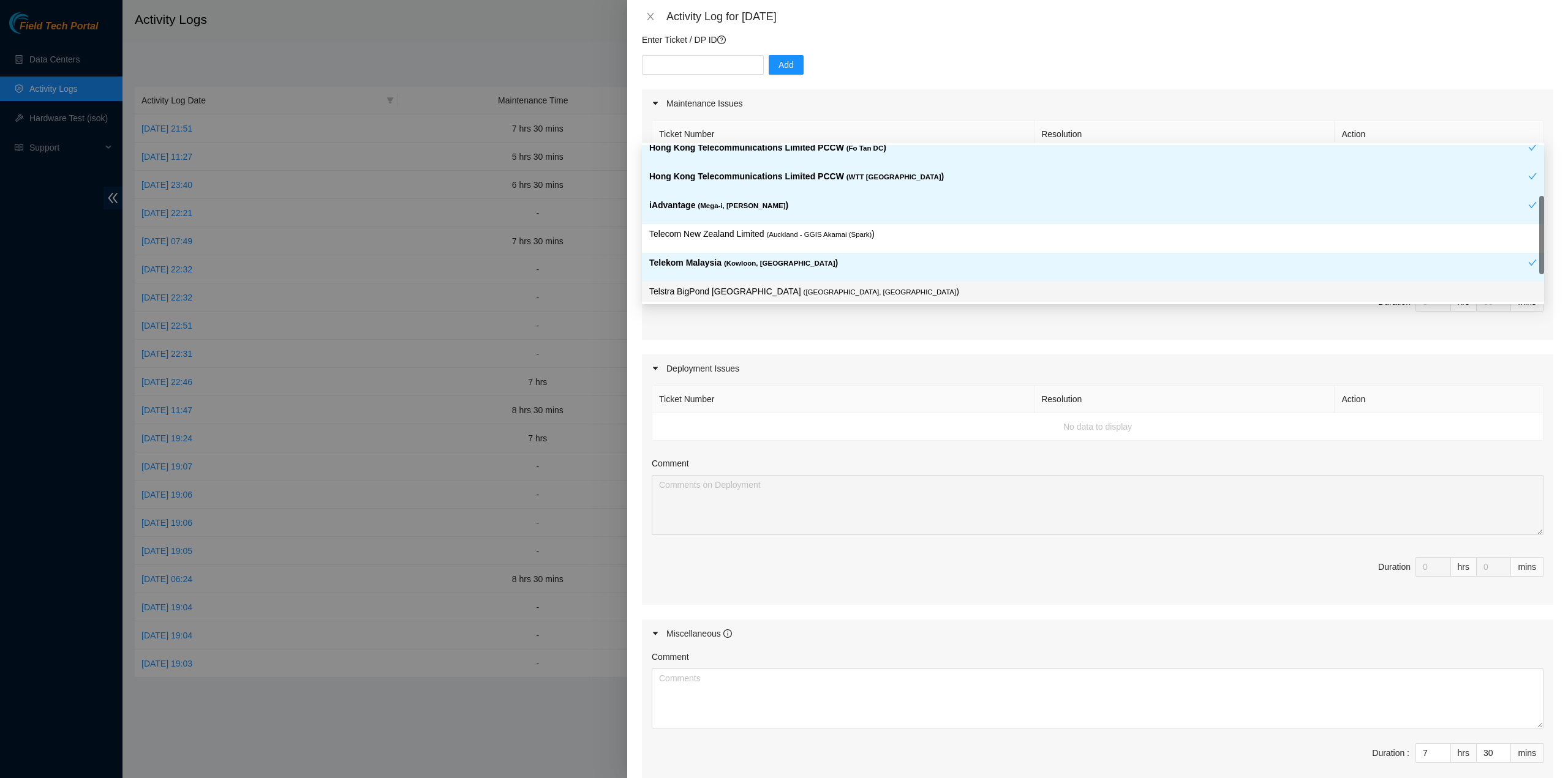
scroll to position [245, 0]
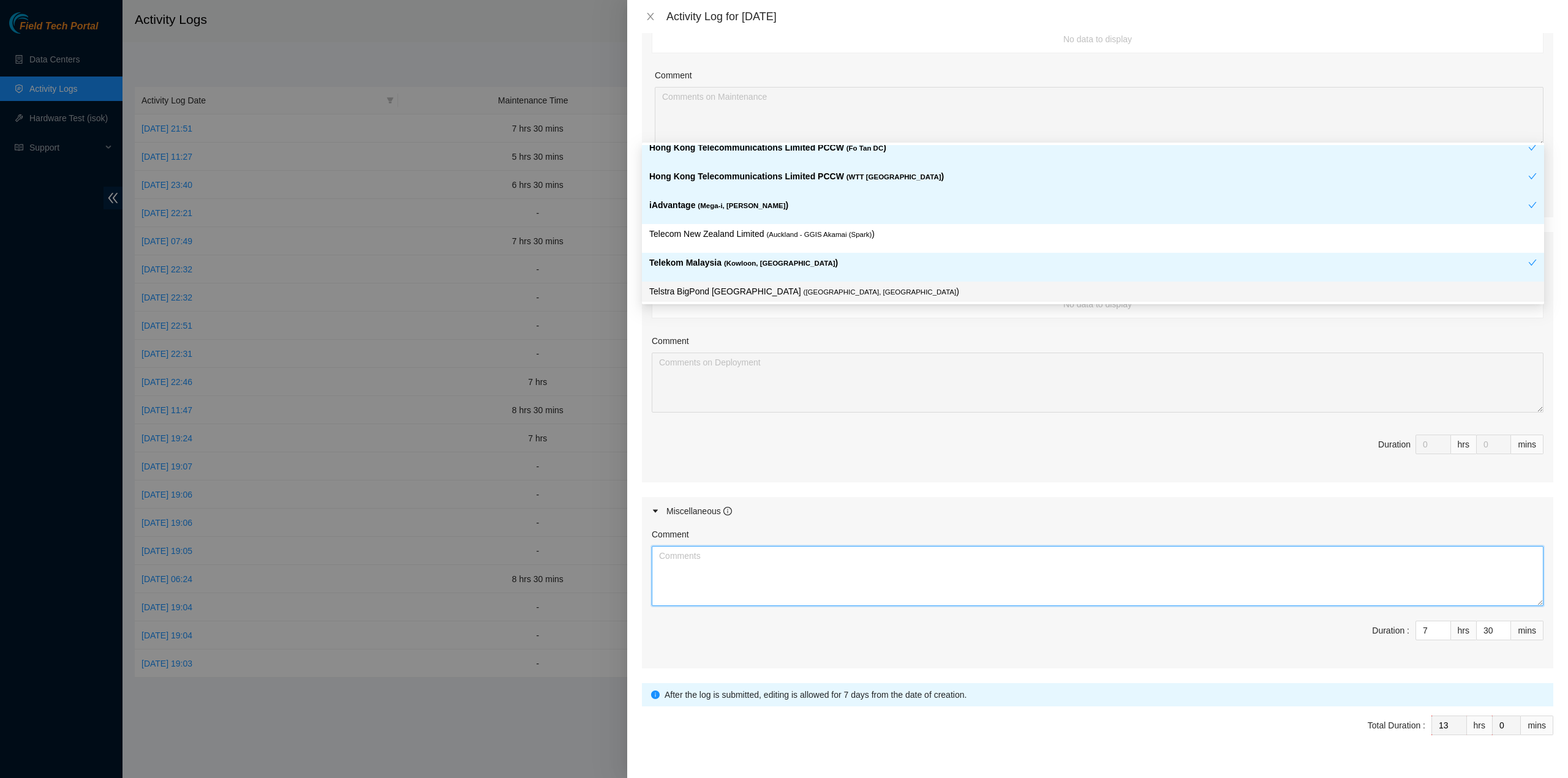
drag, startPoint x: 1195, startPoint y: 560, endPoint x: 1177, endPoint y: 562, distance: 18.1
click at [1192, 559] on textarea "Comment" at bounding box center [1097, 576] width 892 height 60
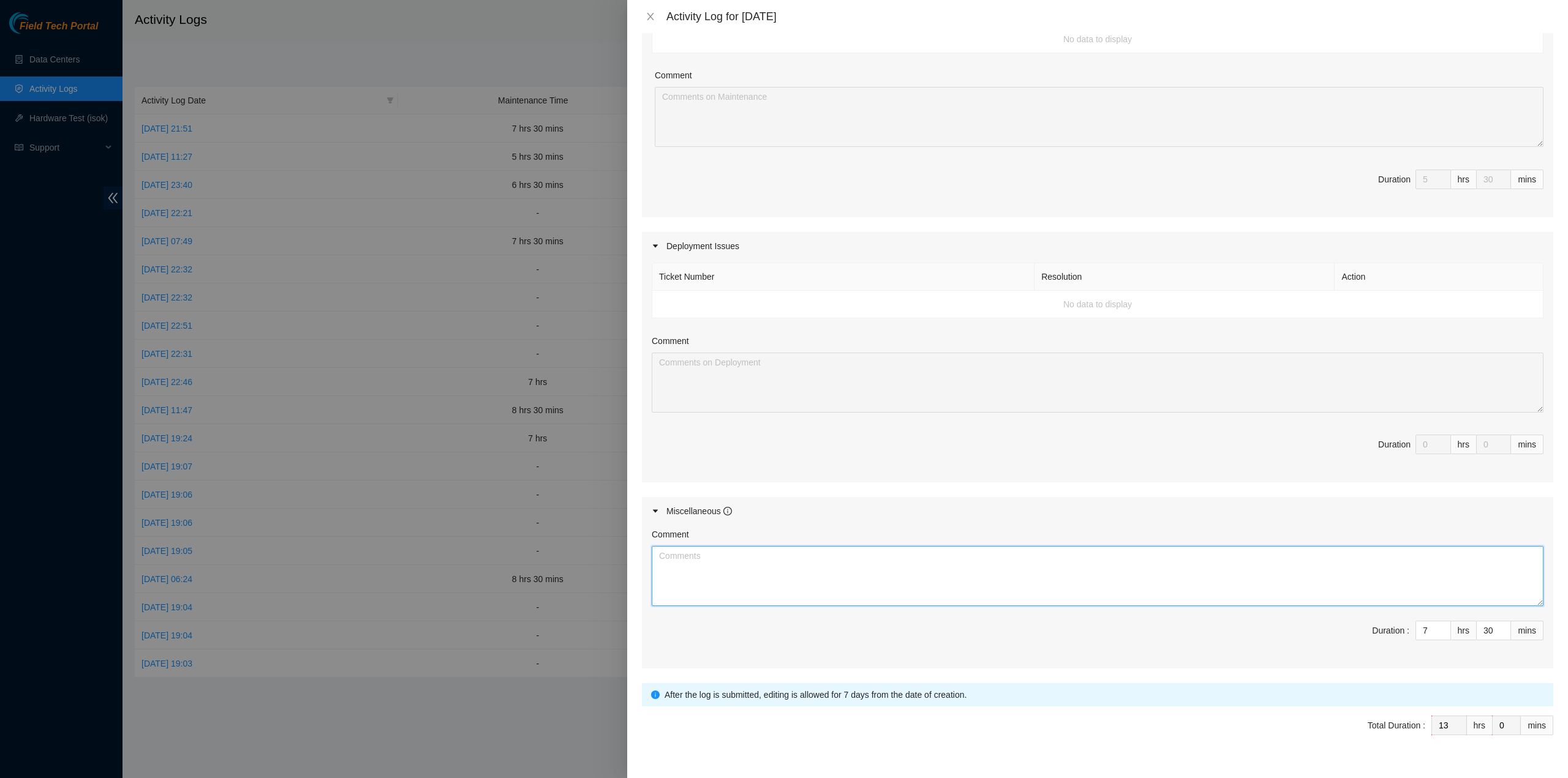
paste textarea "Comment Comment Comment Comment Beeline update…………………………………………………………………………………………"
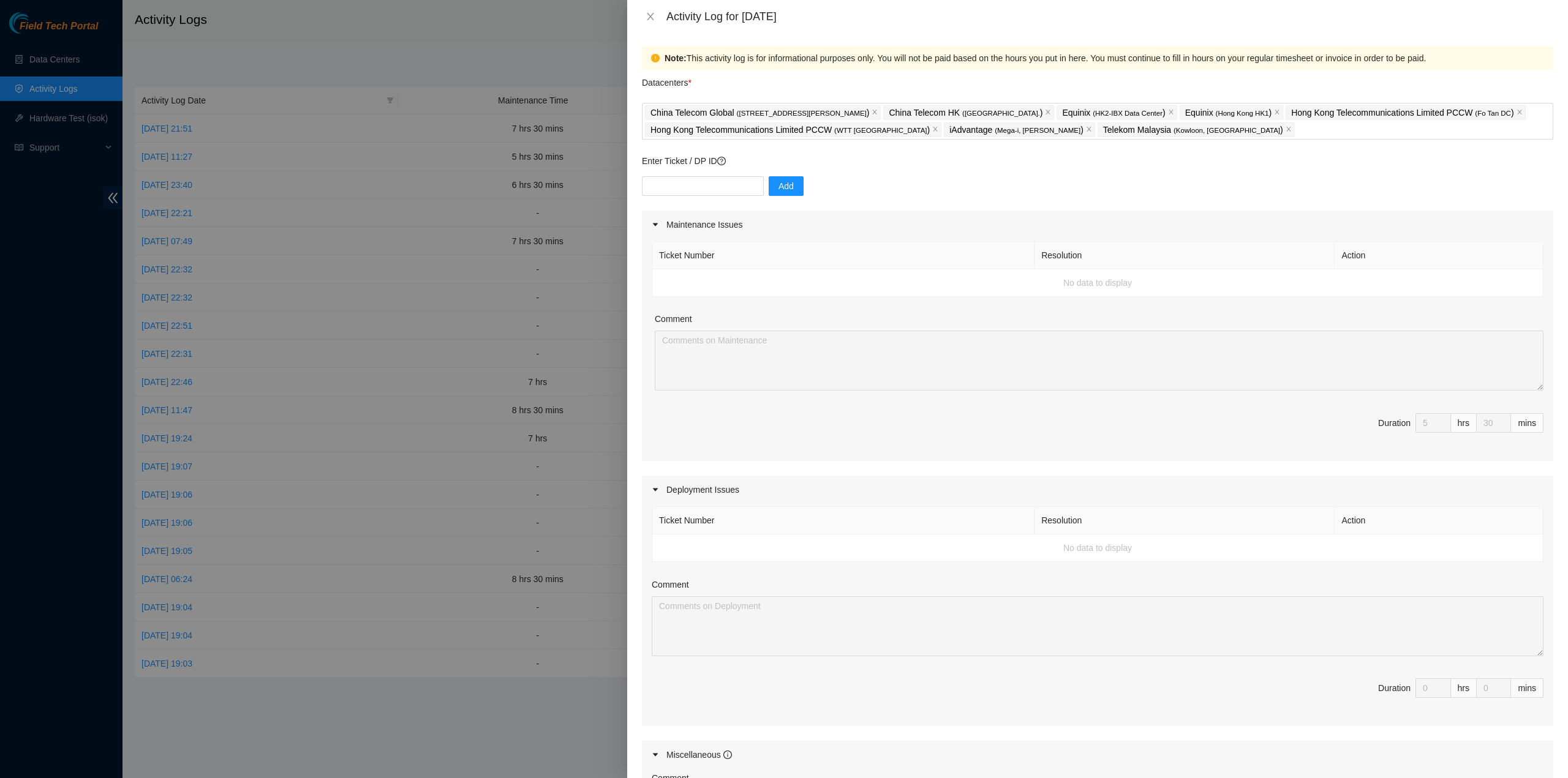
scroll to position [0, 0]
type textarea "Comment Comment Comment Comment Beeline update…………………………………………………………………………………………"
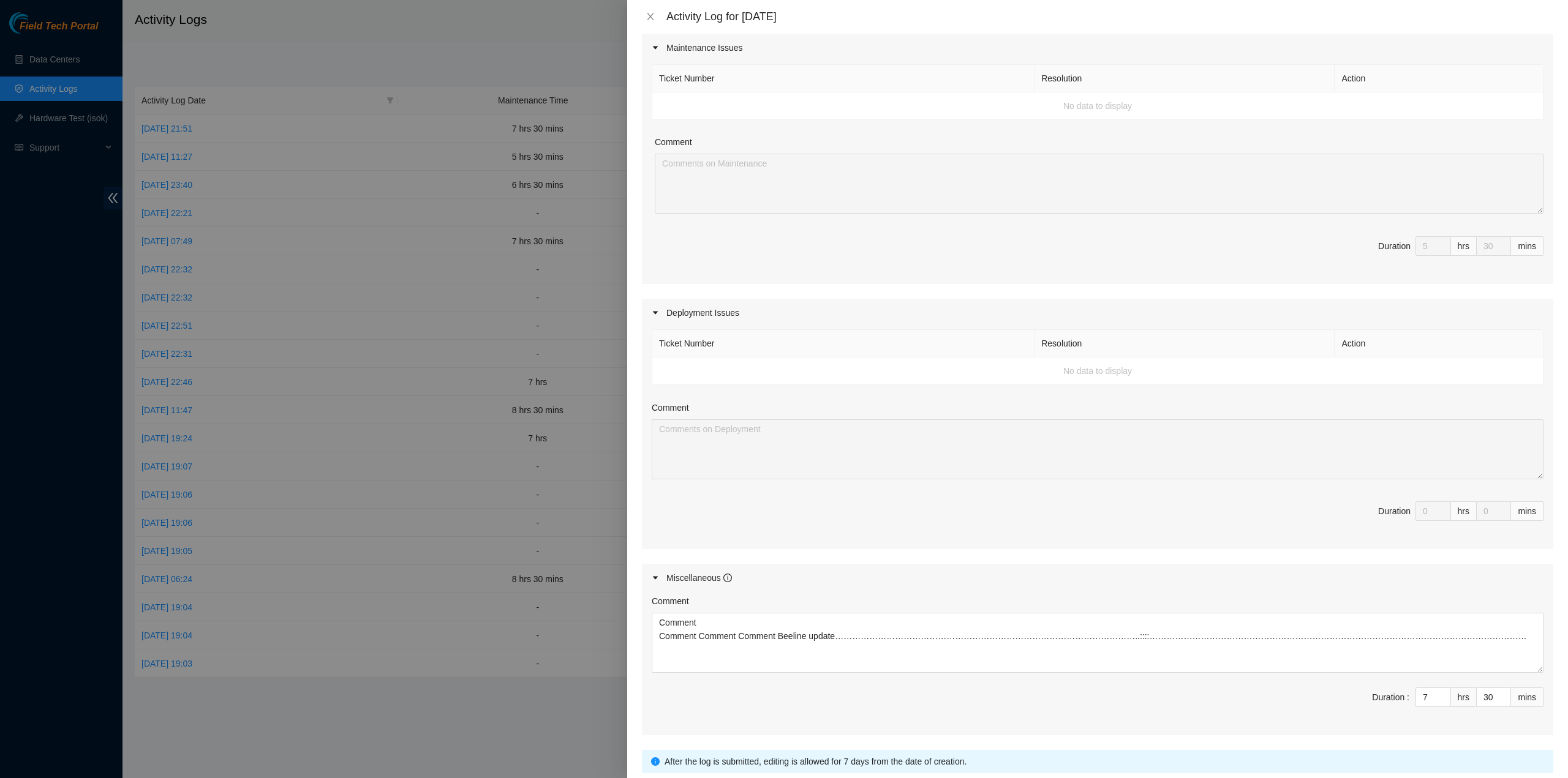
scroll to position [184, 0]
drag, startPoint x: 1419, startPoint y: 680, endPoint x: 1407, endPoint y: 686, distance: 13.4
click at [1416, 686] on input "7" at bounding box center [1434, 692] width 34 height 19
type input "2"
type input "8"
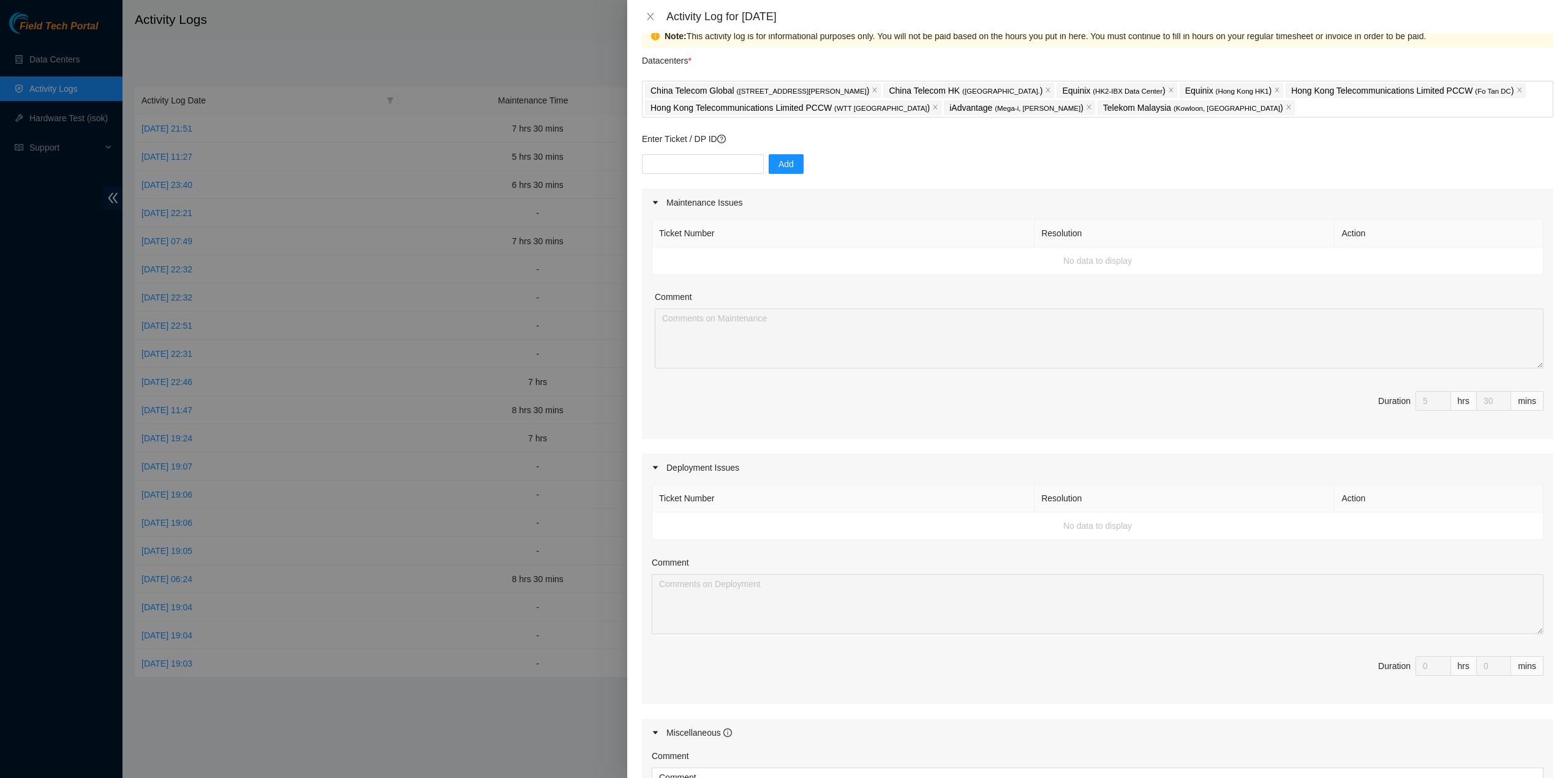
scroll to position [0, 0]
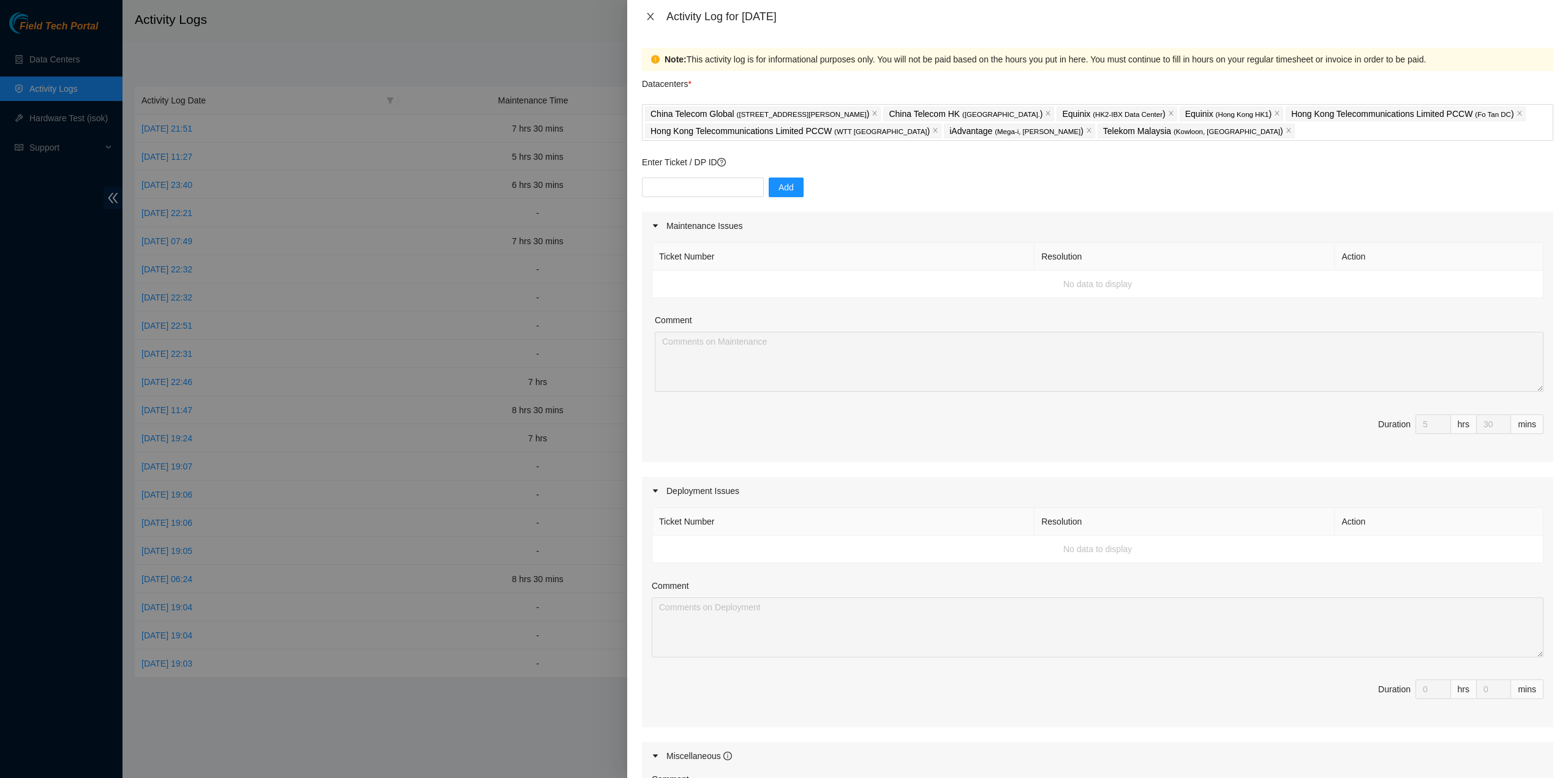
type input "2"
click at [652, 14] on icon "close" at bounding box center [650, 17] width 7 height 8
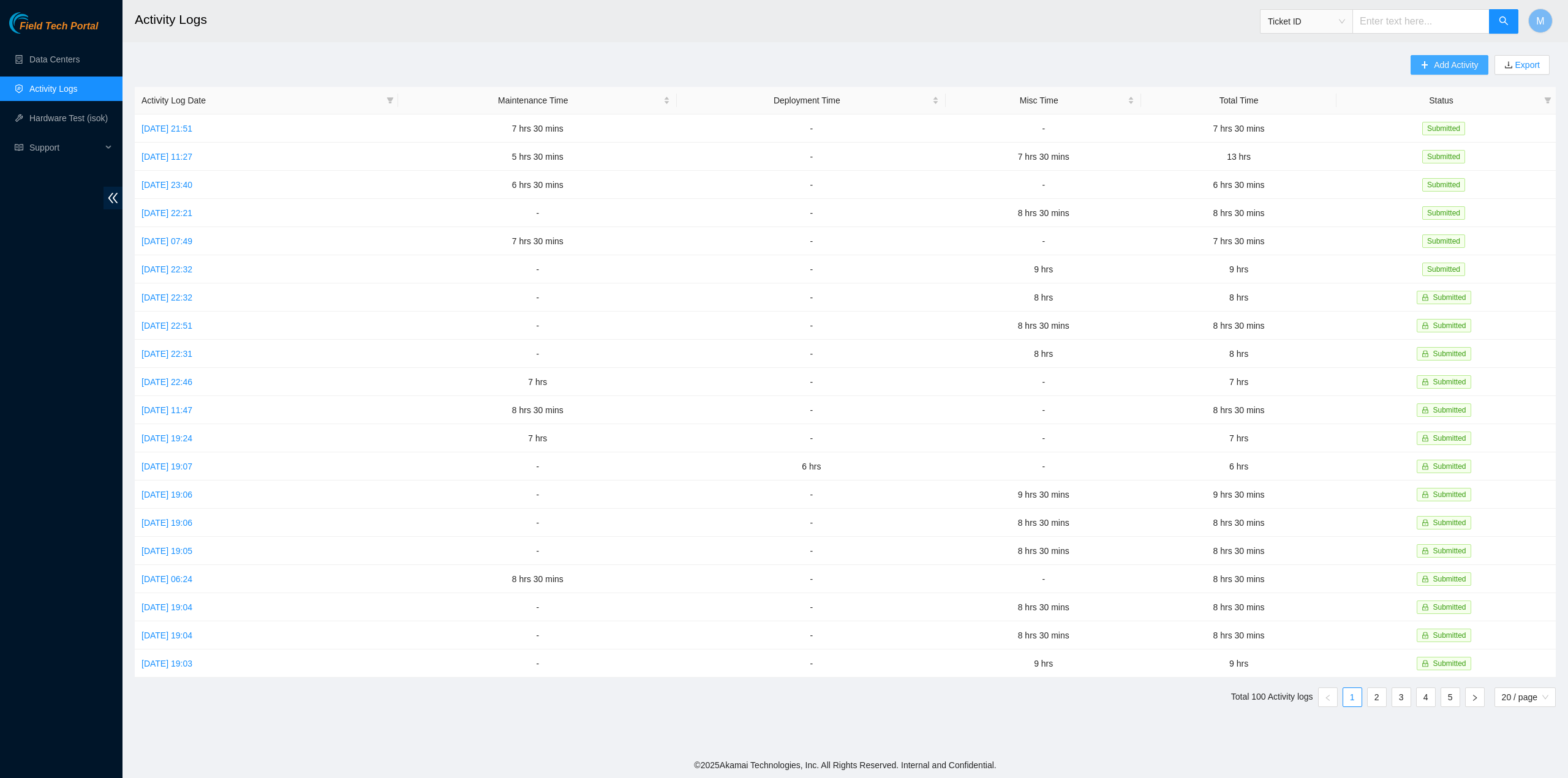
drag, startPoint x: 1459, startPoint y: 61, endPoint x: 1414, endPoint y: 76, distance: 47.4
click at [1458, 61] on span "Add Activity" at bounding box center [1456, 65] width 44 height 14
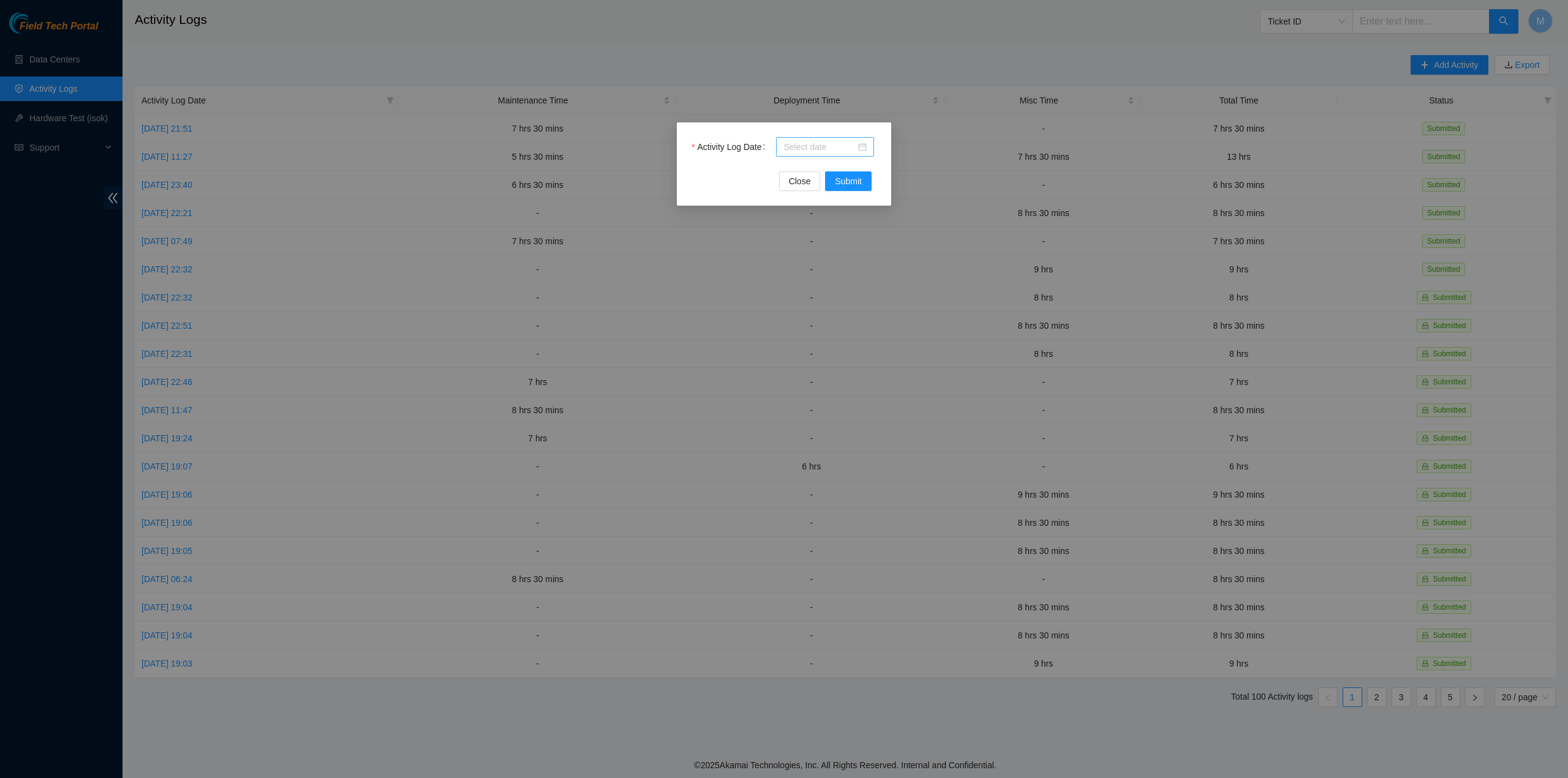
click at [790, 155] on div at bounding box center [825, 147] width 98 height 19
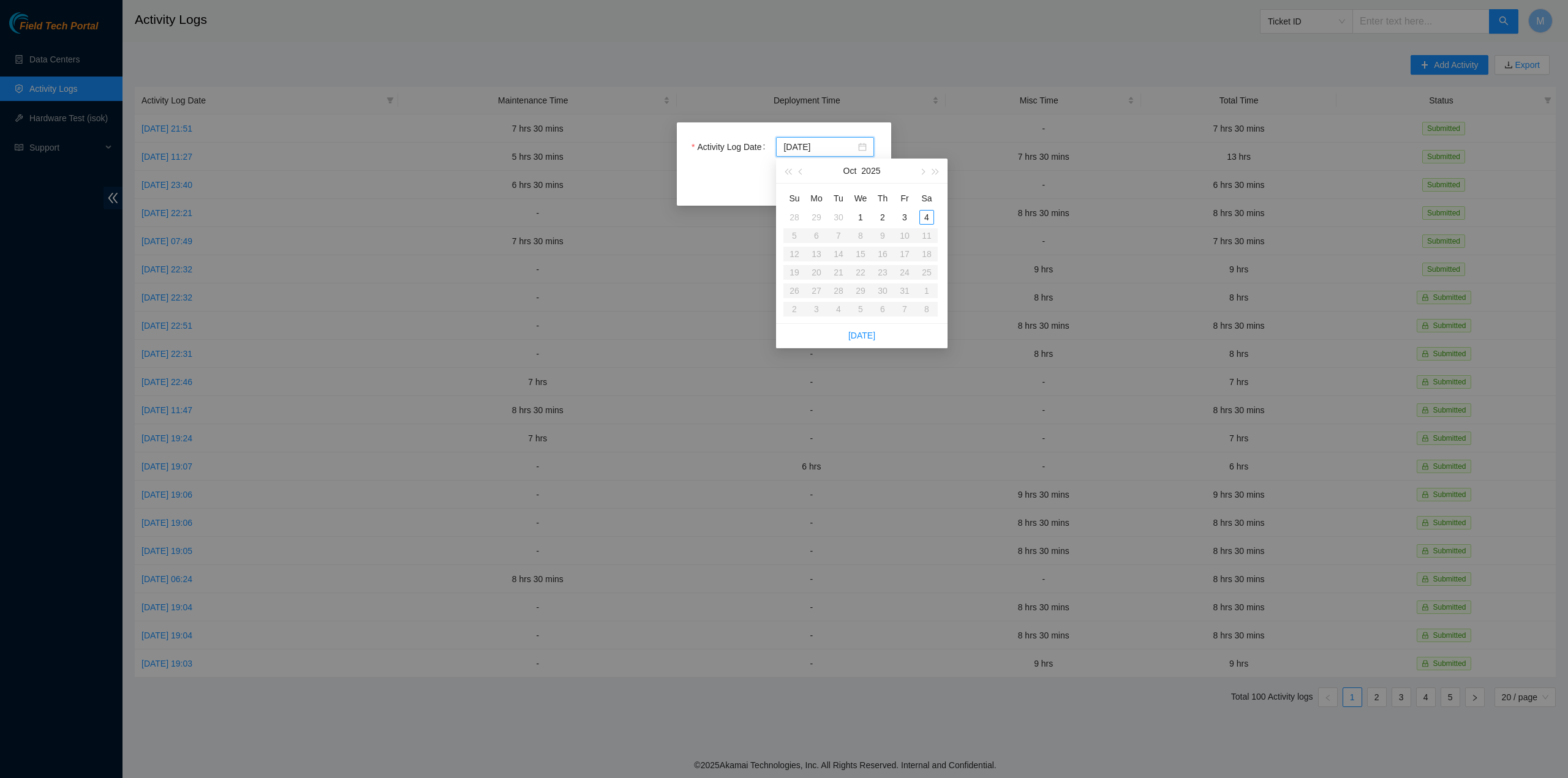
type input "2025-10-03"
type input "2025-10-02"
click at [881, 220] on div "2" at bounding box center [883, 217] width 14 height 14
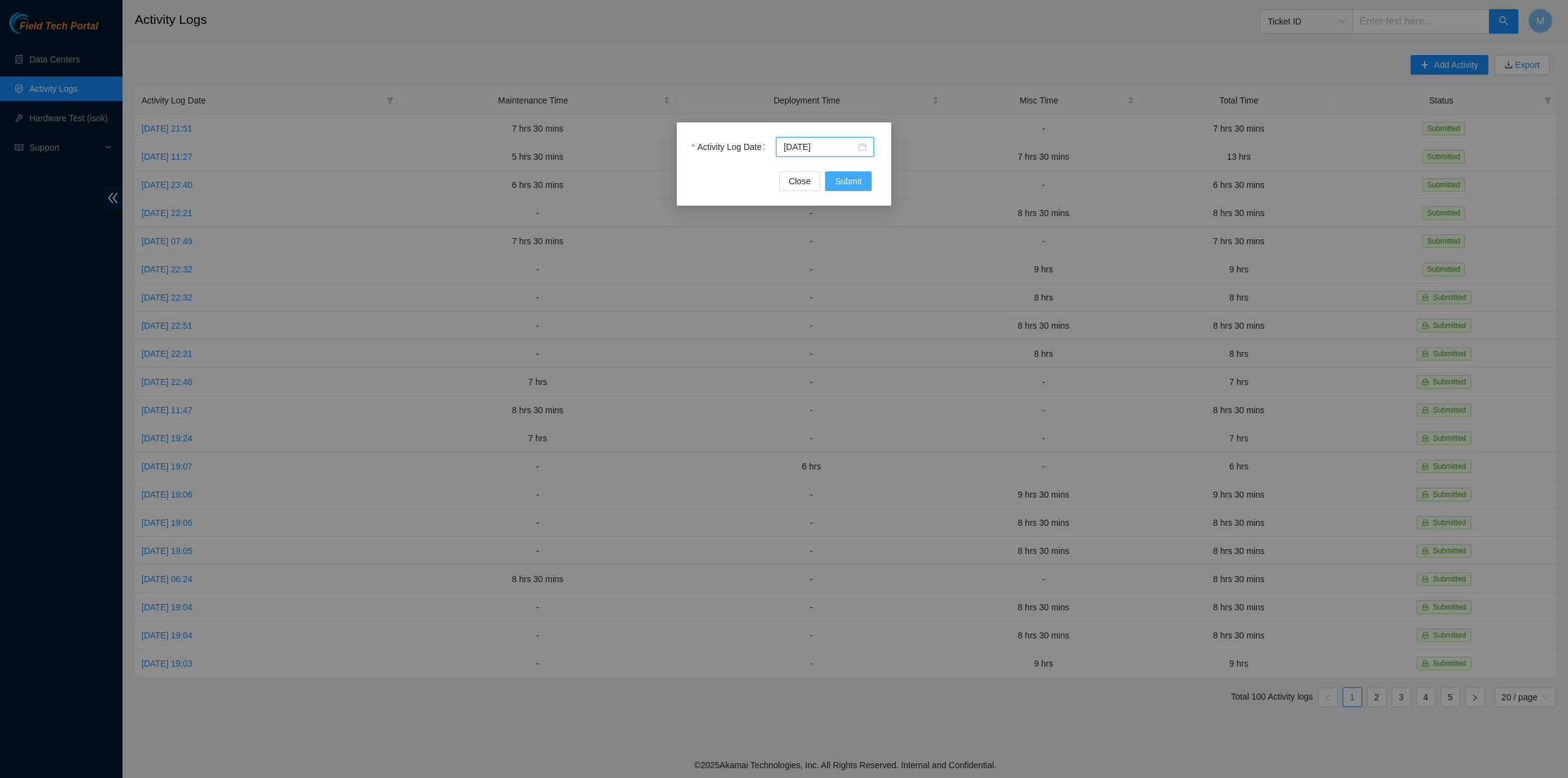
click at [849, 185] on span "Submit" at bounding box center [848, 181] width 27 height 14
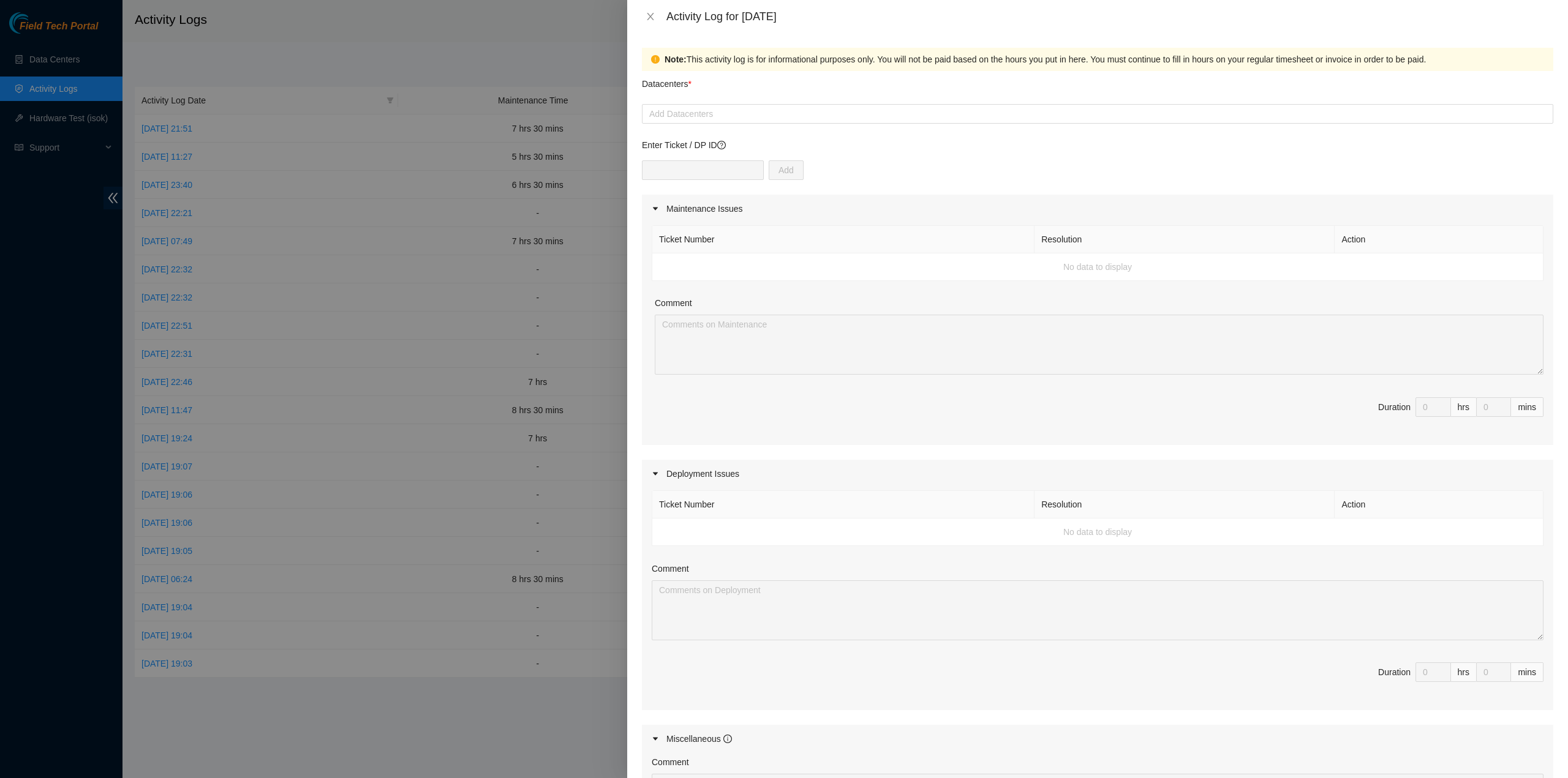
click at [755, 125] on form "Datacenters * Add Datacenters Enter Ticket / DP ID Add Maintenance Issues Ticke…" at bounding box center [1097, 536] width 911 height 930
click at [755, 121] on div "Add Datacenters" at bounding box center [1097, 114] width 911 height 19
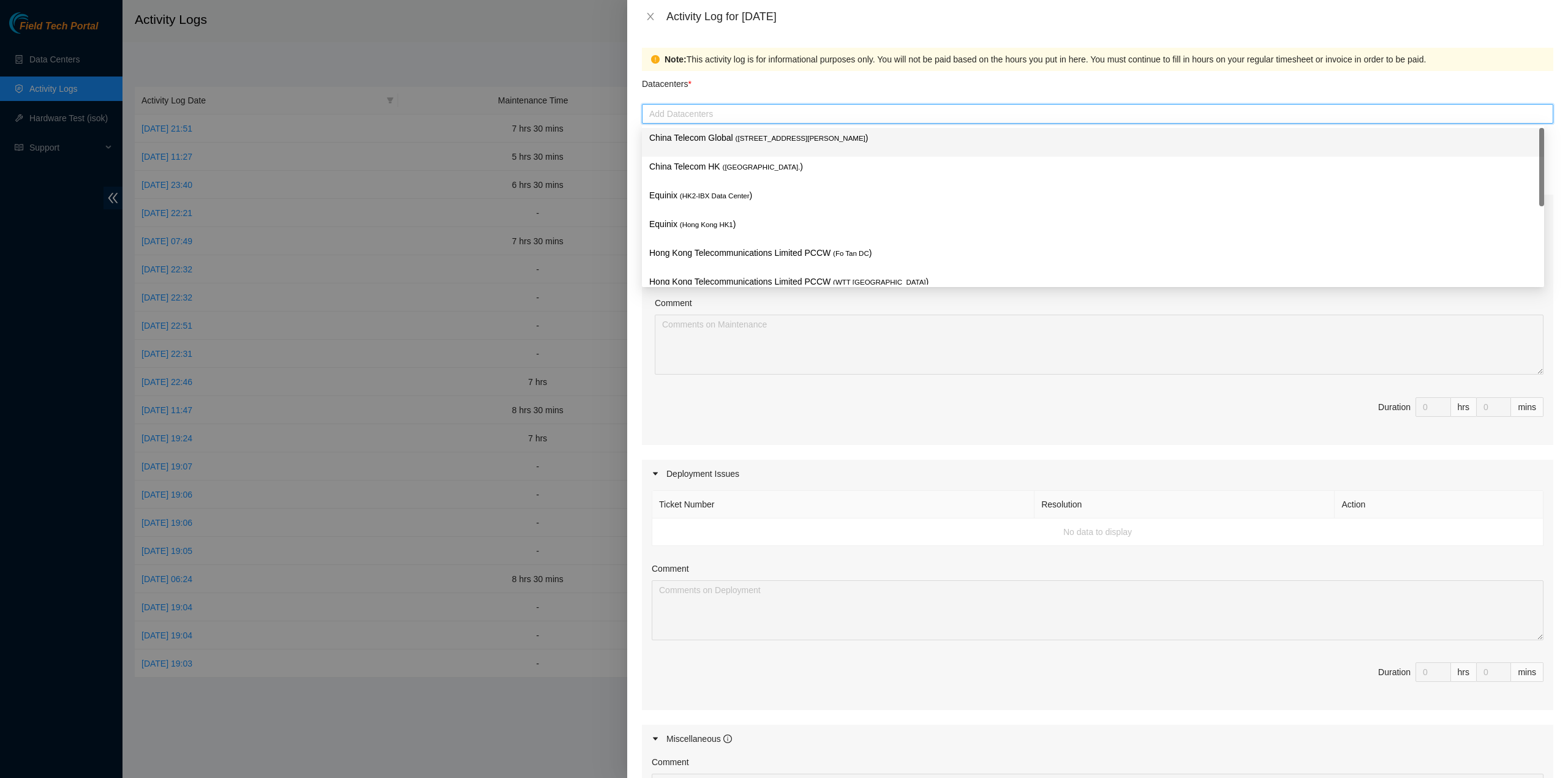
click at [744, 138] on span "( Room B11, 2/F, 18 Chun Yat Street, TKO , Hong Kong" at bounding box center [801, 138] width 130 height 8
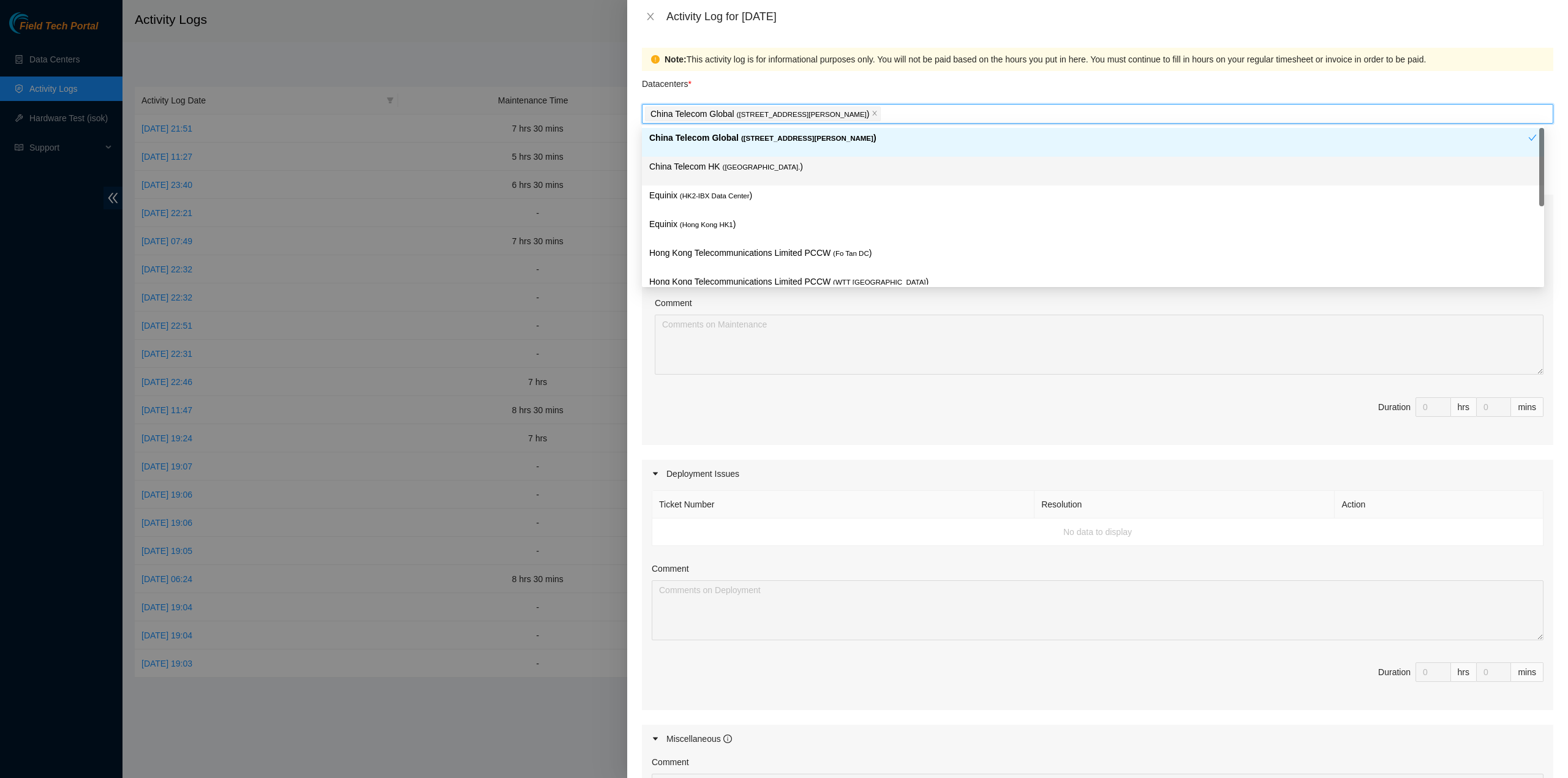
click at [736, 166] on span "( Hong Kong." at bounding box center [761, 167] width 78 height 8
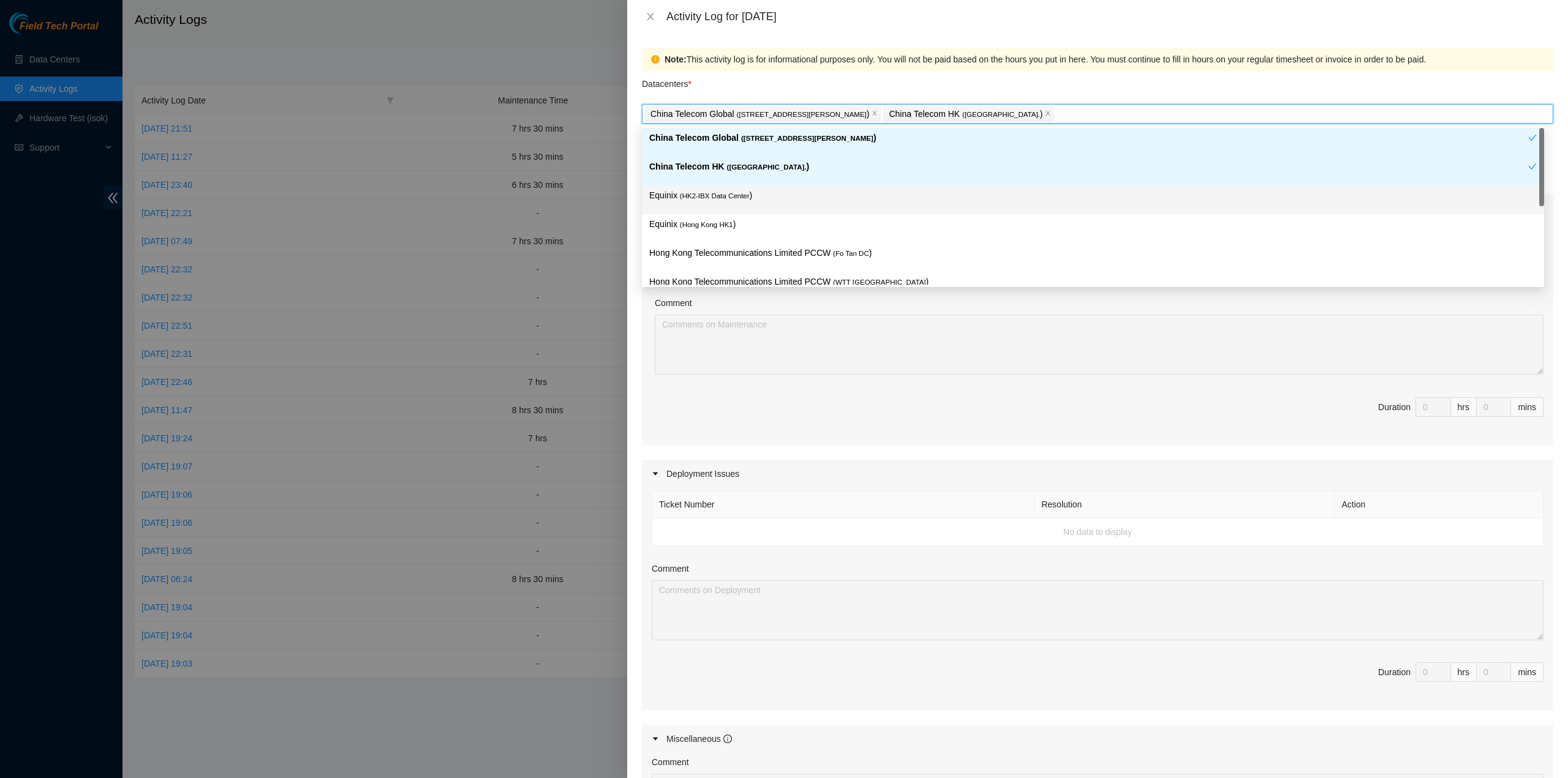
click at [724, 195] on span "( HK2-IBX Data Center" at bounding box center [714, 196] width 70 height 8
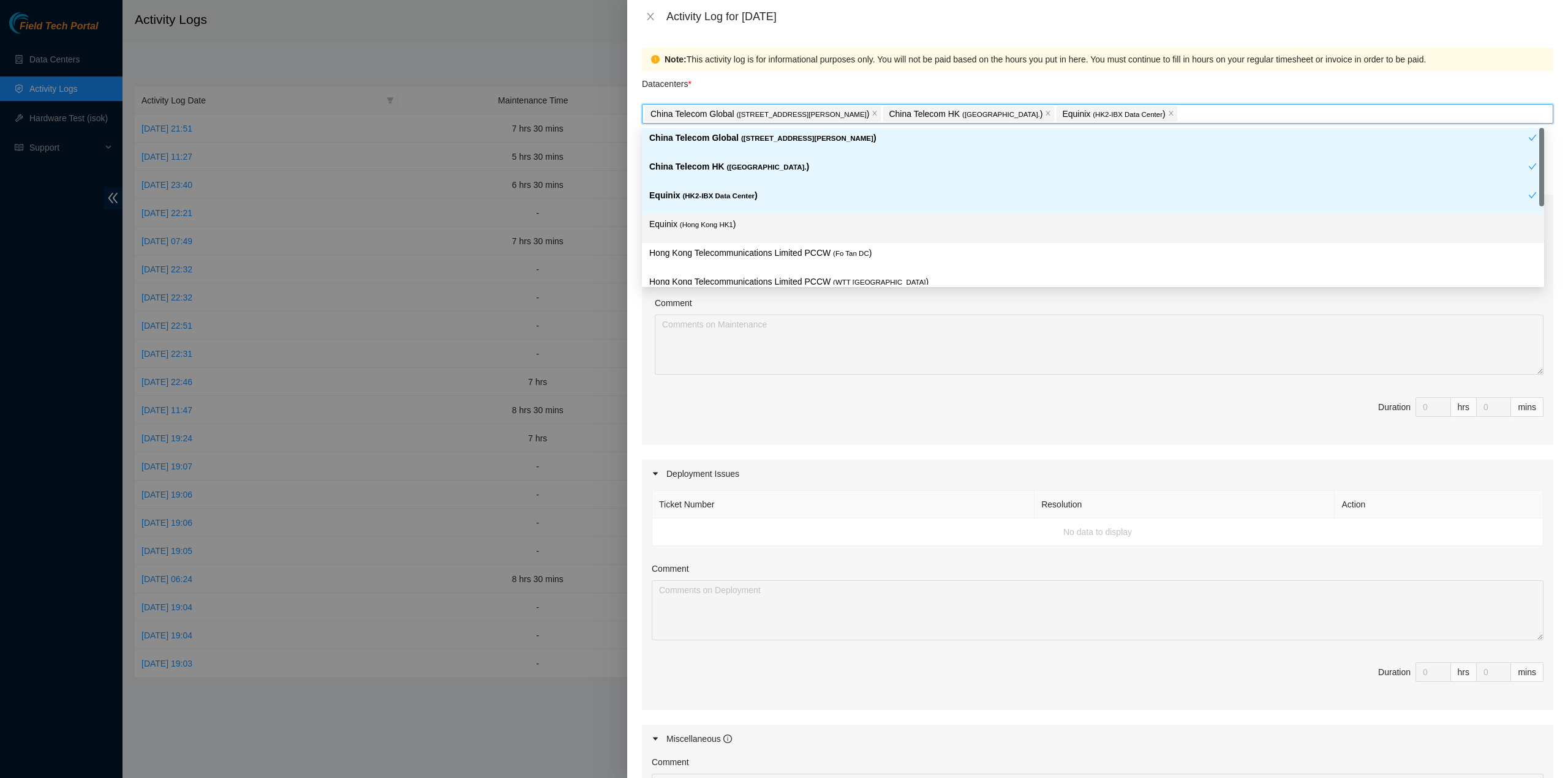
click at [722, 224] on span "( Hong Kong HK1" at bounding box center [706, 224] width 53 height 8
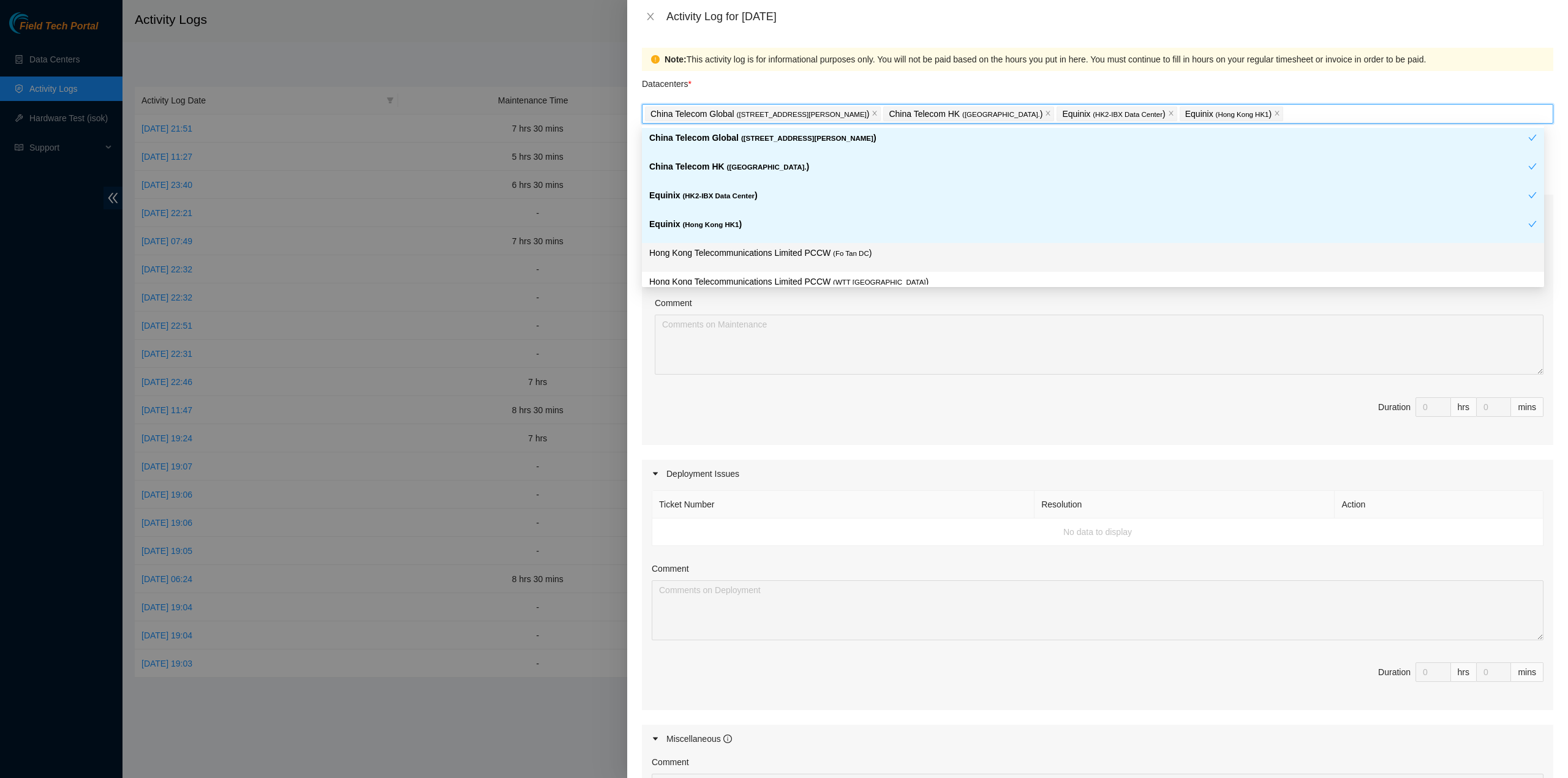
click at [728, 246] on p "Hong Kong Telecommunications Limited PCCW ( Fo Tan DC )" at bounding box center [1093, 253] width 888 height 14
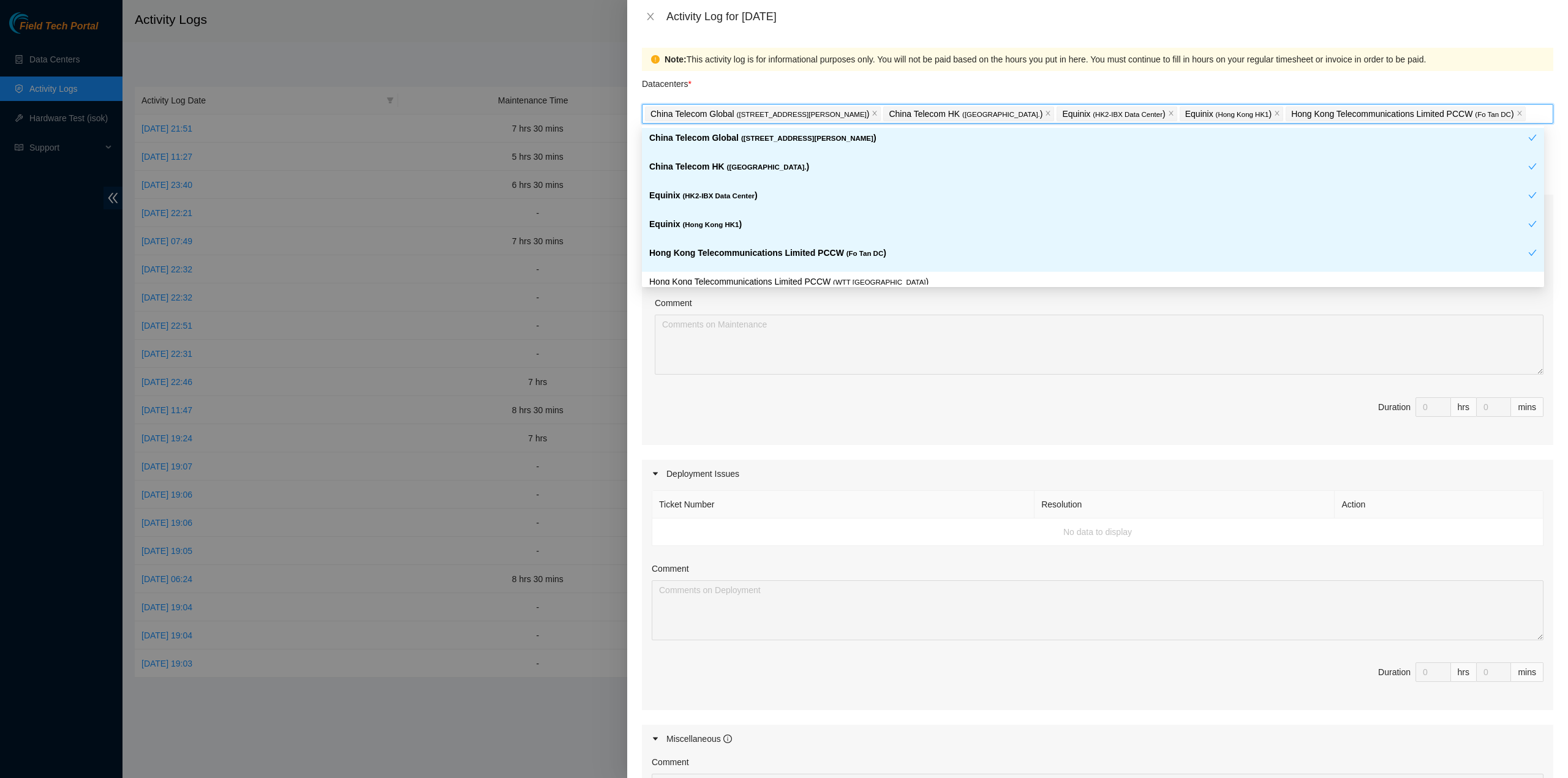
click at [779, 273] on div "Hong Kong Telecommunications Limited PCCW ( WTT DC )" at bounding box center [1093, 286] width 902 height 29
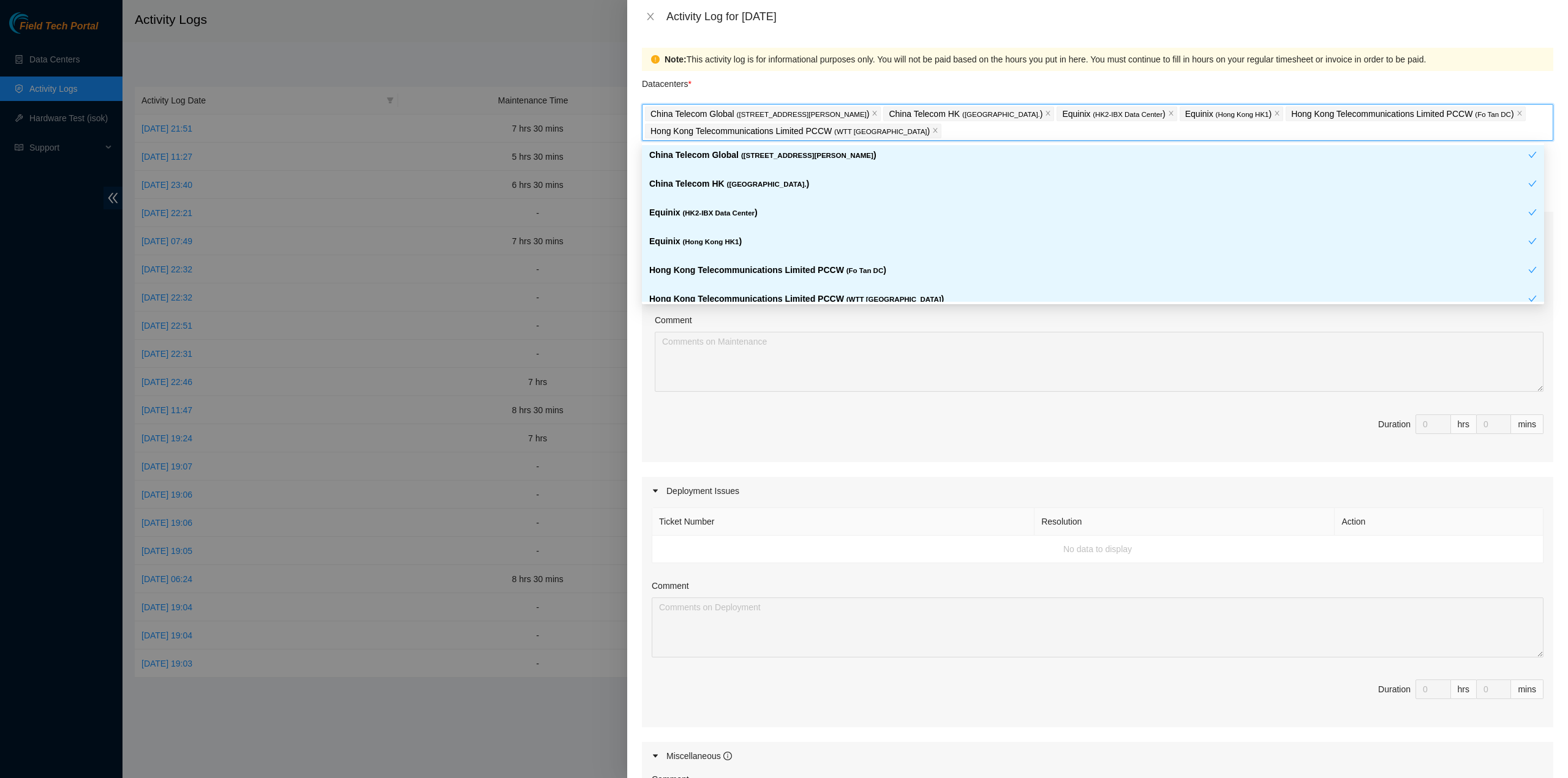
scroll to position [123, 0]
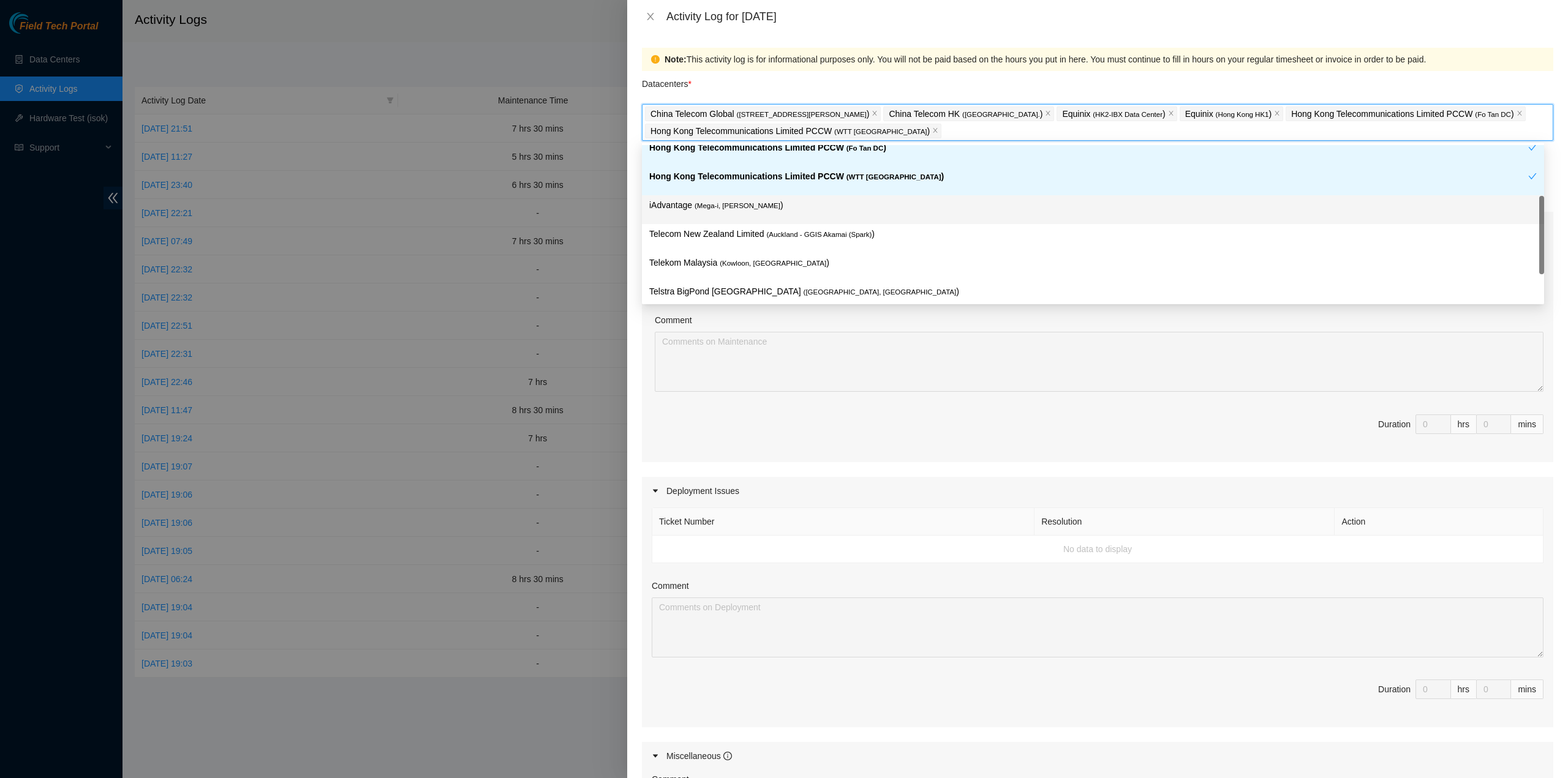
click at [756, 207] on p "iAdvantage ( Mega-i, Chai Wan )" at bounding box center [1093, 205] width 888 height 14
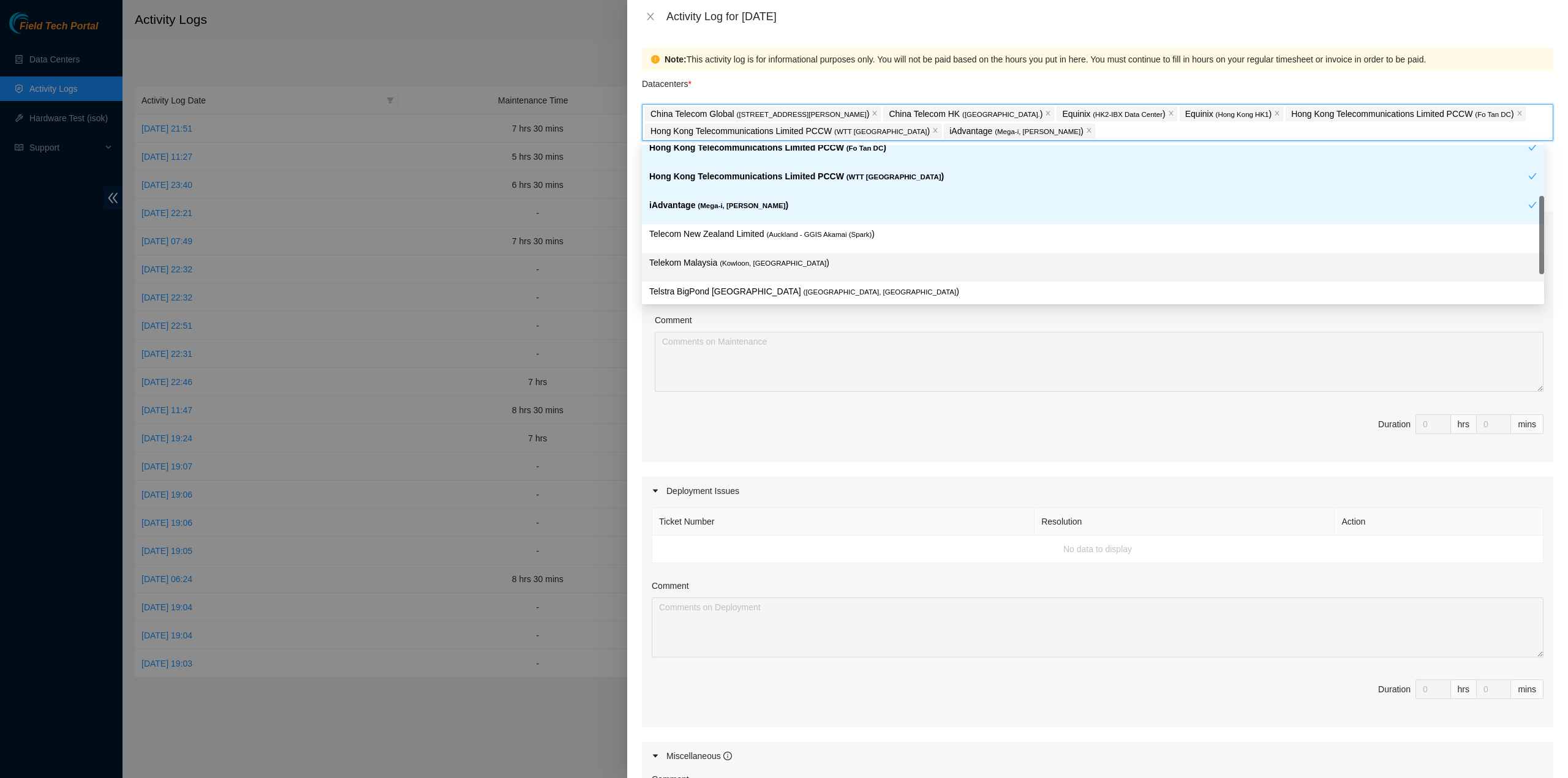
click at [776, 265] on span "( Kowloon, Hong Kong" at bounding box center [773, 263] width 107 height 8
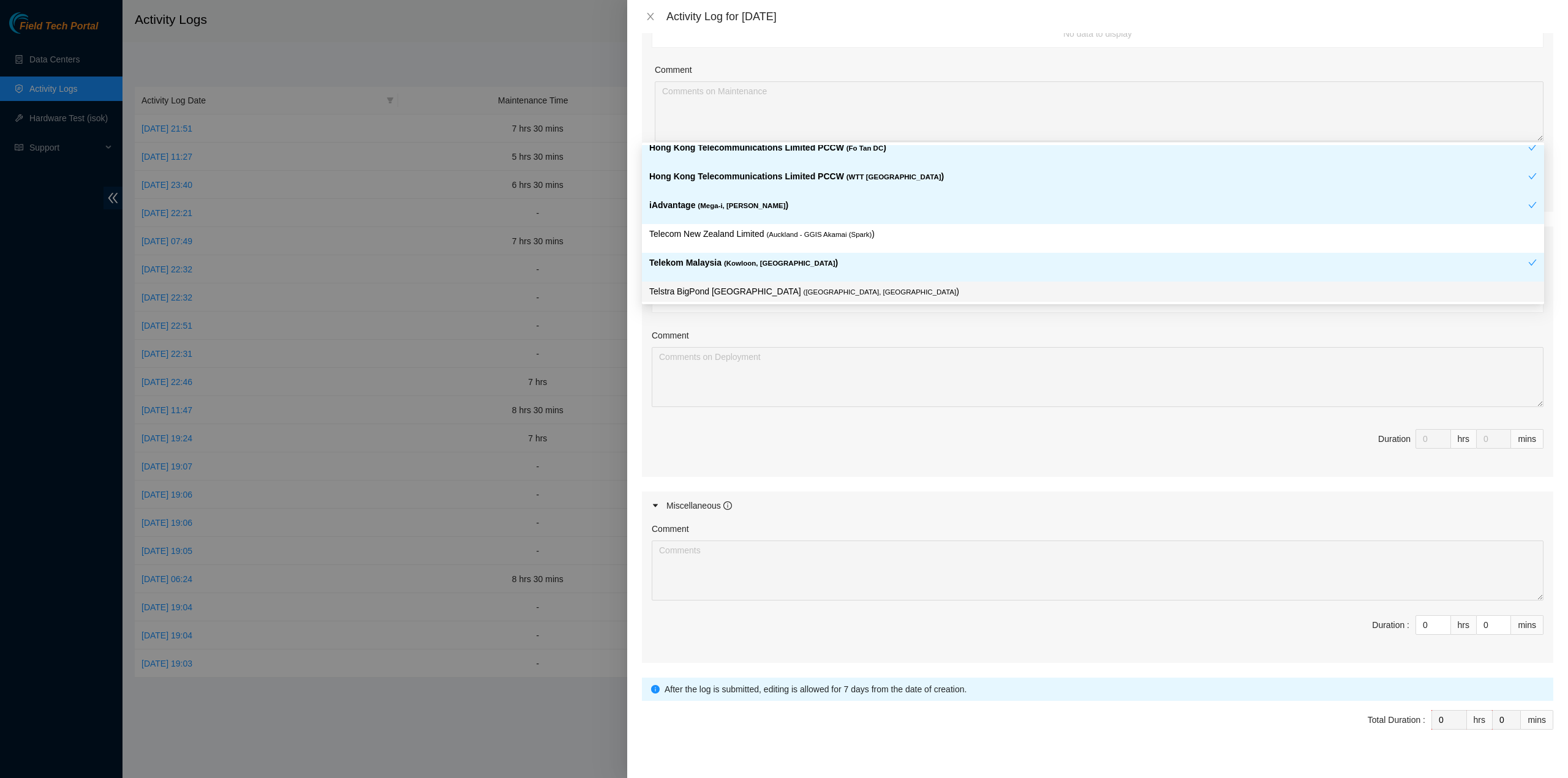
scroll to position [264, 0]
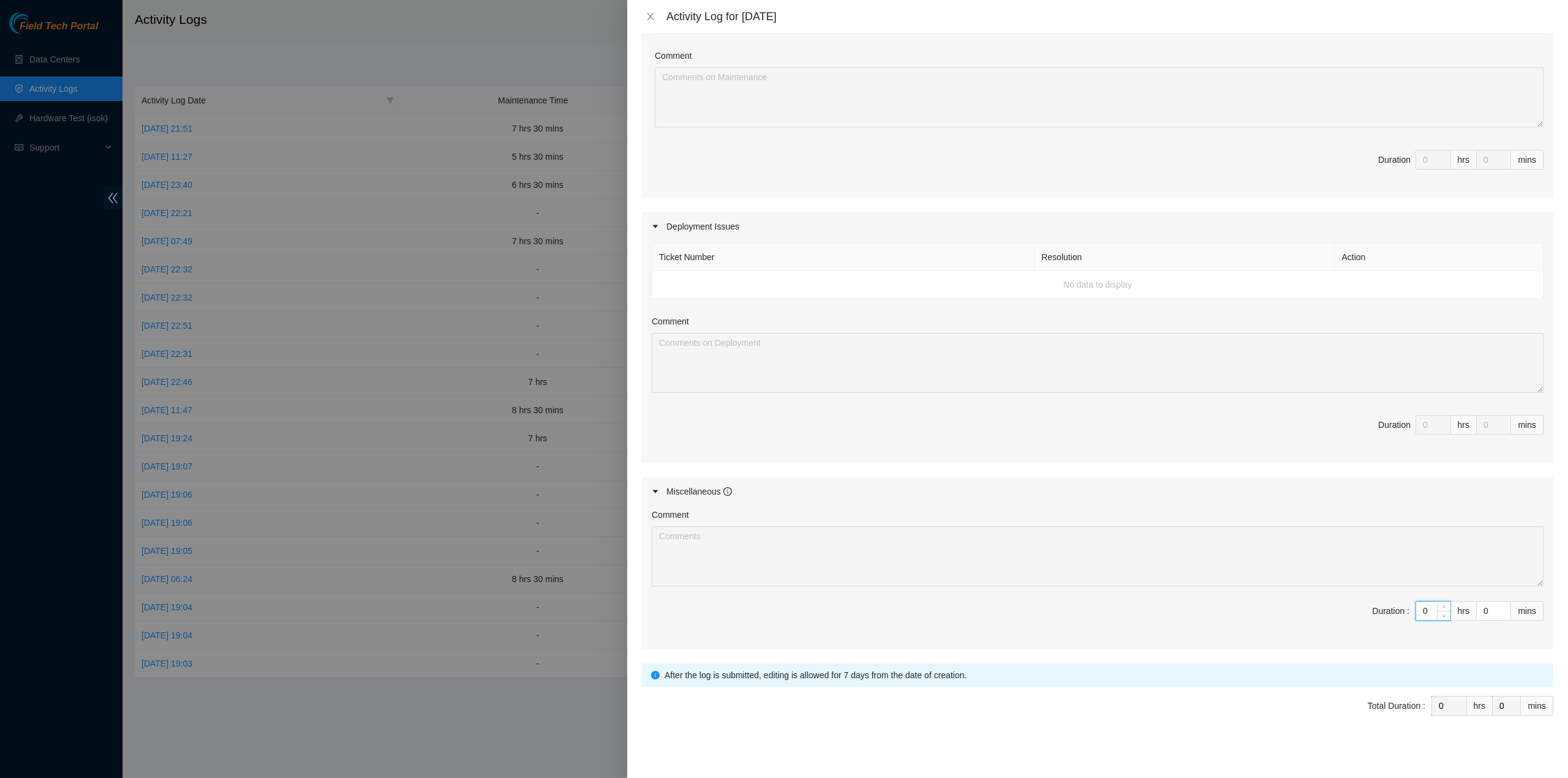
drag, startPoint x: 1419, startPoint y: 607, endPoint x: 1393, endPoint y: 603, distance: 26.3
click at [1398, 605] on span "Duration : 0 hrs 0 mins" at bounding box center [1097, 618] width 892 height 34
type input "8"
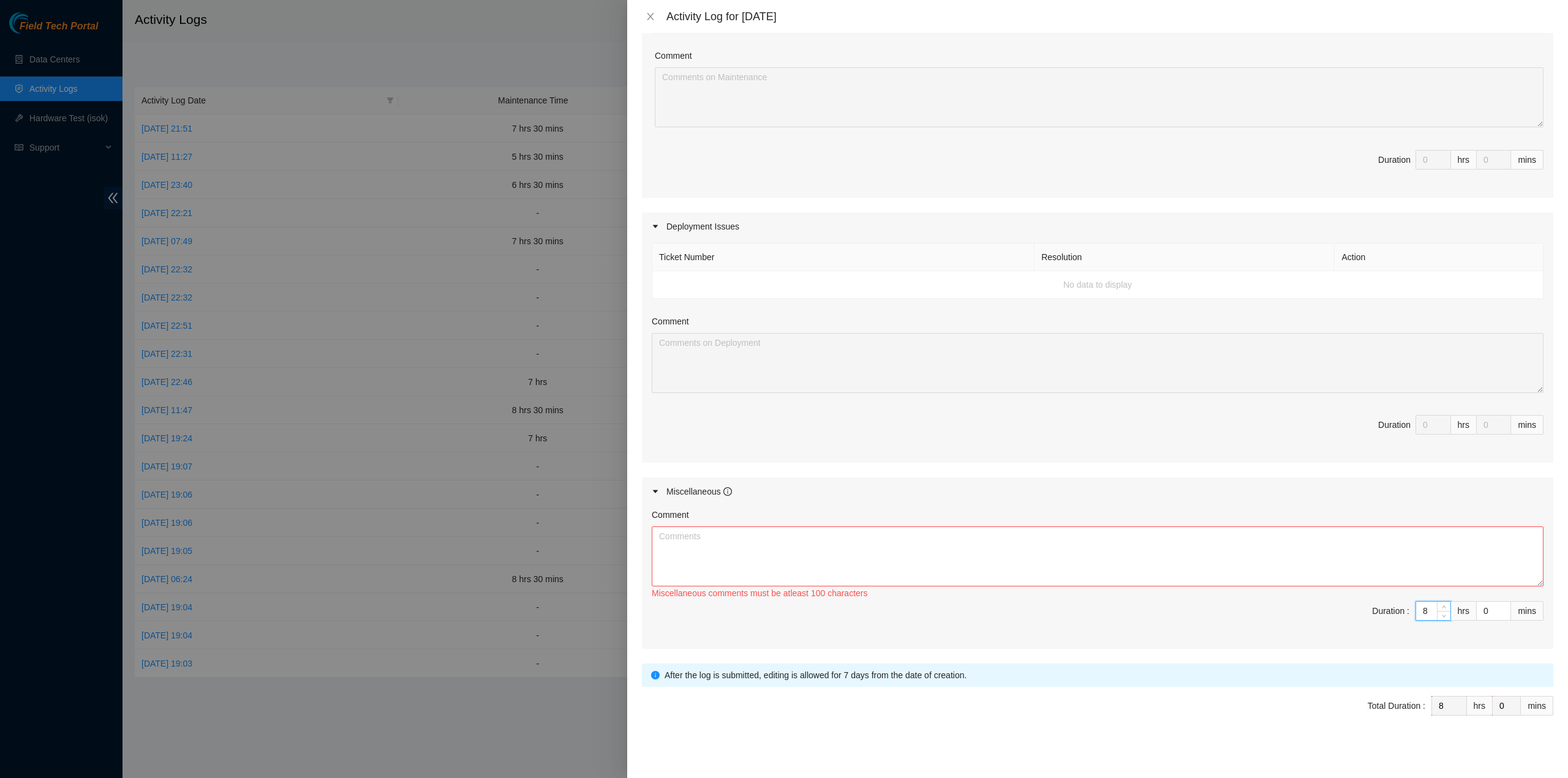
type input "8"
click at [1074, 534] on textarea "Comment" at bounding box center [1097, 556] width 892 height 60
paste textarea "Comment Comment Comment Comment Beeline update…………………………………………………………………………………………"
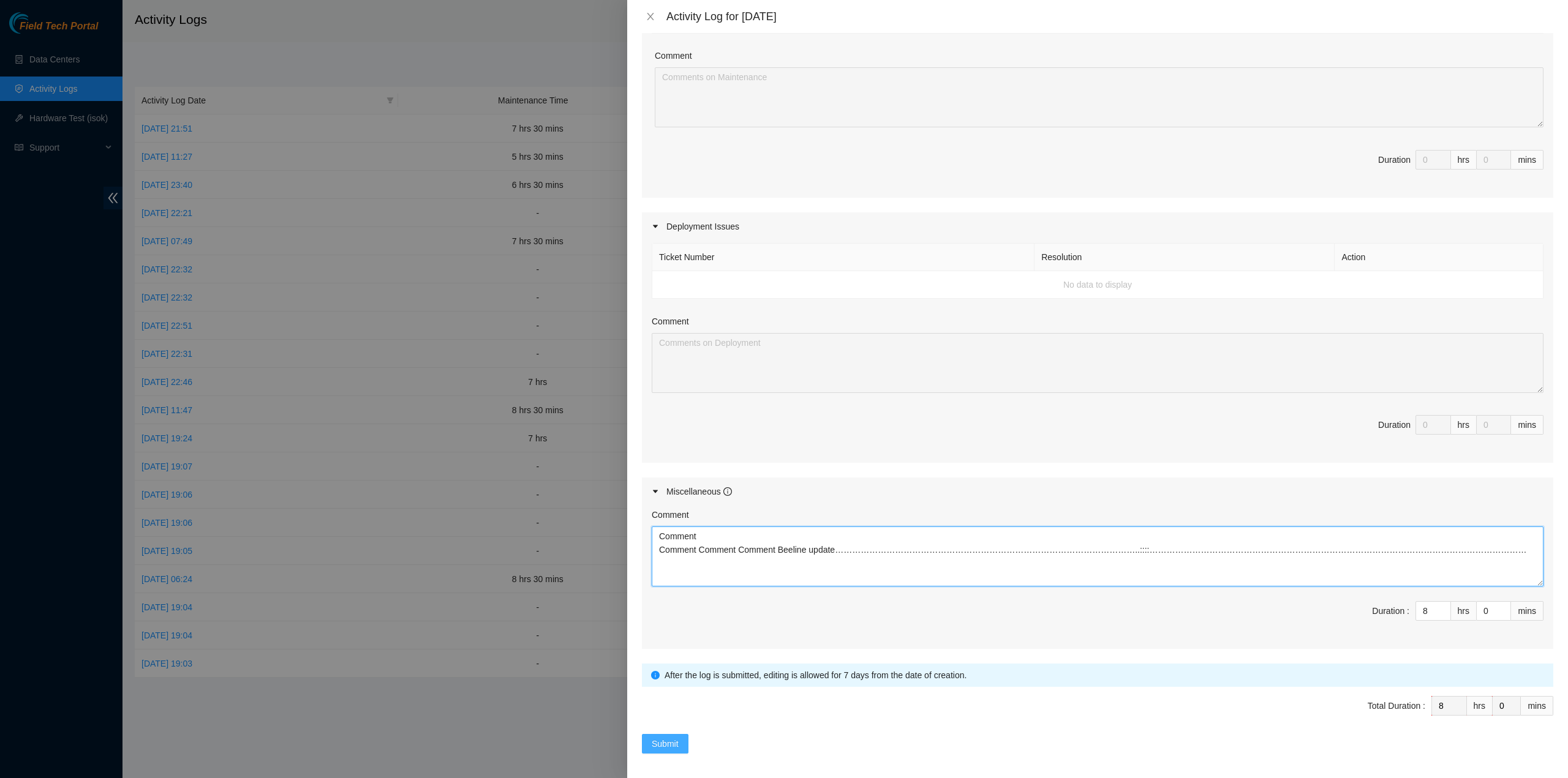
type textarea "Comment Comment Comment Comment Beeline update…………………………………………………………………………………………"
click at [663, 737] on span "Submit" at bounding box center [665, 744] width 27 height 14
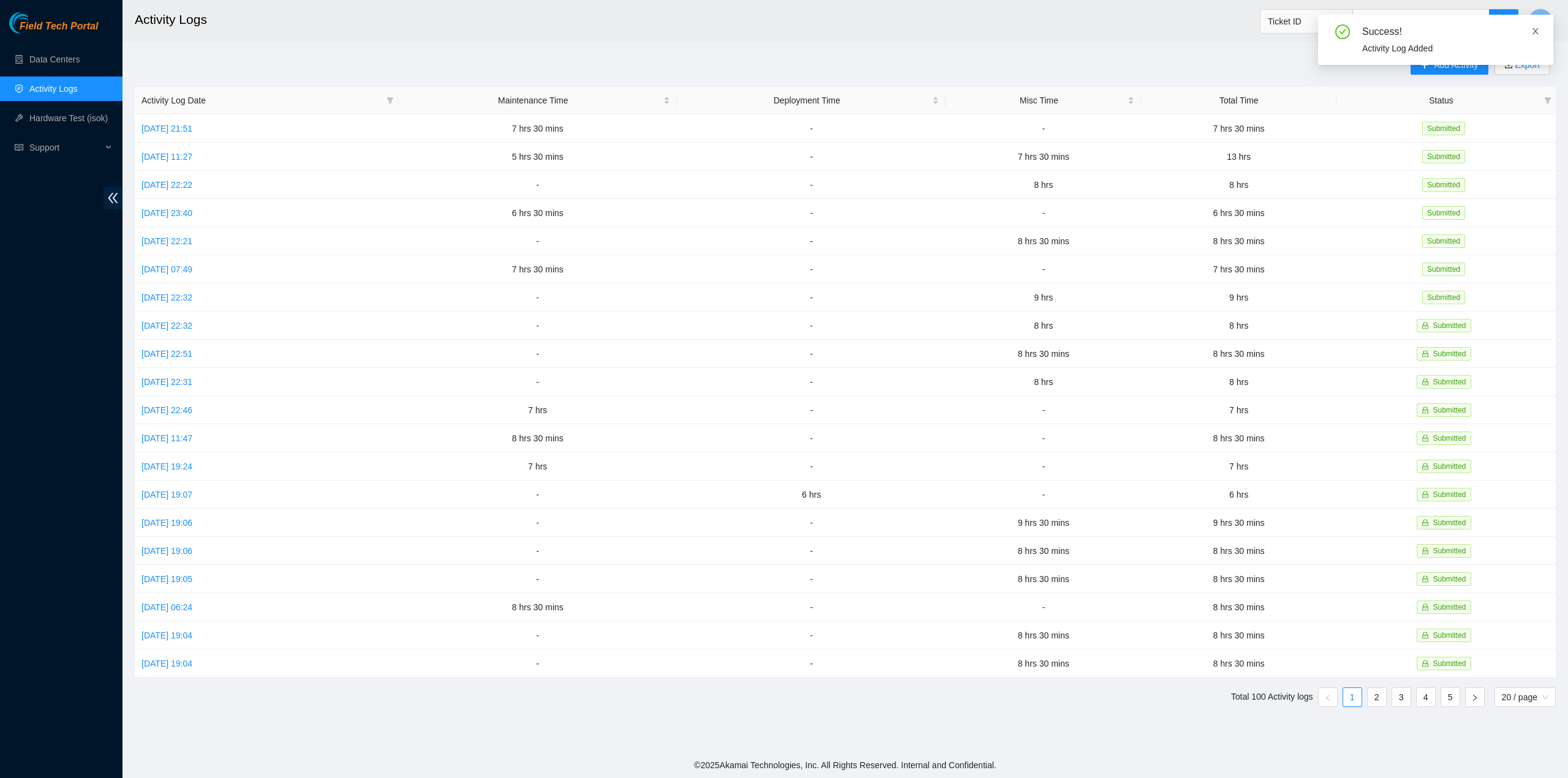
click at [1533, 35] on icon "close" at bounding box center [1536, 31] width 8 height 8
click at [185, 157] on link "Fri, 03 Oct 2025 11:27" at bounding box center [167, 157] width 51 height 10
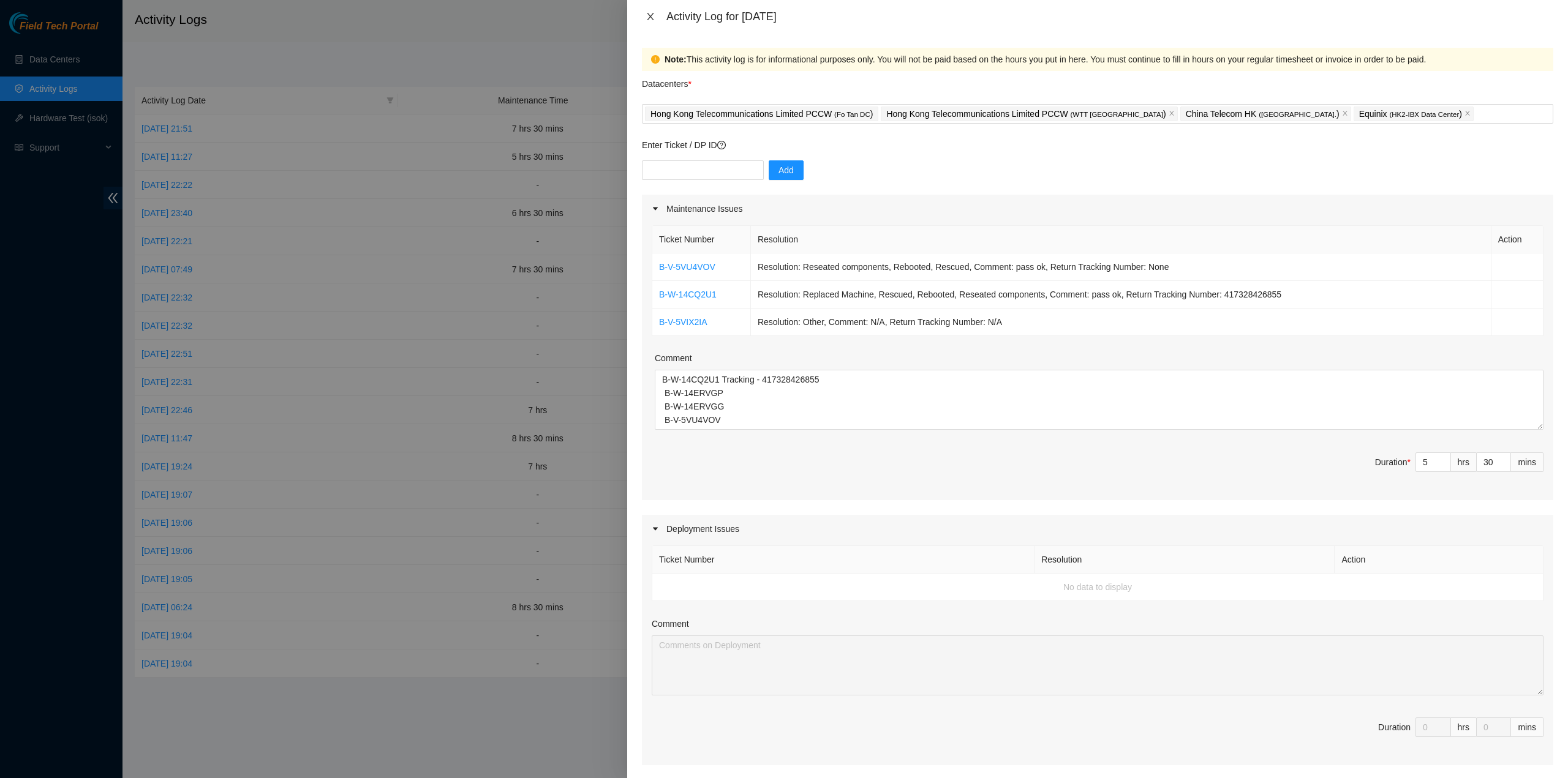
drag, startPoint x: 648, startPoint y: 15, endPoint x: 650, endPoint y: 22, distance: 7.3
click at [648, 15] on icon "close" at bounding box center [650, 17] width 10 height 10
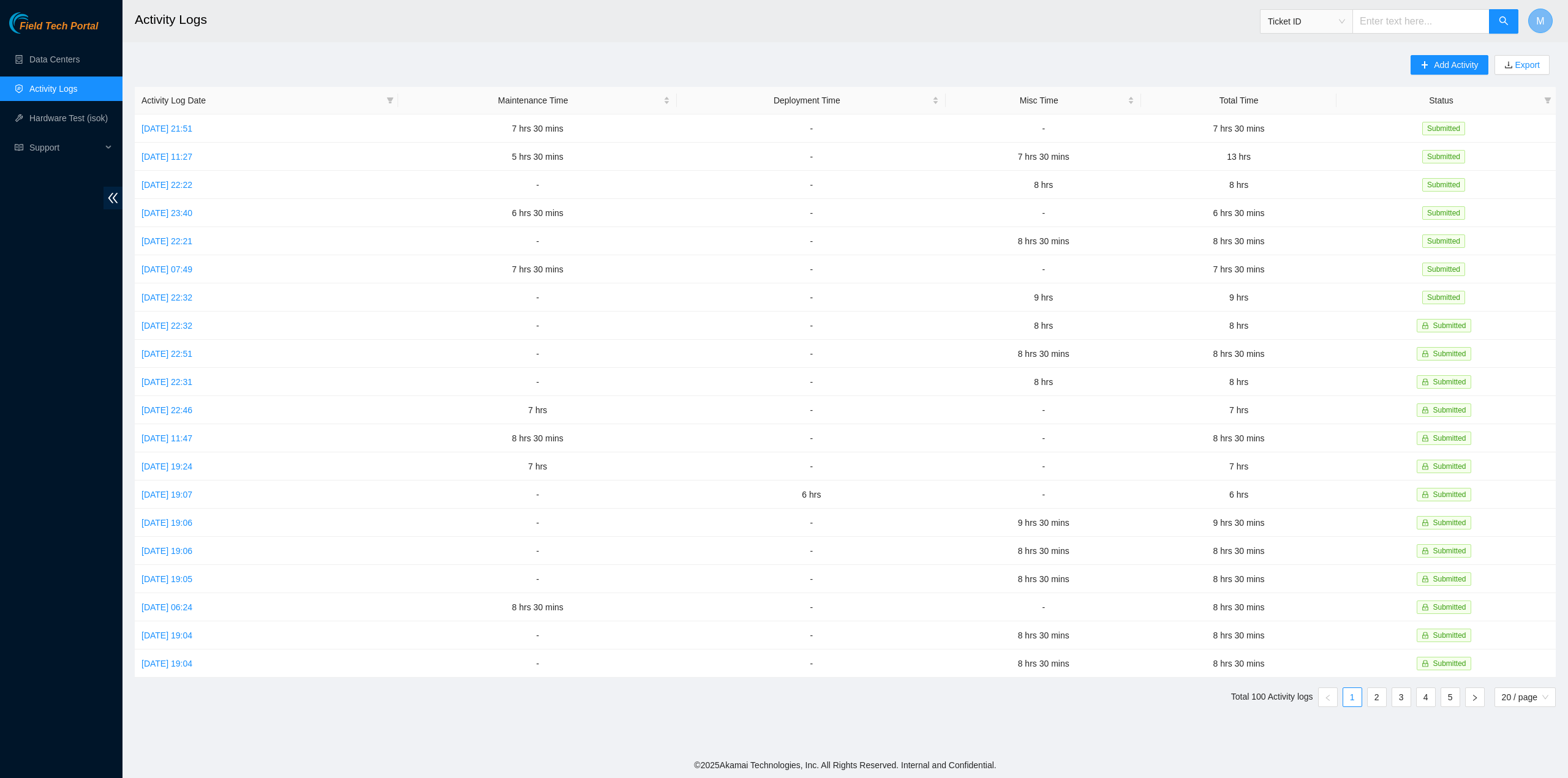
click at [1536, 16] on span "M" at bounding box center [1540, 21] width 8 height 15
click at [1454, 106] on link "Logout" at bounding box center [1449, 108] width 26 height 10
